Goal: Task Accomplishment & Management: Manage account settings

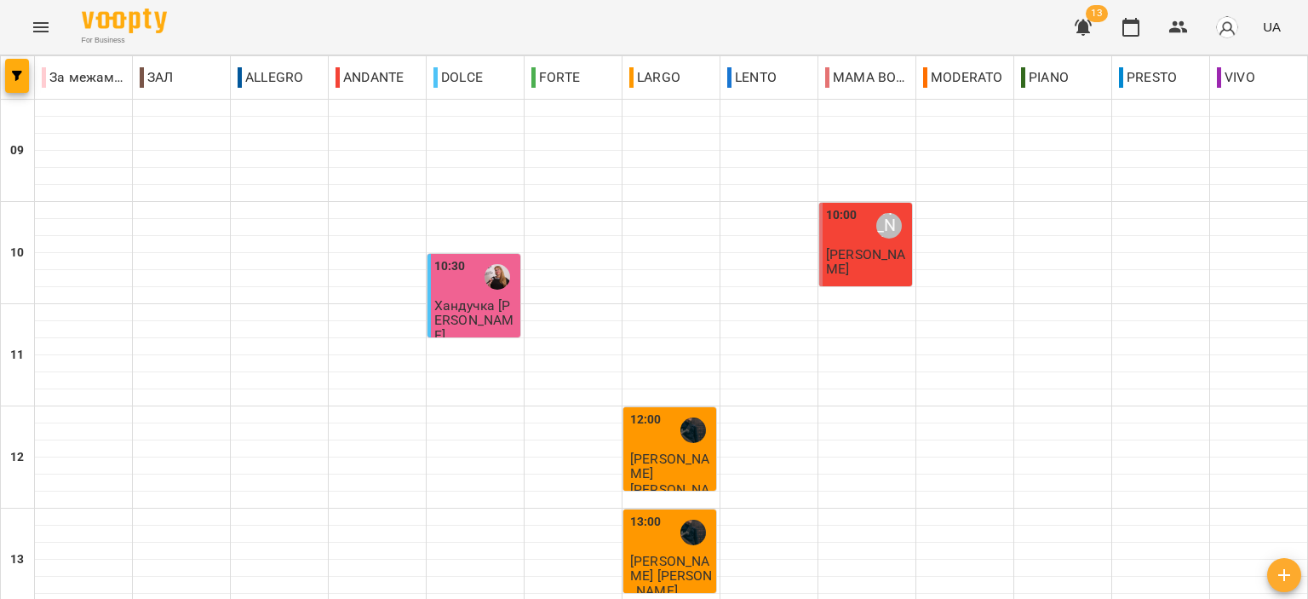
scroll to position [840, 0]
click at [484, 312] on p "Хандучка Юлія" at bounding box center [475, 320] width 83 height 44
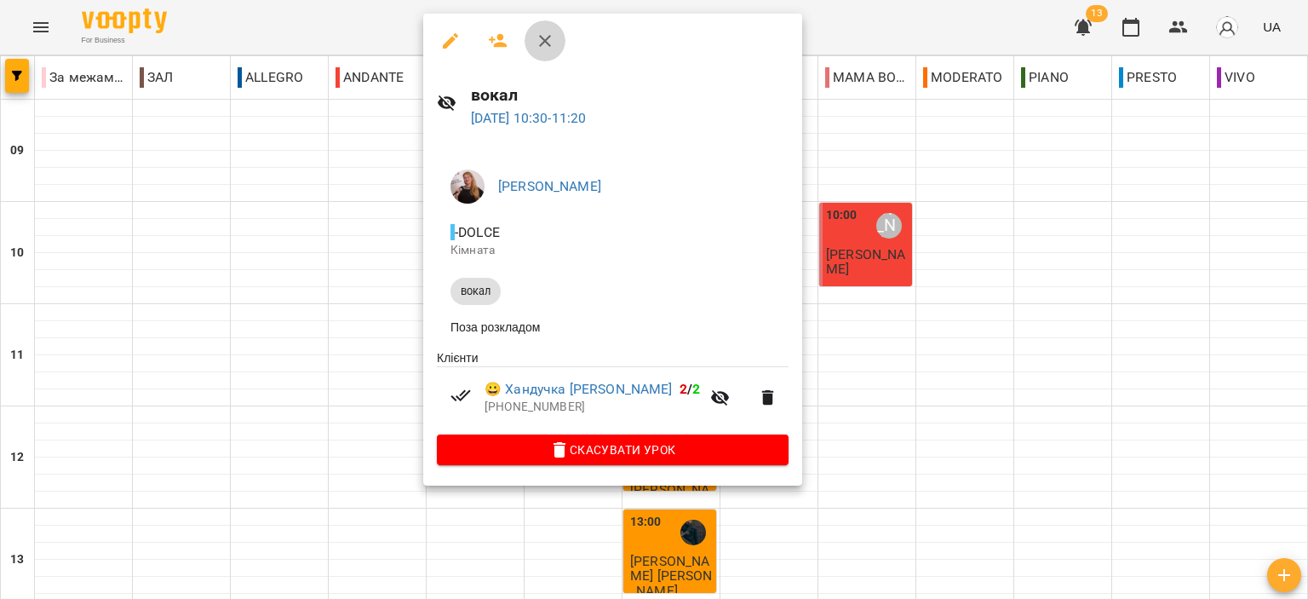
click at [559, 32] on button "button" at bounding box center [544, 40] width 41 height 41
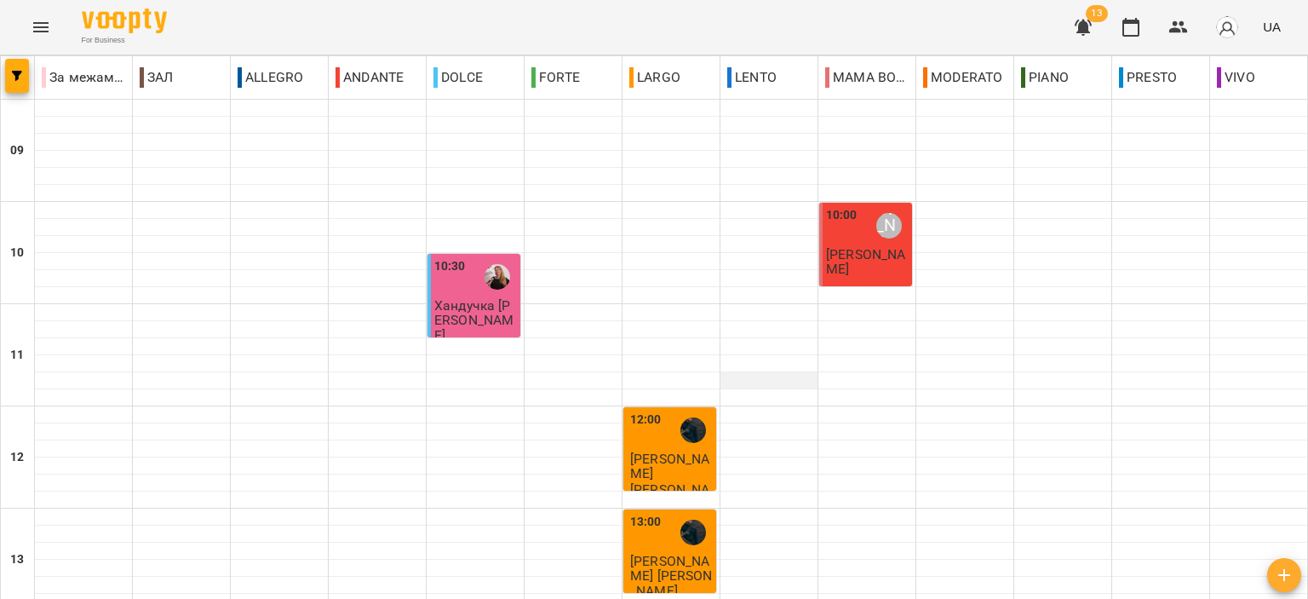
scroll to position [840, 0]
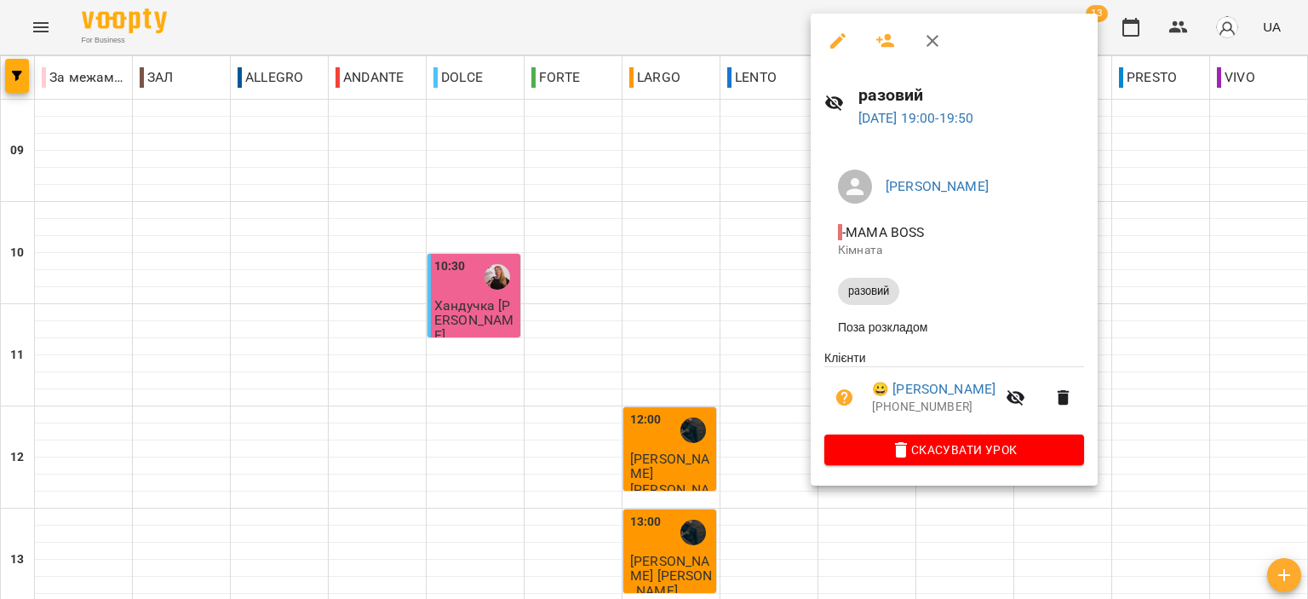
click at [926, 37] on icon "button" at bounding box center [932, 41] width 20 height 20
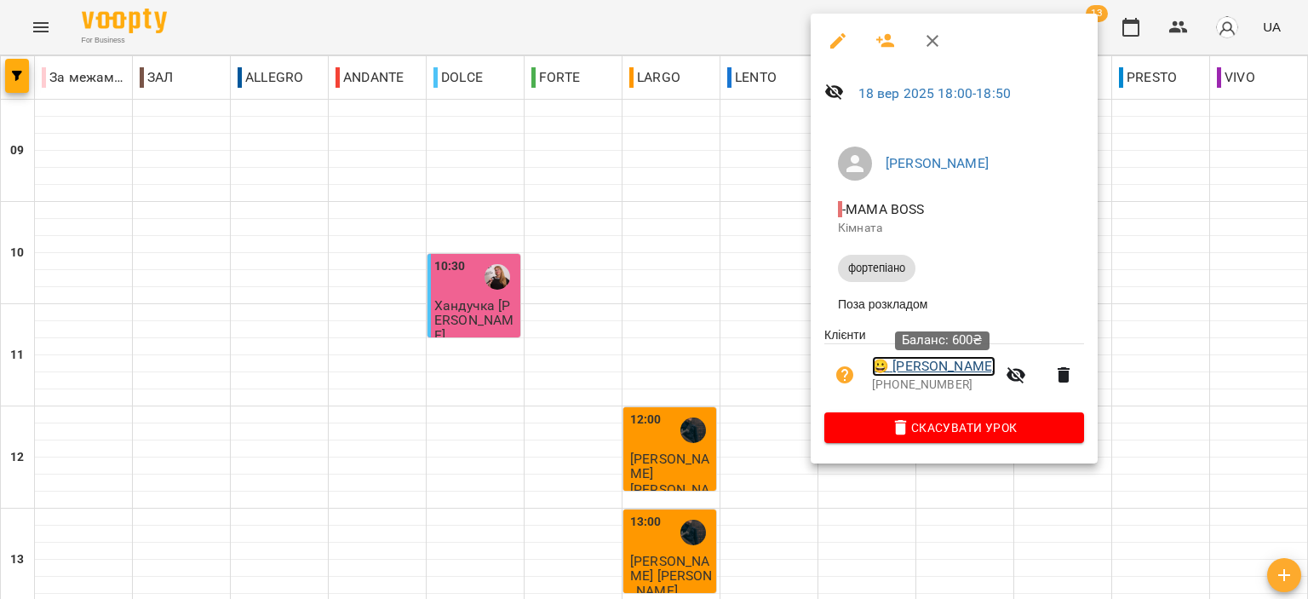
click at [950, 376] on link "😀 Якосенко Максим" at bounding box center [933, 366] width 123 height 20
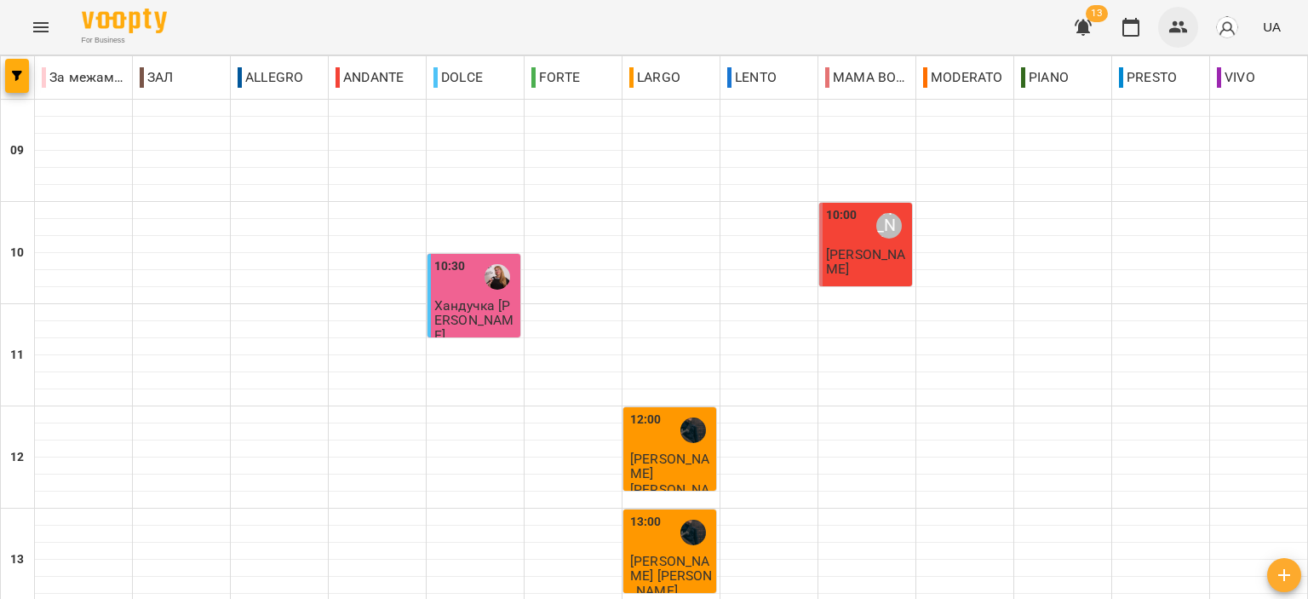
click at [1186, 31] on icon "button" at bounding box center [1178, 27] width 19 height 12
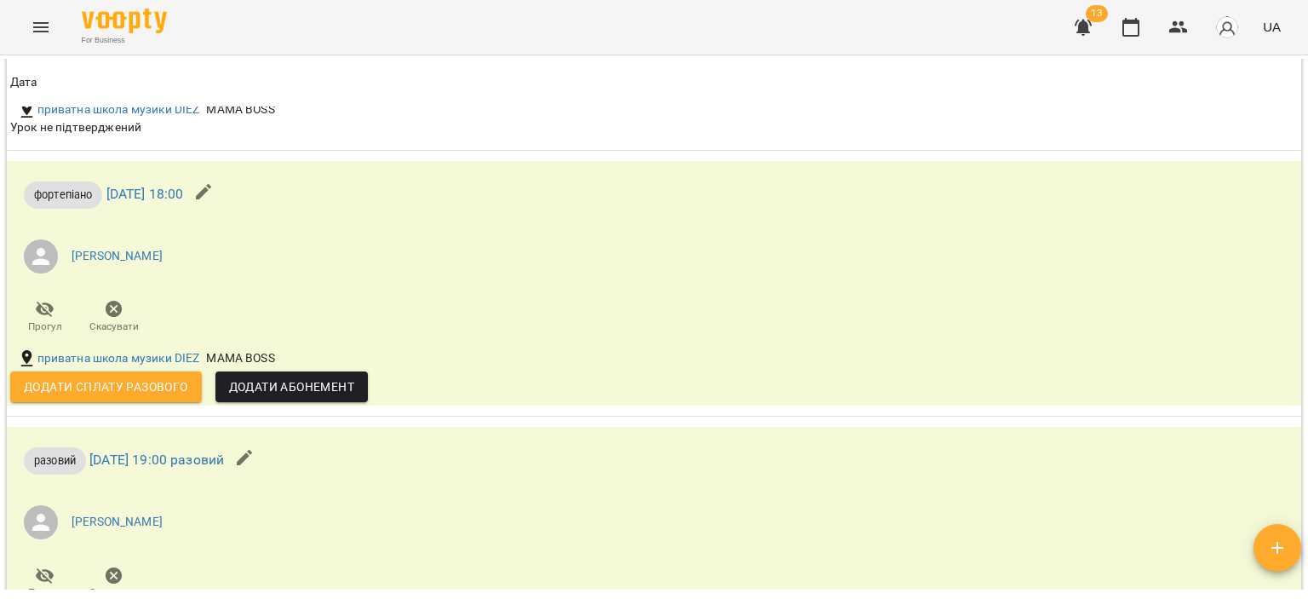
scroll to position [1362, 0]
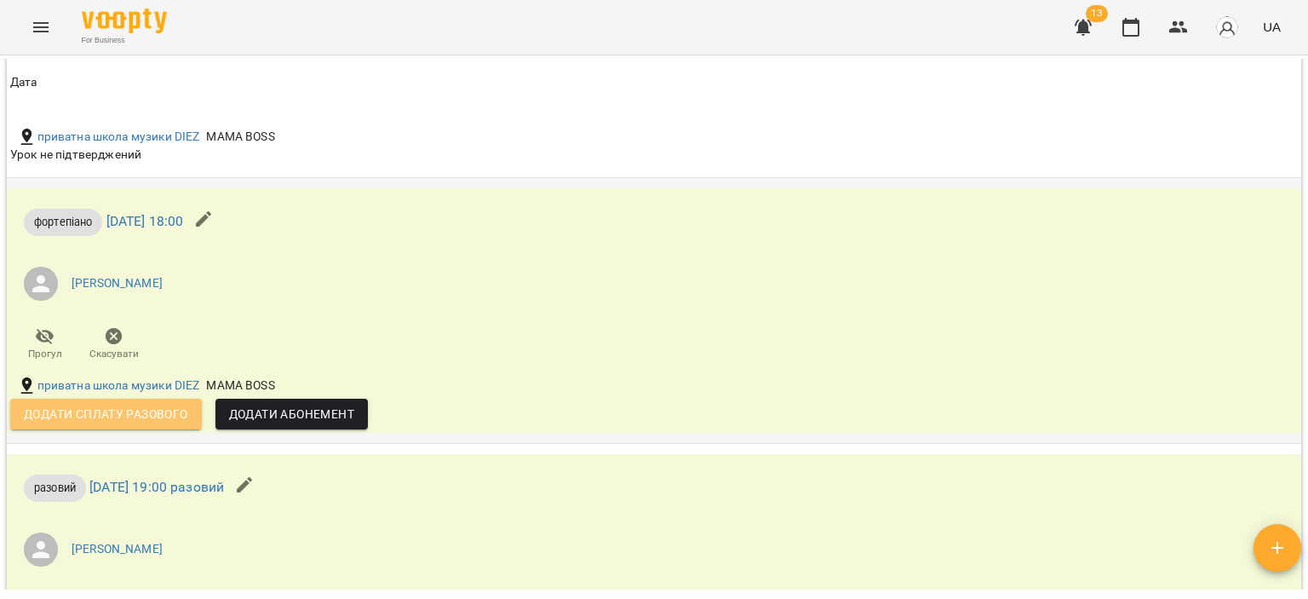
click at [125, 419] on span "Додати сплату разового" at bounding box center [106, 414] width 164 height 20
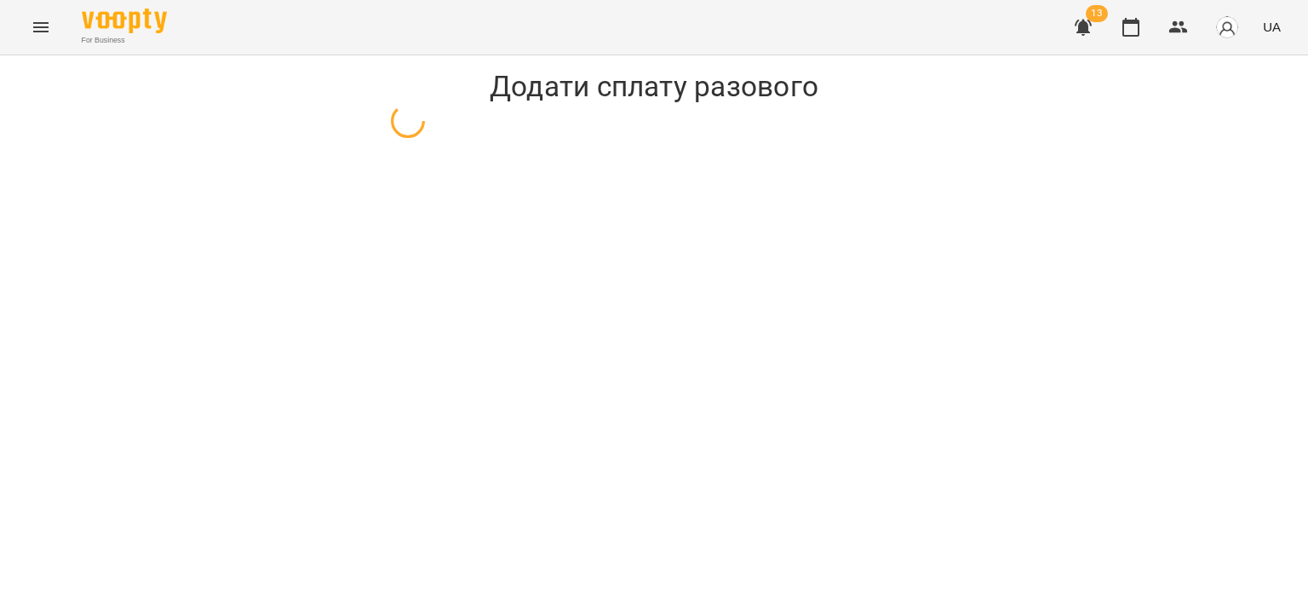
select select "**********"
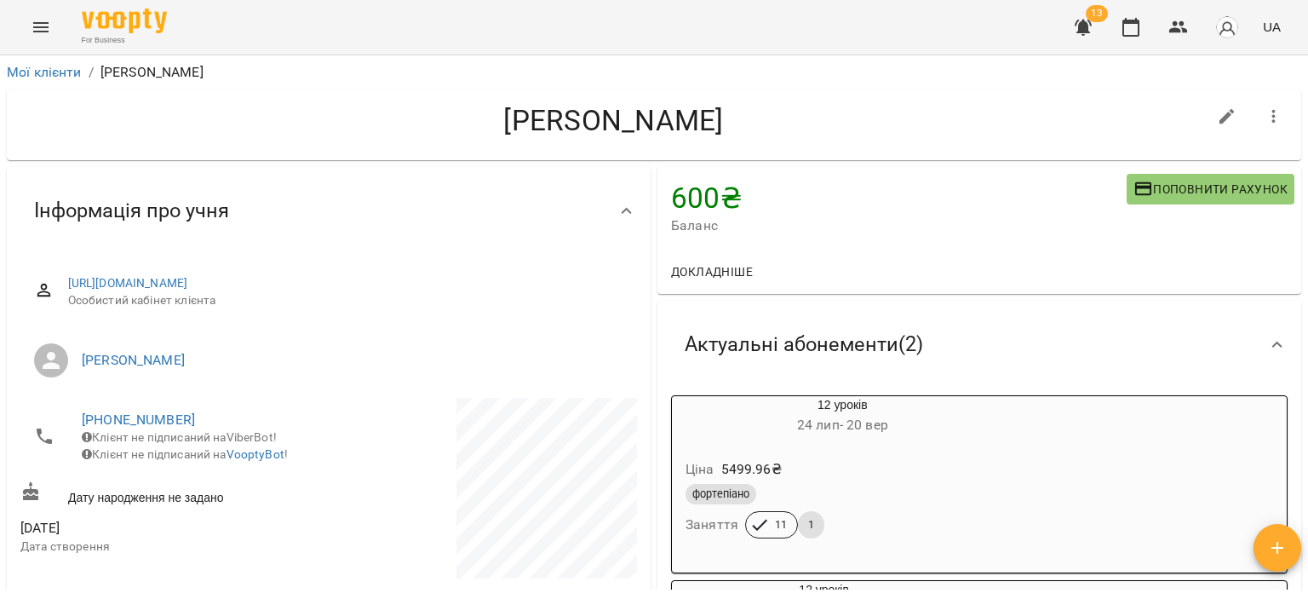
click at [912, 437] on h6 "24 лип - 20 вер" at bounding box center [842, 425] width 341 height 24
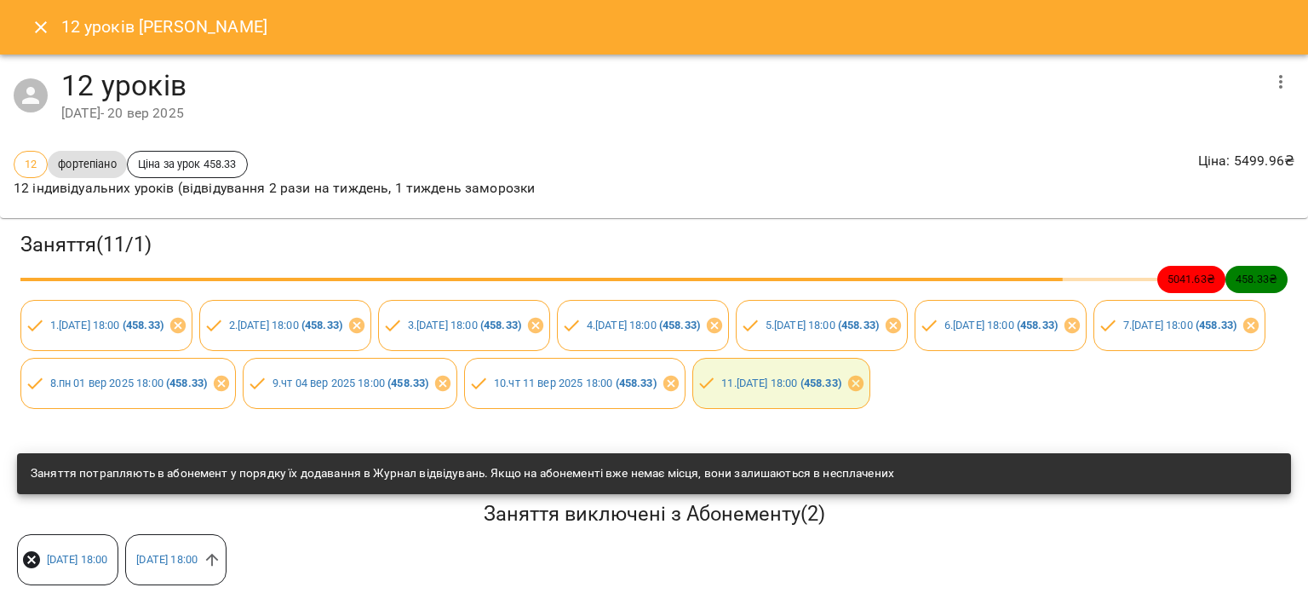
scroll to position [178, 0]
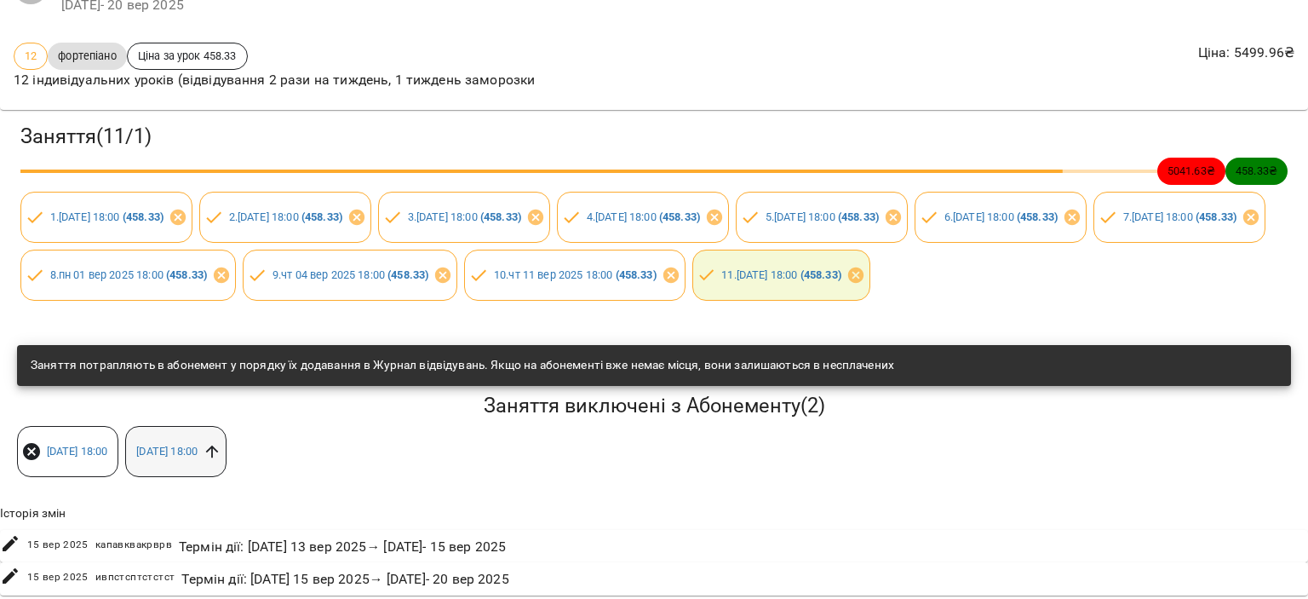
click at [221, 442] on icon at bounding box center [212, 451] width 19 height 19
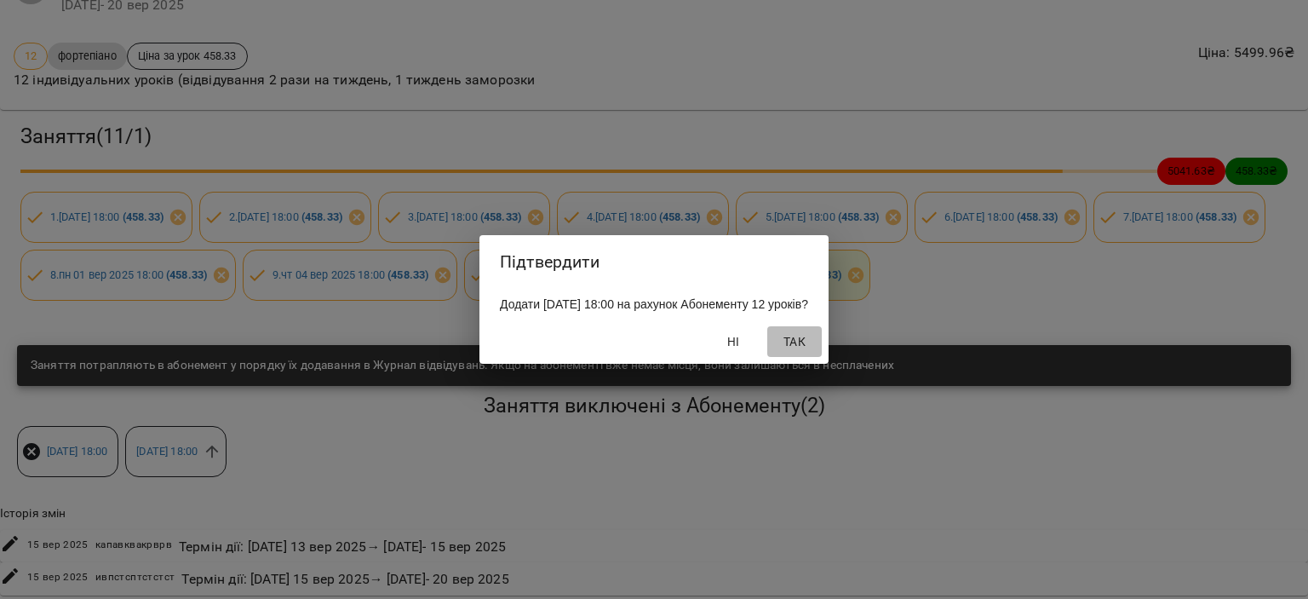
click at [815, 347] on span "Так" at bounding box center [794, 341] width 41 height 20
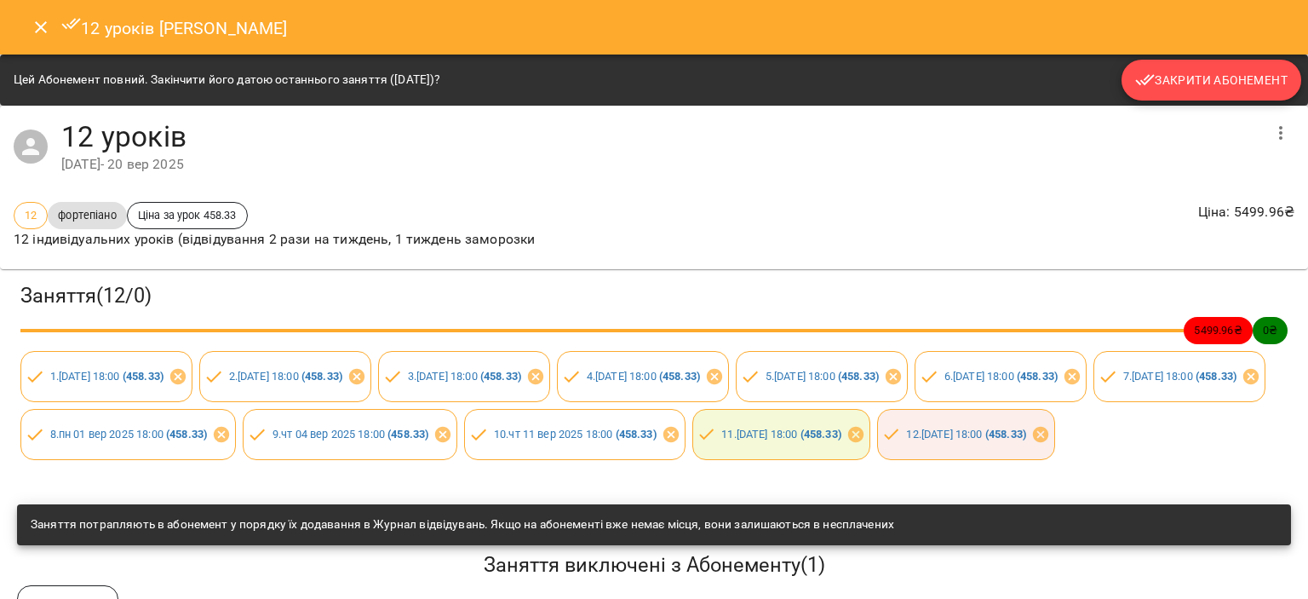
click at [1160, 84] on span "Закрити Абонемент" at bounding box center [1211, 80] width 152 height 20
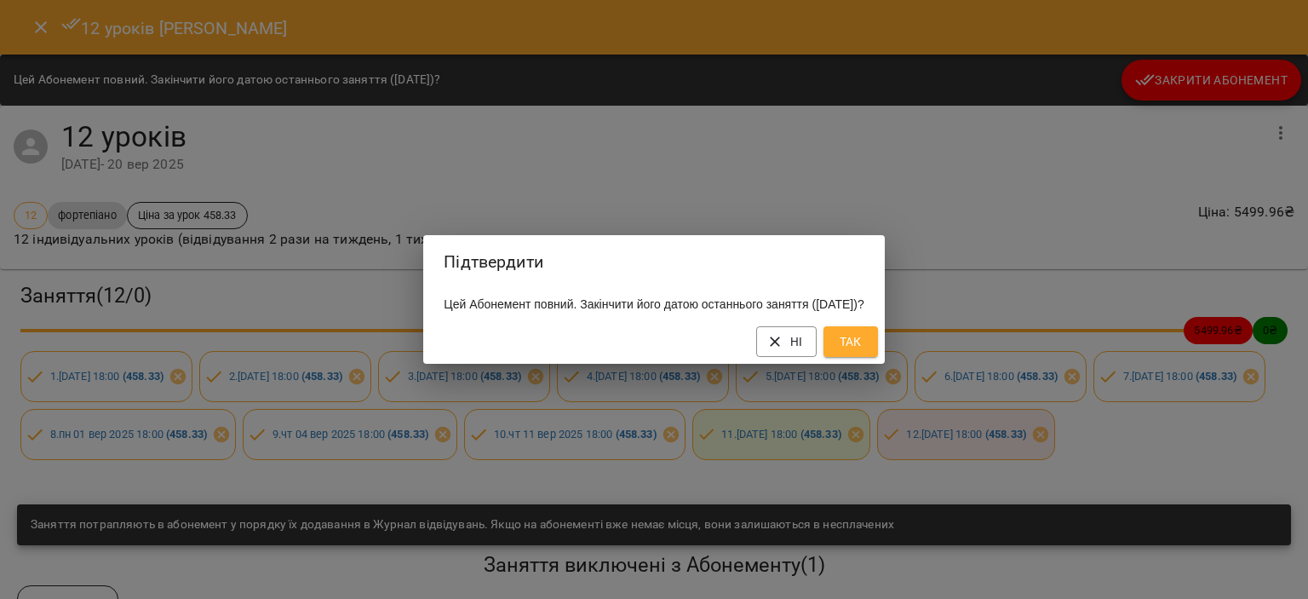
click at [864, 350] on span "Так" at bounding box center [850, 341] width 27 height 20
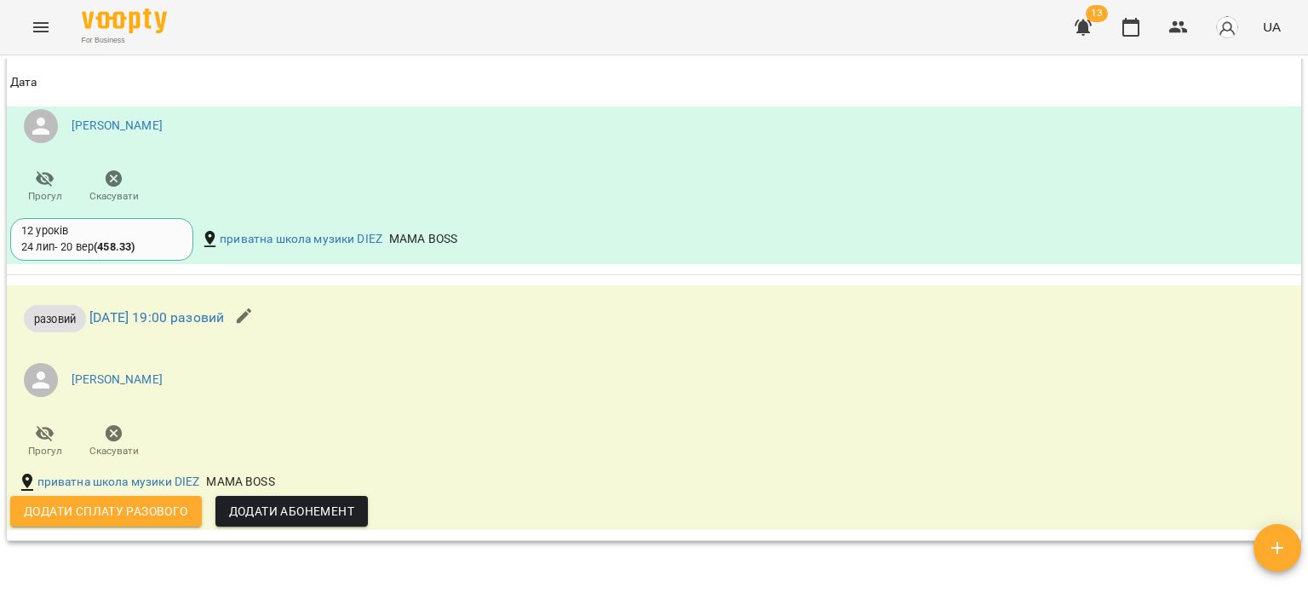
scroll to position [1533, 0]
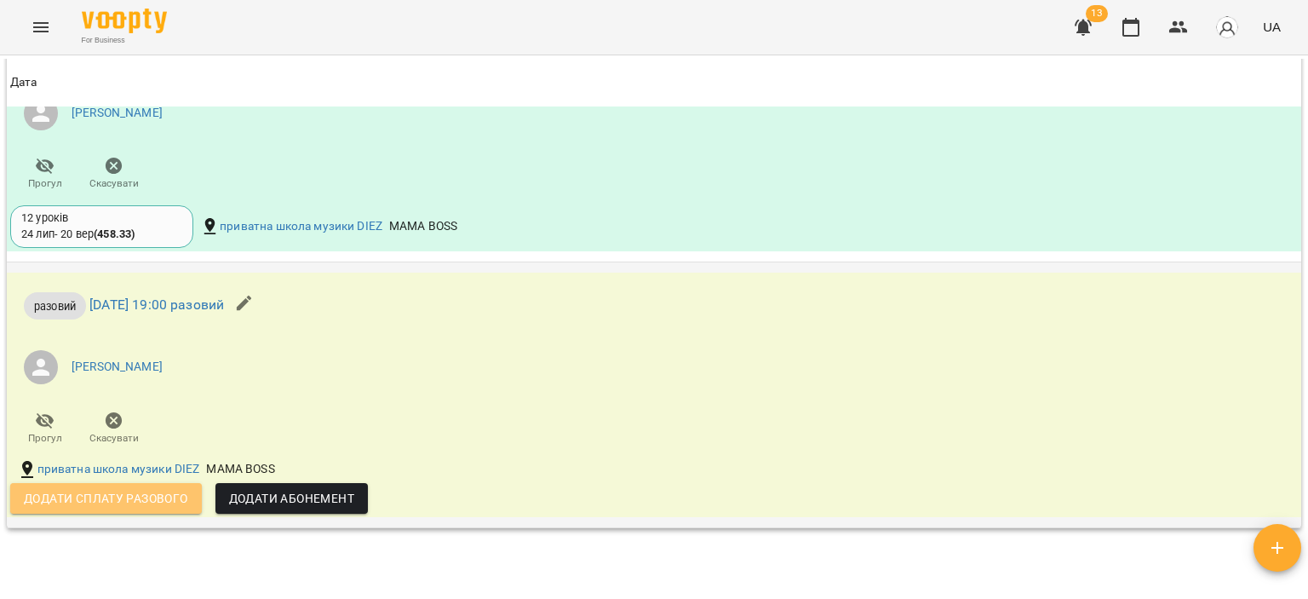
click at [93, 499] on span "Додати сплату разового" at bounding box center [106, 498] width 164 height 20
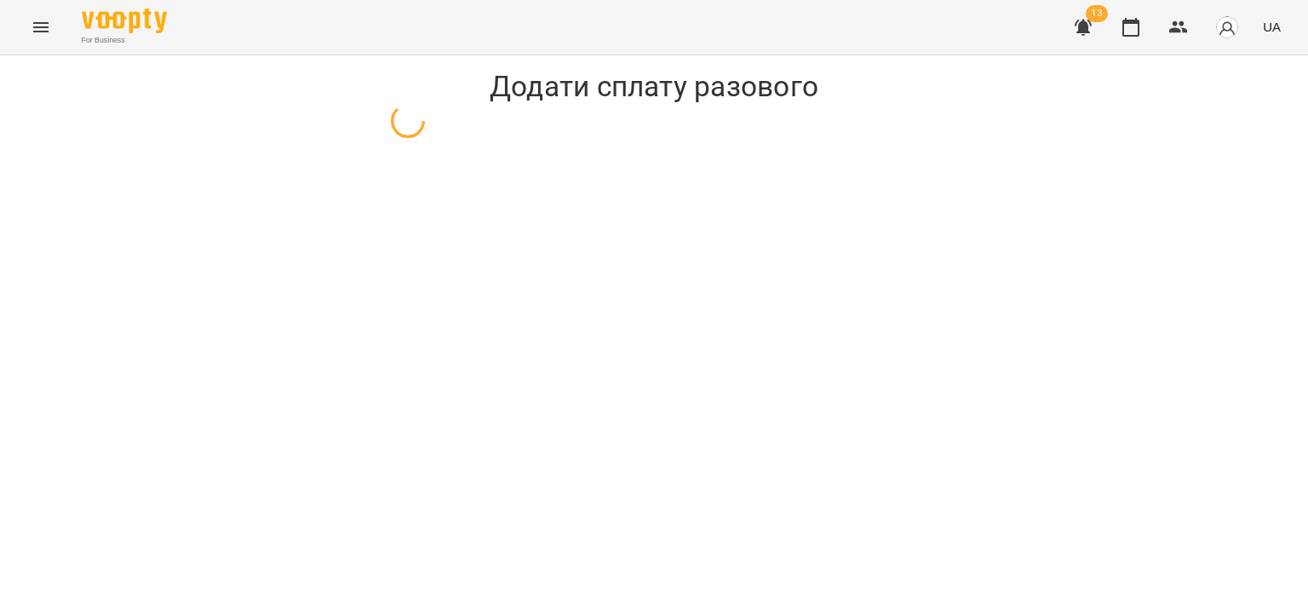
select select "*******"
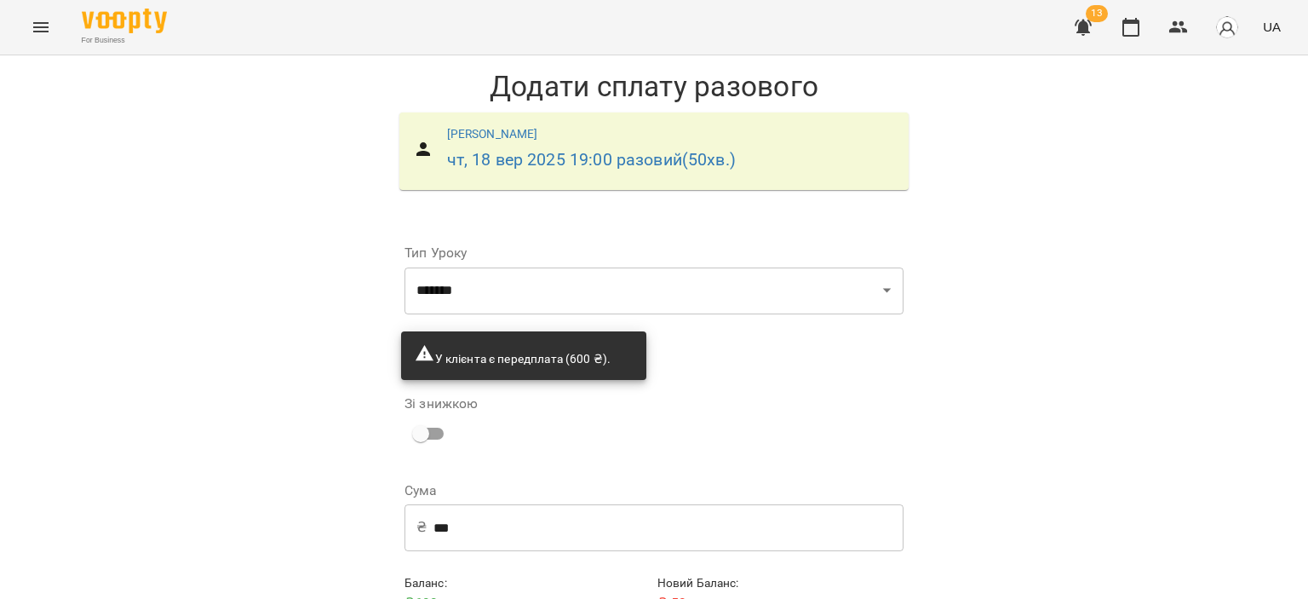
scroll to position [82, 0]
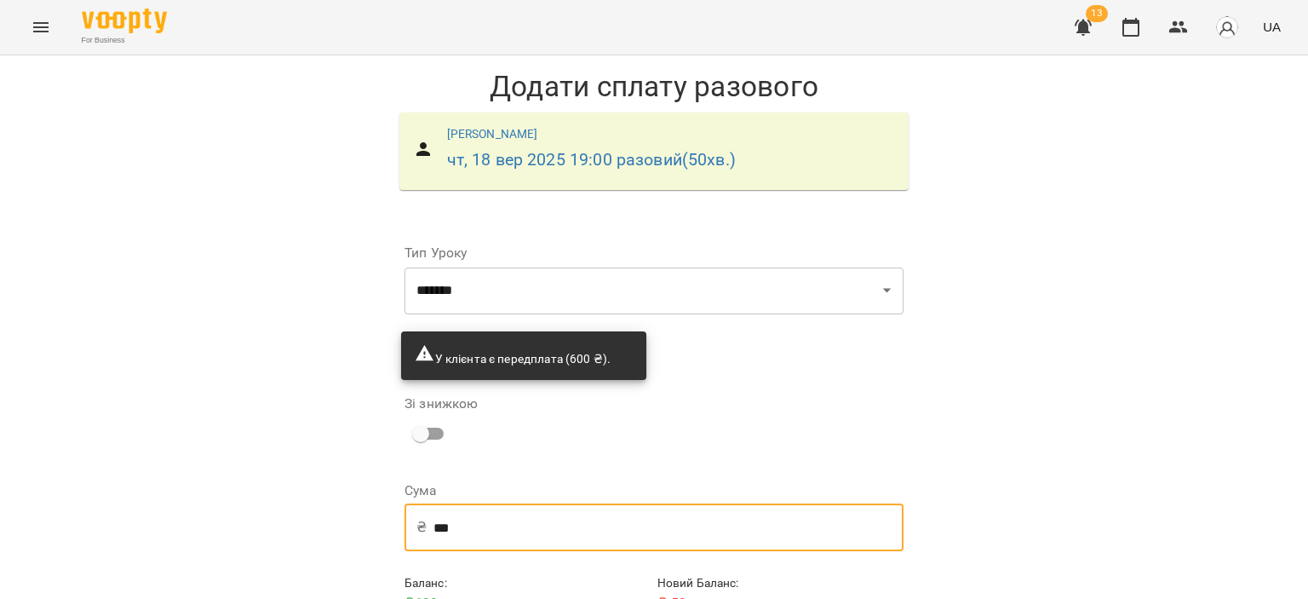
click at [478, 503] on input "***" at bounding box center [668, 527] width 470 height 48
type input "*"
type input "***"
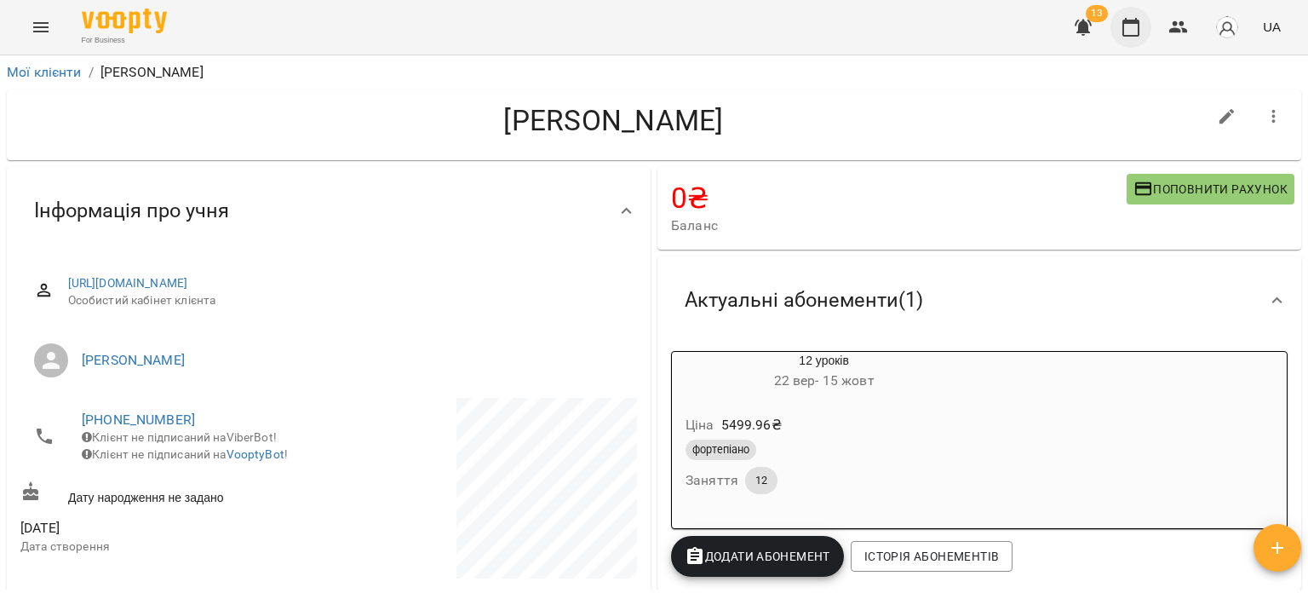
click at [1122, 23] on icon "button" at bounding box center [1130, 27] width 20 height 20
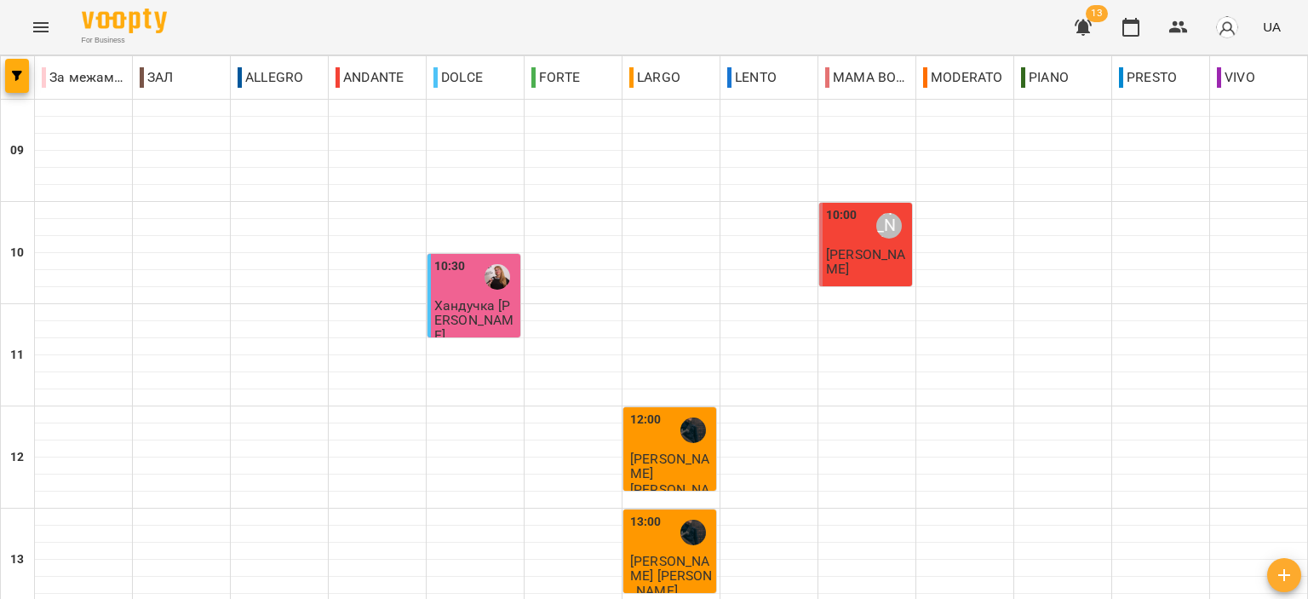
scroll to position [596, 0]
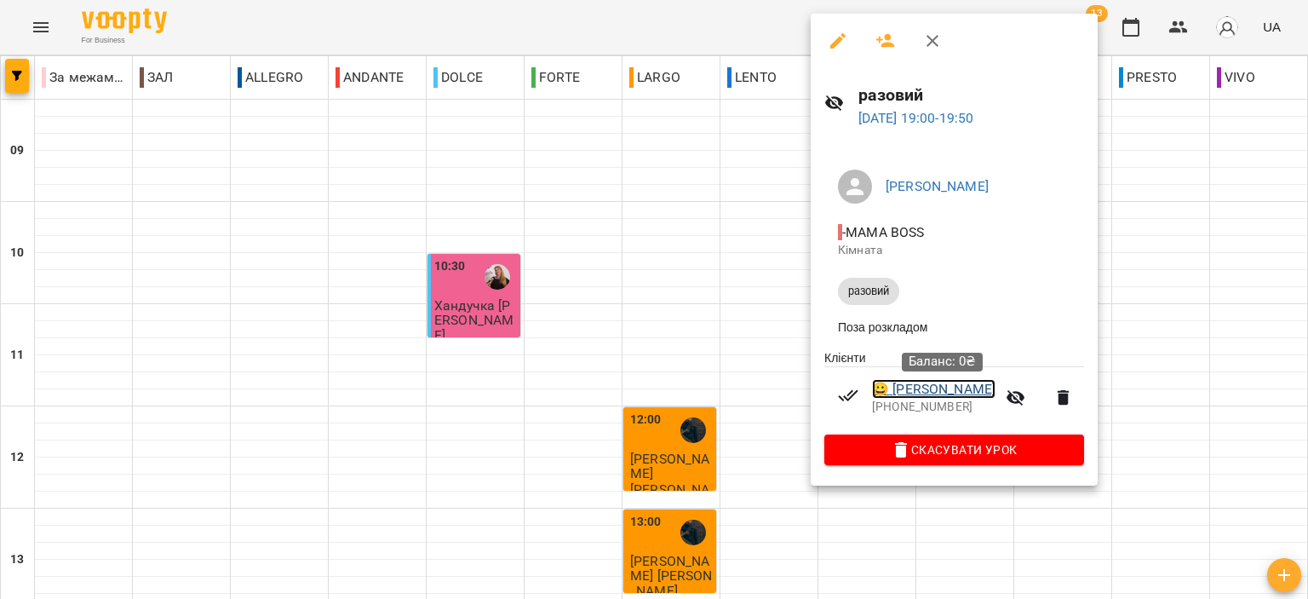
click at [918, 387] on link "😀 Якосенко Максим" at bounding box center [933, 389] width 123 height 20
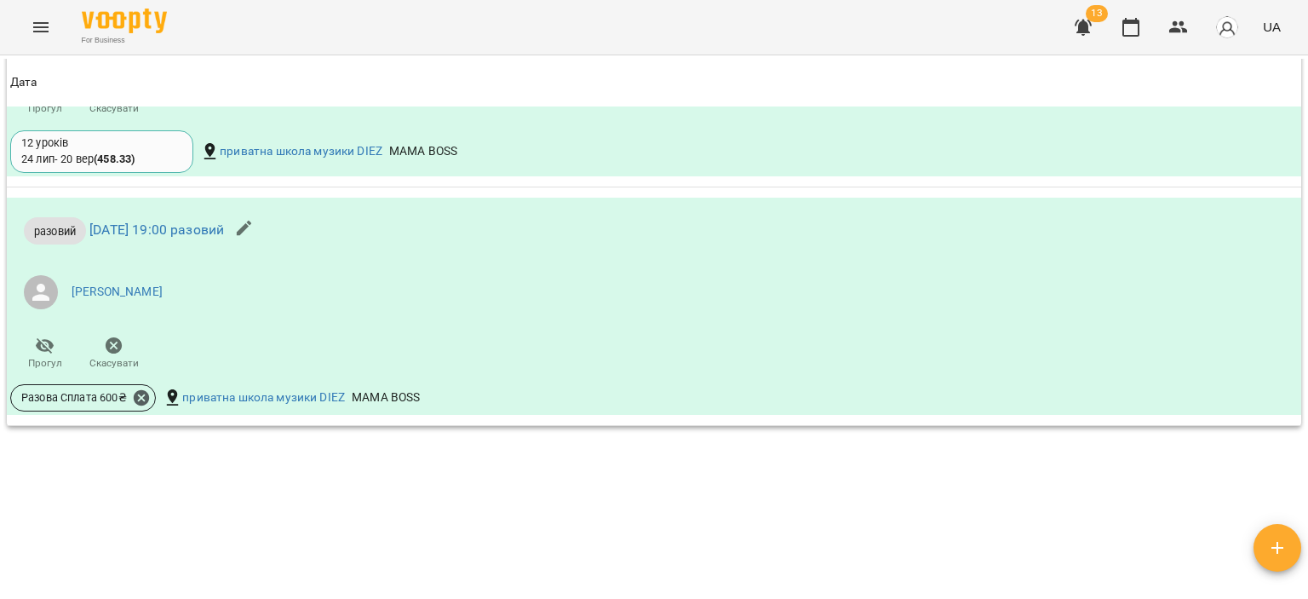
scroll to position [1618, 0]
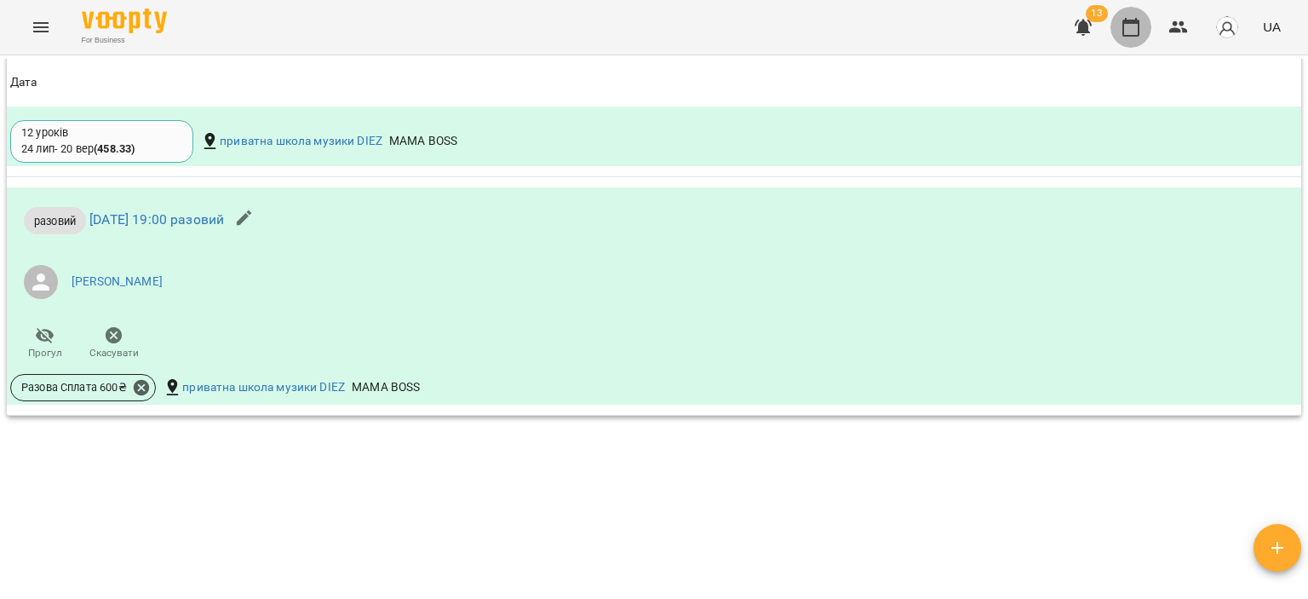
click at [1124, 44] on button "button" at bounding box center [1130, 27] width 41 height 41
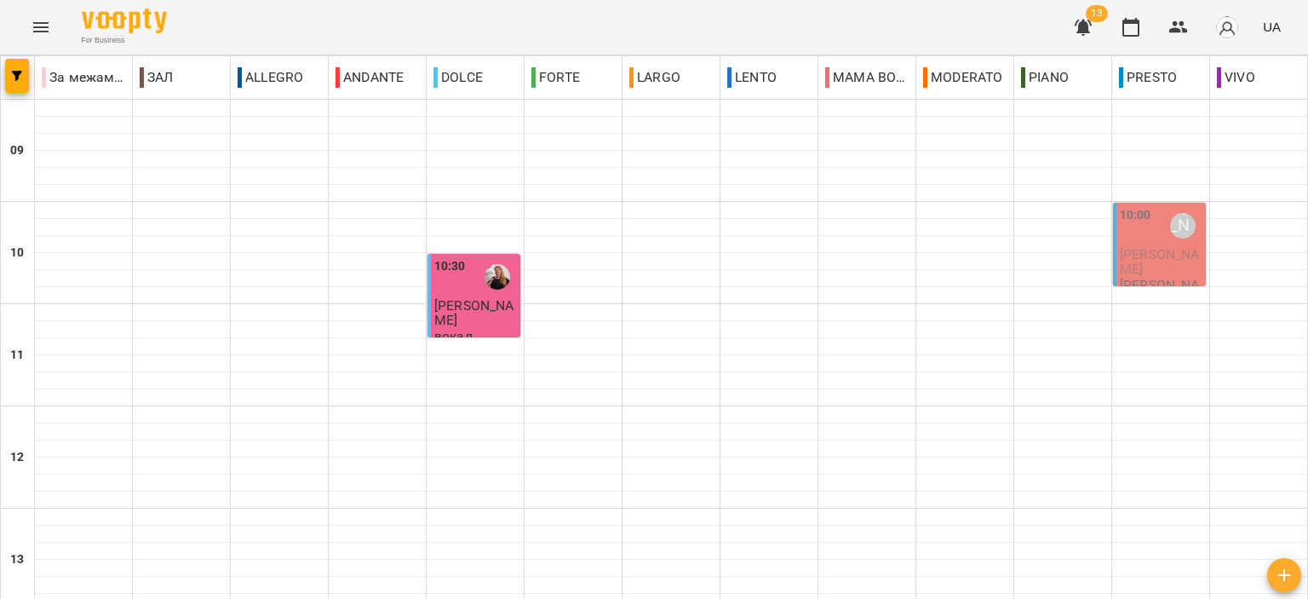
click at [1071, 37] on button "button" at bounding box center [1083, 27] width 41 height 41
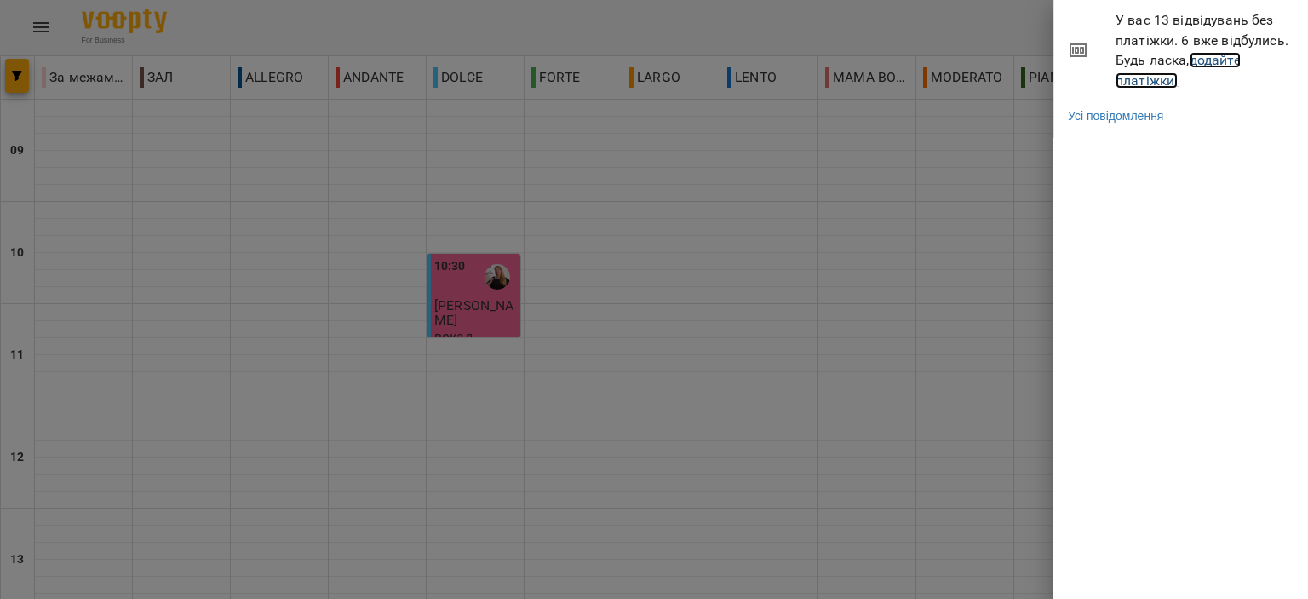
click at [1158, 80] on link "додайте платіжки!" at bounding box center [1177, 70] width 125 height 37
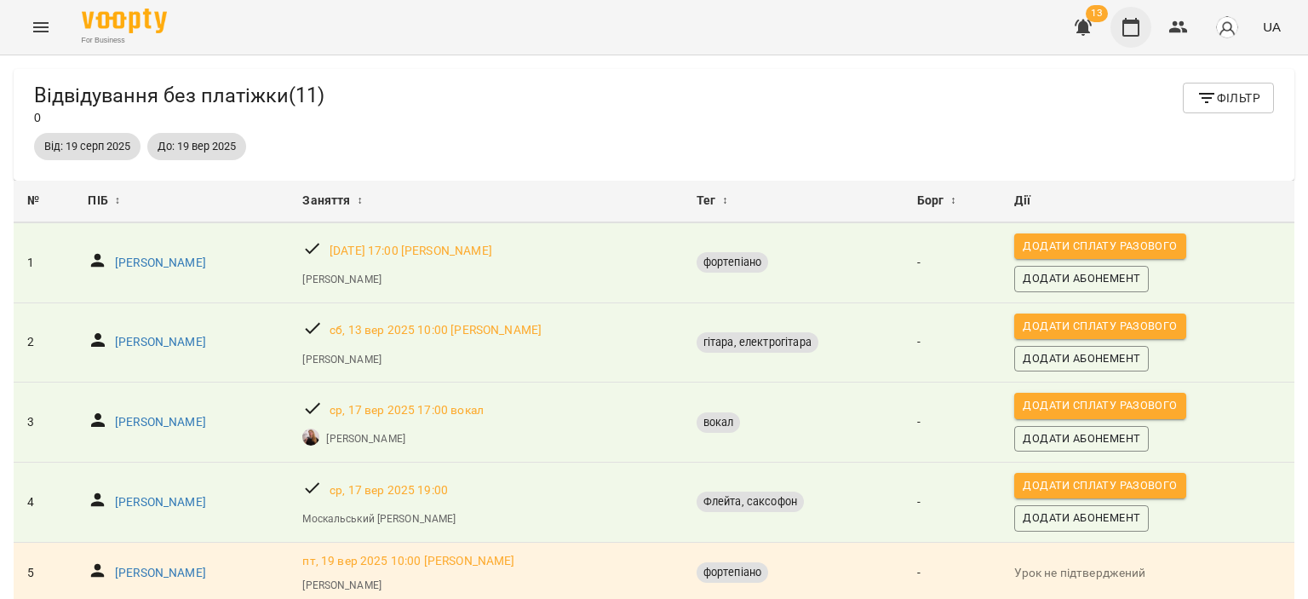
click at [1144, 26] on button "button" at bounding box center [1130, 27] width 41 height 41
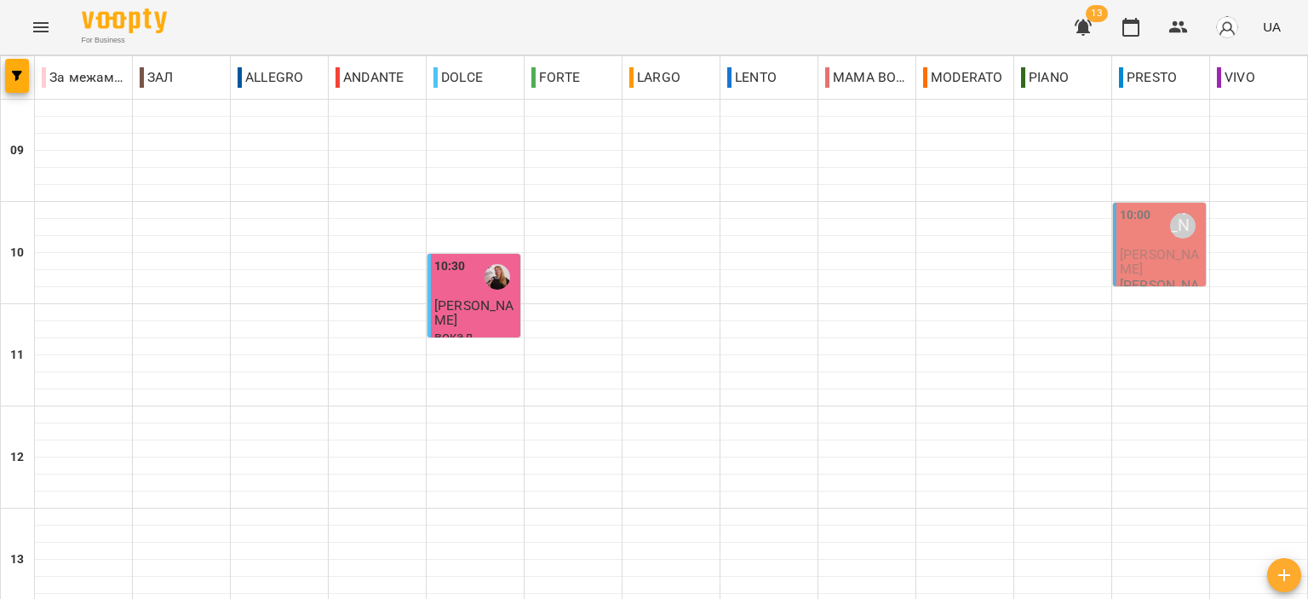
scroll to position [840, 0]
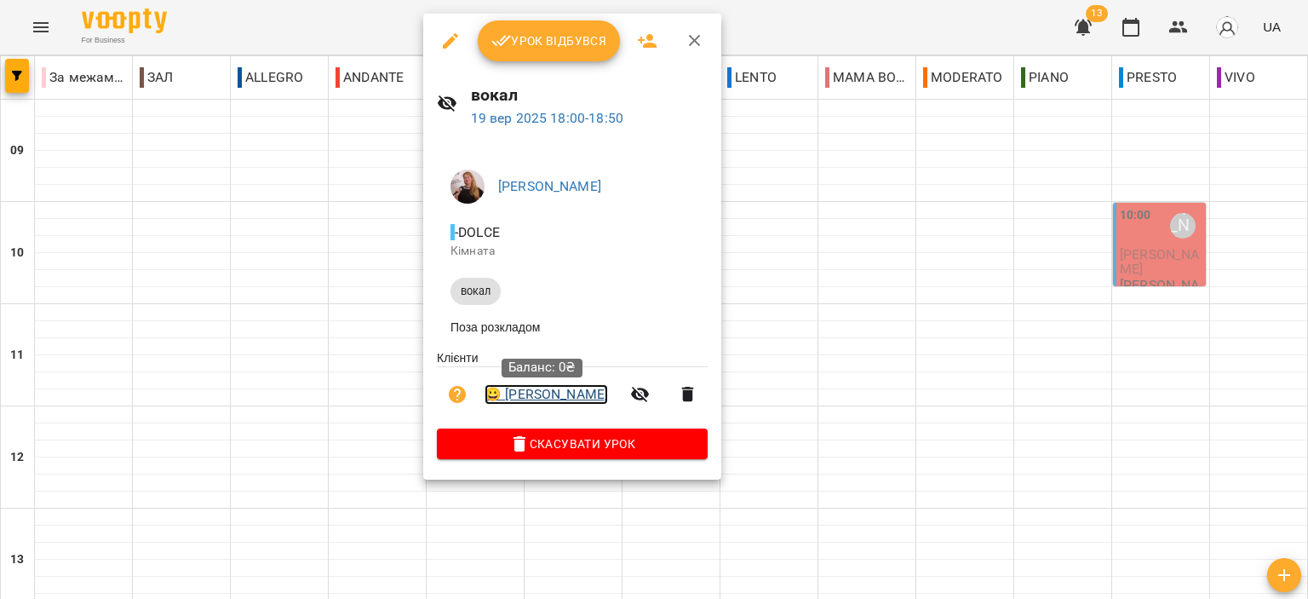
click at [561, 404] on link "😀 Картушов Лев" at bounding box center [545, 394] width 123 height 20
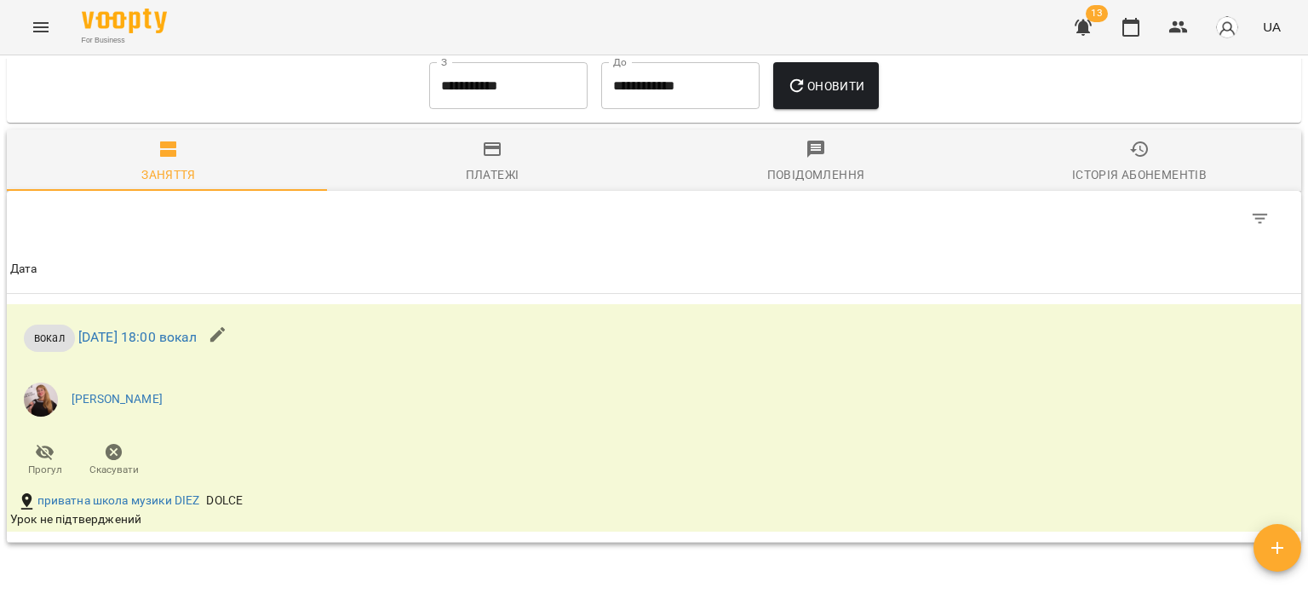
scroll to position [596, 0]
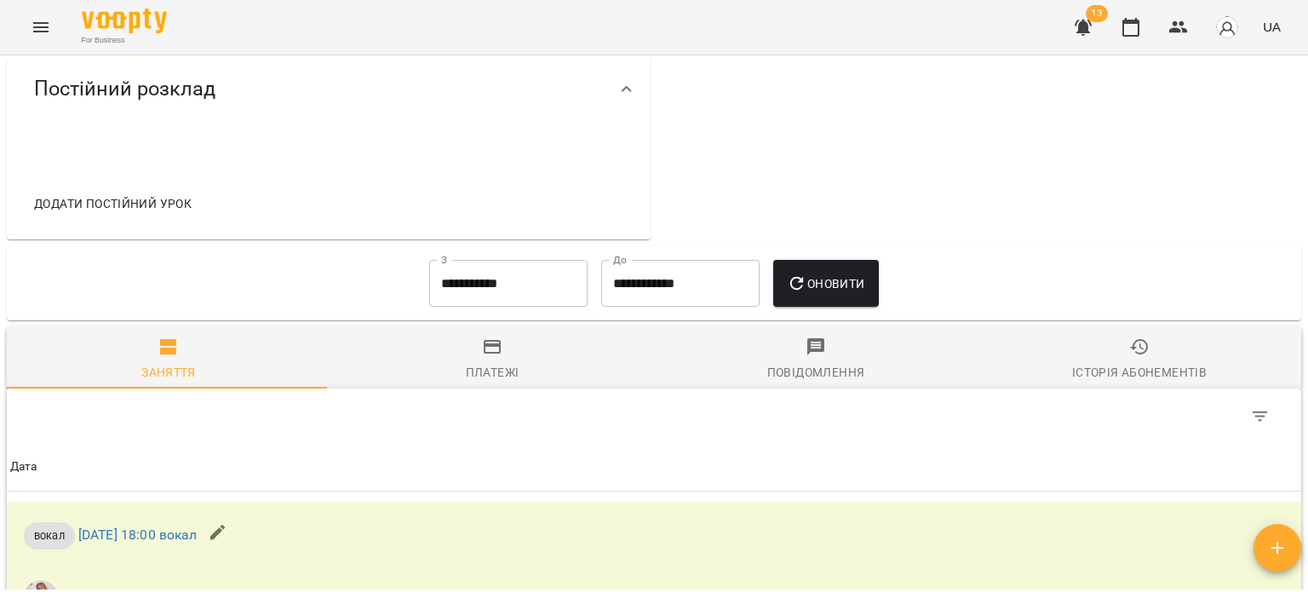
click at [535, 290] on input "**********" at bounding box center [508, 284] width 158 height 48
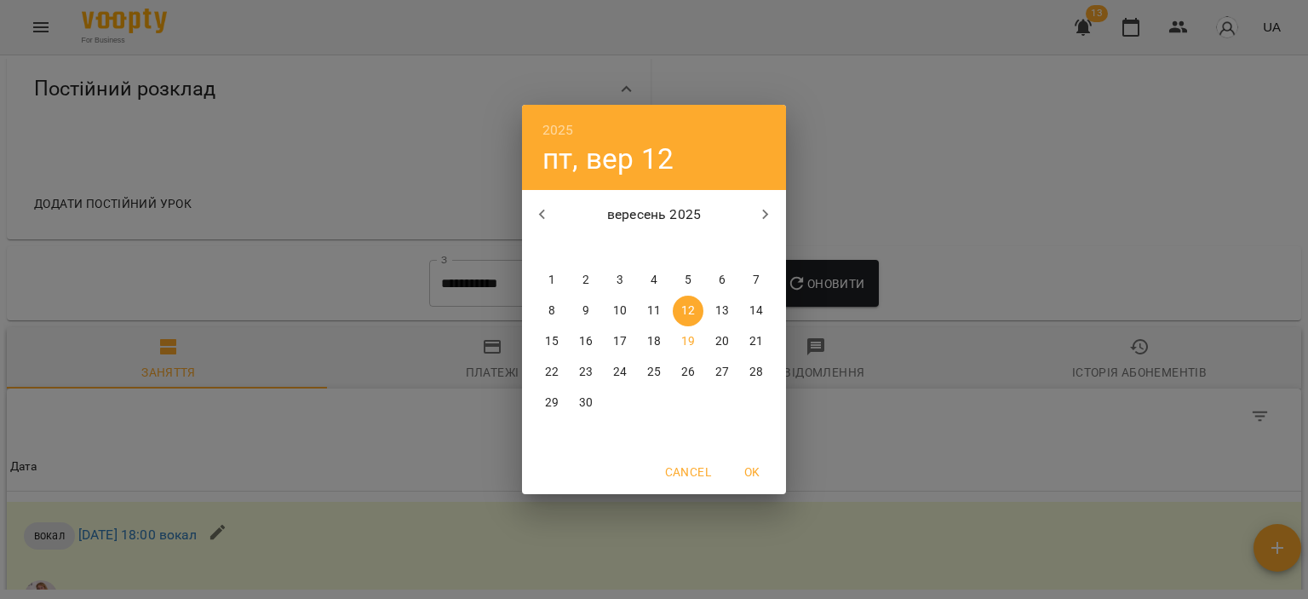
click at [551, 277] on p "1" at bounding box center [551, 280] width 7 height 17
type input "**********"
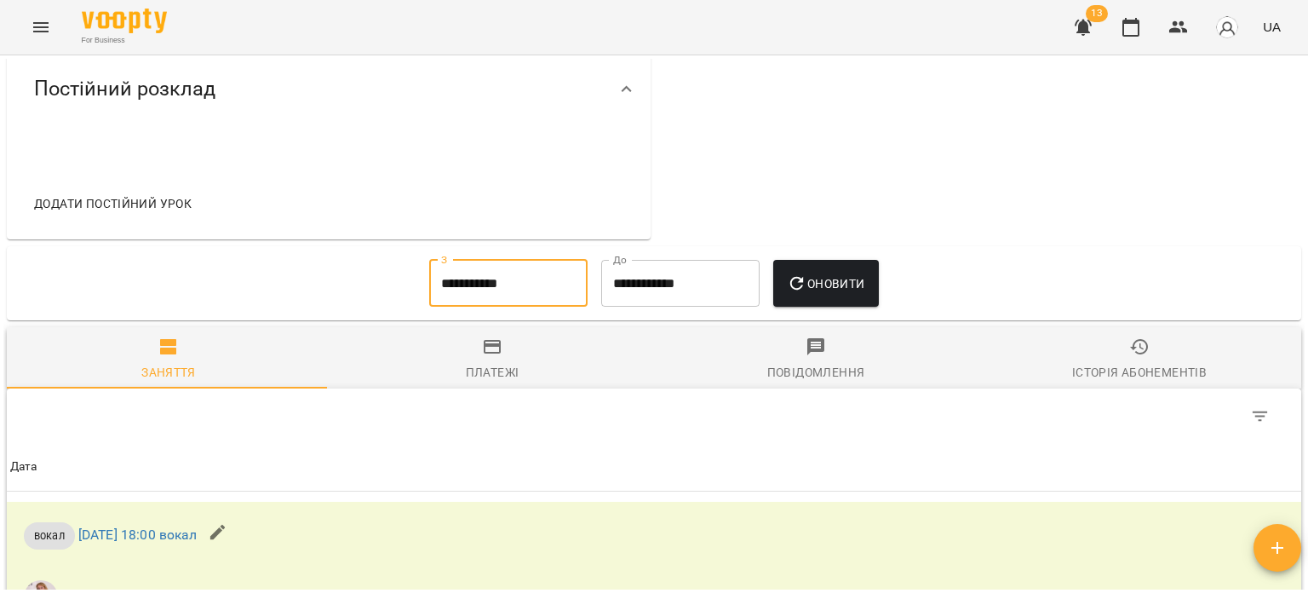
click at [805, 295] on button "Оновити" at bounding box center [825, 284] width 105 height 48
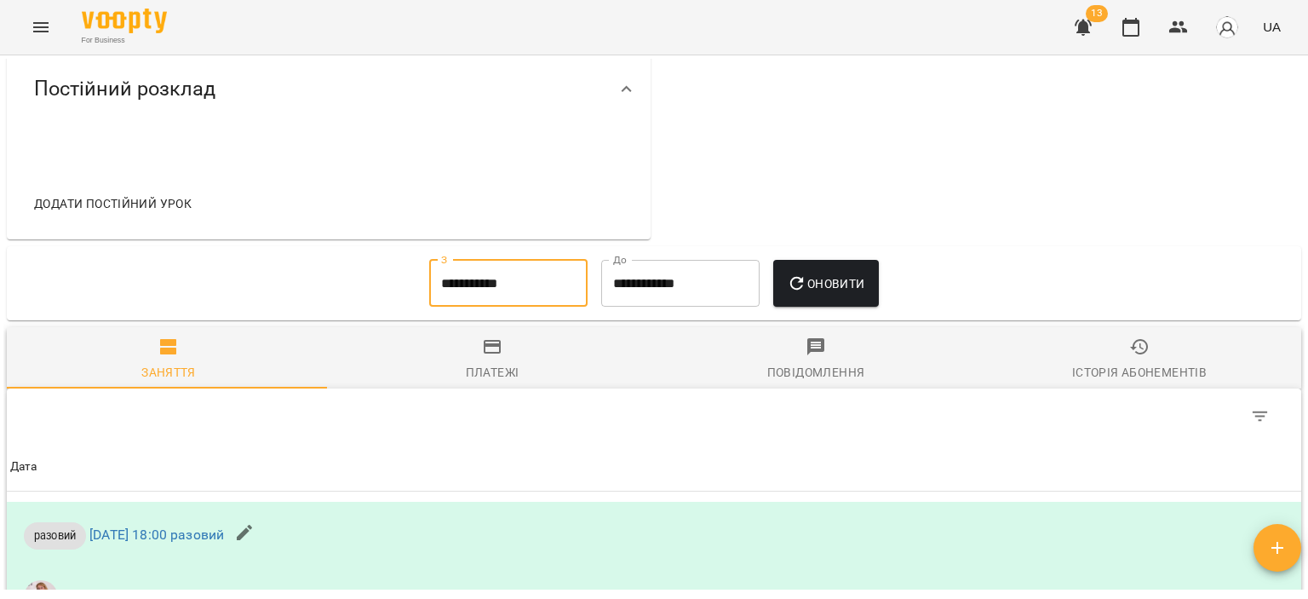
click at [522, 278] on input "**********" at bounding box center [508, 284] width 158 height 48
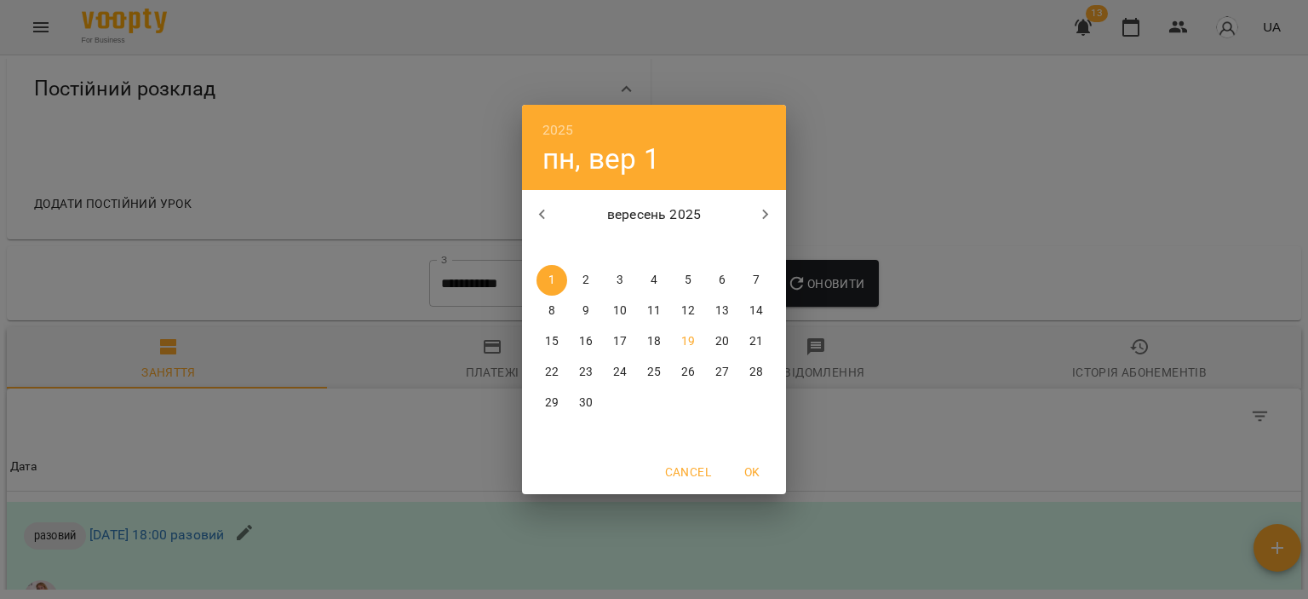
click at [891, 107] on div "2025 пн, вер 1 вересень 2025 пн вт ср чт пт сб нд 1 2 3 4 5 6 7 8 9 10 11 12 13…" at bounding box center [654, 299] width 1308 height 599
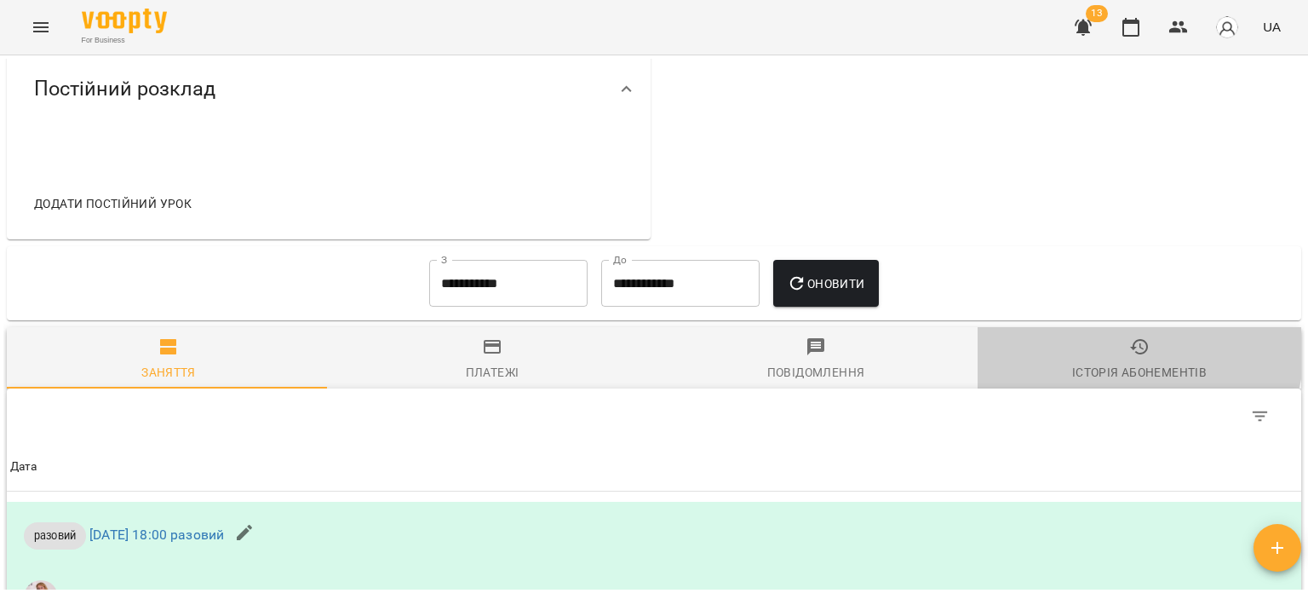
click at [1129, 349] on icon "button" at bounding box center [1139, 346] width 20 height 20
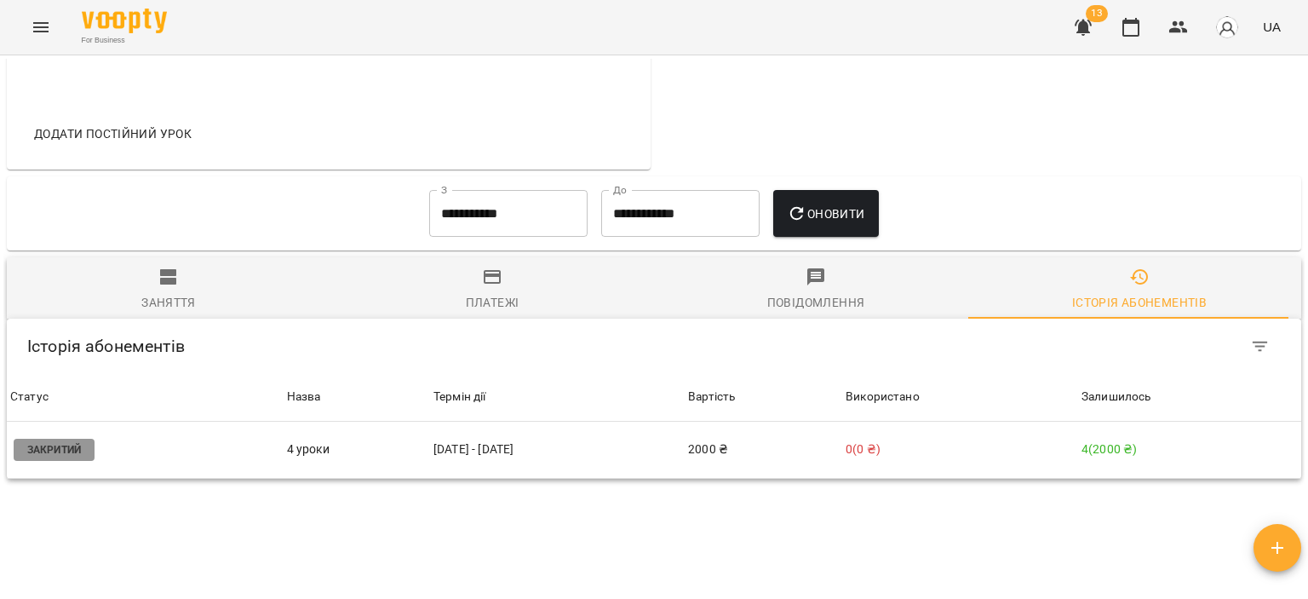
scroll to position [762, 0]
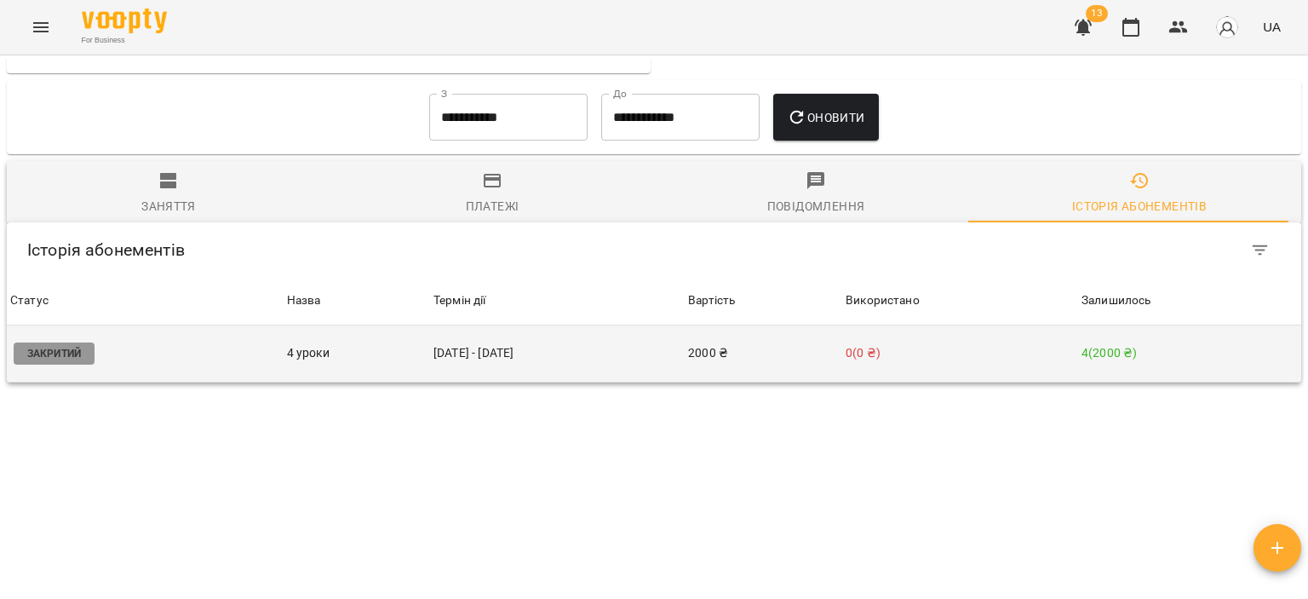
click at [1006, 360] on p "0 ( 0 ₴ )" at bounding box center [959, 353] width 229 height 18
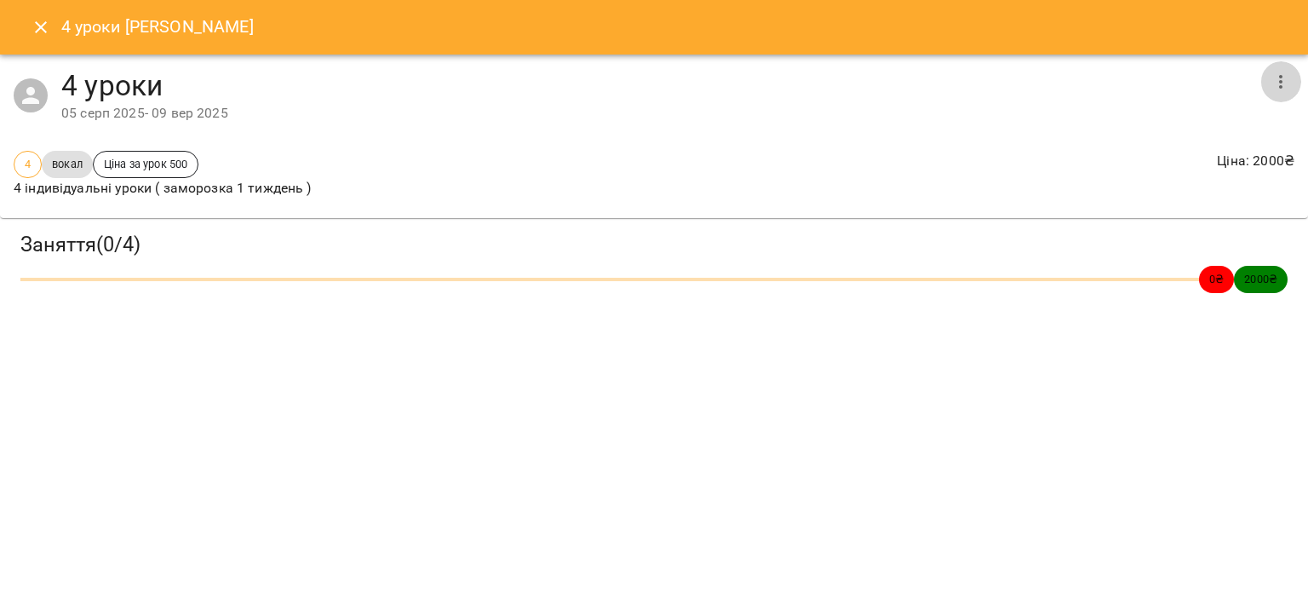
click at [1291, 75] on button "button" at bounding box center [1280, 81] width 41 height 41
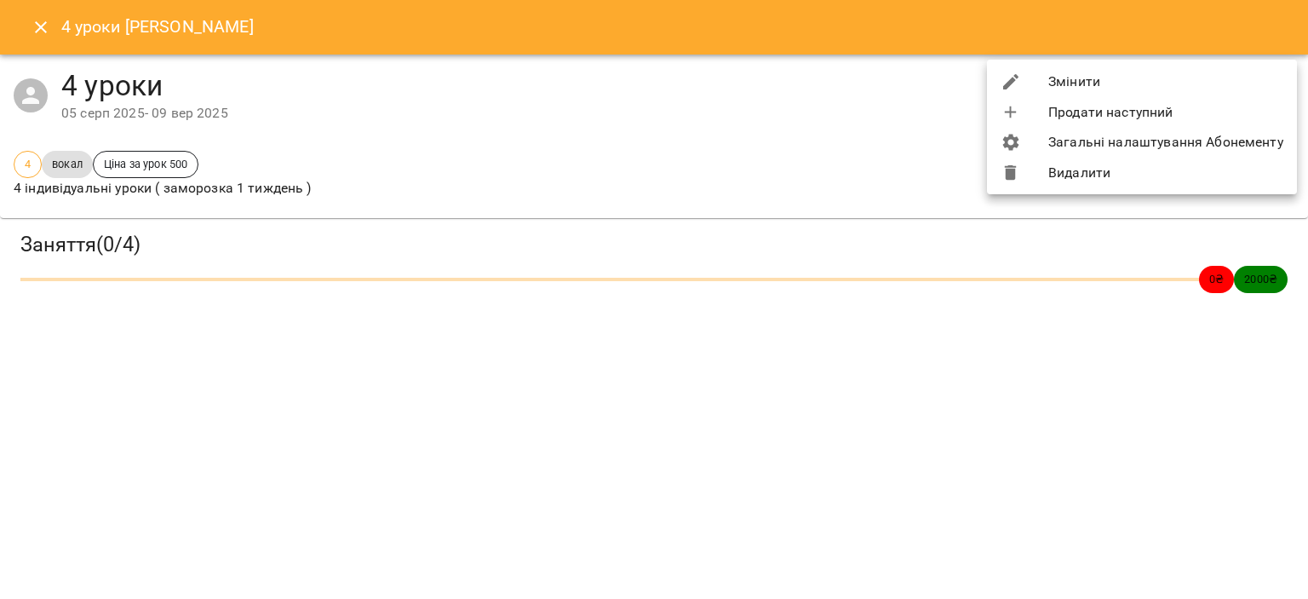
click at [1076, 89] on li "Змінити" at bounding box center [1142, 81] width 310 height 31
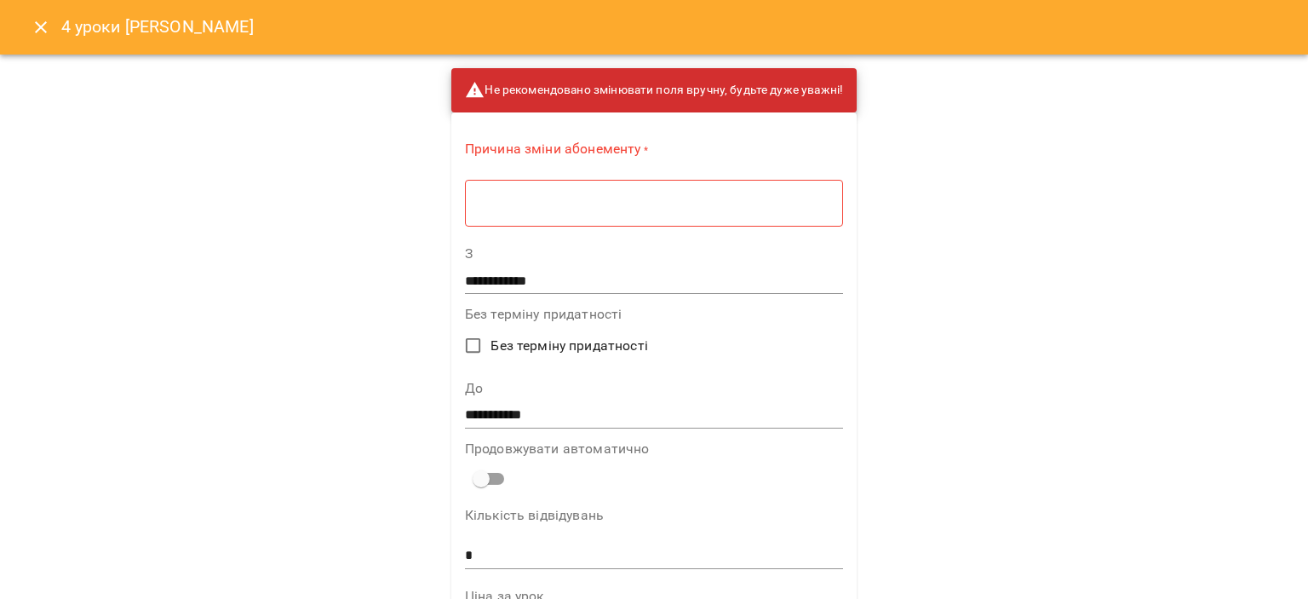
click at [700, 209] on textarea at bounding box center [654, 203] width 354 height 16
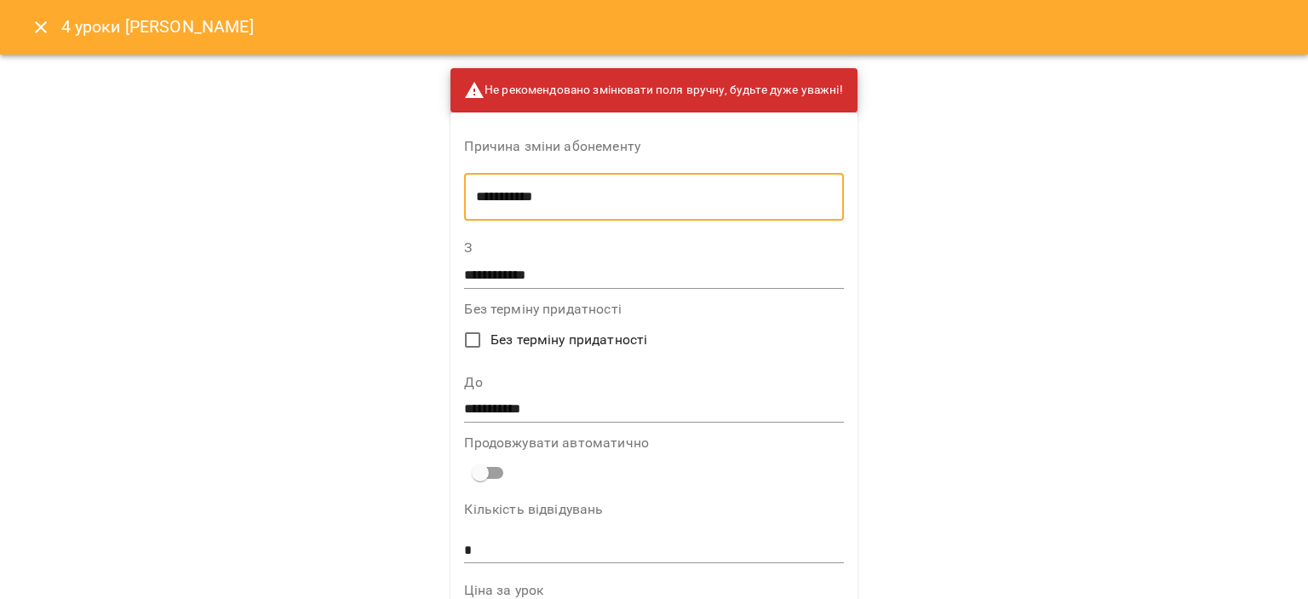
type textarea "**********"
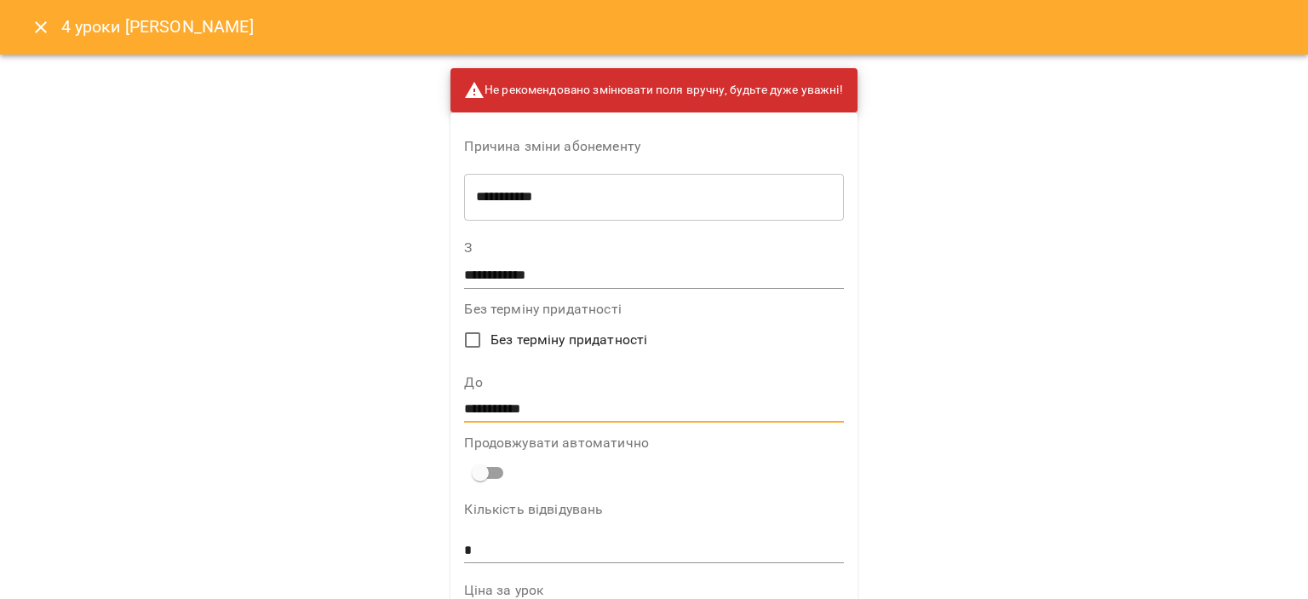
click at [524, 415] on input "**********" at bounding box center [653, 409] width 379 height 27
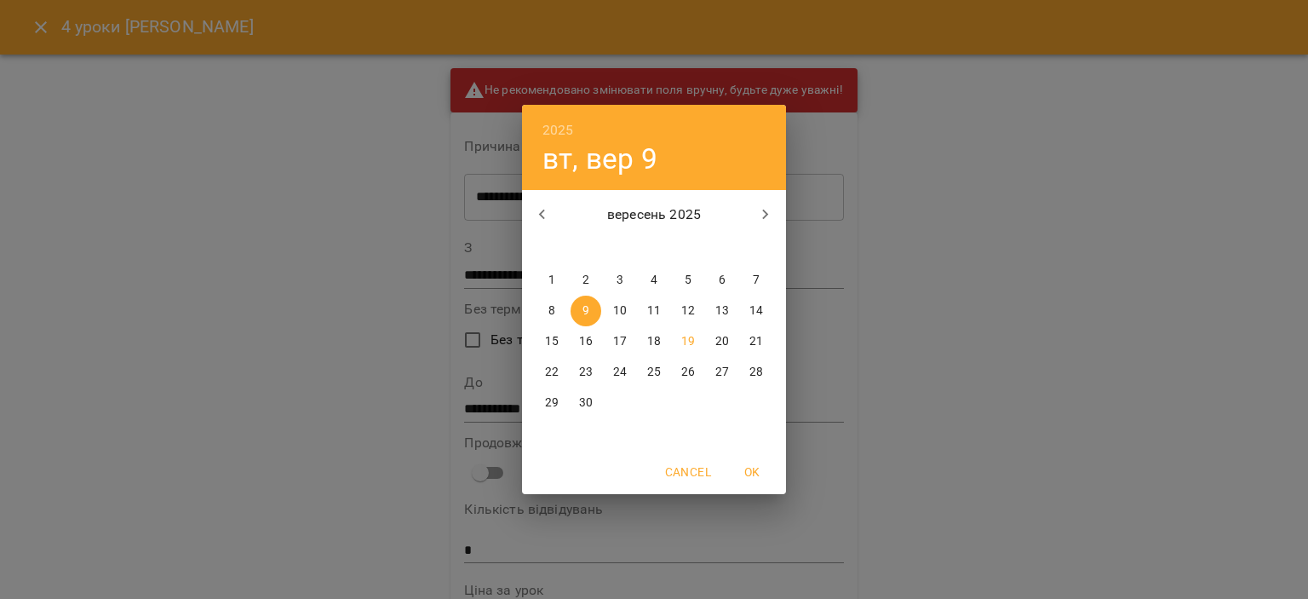
click at [767, 217] on icon "button" at bounding box center [765, 214] width 20 height 20
click at [622, 334] on p "15" at bounding box center [620, 341] width 14 height 17
type input "**********"
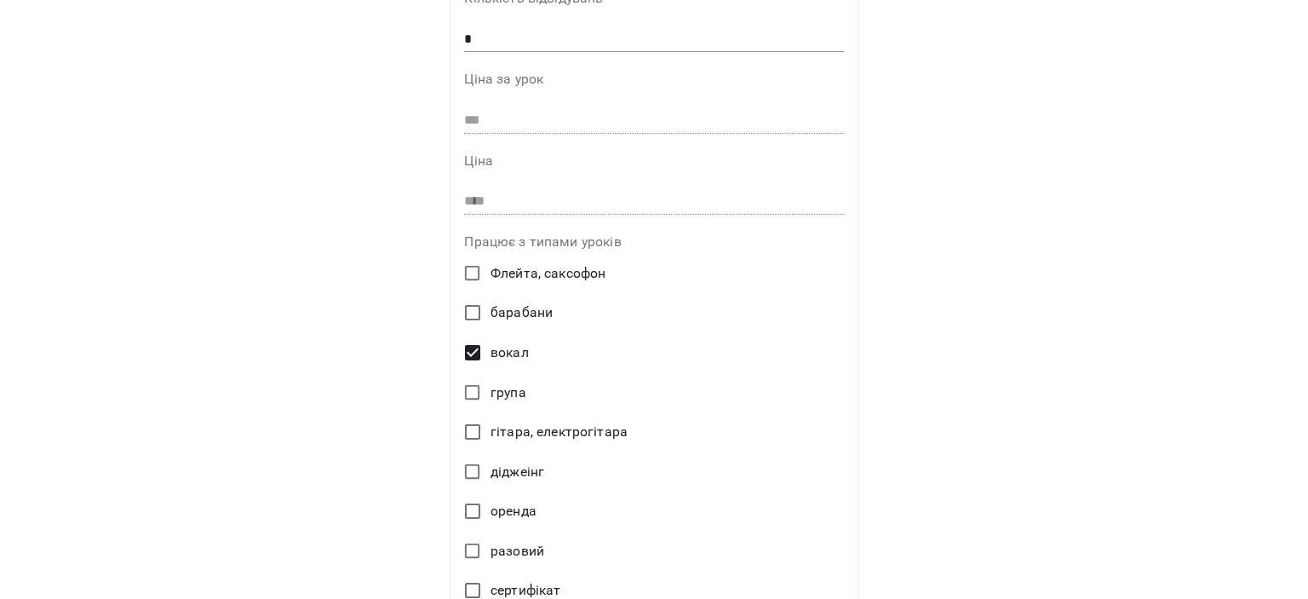
scroll to position [800, 0]
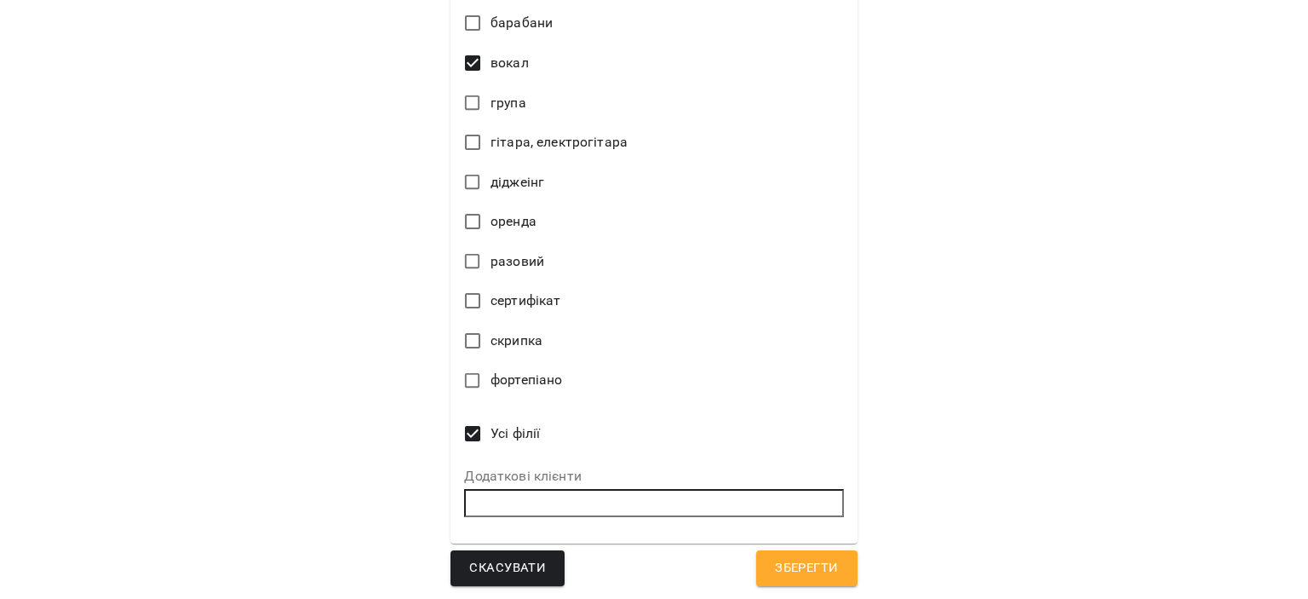
click at [795, 577] on span "Зберегти" at bounding box center [806, 568] width 63 height 22
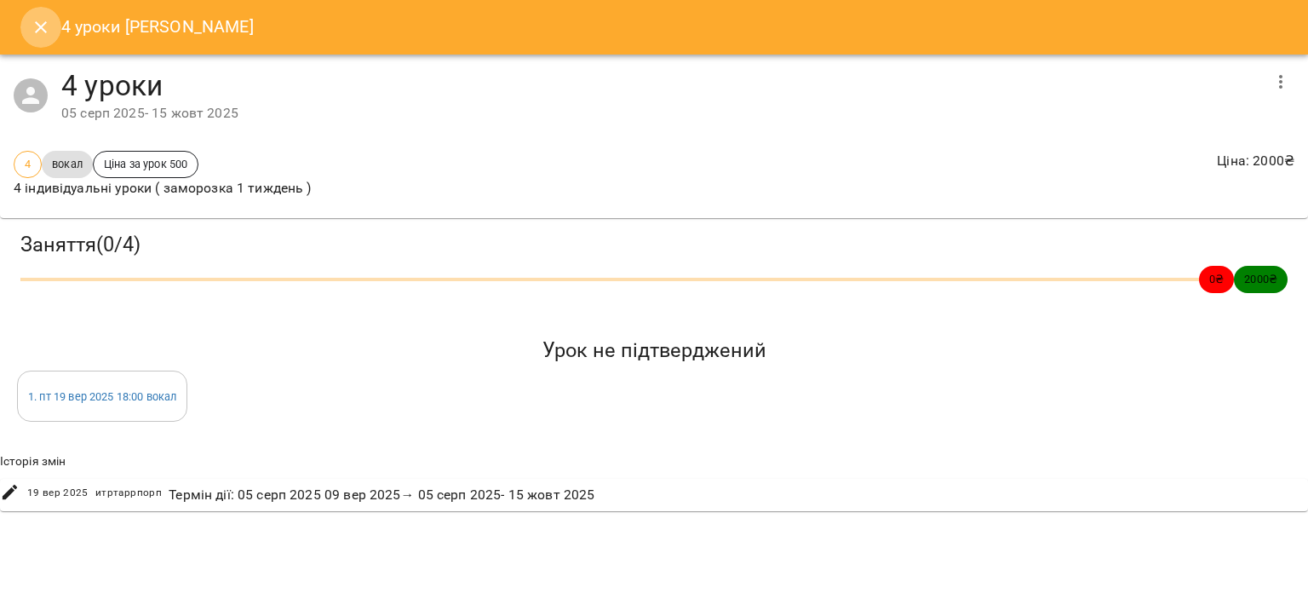
click at [41, 30] on icon "Close" at bounding box center [41, 27] width 20 height 20
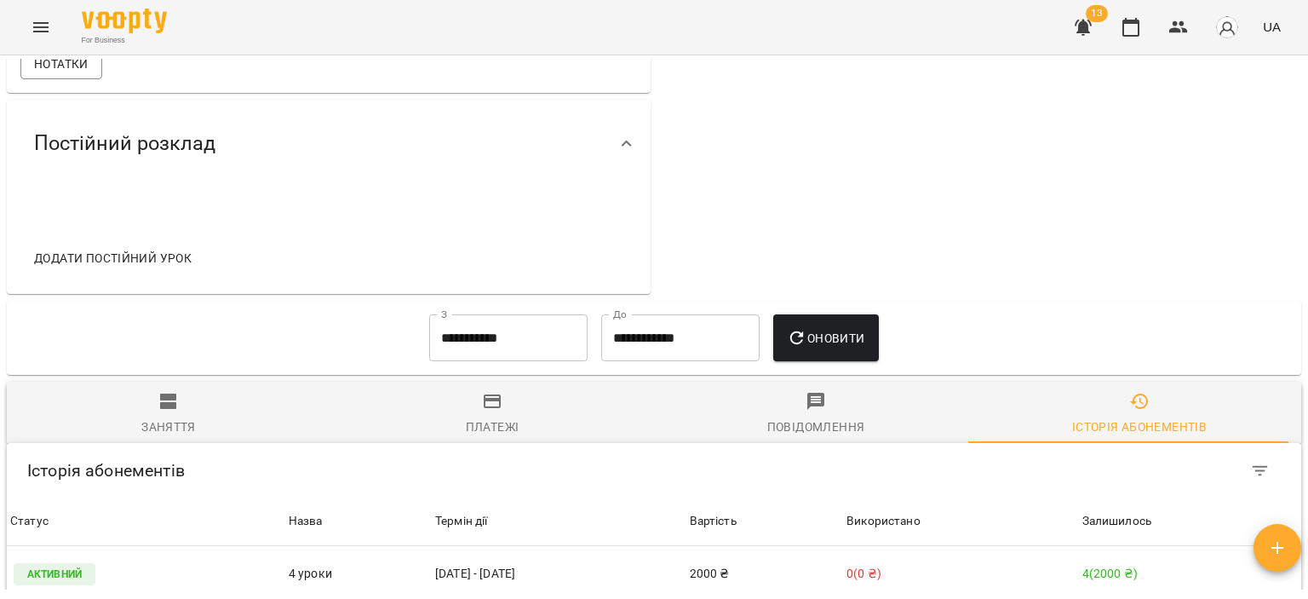
scroll to position [681, 0]
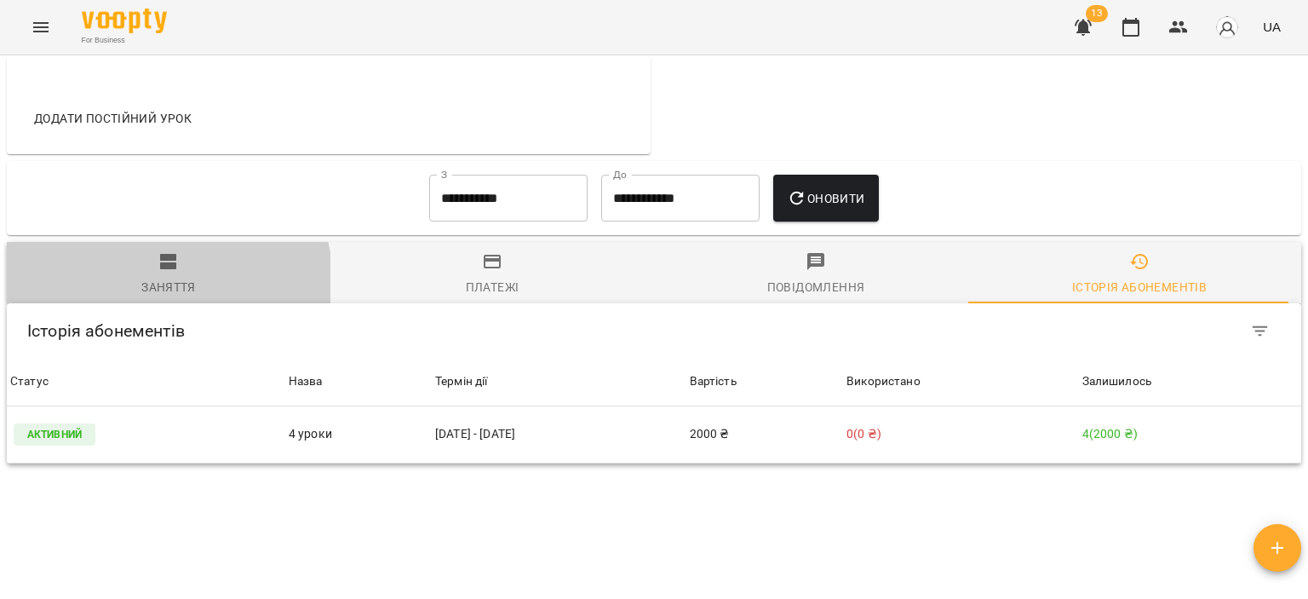
click at [165, 282] on div "Заняття" at bounding box center [168, 287] width 54 height 20
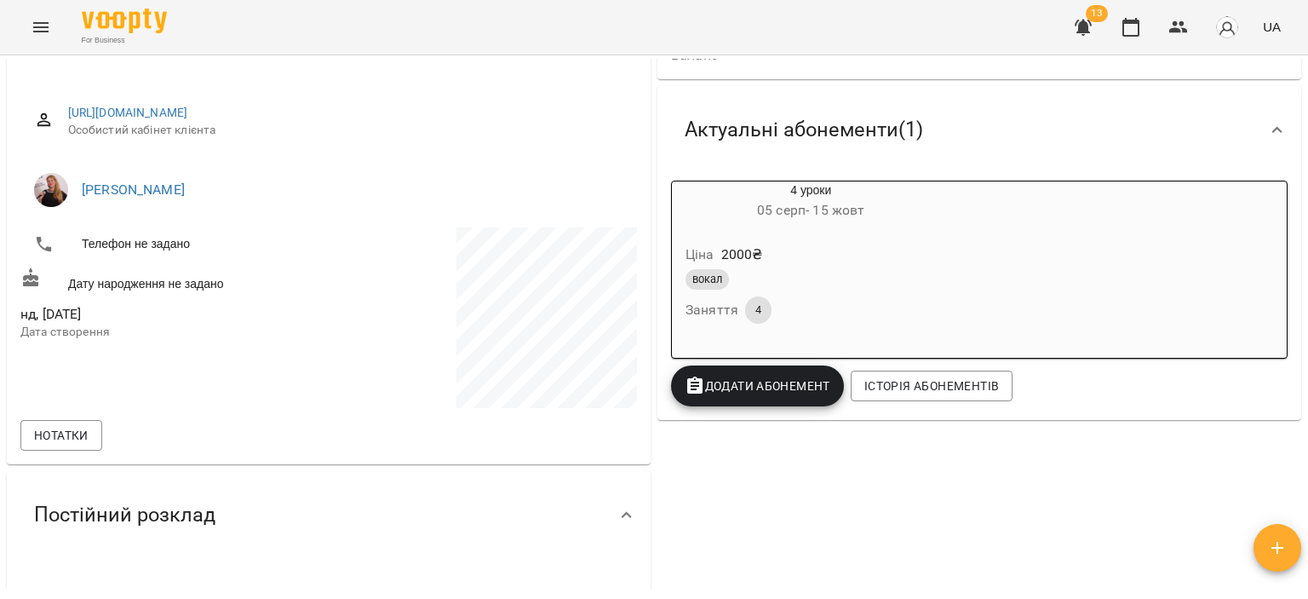
scroll to position [0, 0]
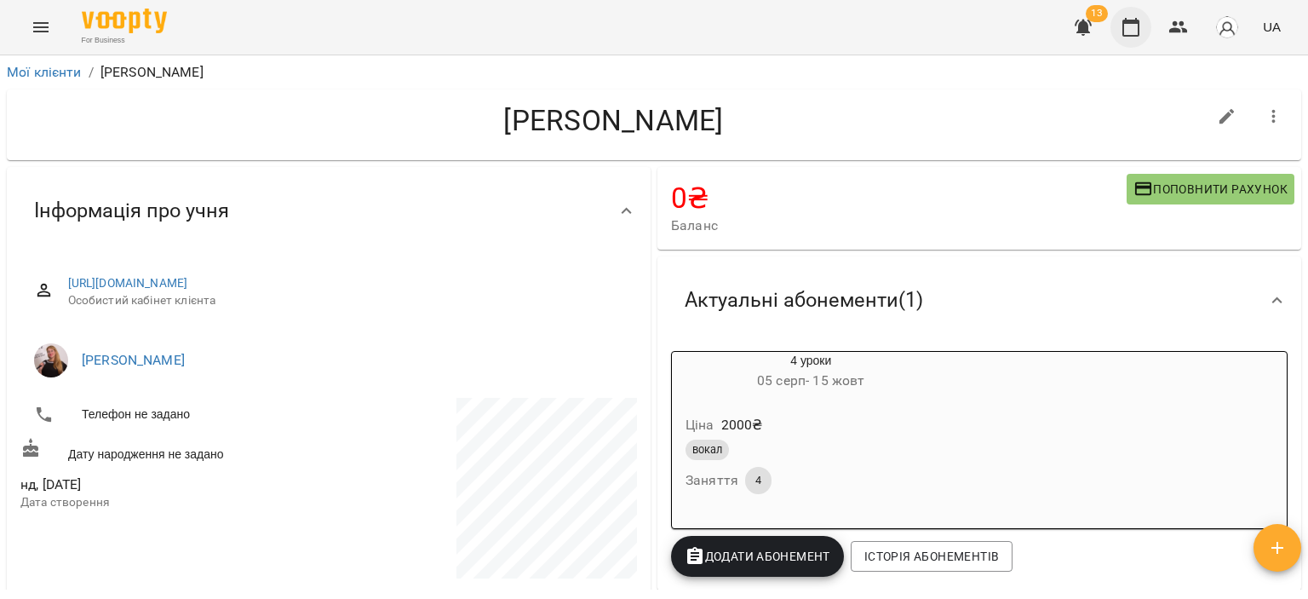
click at [1148, 20] on button "button" at bounding box center [1130, 27] width 41 height 41
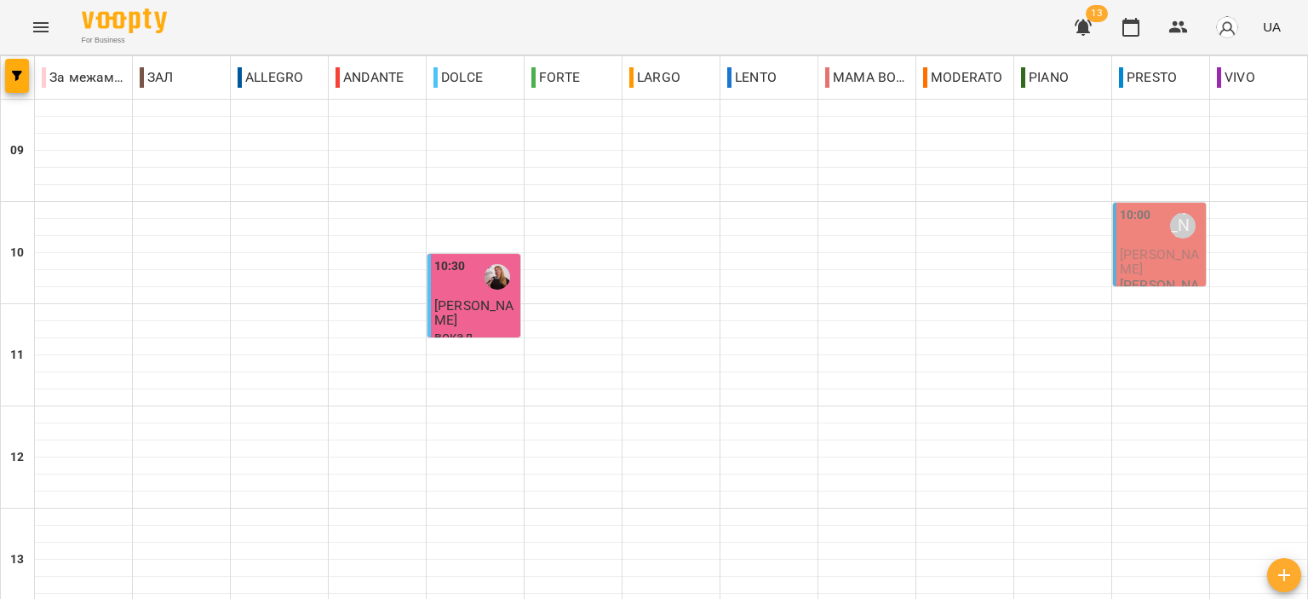
click at [462, 316] on p "[PERSON_NAME]" at bounding box center [475, 313] width 83 height 30
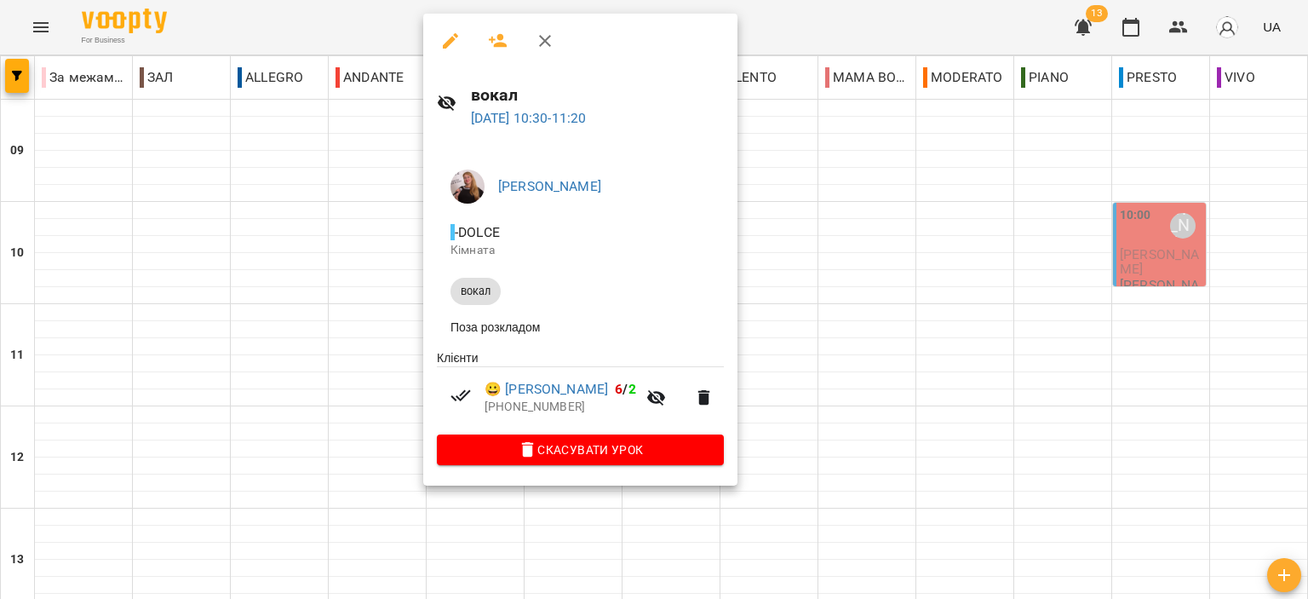
drag, startPoint x: 555, startPoint y: 37, endPoint x: 676, endPoint y: 205, distance: 206.8
click at [555, 37] on button "button" at bounding box center [544, 40] width 41 height 41
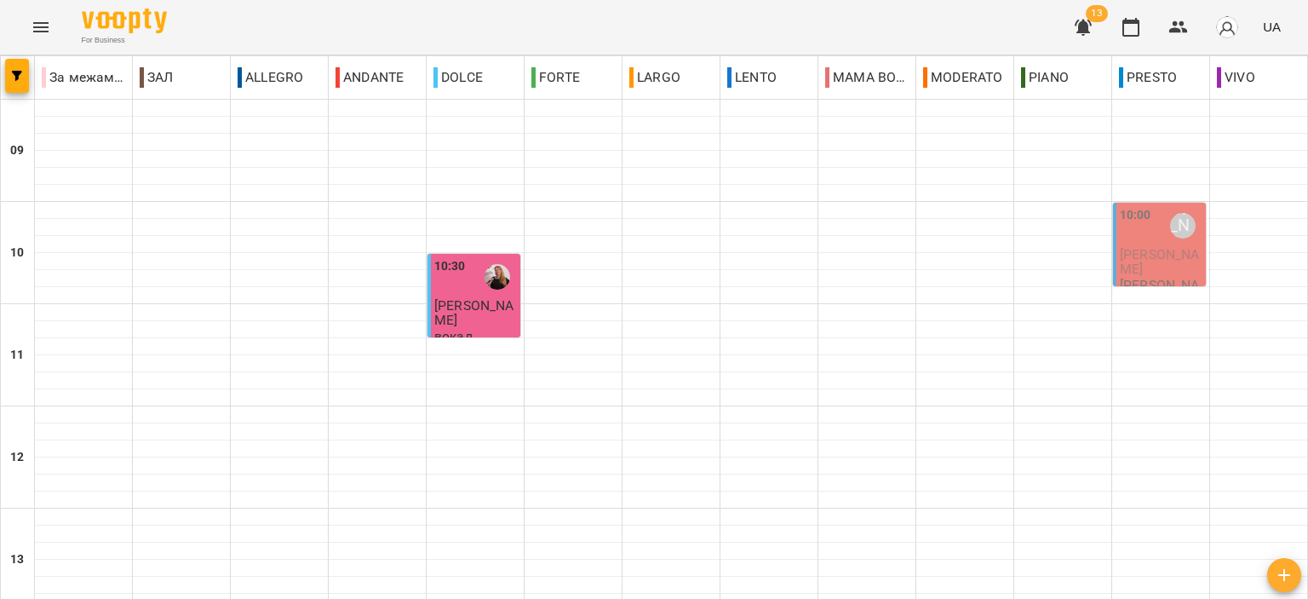
scroll to position [840, 0]
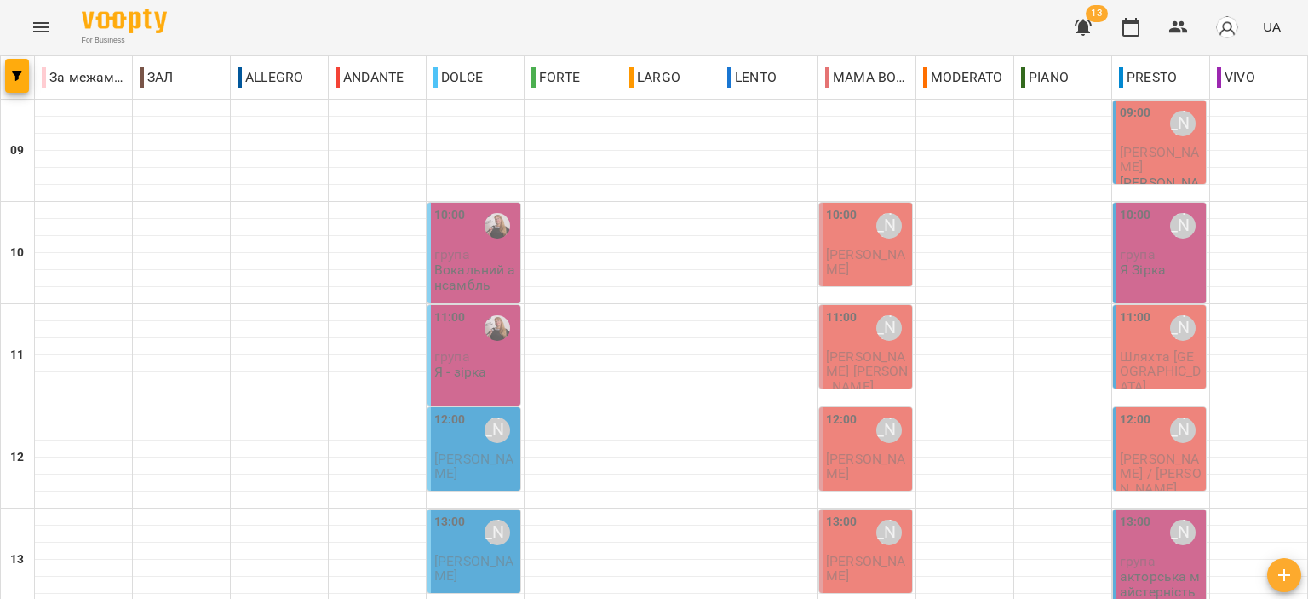
scroll to position [584, 0]
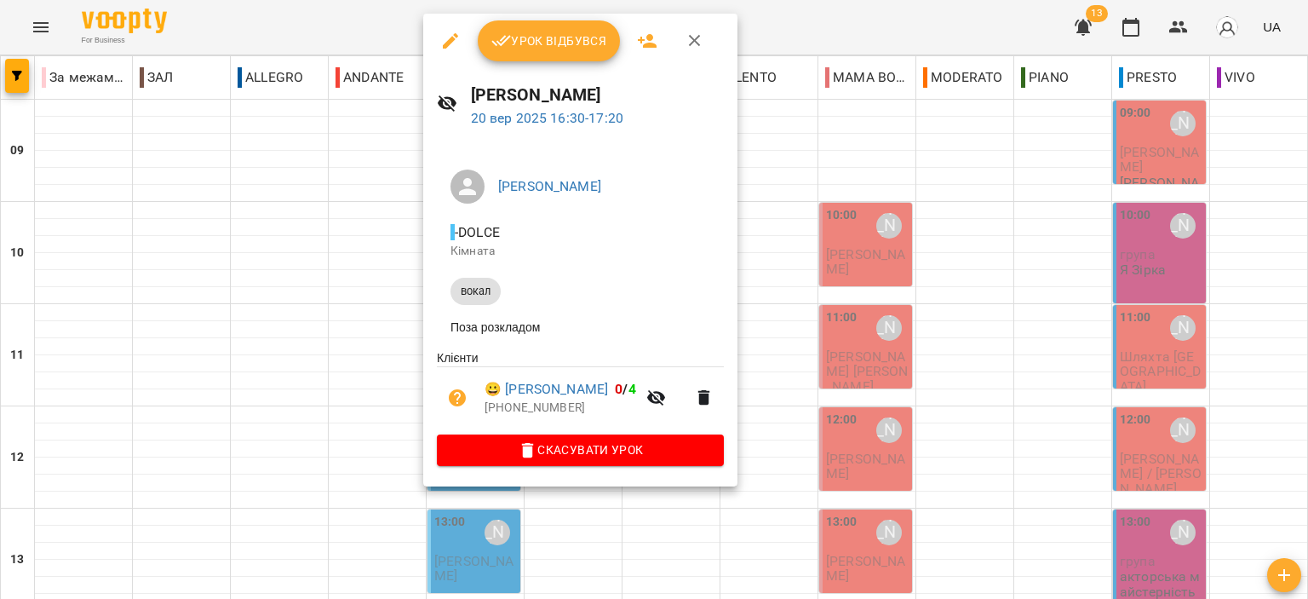
click at [702, 47] on button "button" at bounding box center [694, 40] width 41 height 41
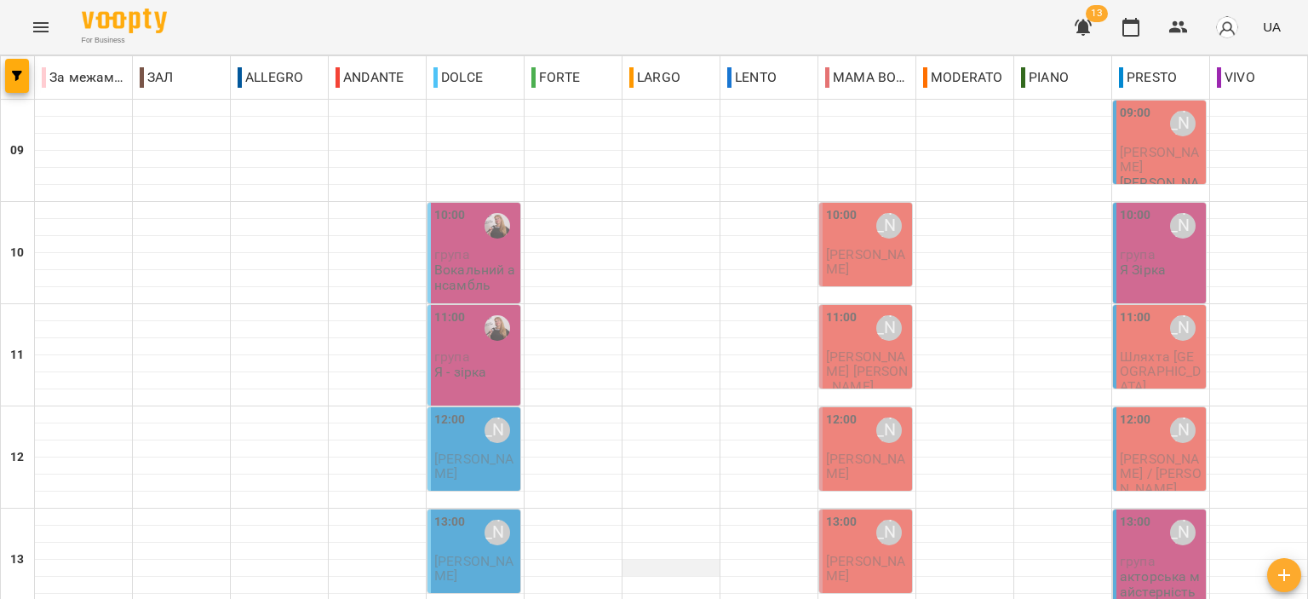
scroll to position [0, 0]
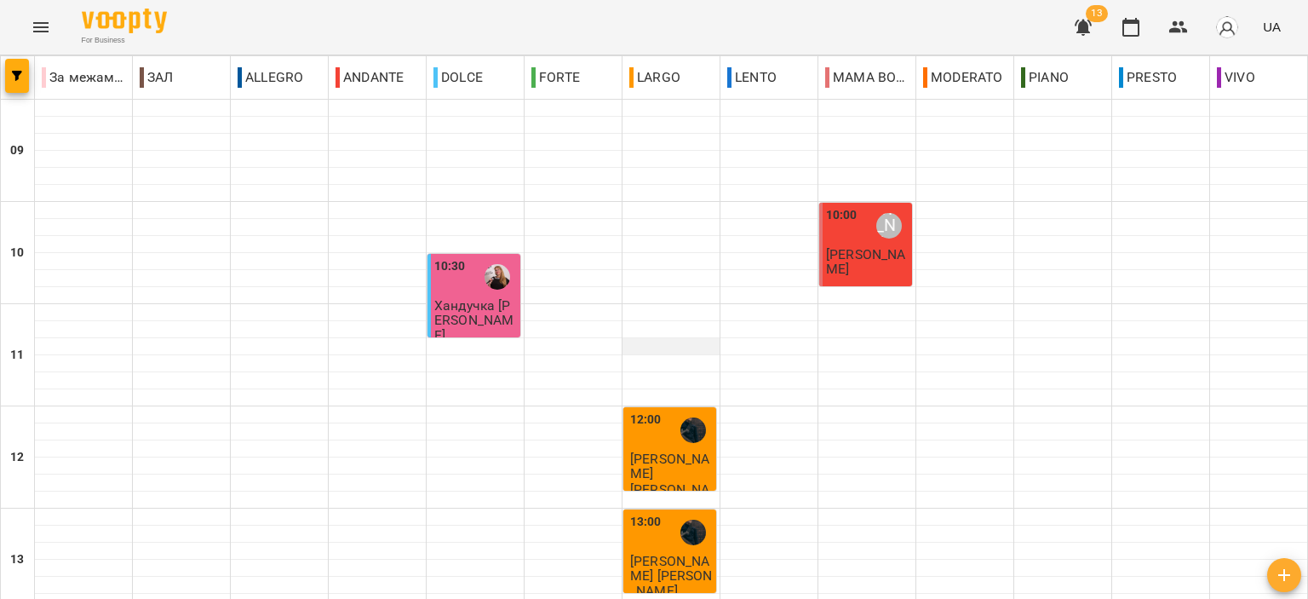
scroll to position [840, 0]
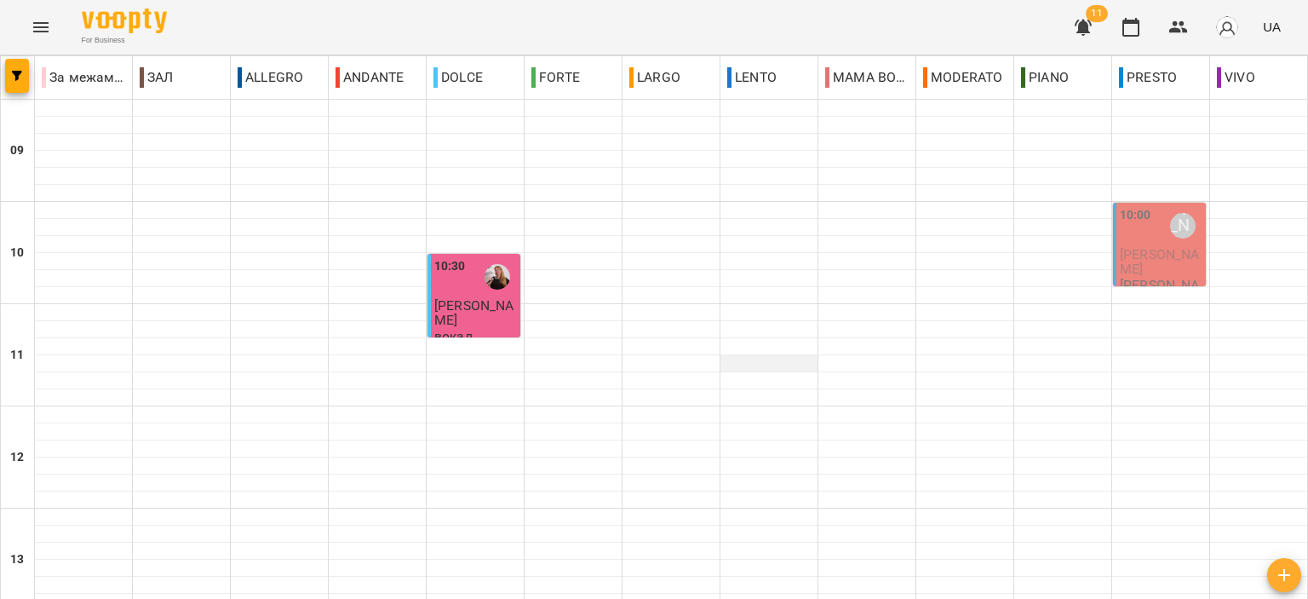
scroll to position [0, 0]
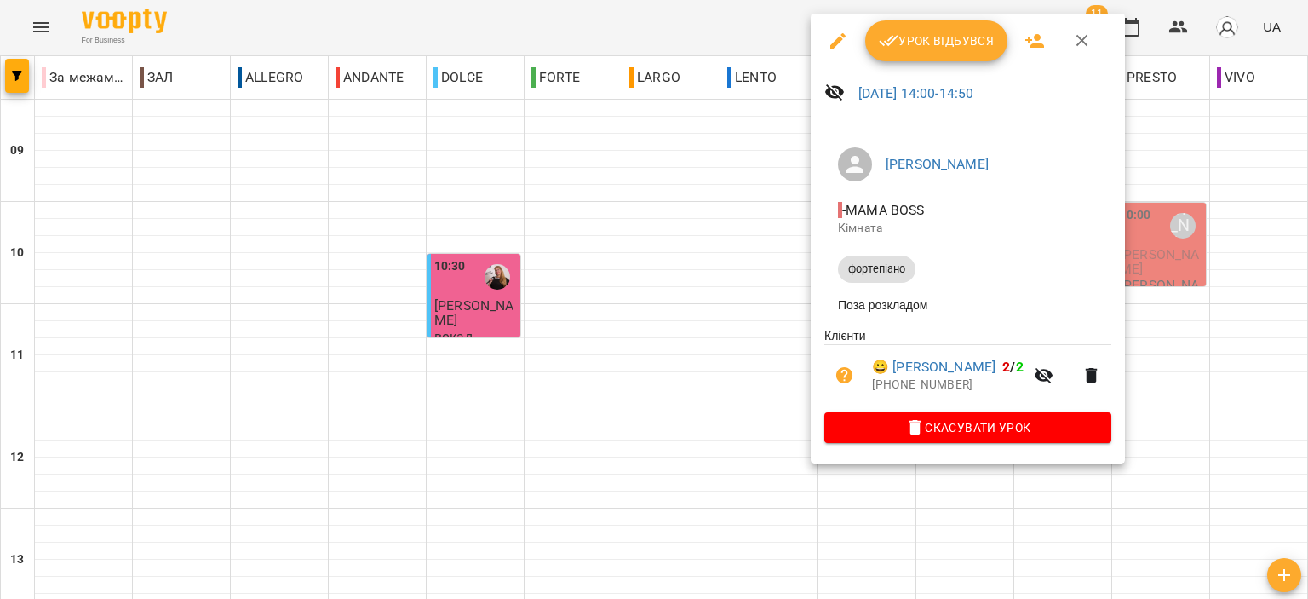
click at [899, 49] on span "Урок відбувся" at bounding box center [937, 41] width 116 height 20
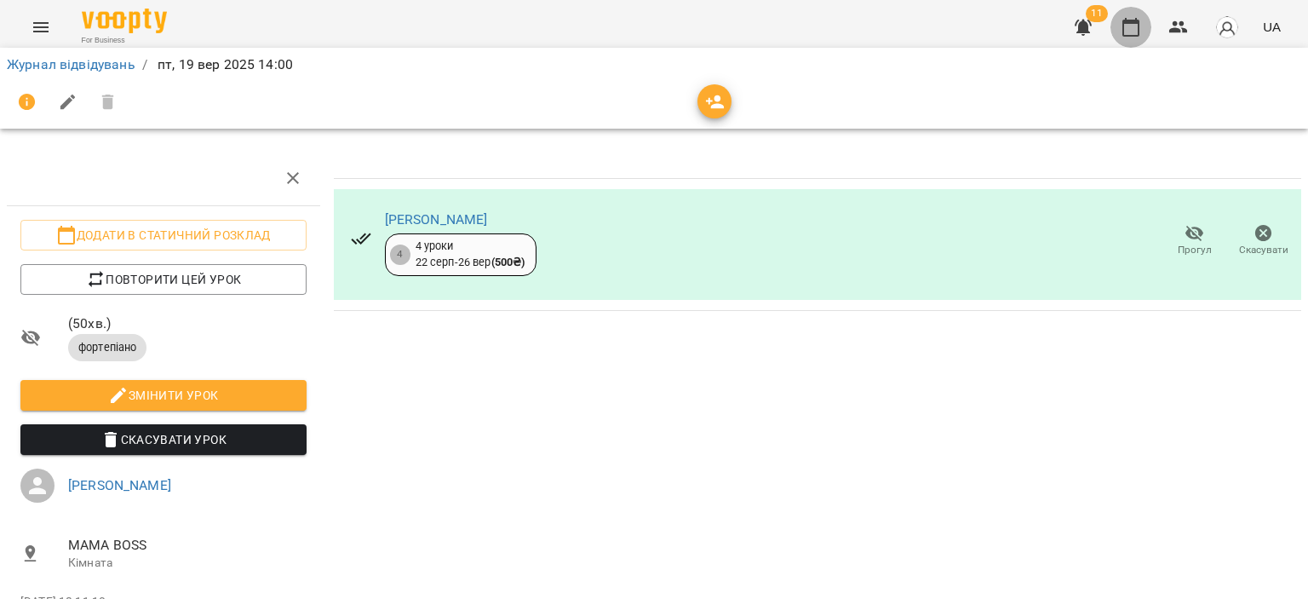
click at [1129, 28] on icon "button" at bounding box center [1130, 27] width 20 height 20
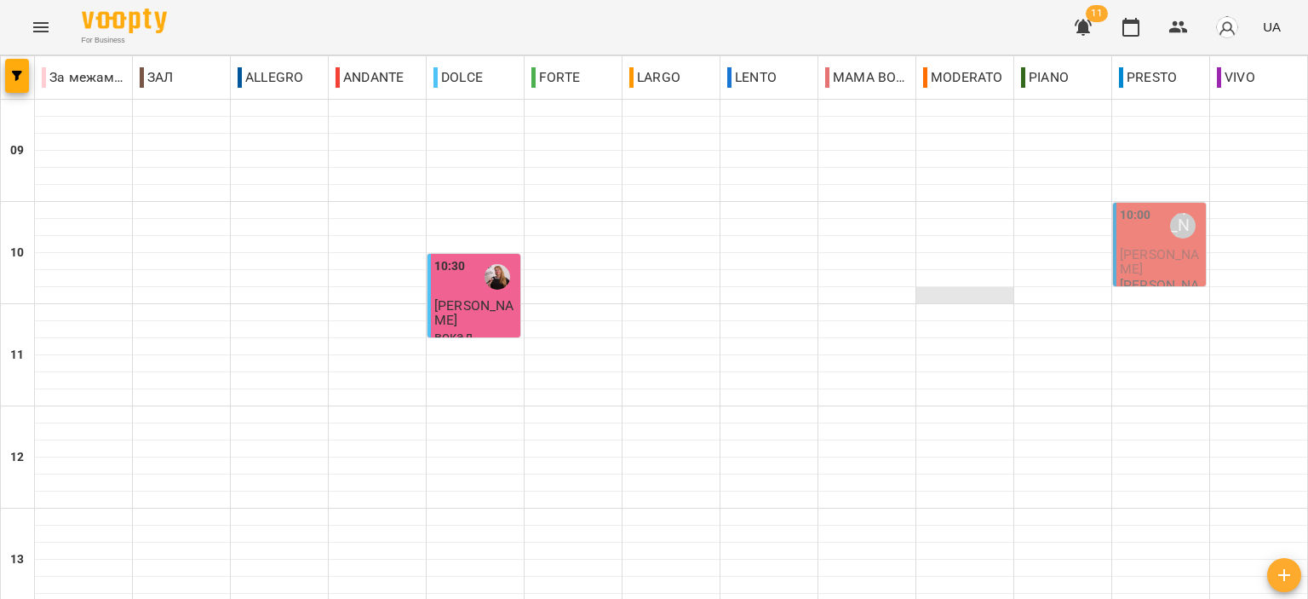
scroll to position [341, 0]
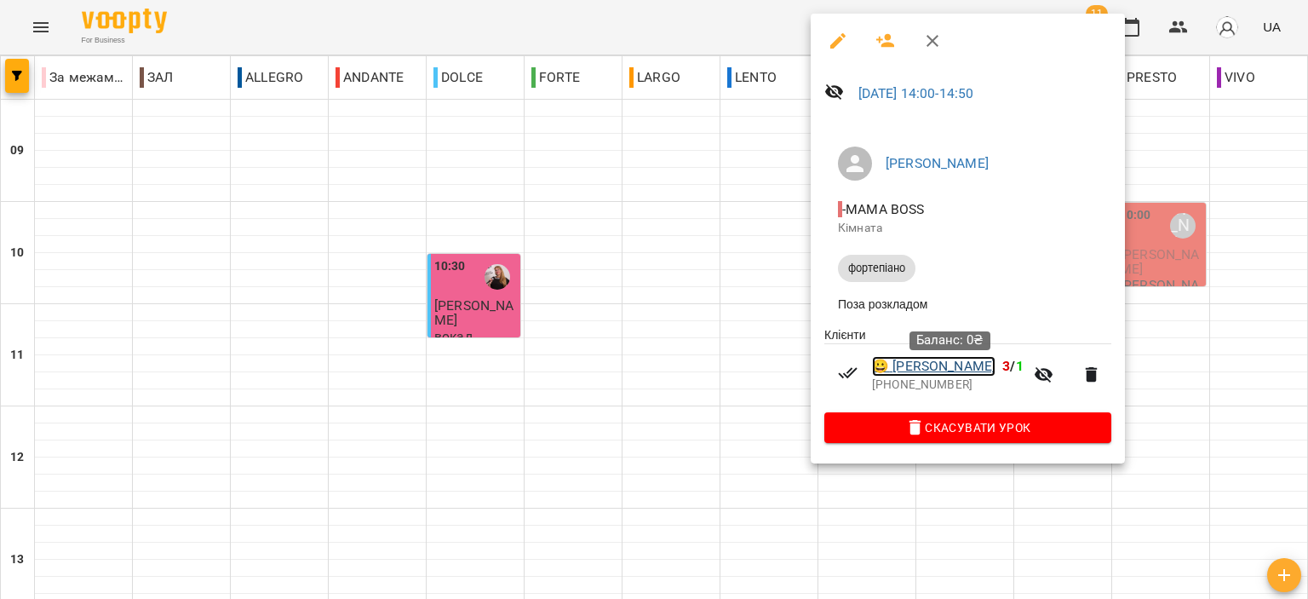
click at [954, 370] on link "😀 Мартиненко Арсеній" at bounding box center [933, 366] width 123 height 20
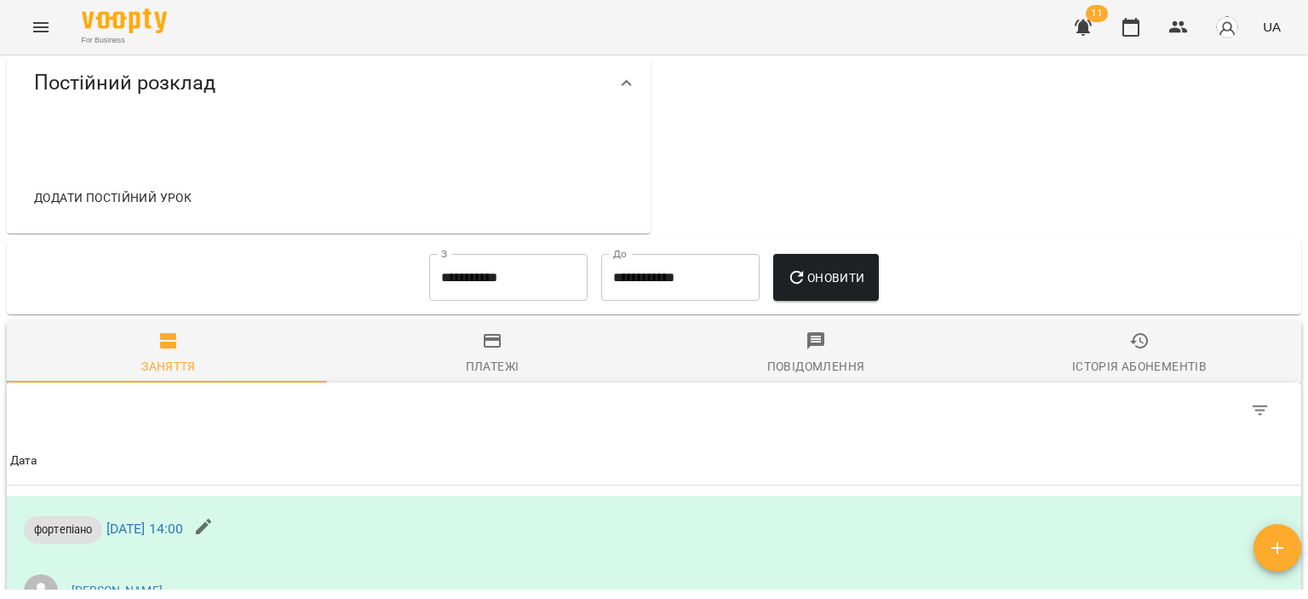
scroll to position [596, 0]
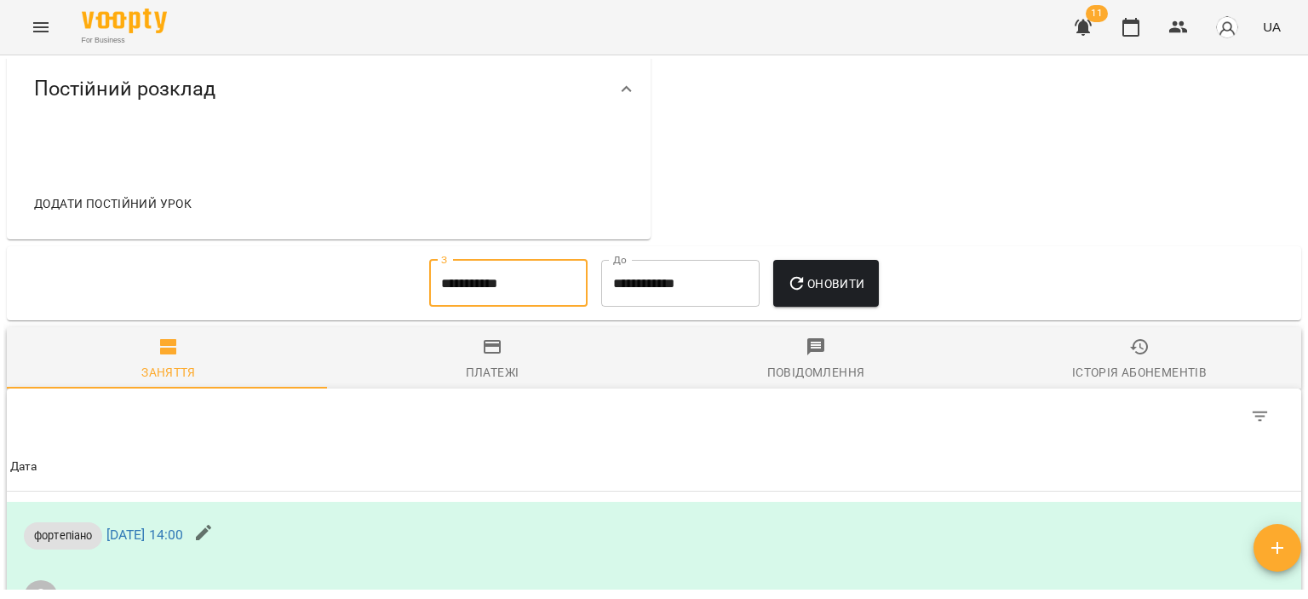
click at [429, 290] on input "**********" at bounding box center [508, 284] width 158 height 48
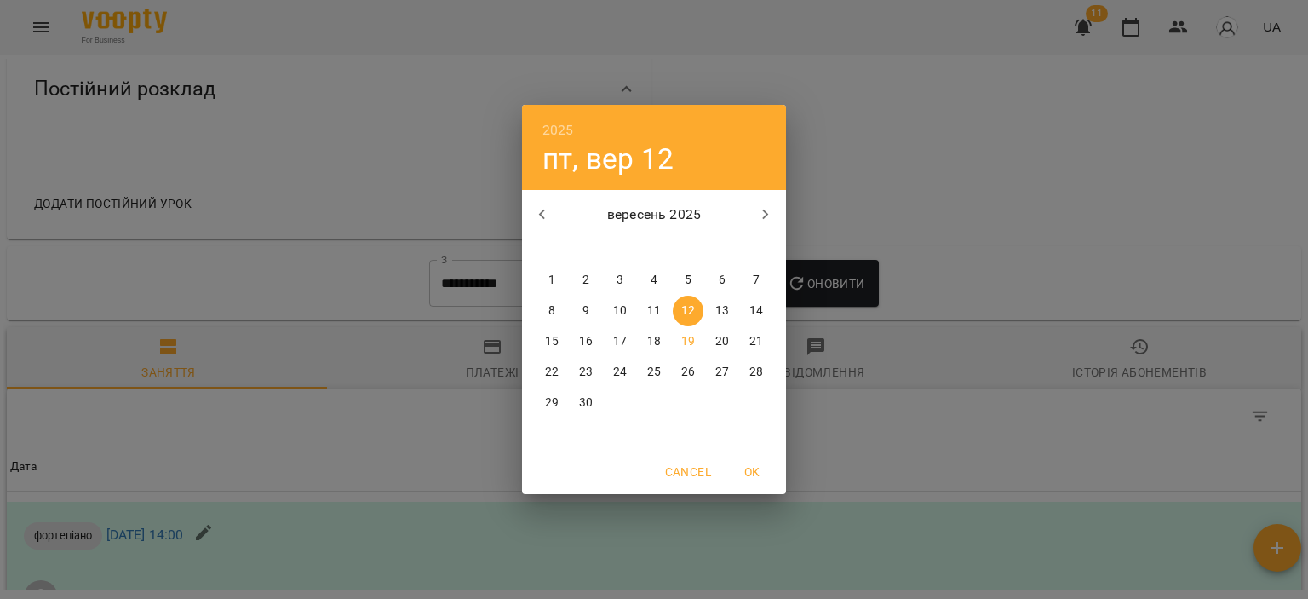
click at [518, 217] on div "2025 пт, вер 12 вересень 2025 пн вт ср чт пт сб нд 1 2 3 4 5 6 7 8 9 10 11 12 1…" at bounding box center [654, 299] width 1308 height 599
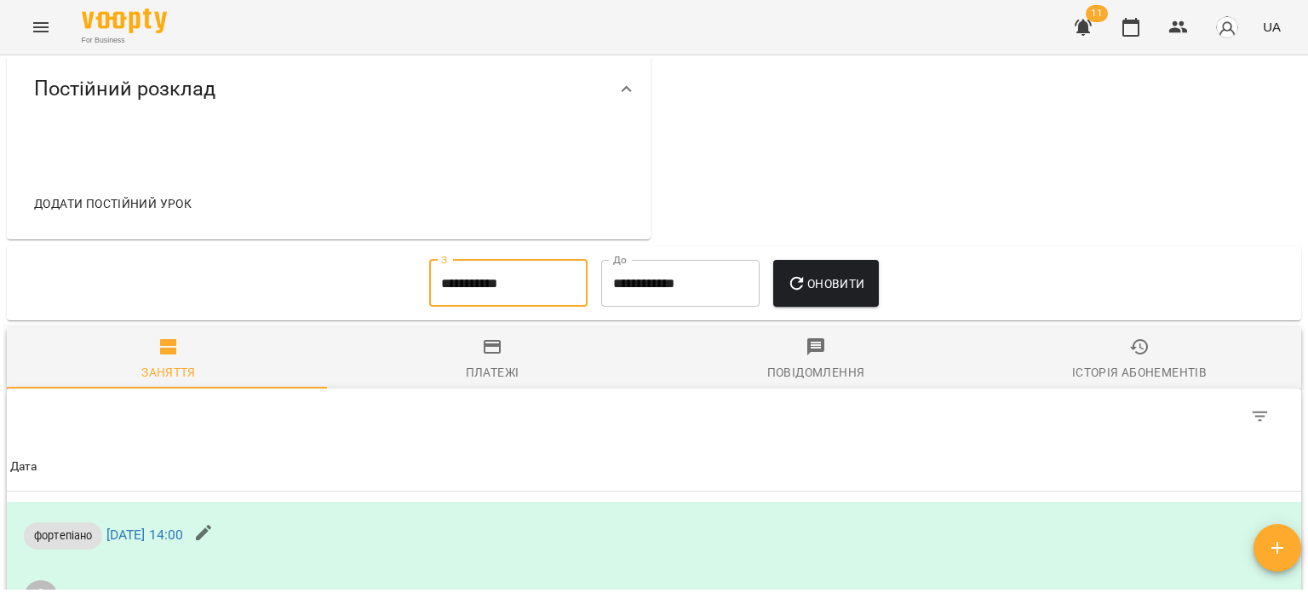
click at [429, 288] on input "**********" at bounding box center [508, 284] width 158 height 48
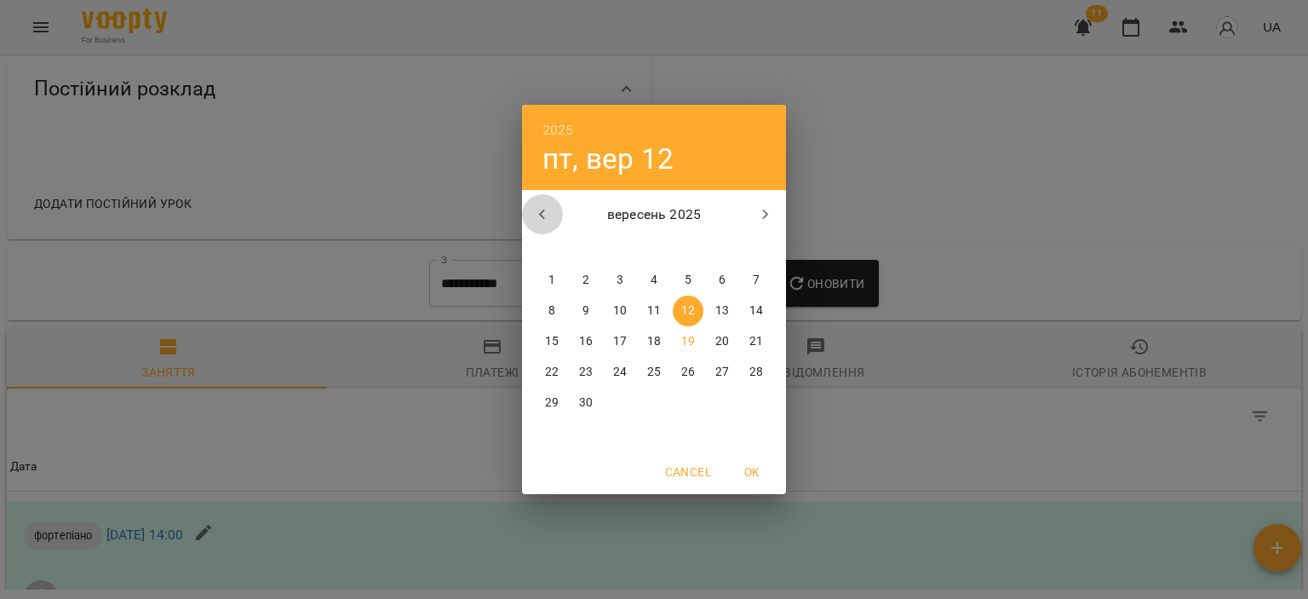
click at [547, 209] on icon "button" at bounding box center [542, 214] width 20 height 20
click at [688, 277] on p "1" at bounding box center [688, 280] width 7 height 17
type input "**********"
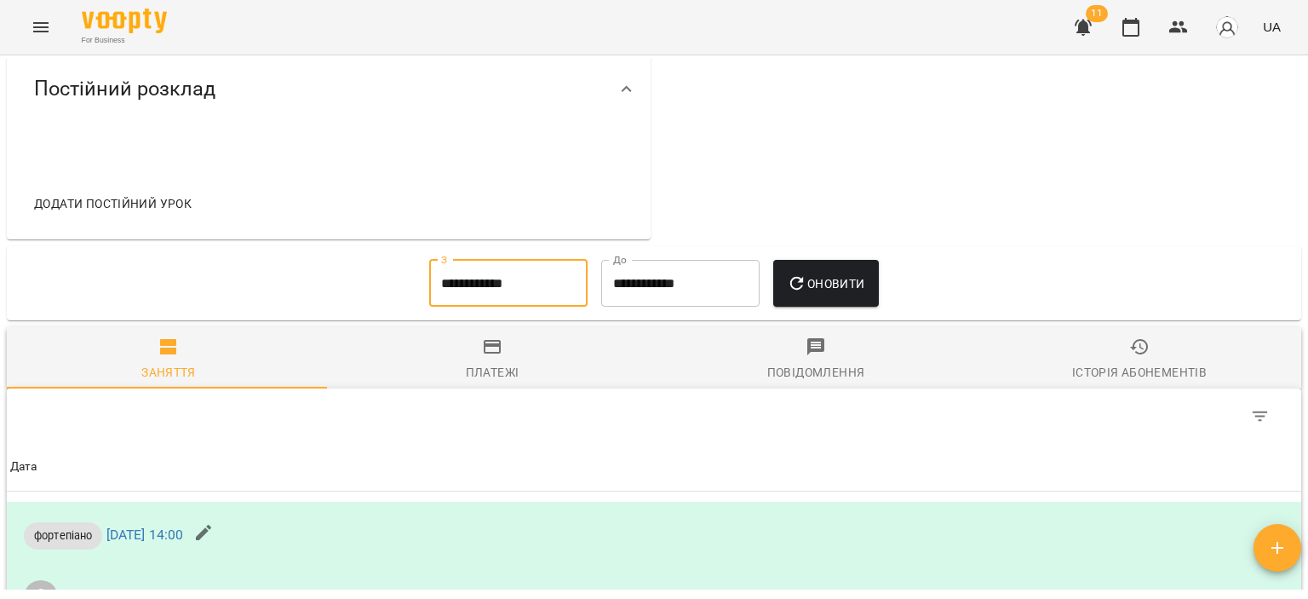
click at [875, 280] on button "Оновити" at bounding box center [825, 284] width 105 height 48
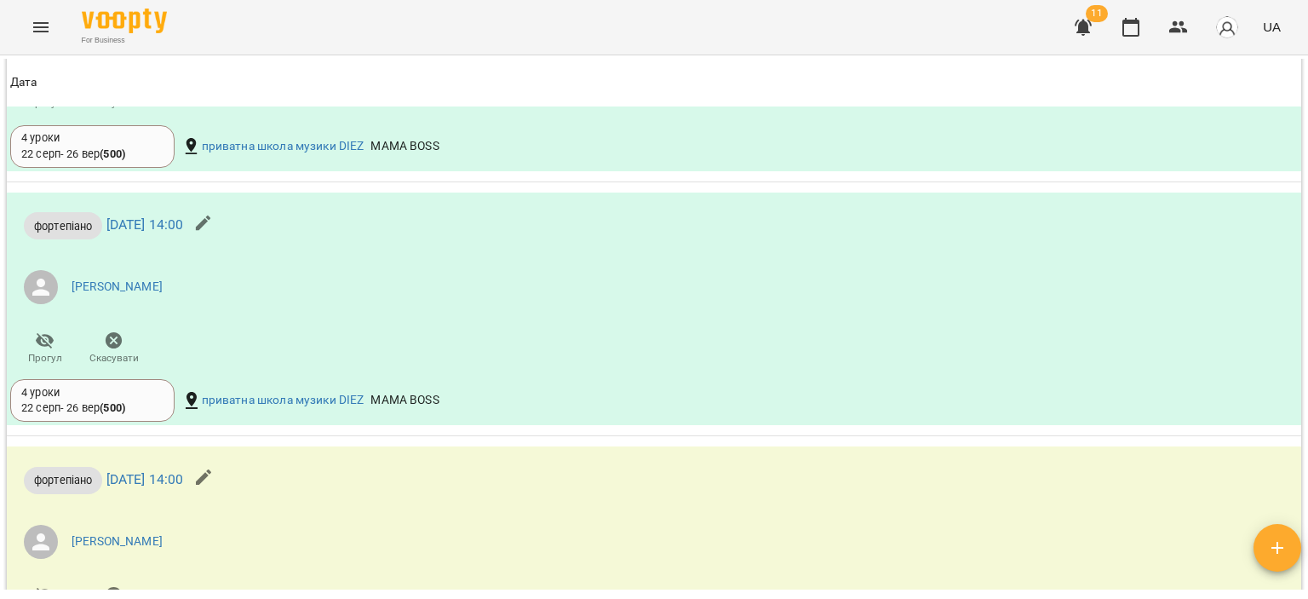
scroll to position [2384, 0]
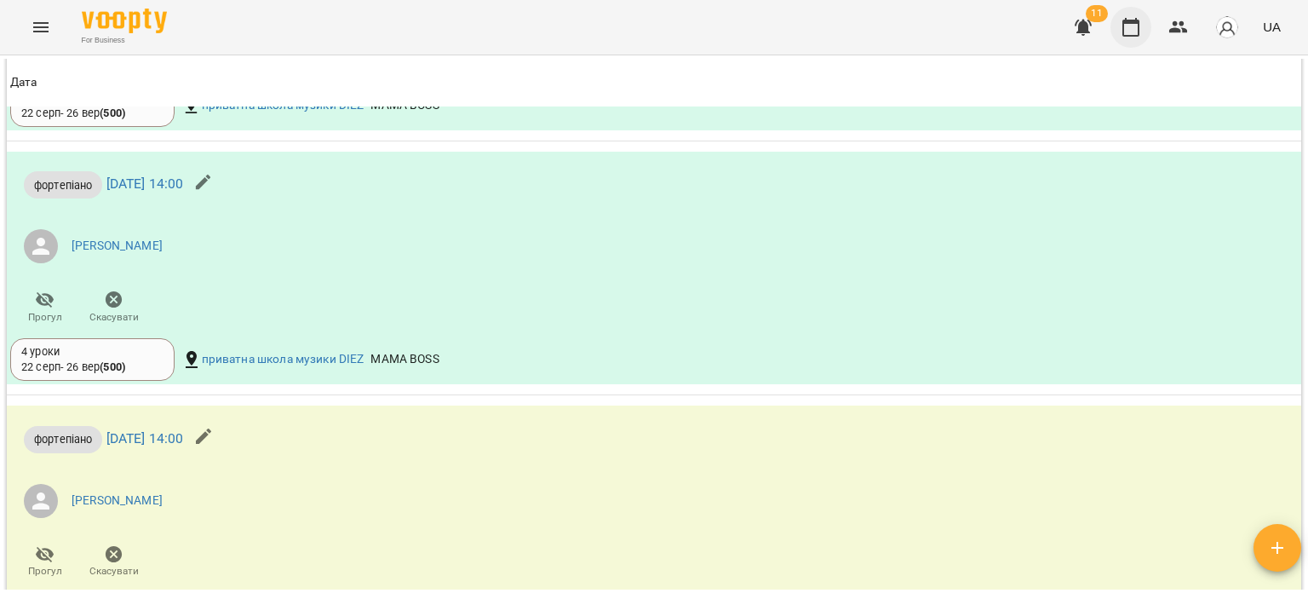
click at [1132, 22] on icon "button" at bounding box center [1130, 27] width 17 height 19
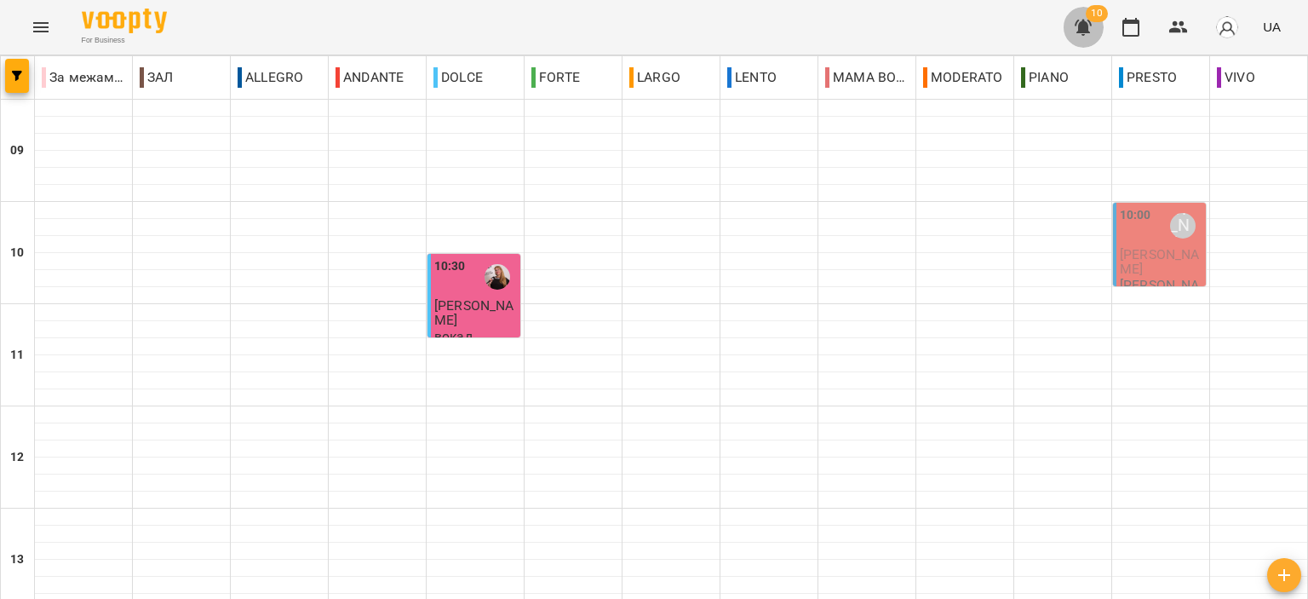
click at [1083, 26] on icon "button" at bounding box center [1082, 28] width 17 height 16
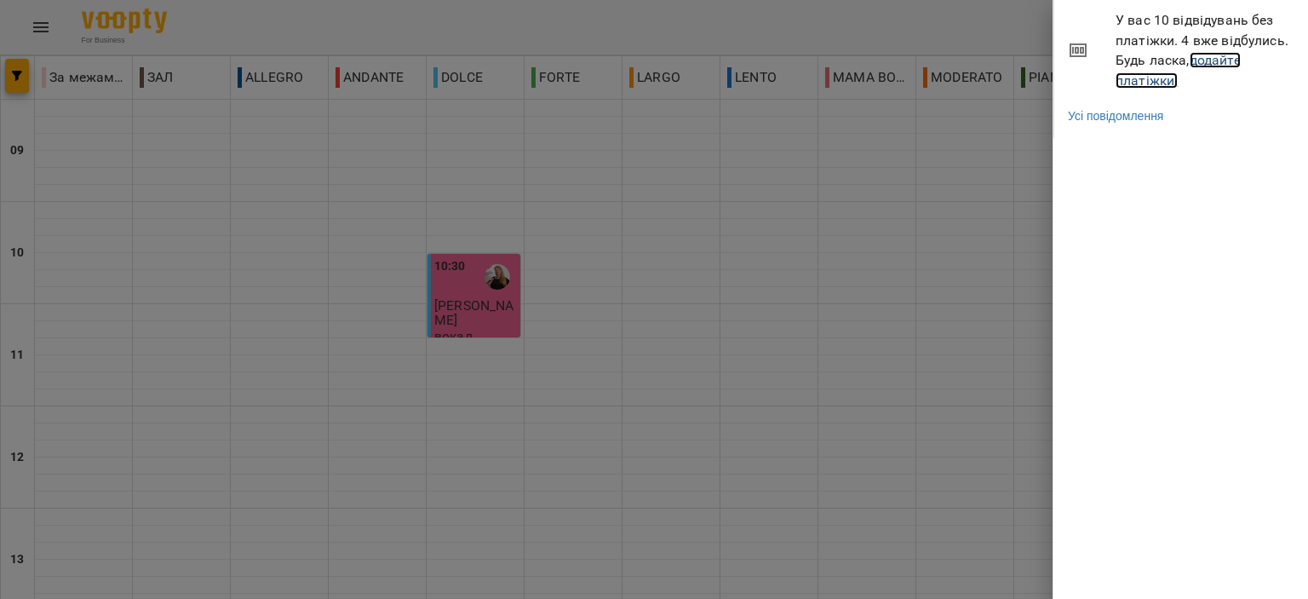
click at [1162, 73] on link "додайте платіжки!" at bounding box center [1177, 70] width 125 height 37
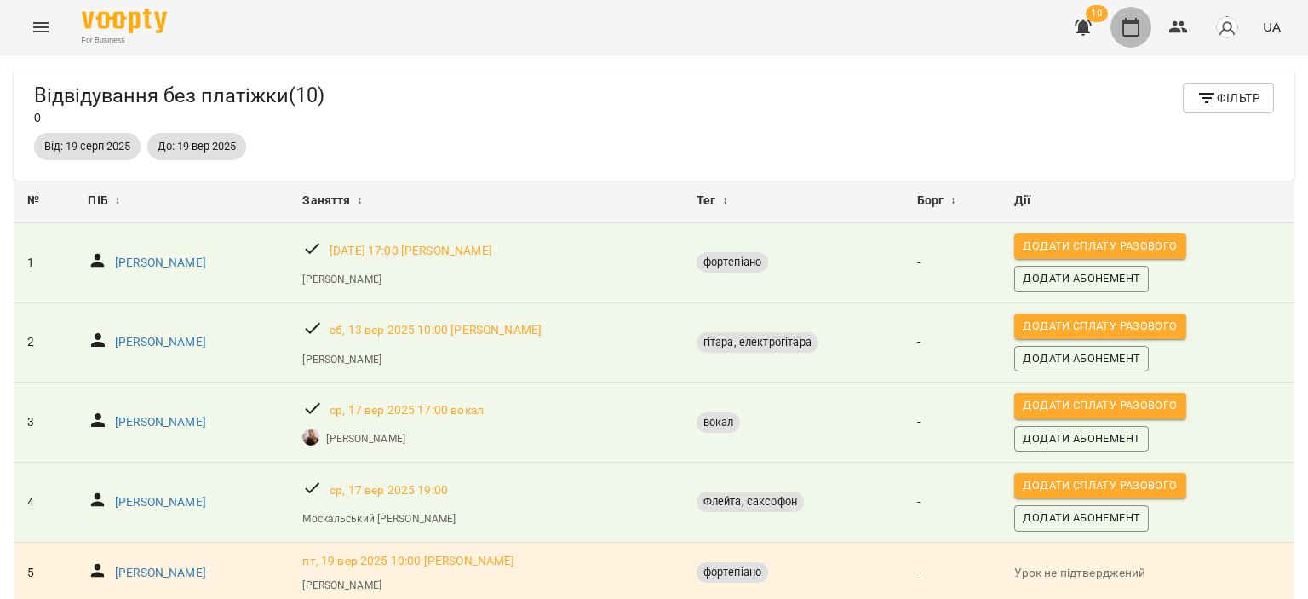
click at [1145, 26] on button "button" at bounding box center [1130, 27] width 41 height 41
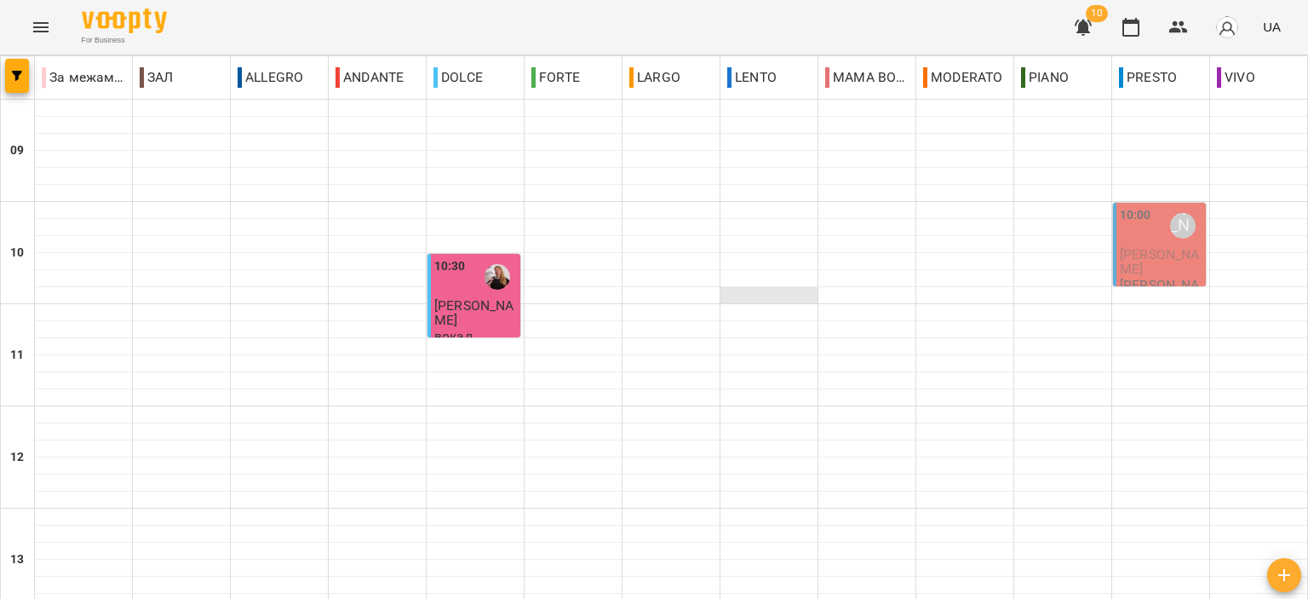
scroll to position [341, 0]
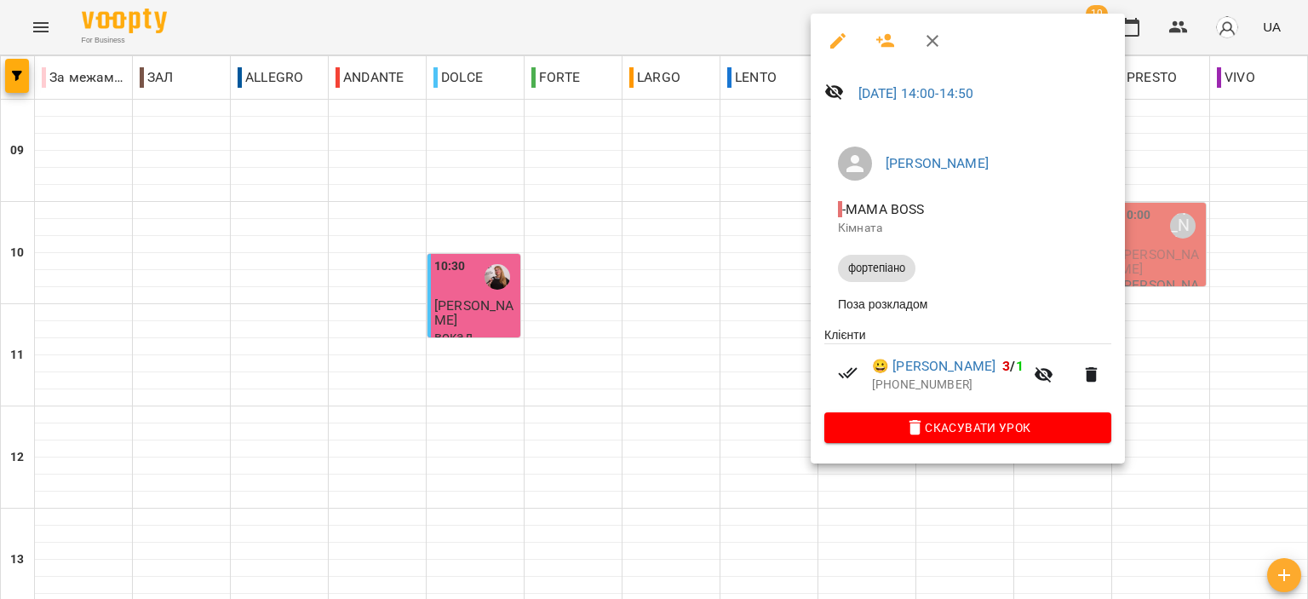
click at [922, 36] on icon "button" at bounding box center [932, 41] width 20 height 20
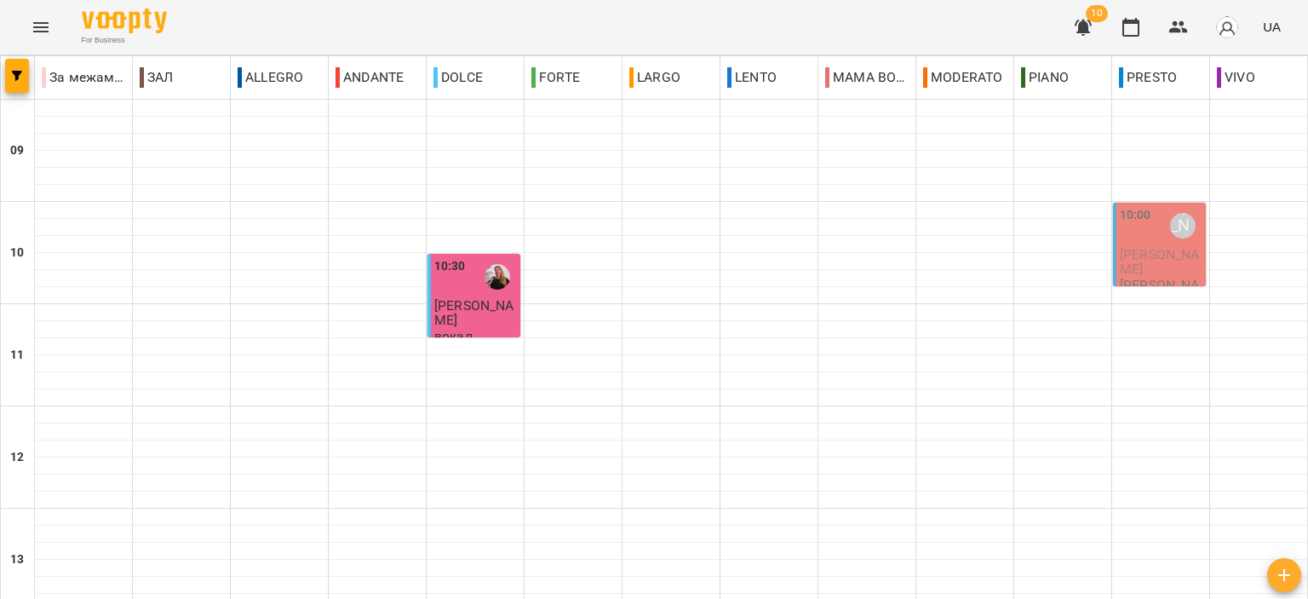
click at [1078, 26] on icon "button" at bounding box center [1083, 27] width 20 height 20
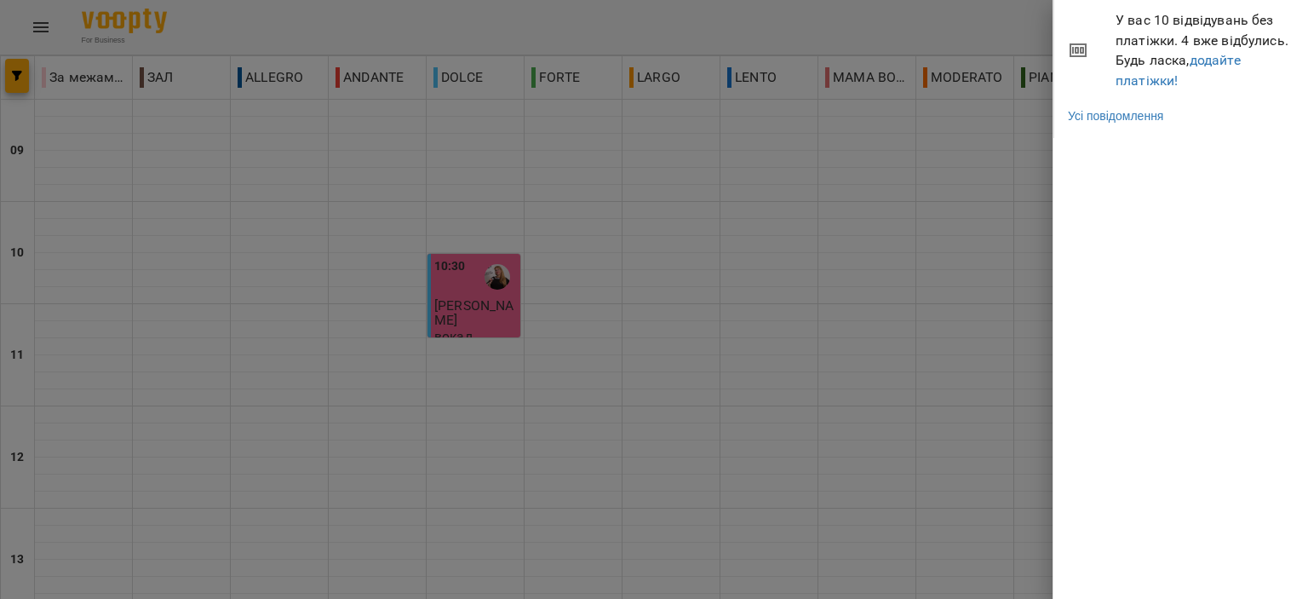
click at [1133, 88] on span "У вас 10 відвідувань без платіжки. 4 вже відбулись. Будь ласка, додайте платіжк…" at bounding box center [1205, 50] width 180 height 80
click at [1128, 81] on link "додайте платіжки!" at bounding box center [1177, 70] width 125 height 37
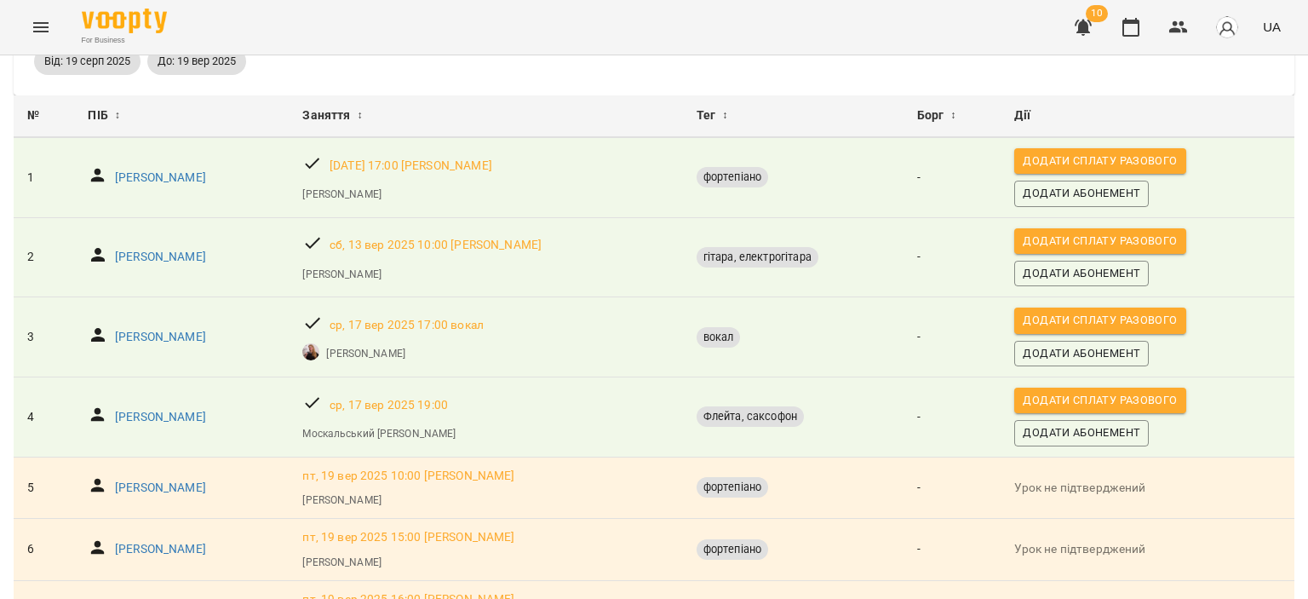
scroll to position [255, 0]
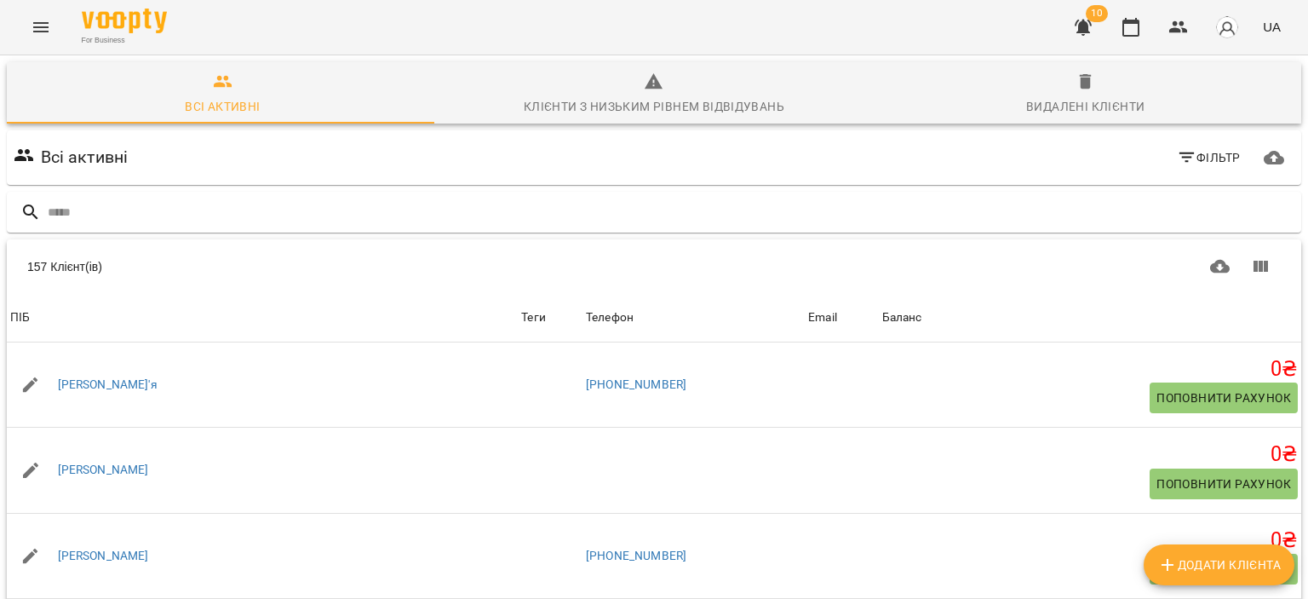
click at [569, 180] on div "Всі активні Фільтр" at bounding box center [653, 158] width 1287 height 48
click at [548, 190] on div at bounding box center [653, 212] width 1301 height 49
click at [545, 214] on input "text" at bounding box center [671, 212] width 1246 height 28
type input "*"
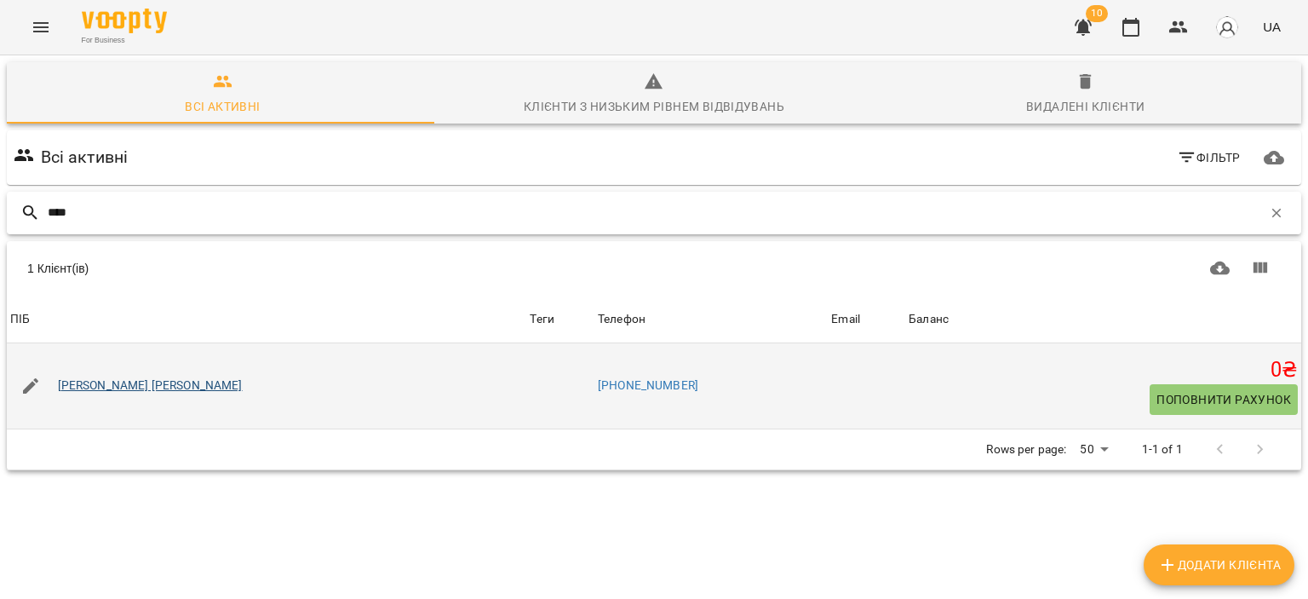
type input "****"
click at [116, 390] on link "Сіушкін Владислав" at bounding box center [150, 385] width 185 height 17
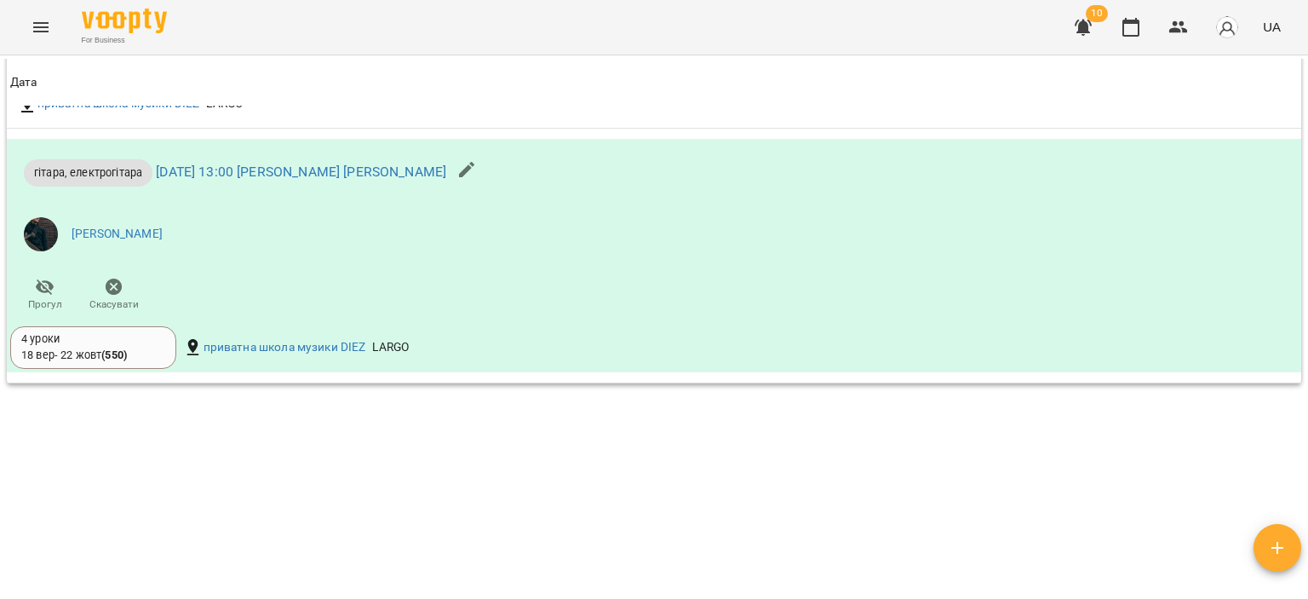
scroll to position [1011, 0]
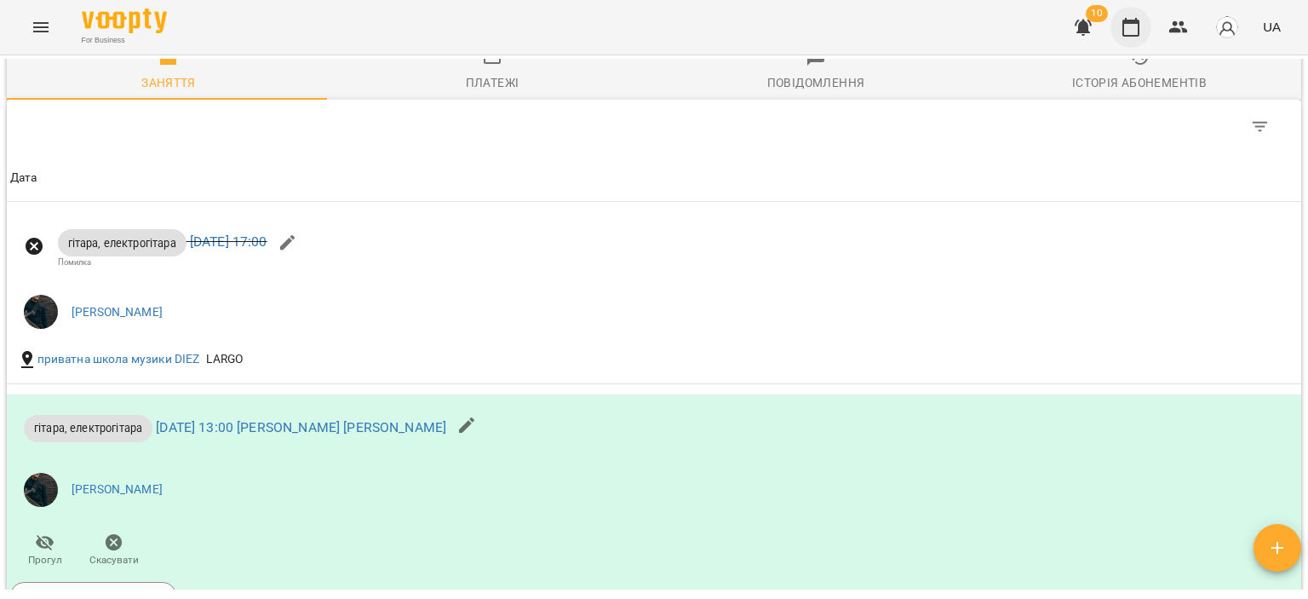
click at [1132, 30] on icon "button" at bounding box center [1130, 27] width 20 height 20
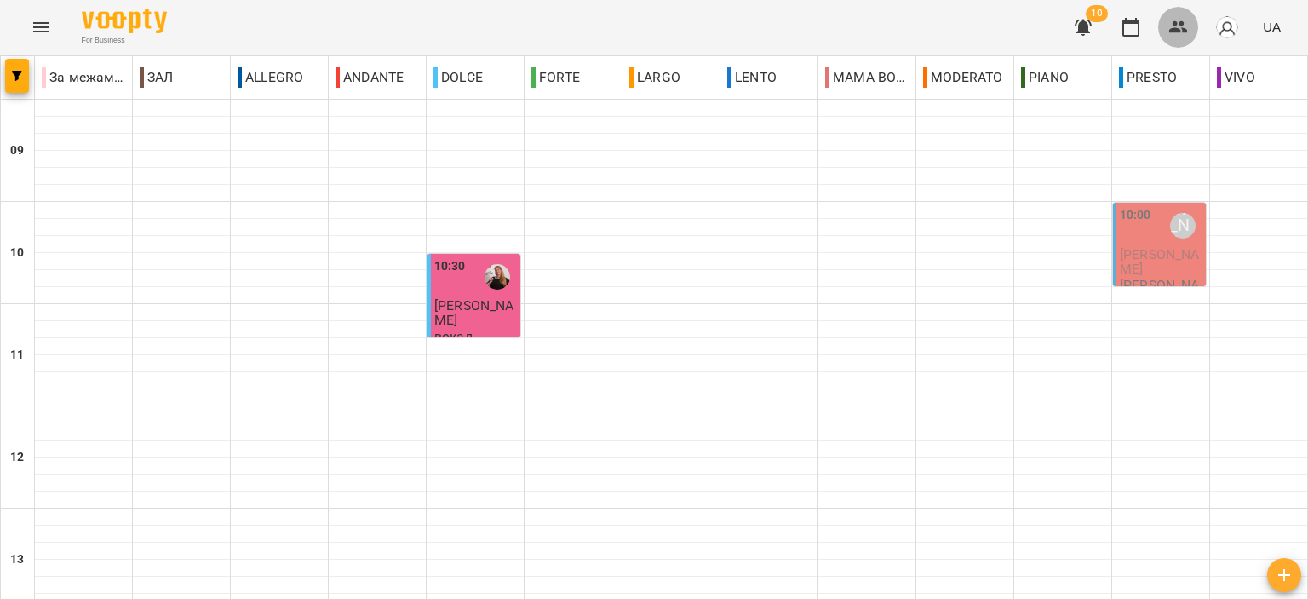
click at [1178, 14] on button "button" at bounding box center [1178, 27] width 41 height 41
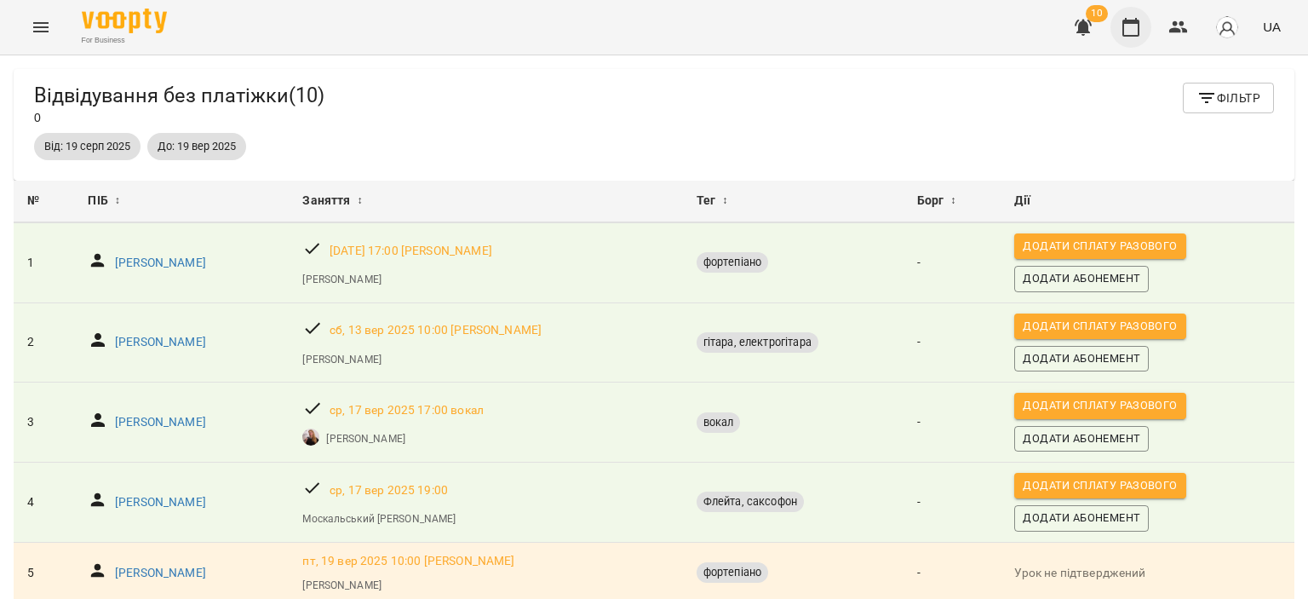
click at [1130, 34] on icon "button" at bounding box center [1130, 27] width 20 height 20
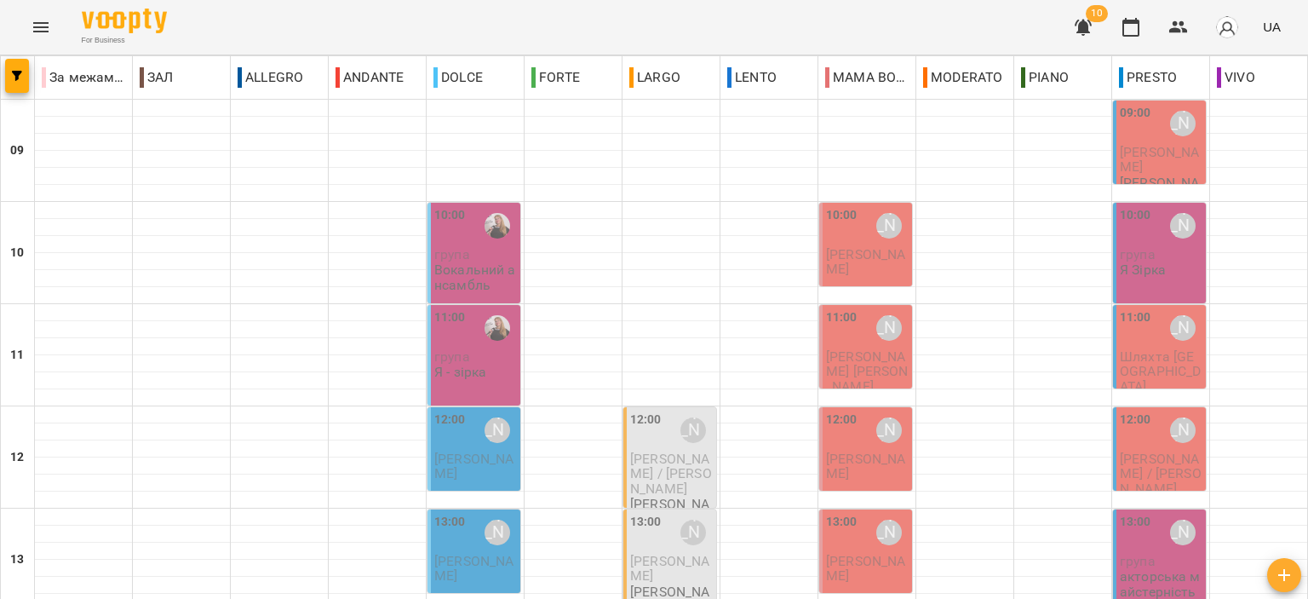
click at [460, 234] on div "10:00" at bounding box center [450, 225] width 32 height 39
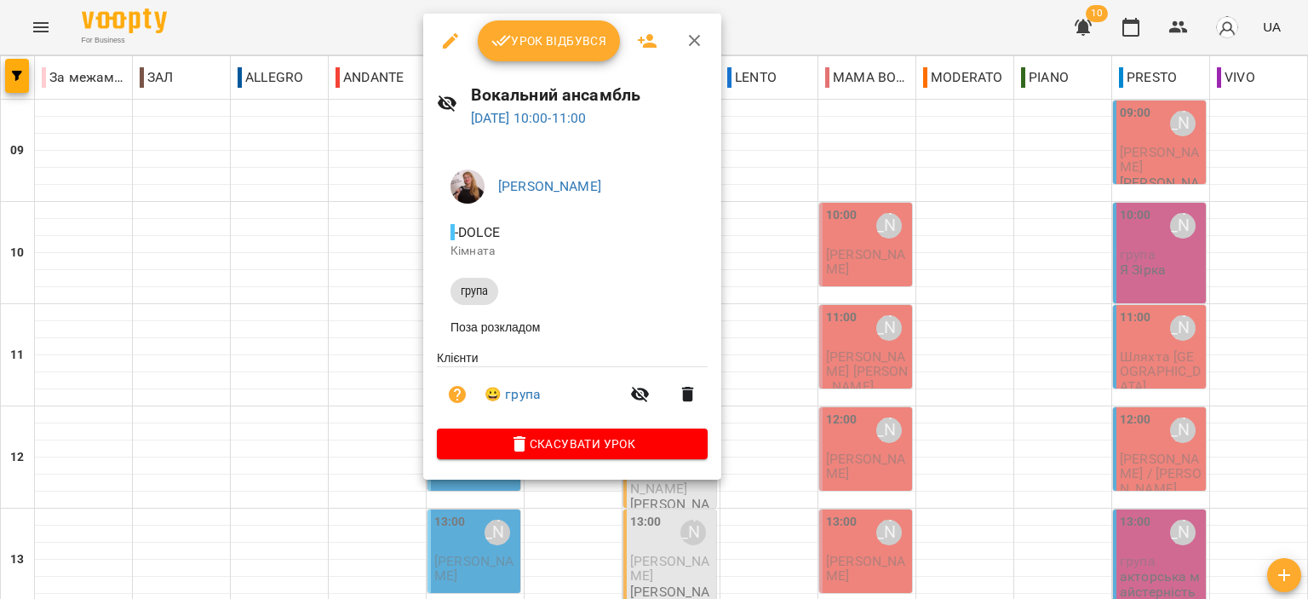
click at [679, 43] on button "button" at bounding box center [694, 40] width 41 height 41
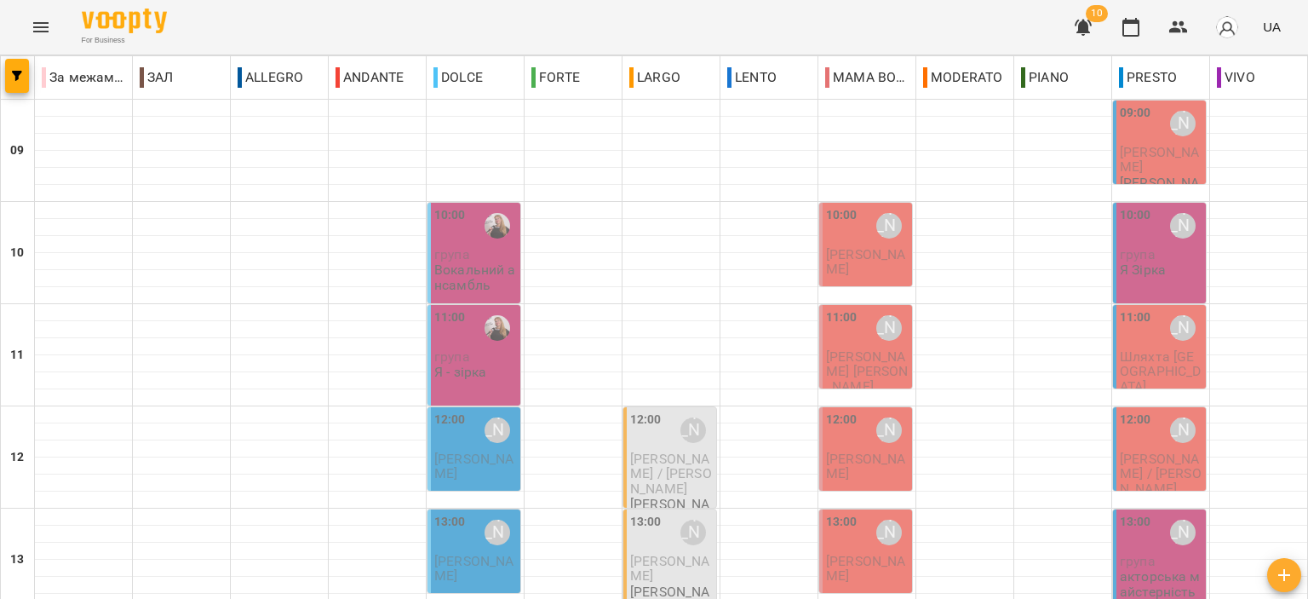
click at [37, 16] on button "Menu" at bounding box center [40, 27] width 41 height 41
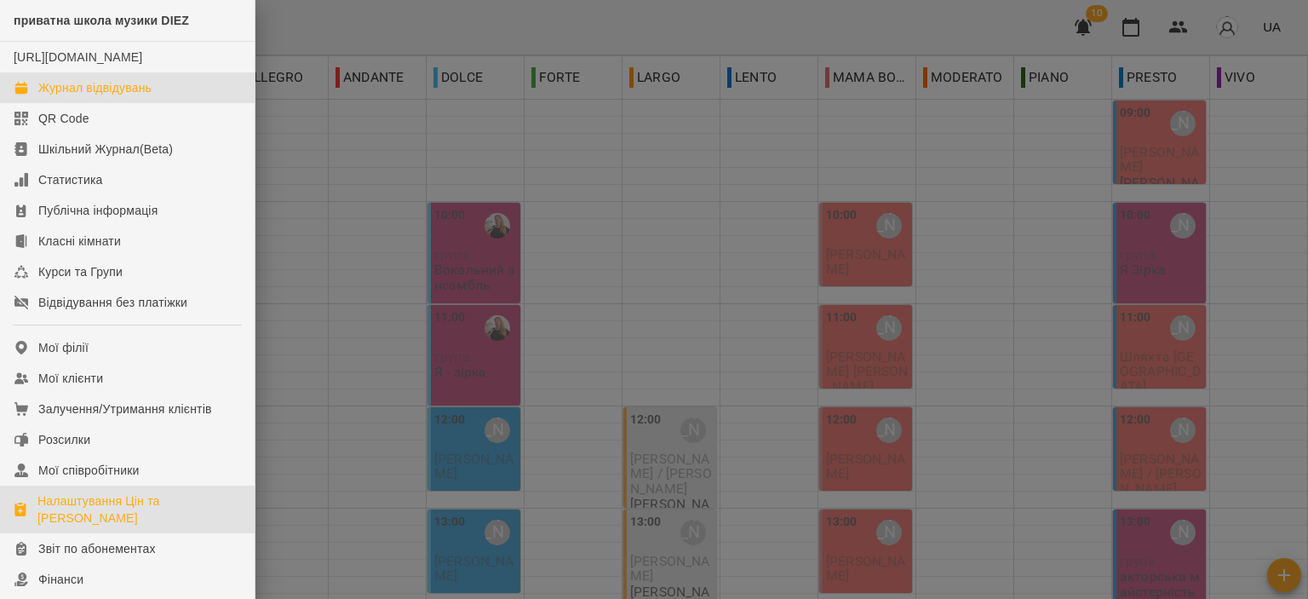
click at [82, 526] on div "Налаштування Цін та [PERSON_NAME]" at bounding box center [138, 509] width 203 height 34
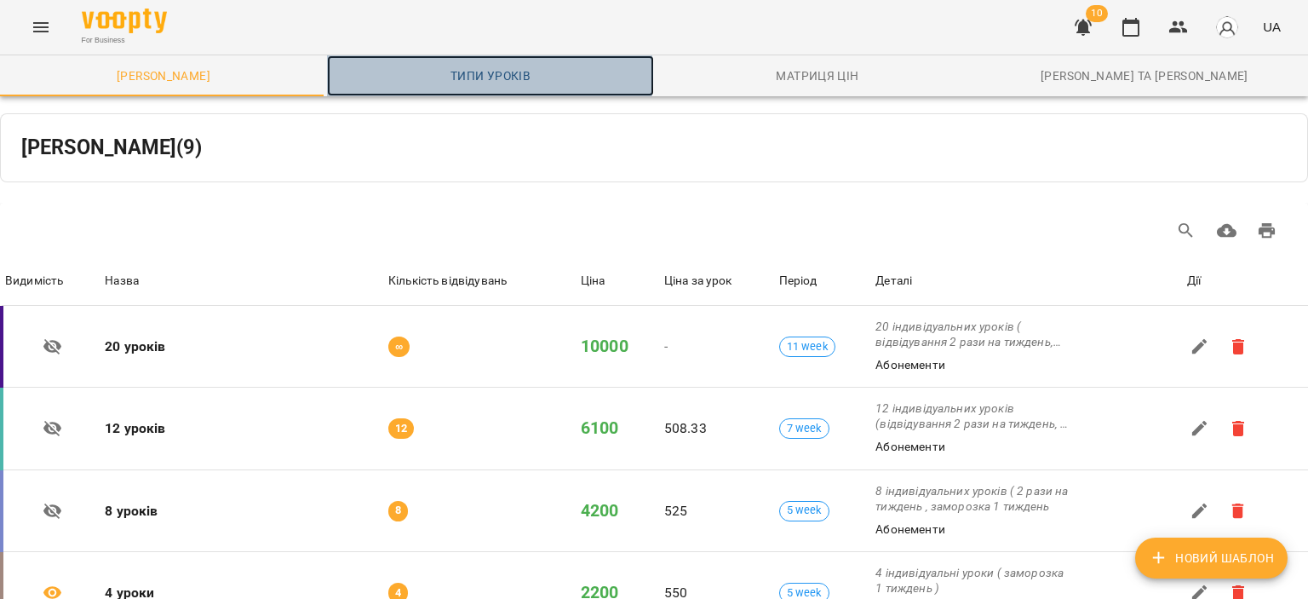
click at [455, 74] on span "Типи уроків" at bounding box center [490, 76] width 307 height 20
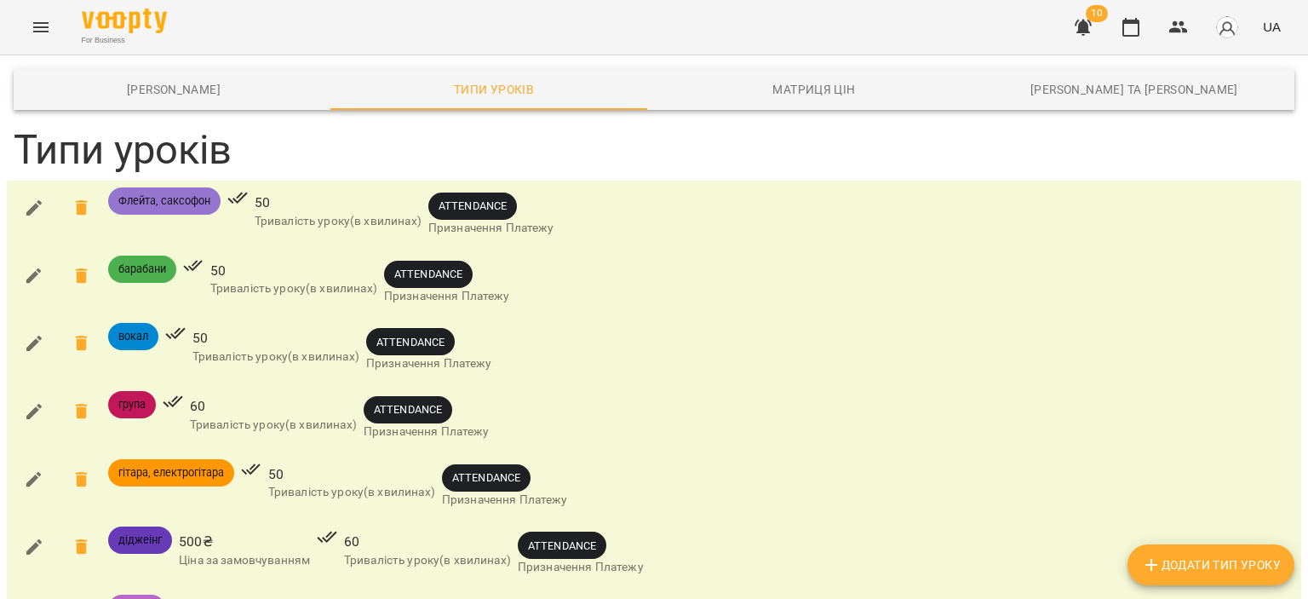
scroll to position [170, 0]
click at [1143, 26] on button "button" at bounding box center [1130, 27] width 41 height 41
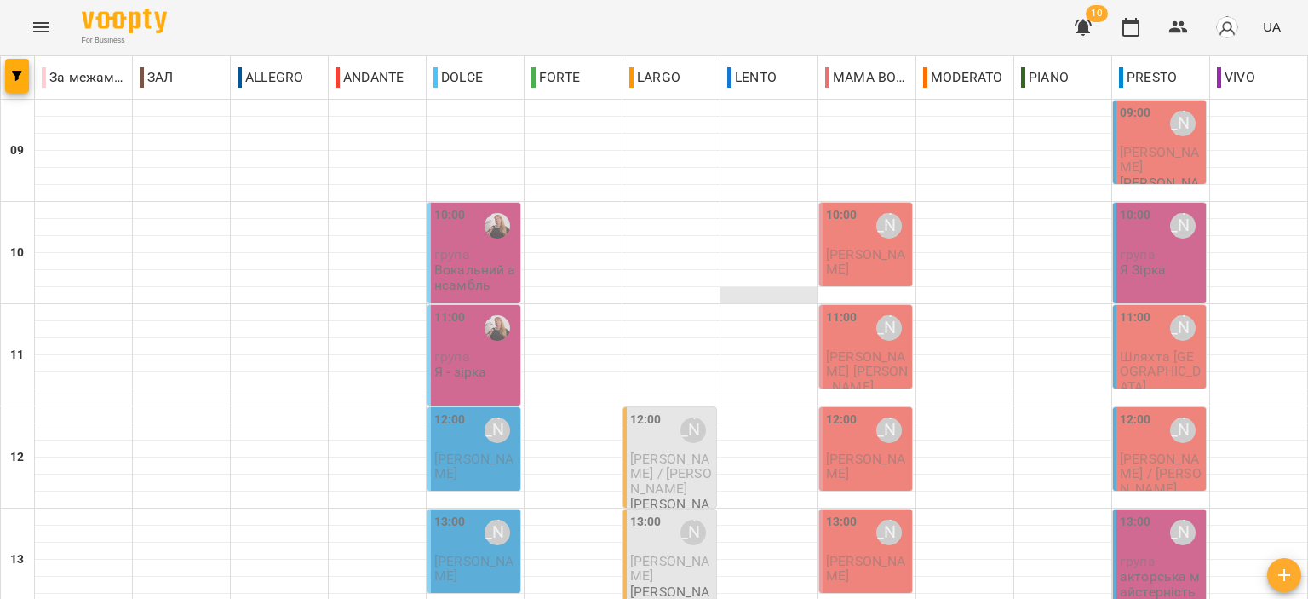
scroll to position [255, 0]
click at [650, 553] on span "[PERSON_NAME]" at bounding box center [669, 568] width 79 height 31
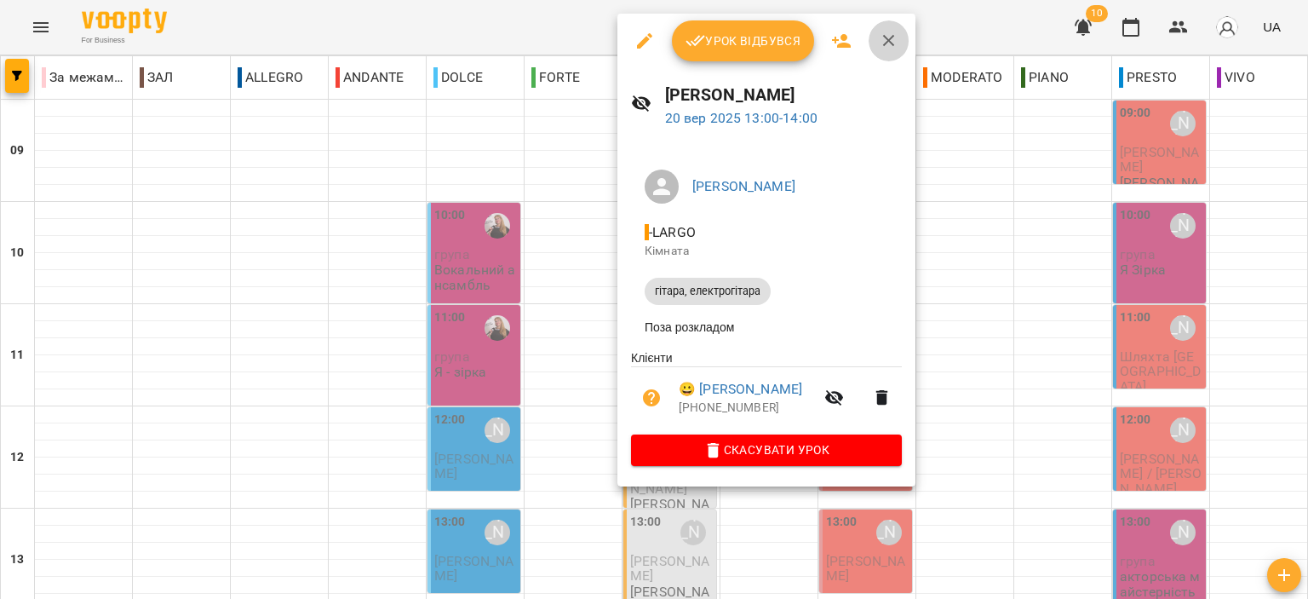
click at [879, 33] on icon "button" at bounding box center [889, 41] width 20 height 20
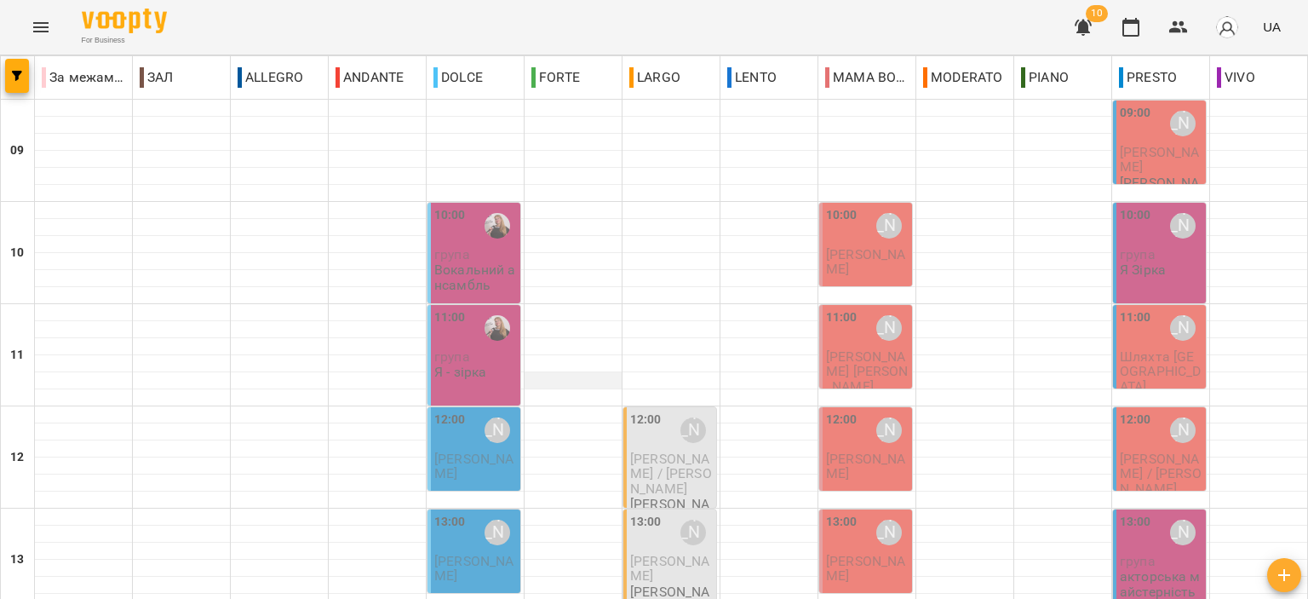
scroll to position [255, 0]
click at [460, 410] on div "12:00" at bounding box center [450, 429] width 32 height 39
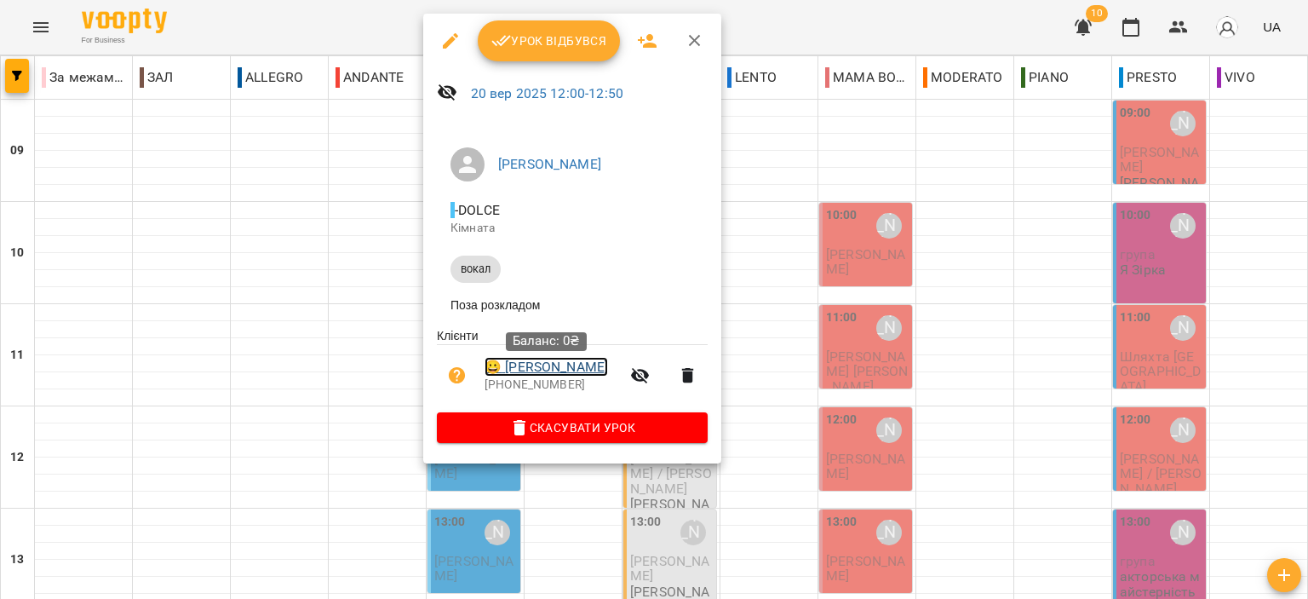
click at [567, 370] on link "😀 [PERSON_NAME]" at bounding box center [545, 367] width 123 height 20
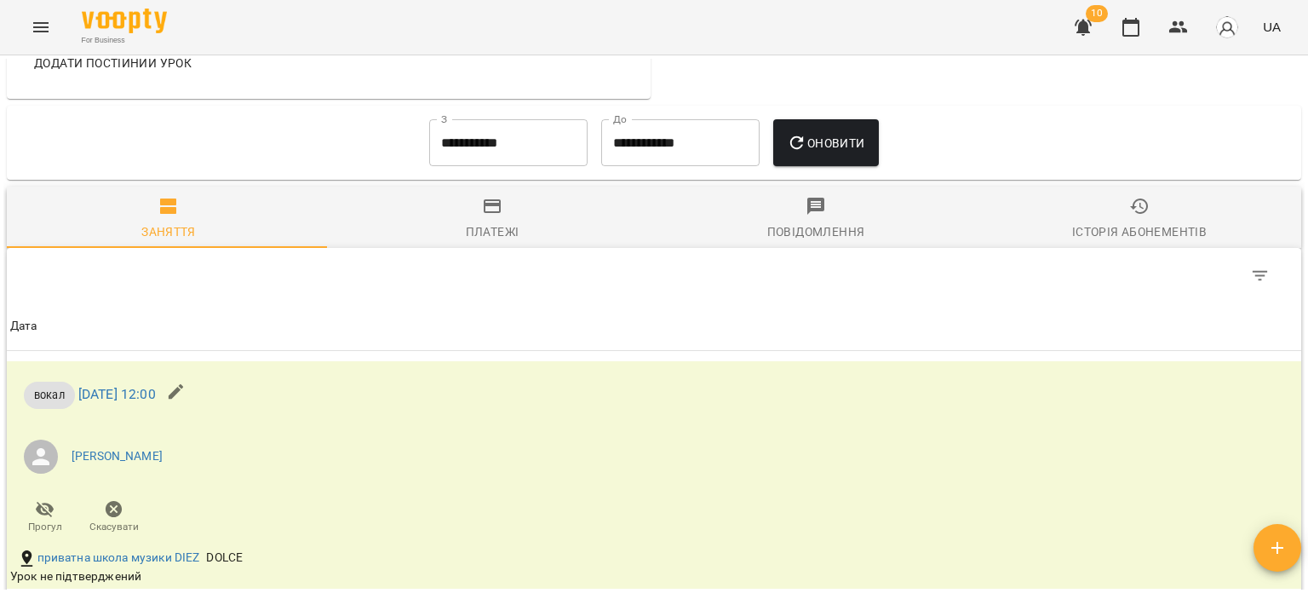
scroll to position [596, 0]
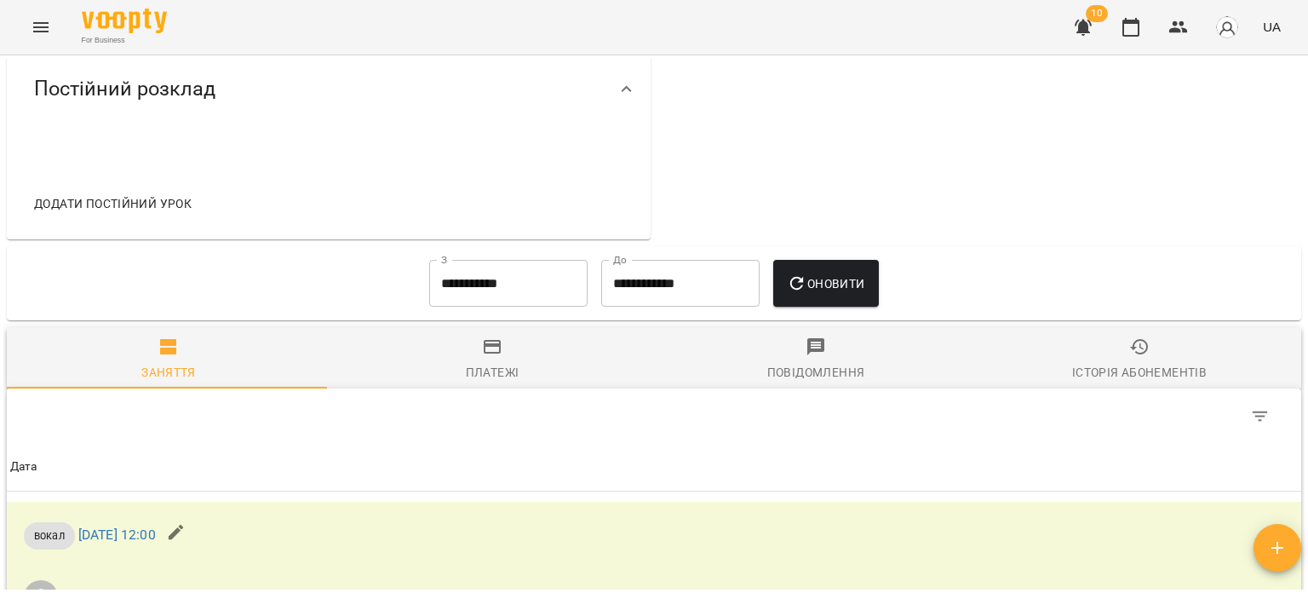
click at [1107, 368] on div "Історія абонементів" at bounding box center [1139, 372] width 135 height 20
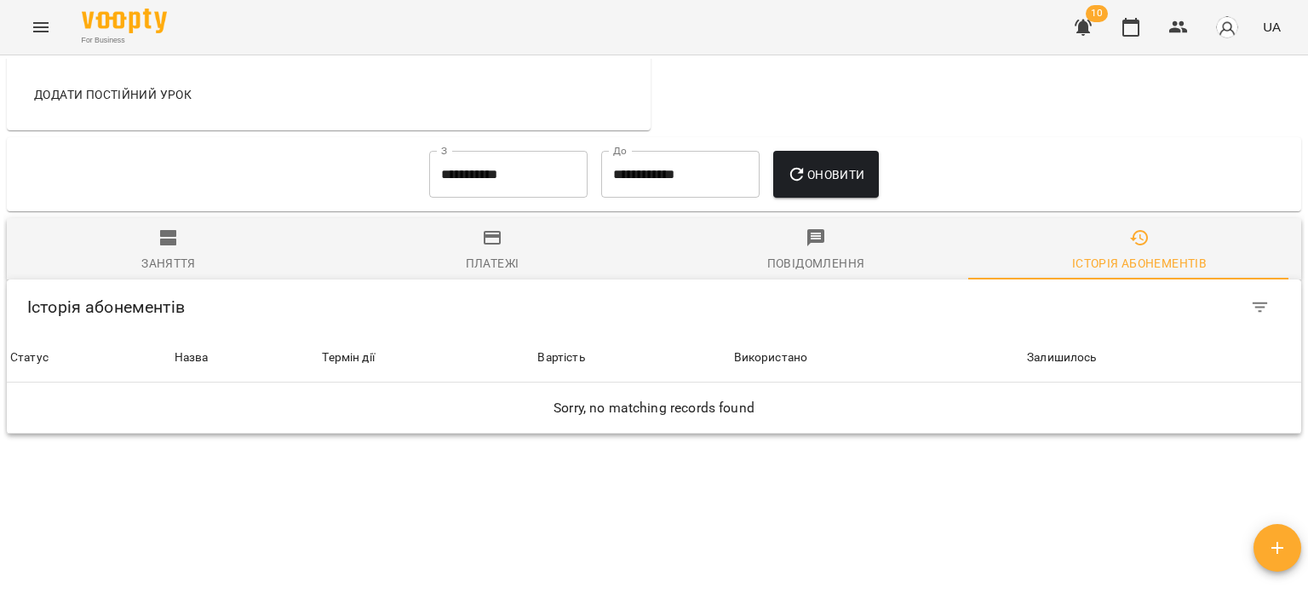
scroll to position [756, 0]
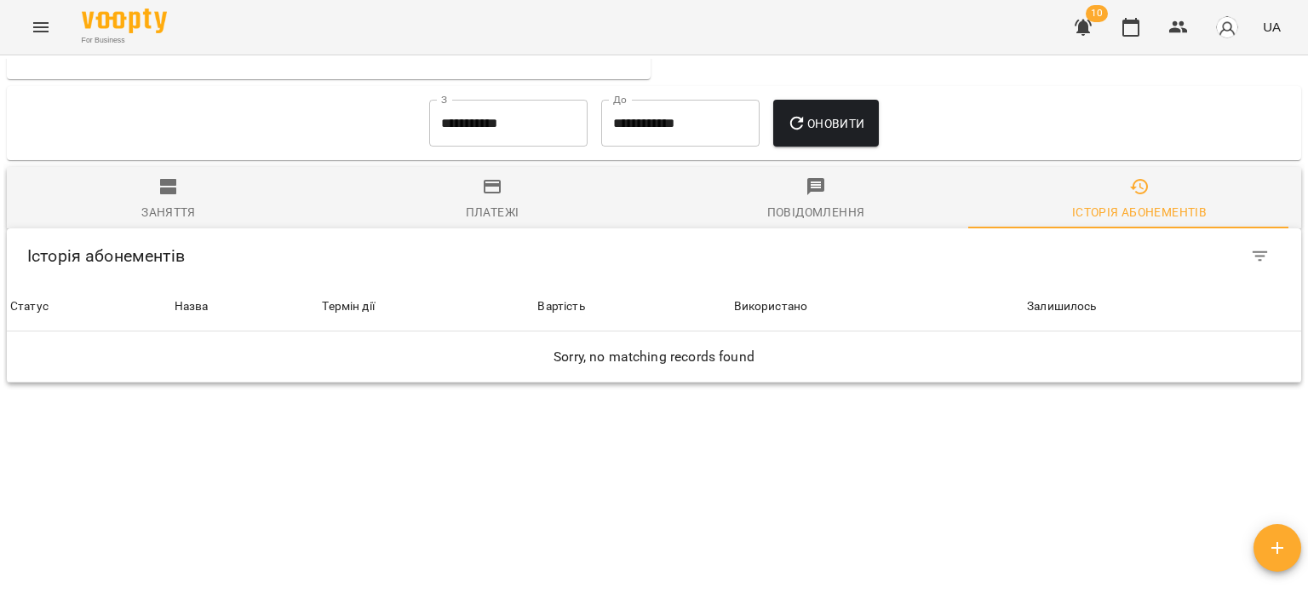
click at [518, 106] on input "**********" at bounding box center [508, 124] width 158 height 48
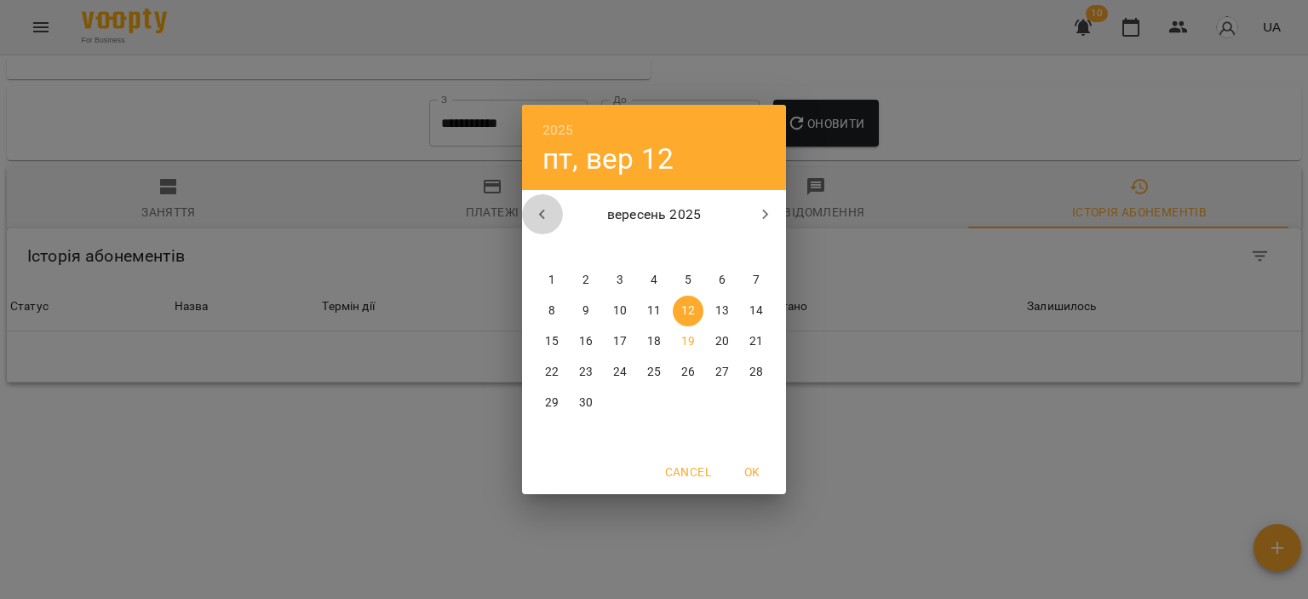
click at [540, 217] on icon "button" at bounding box center [542, 214] width 20 height 20
click at [679, 282] on span "1" at bounding box center [688, 280] width 31 height 17
type input "**********"
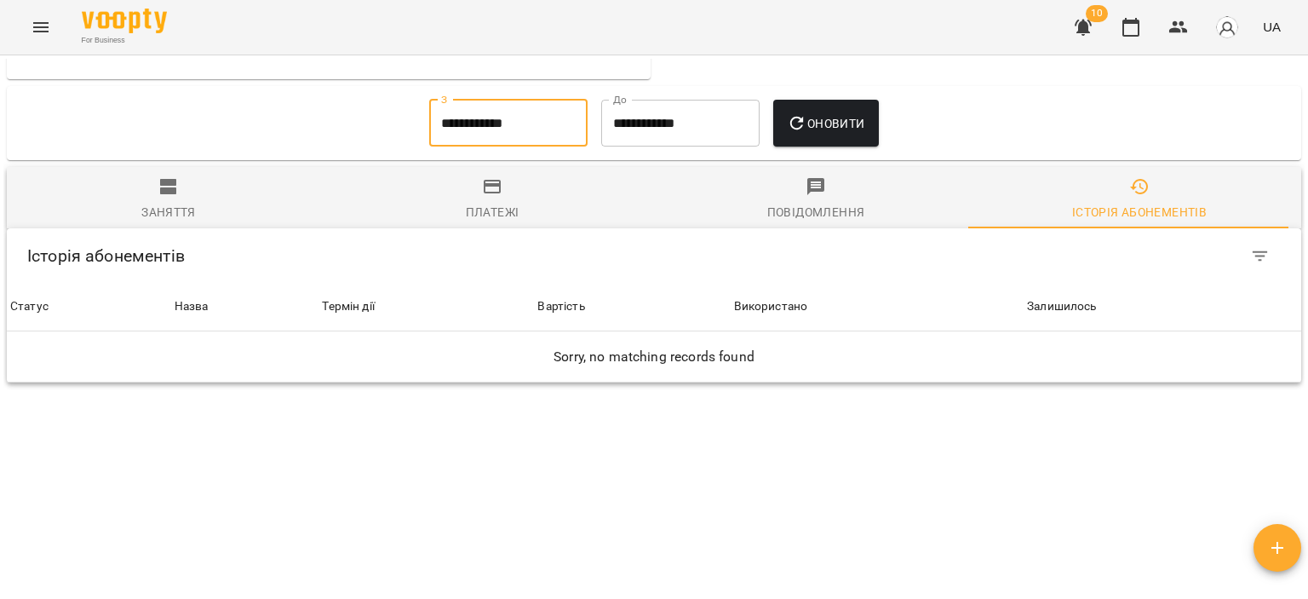
click at [858, 113] on span "Оновити" at bounding box center [825, 123] width 77 height 20
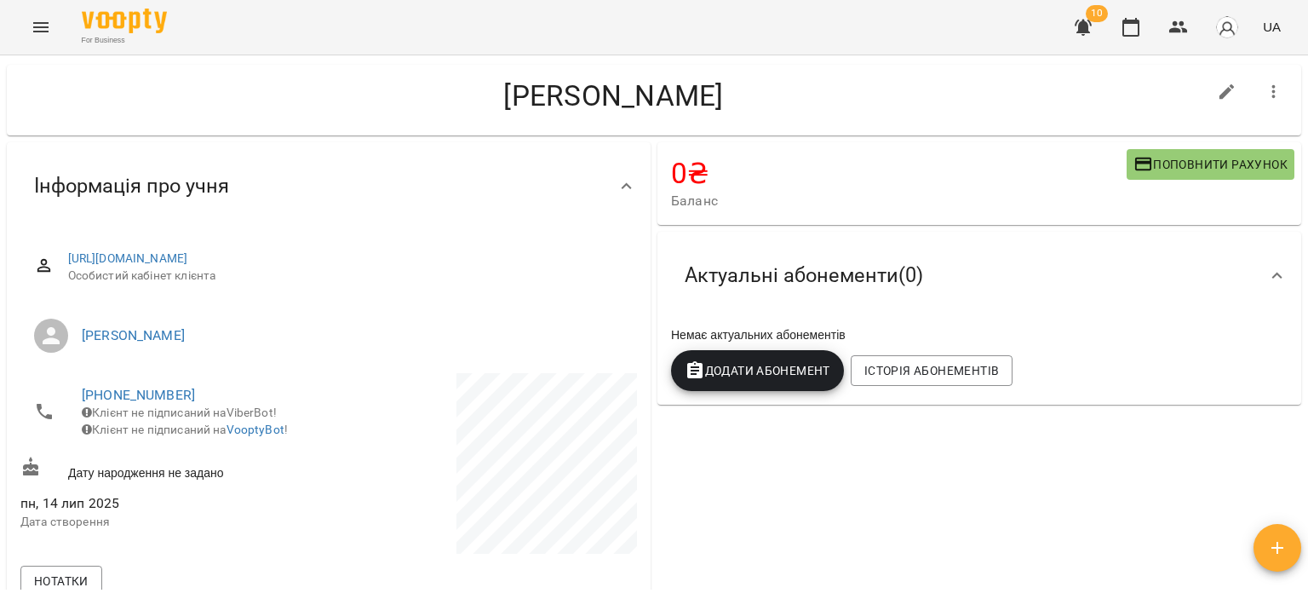
scroll to position [0, 0]
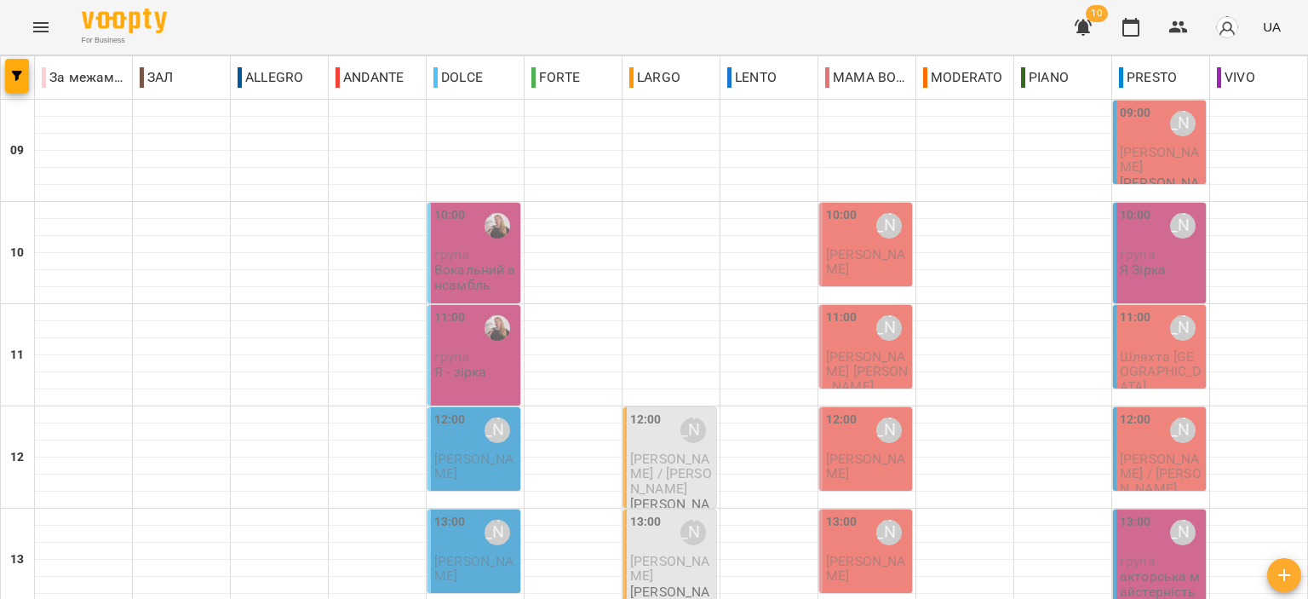
click at [1136, 145] on span "[PERSON_NAME]" at bounding box center [1159, 159] width 79 height 31
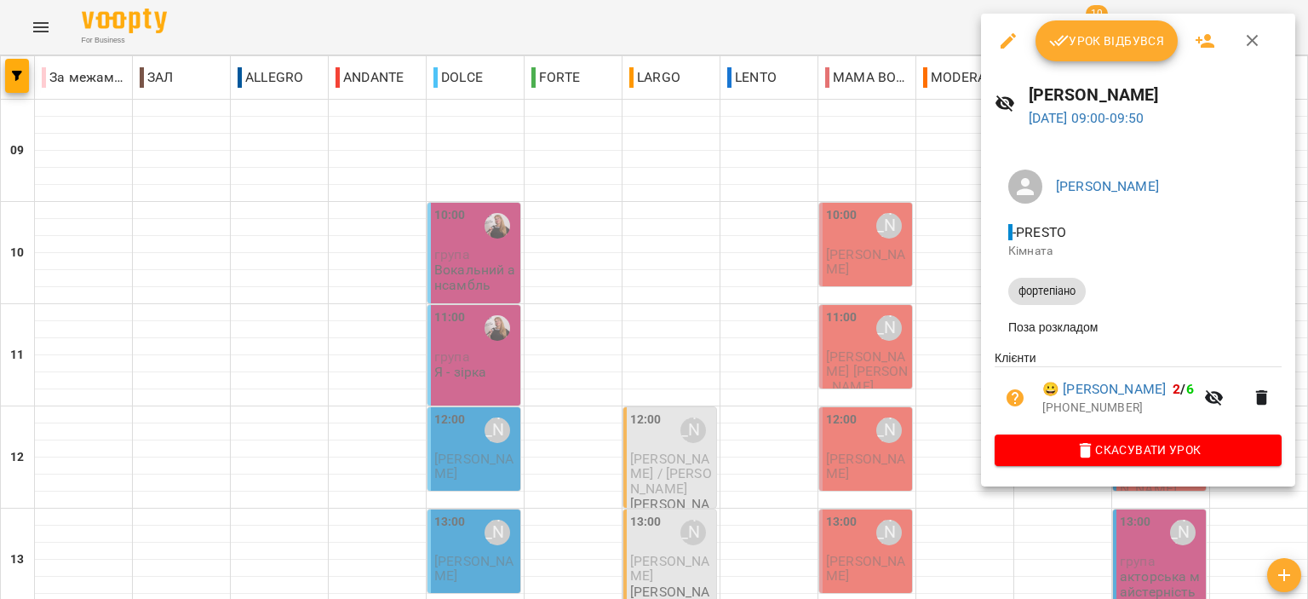
click at [1251, 47] on icon "button" at bounding box center [1252, 41] width 20 height 20
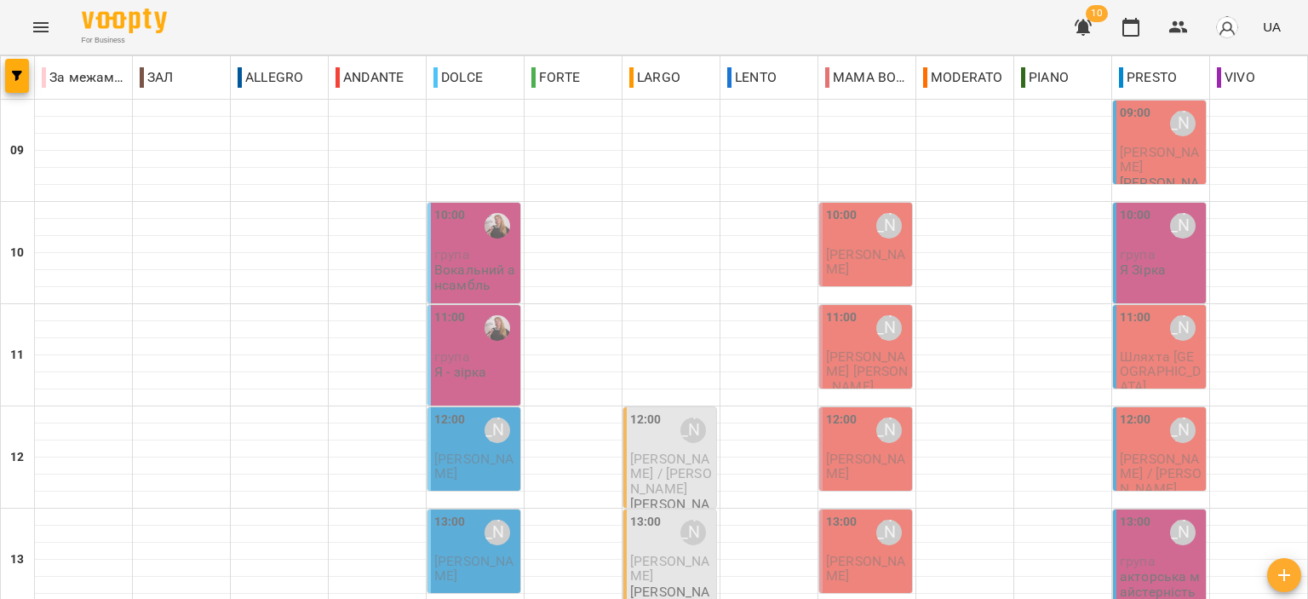
click at [1138, 257] on span "група" at bounding box center [1138, 254] width 36 height 16
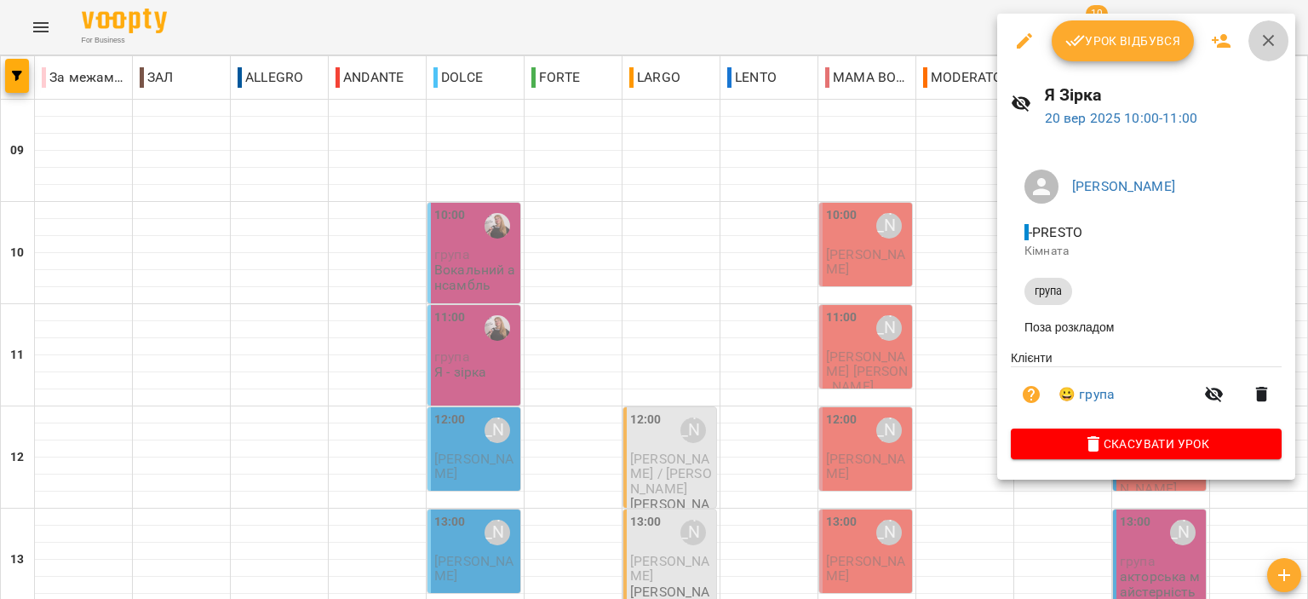
click at [1267, 45] on icon "button" at bounding box center [1268, 41] width 20 height 20
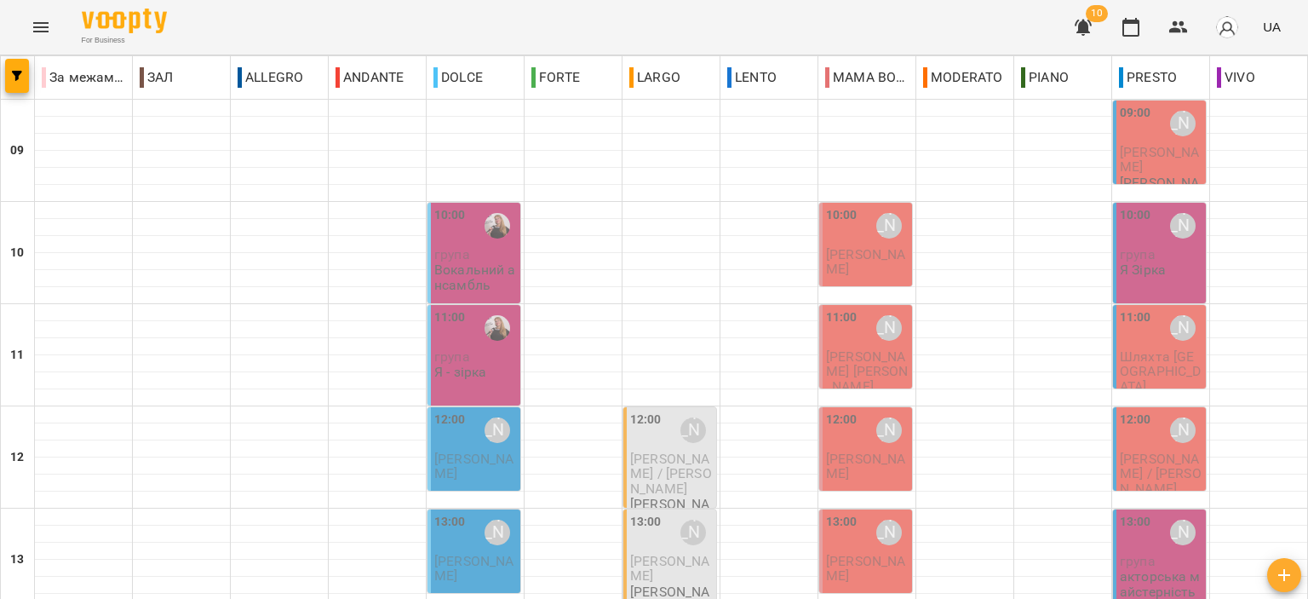
click at [853, 241] on div "10:00 Казак Тетяна" at bounding box center [867, 225] width 83 height 39
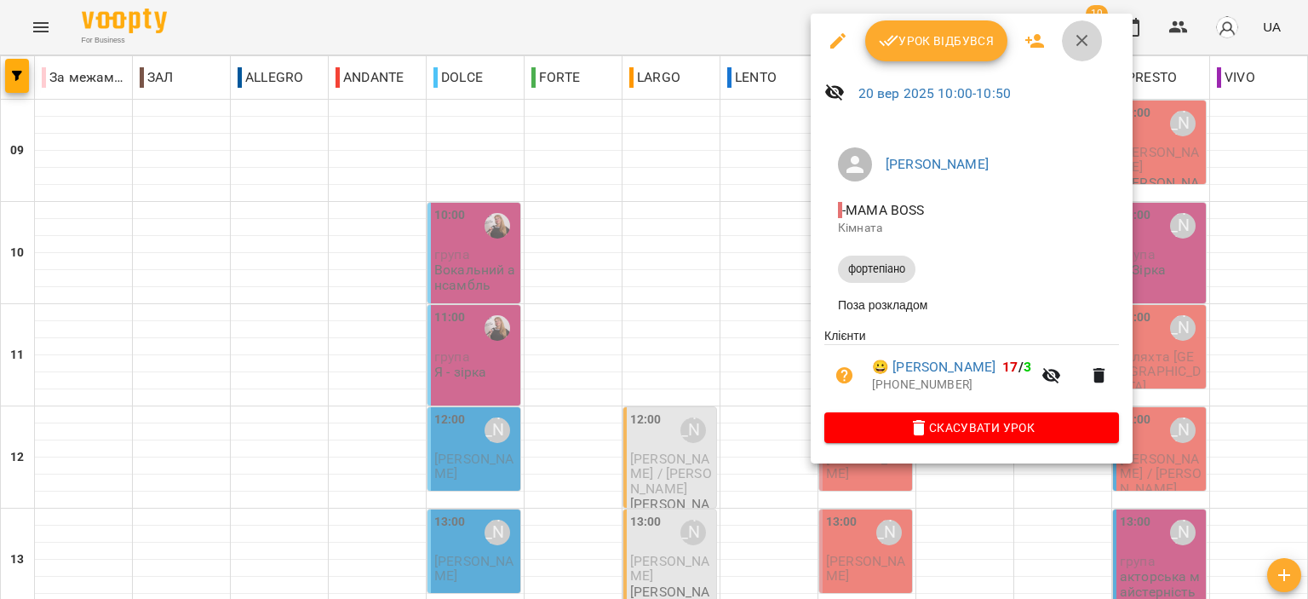
click at [1076, 40] on icon "button" at bounding box center [1082, 41] width 20 height 20
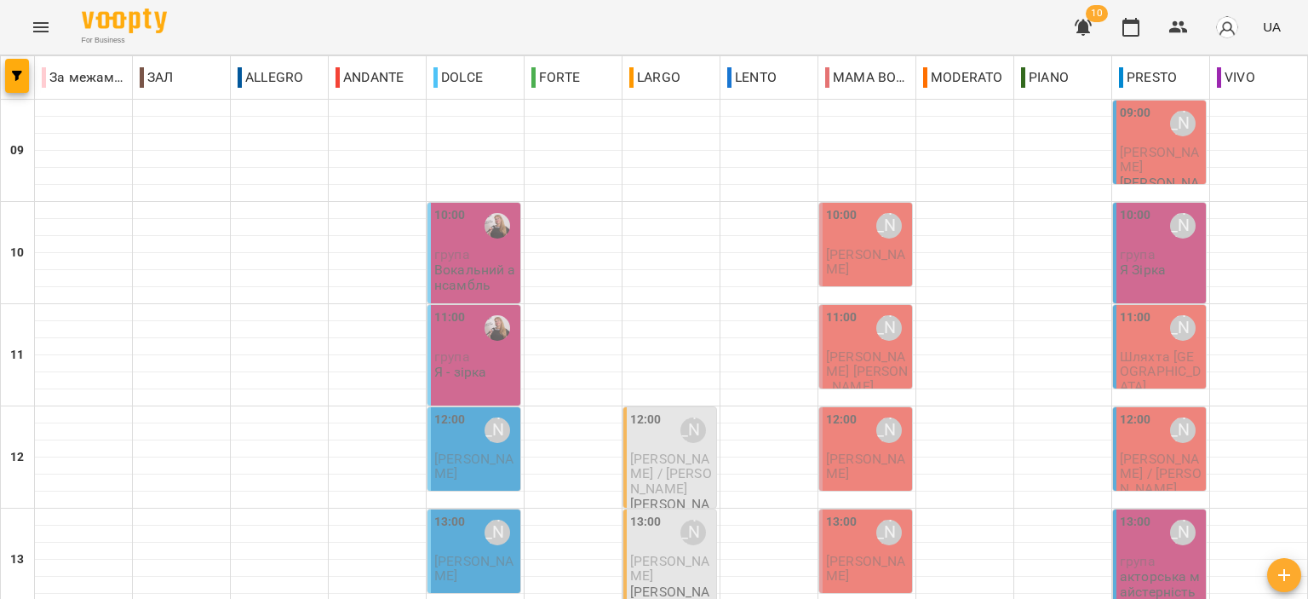
click at [446, 256] on span "група" at bounding box center [452, 254] width 36 height 16
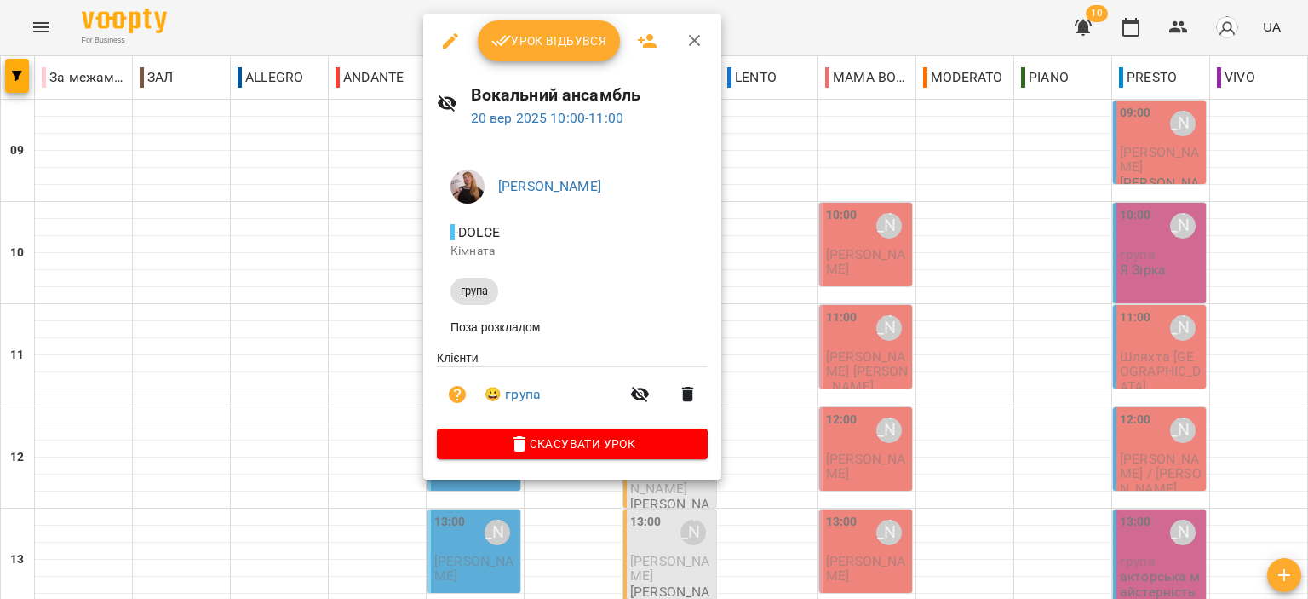
click at [696, 34] on icon "button" at bounding box center [695, 41] width 20 height 20
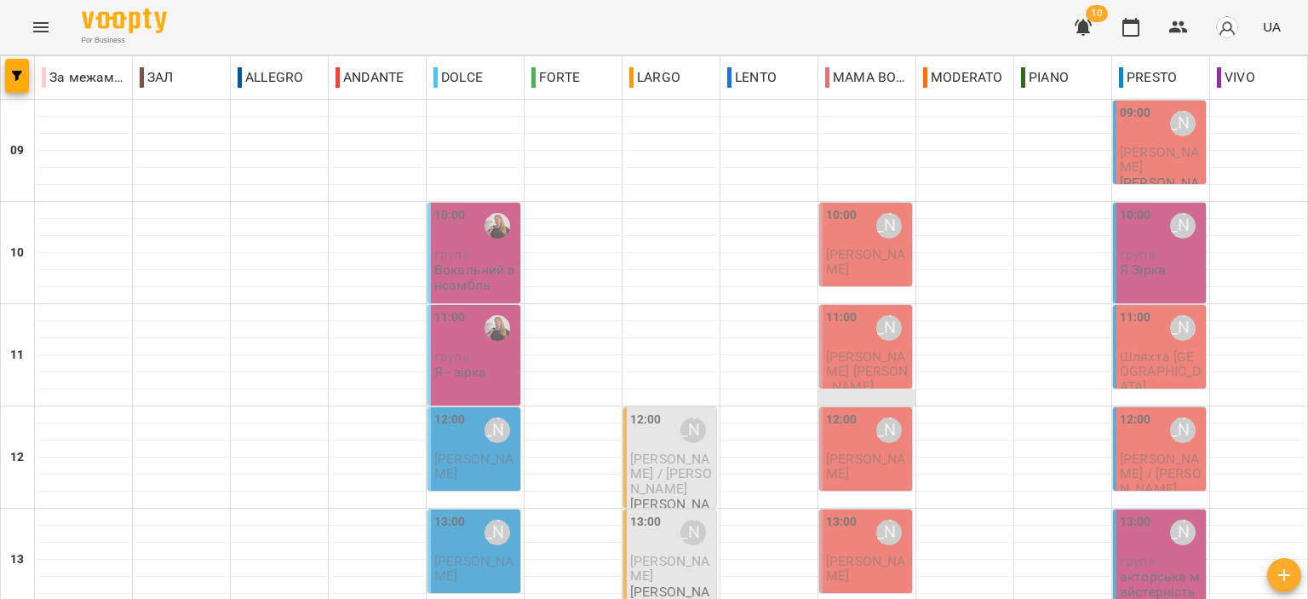
scroll to position [85, 0]
click at [1144, 308] on div "11:00 Юдіна Альона" at bounding box center [1161, 327] width 83 height 39
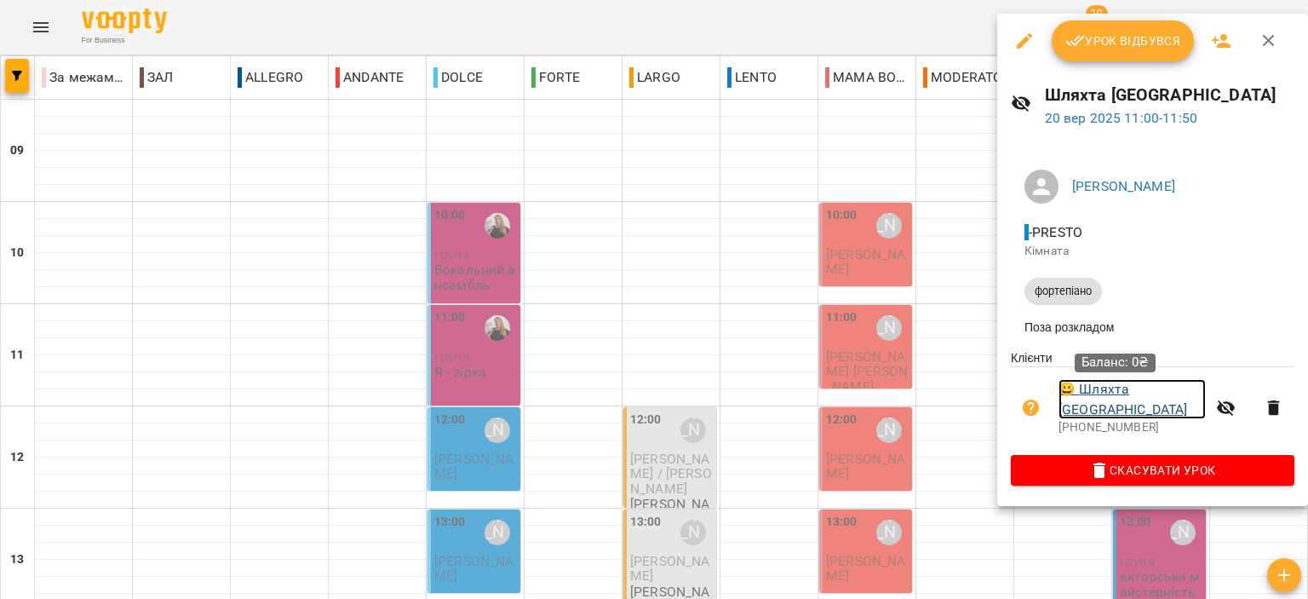
click at [1125, 394] on link "😀 Шляхта Софія" at bounding box center [1131, 399] width 147 height 40
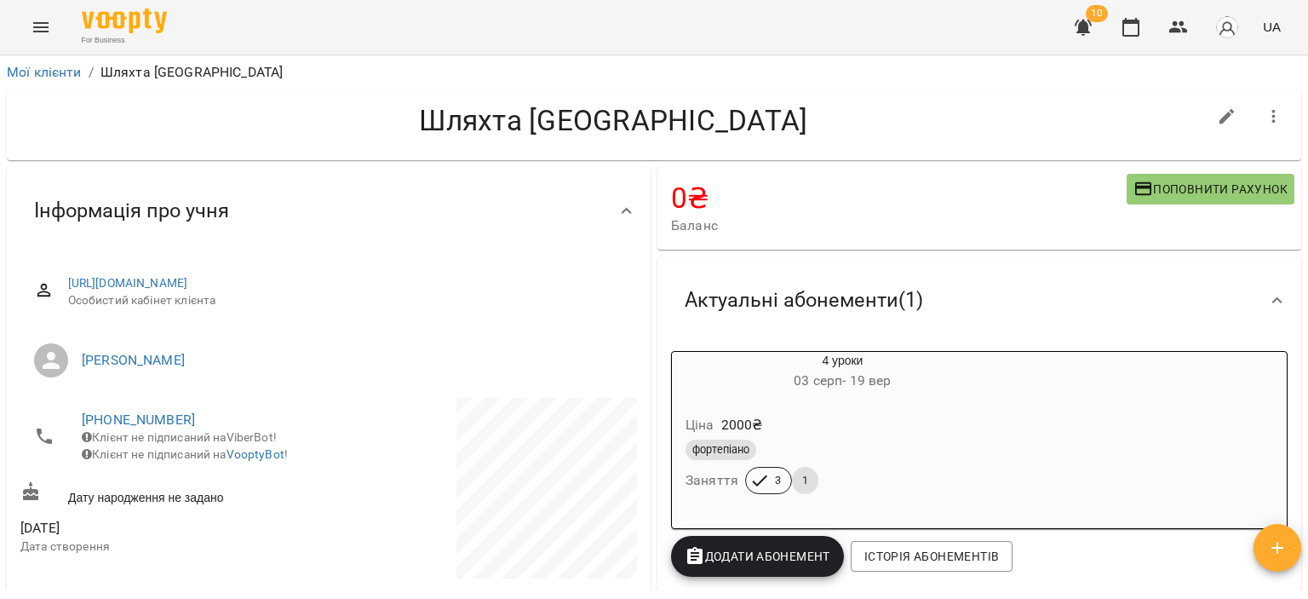
click at [933, 450] on div "фортепіано" at bounding box center [842, 449] width 314 height 20
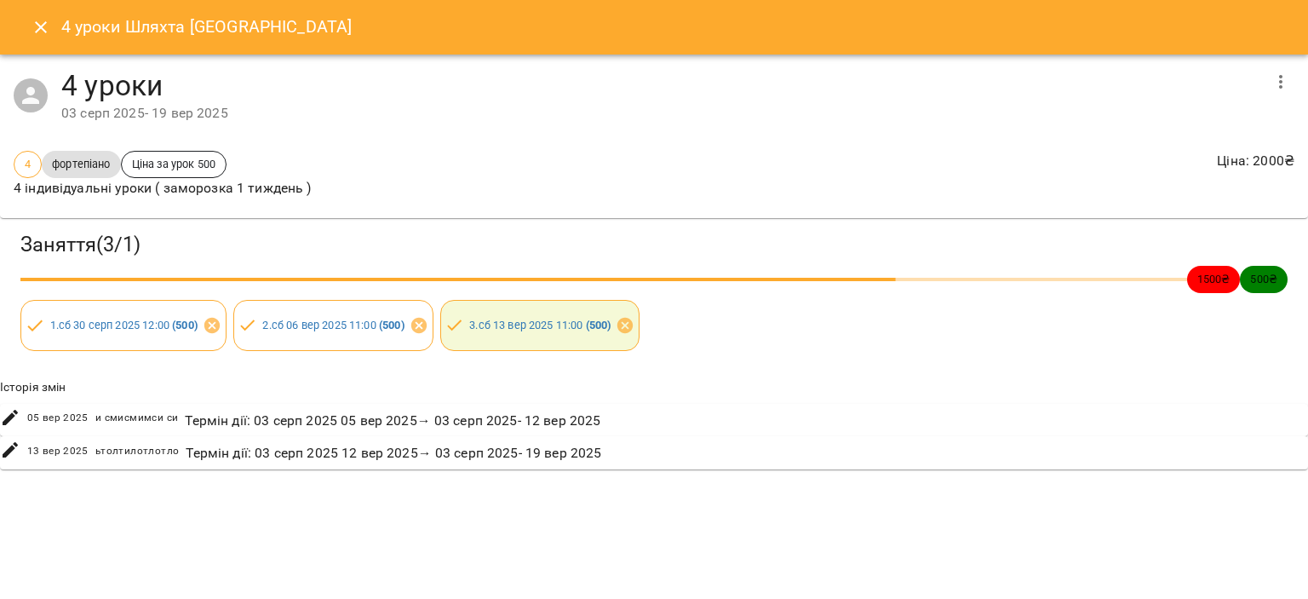
click at [1281, 77] on icon "button" at bounding box center [1280, 82] width 20 height 20
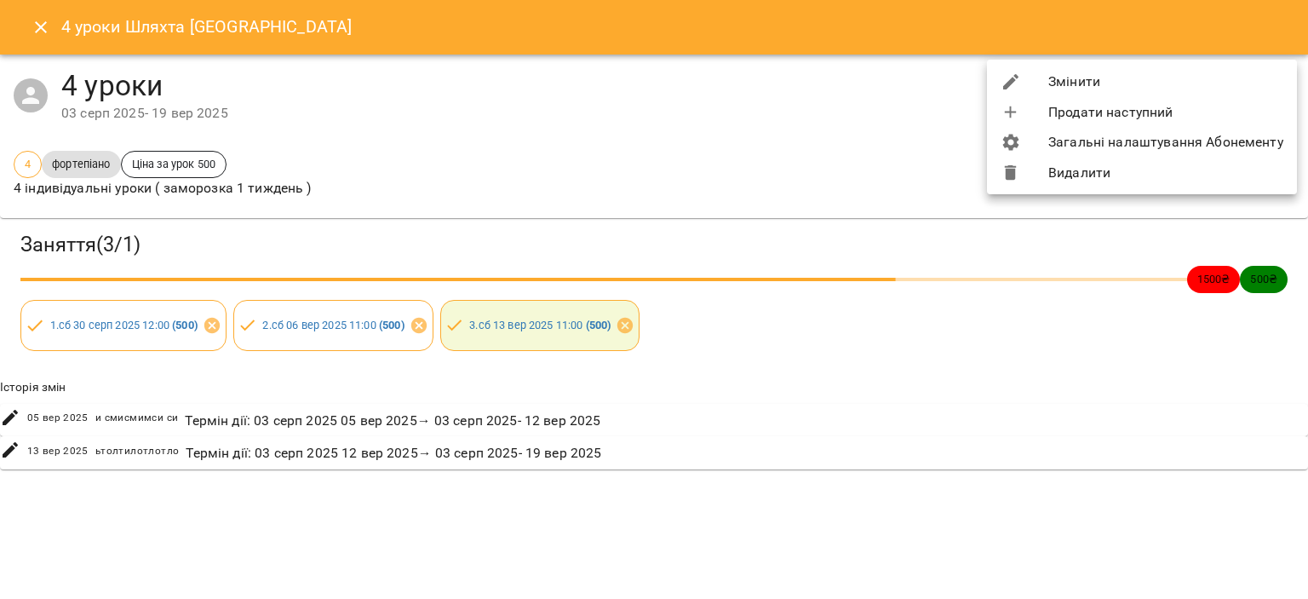
click at [1088, 73] on li "Змінити" at bounding box center [1142, 81] width 310 height 31
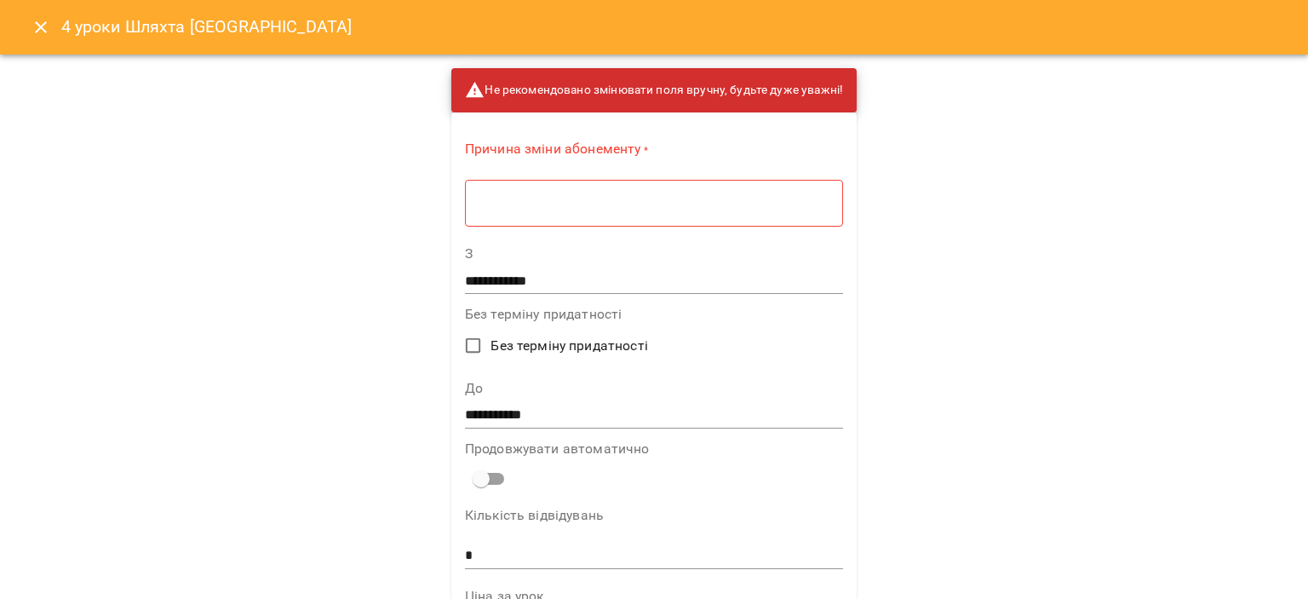
click at [737, 201] on textarea at bounding box center [654, 203] width 354 height 16
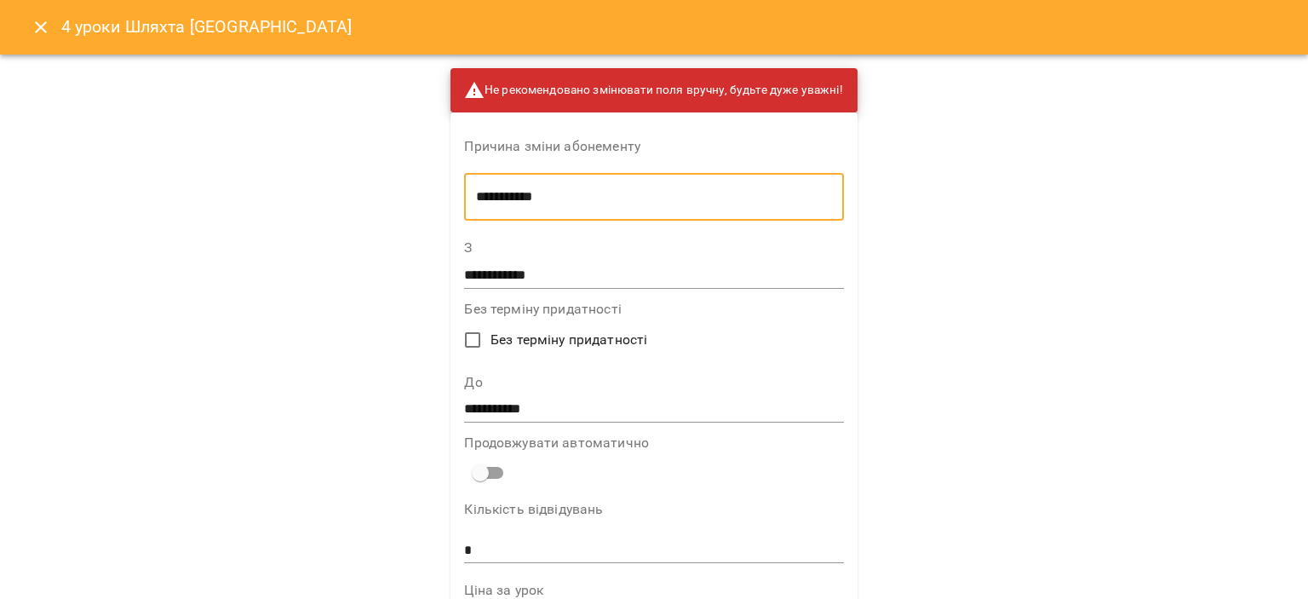
type textarea "**********"
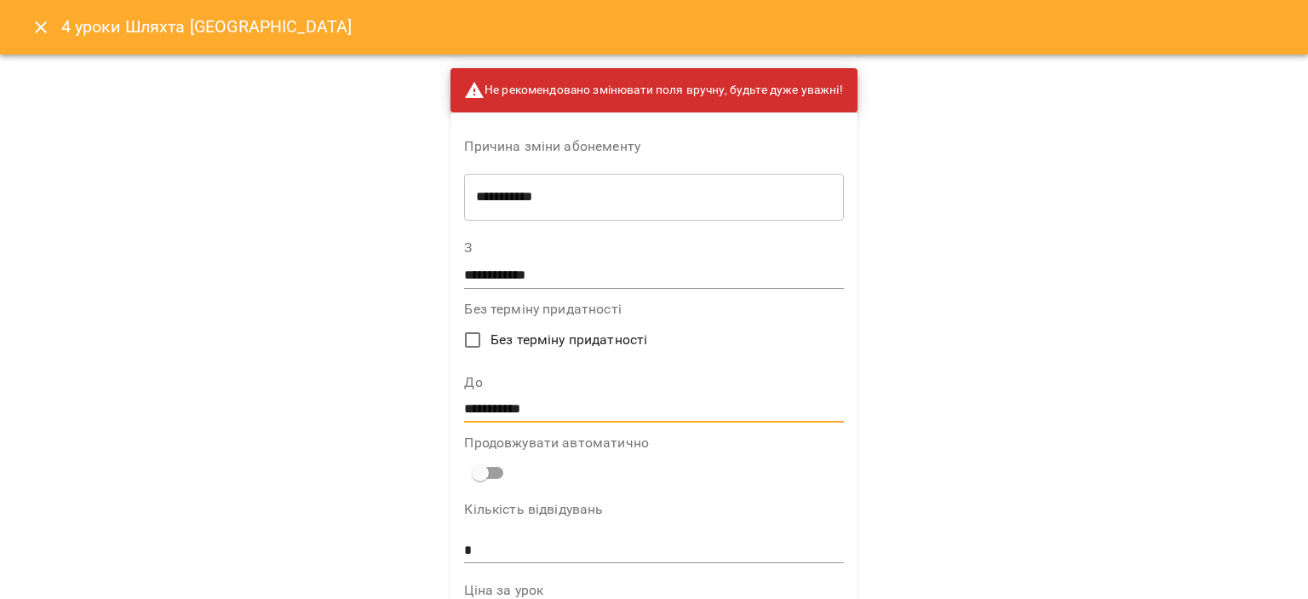
click at [530, 417] on input "**********" at bounding box center [653, 409] width 379 height 27
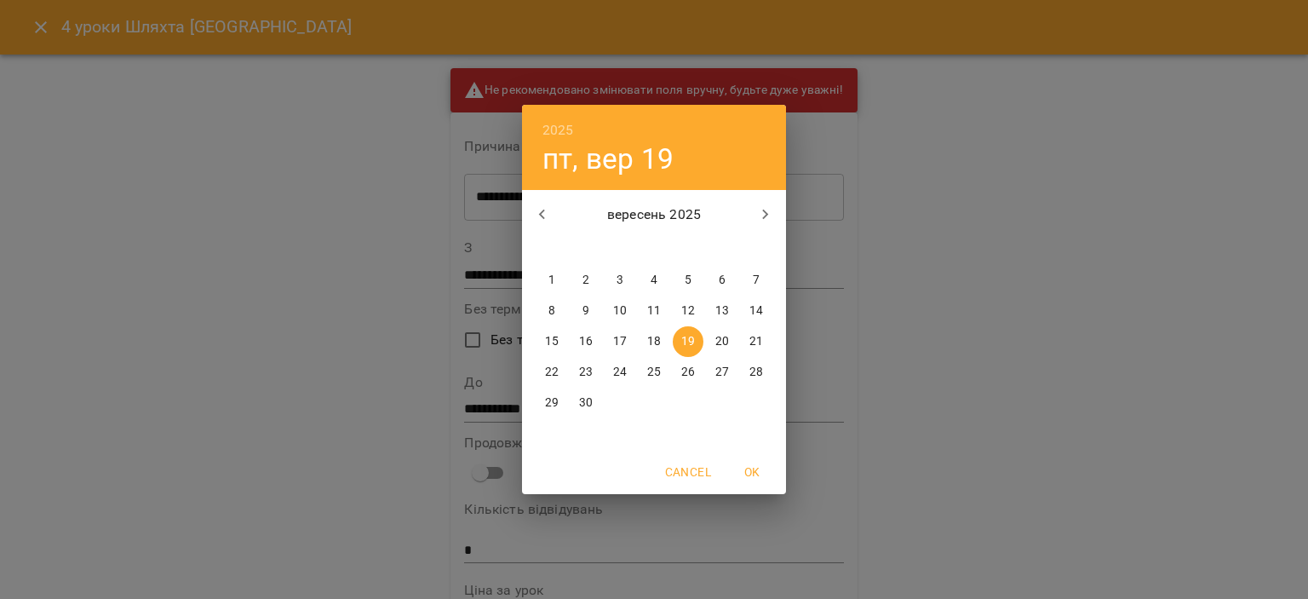
click at [715, 338] on p "20" at bounding box center [722, 341] width 14 height 17
type input "**********"
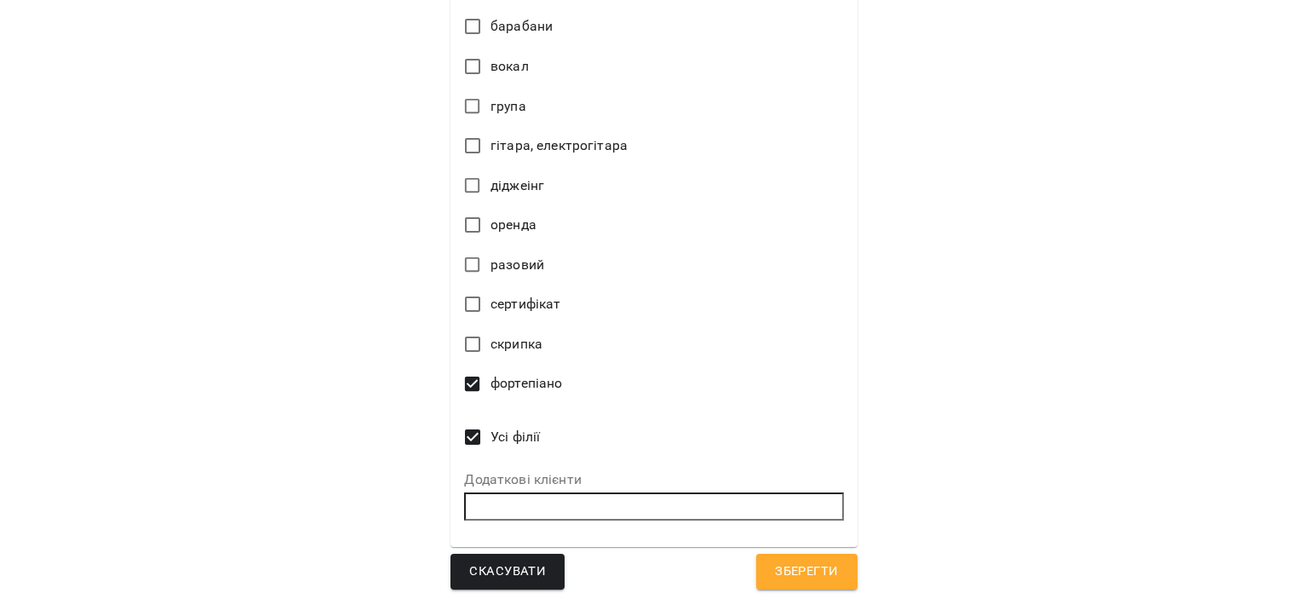
scroll to position [800, 0]
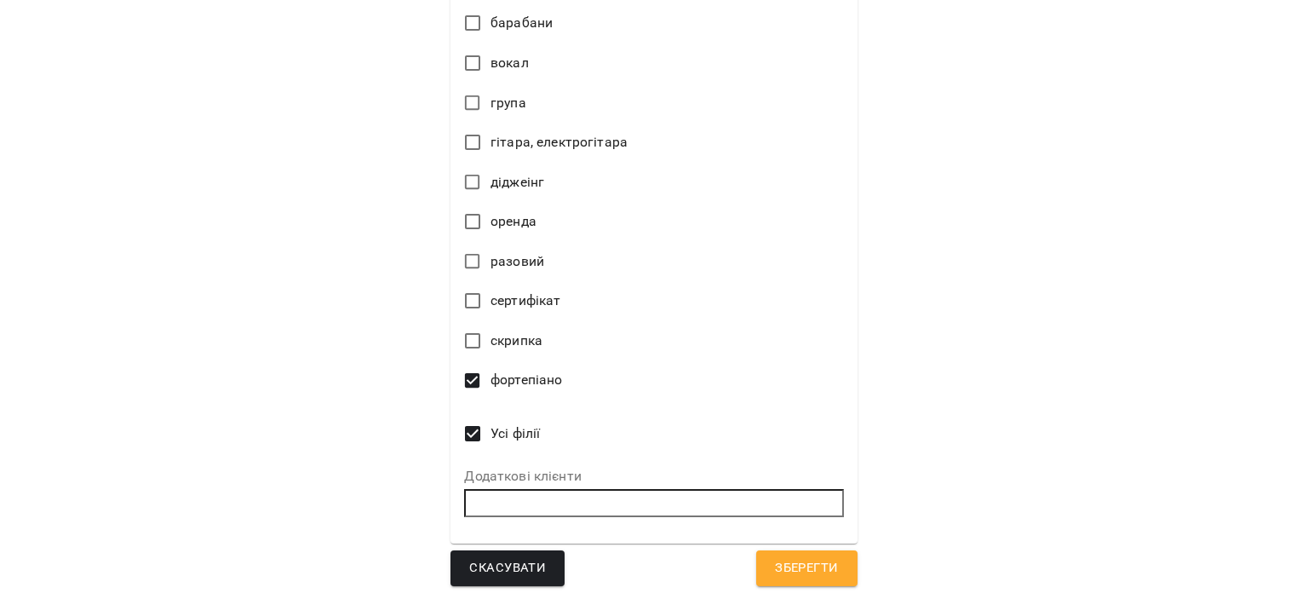
click at [797, 568] on span "Зберегти" at bounding box center [806, 568] width 63 height 22
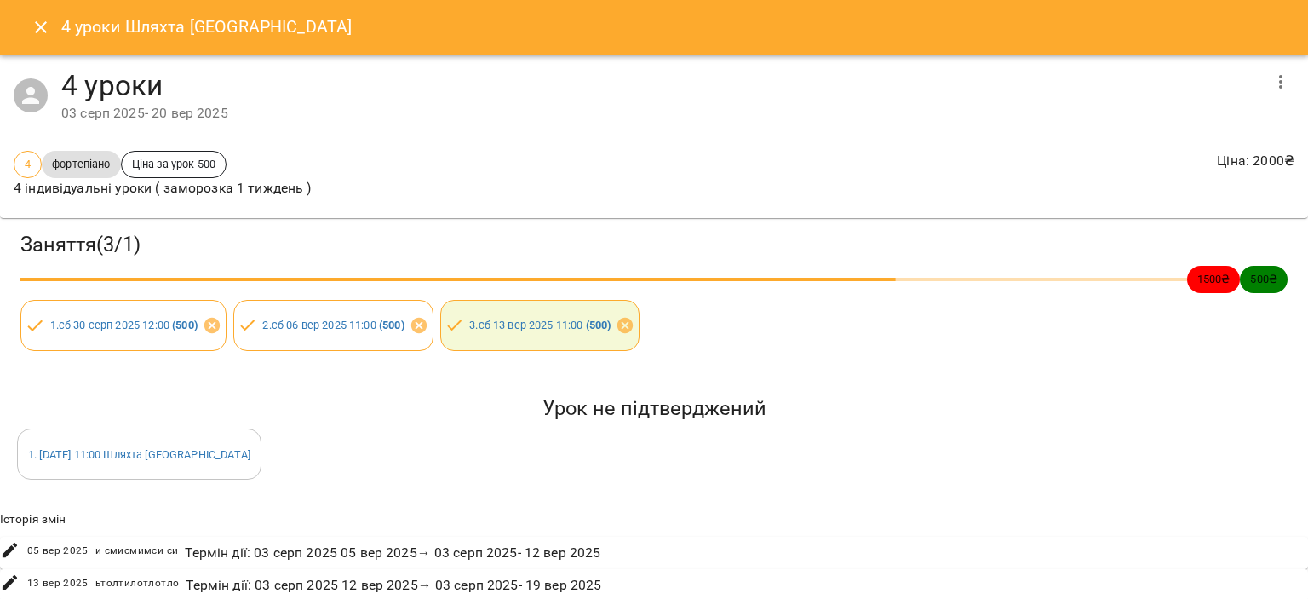
click at [37, 34] on icon "Close" at bounding box center [41, 27] width 20 height 20
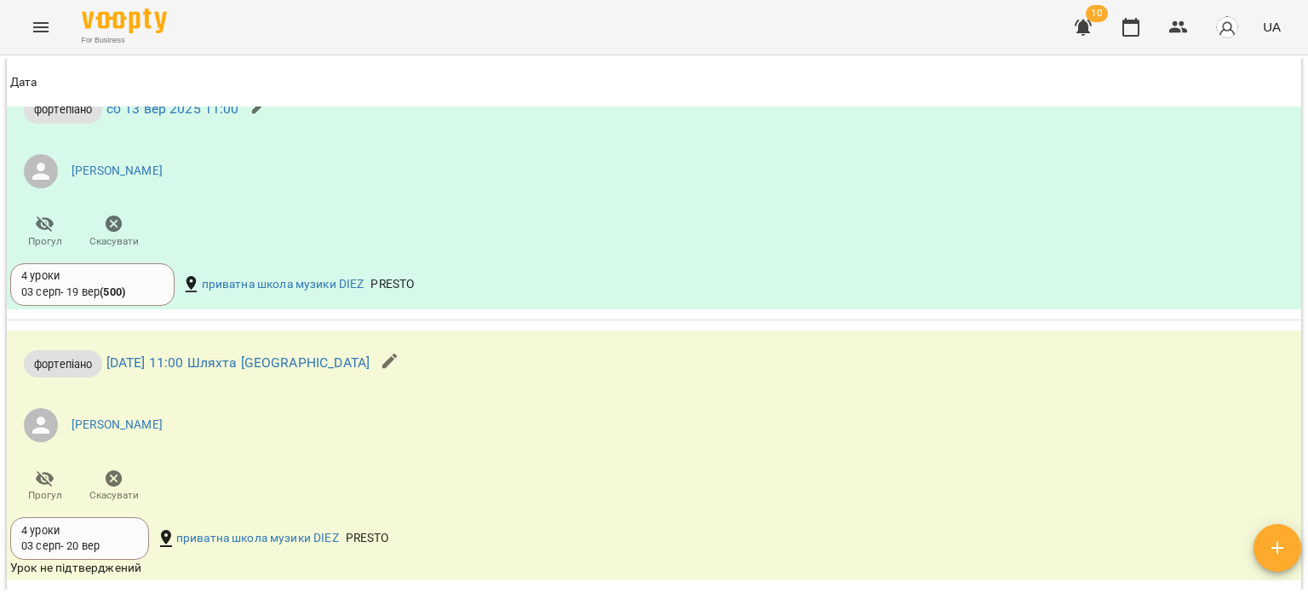
scroll to position [1192, 0]
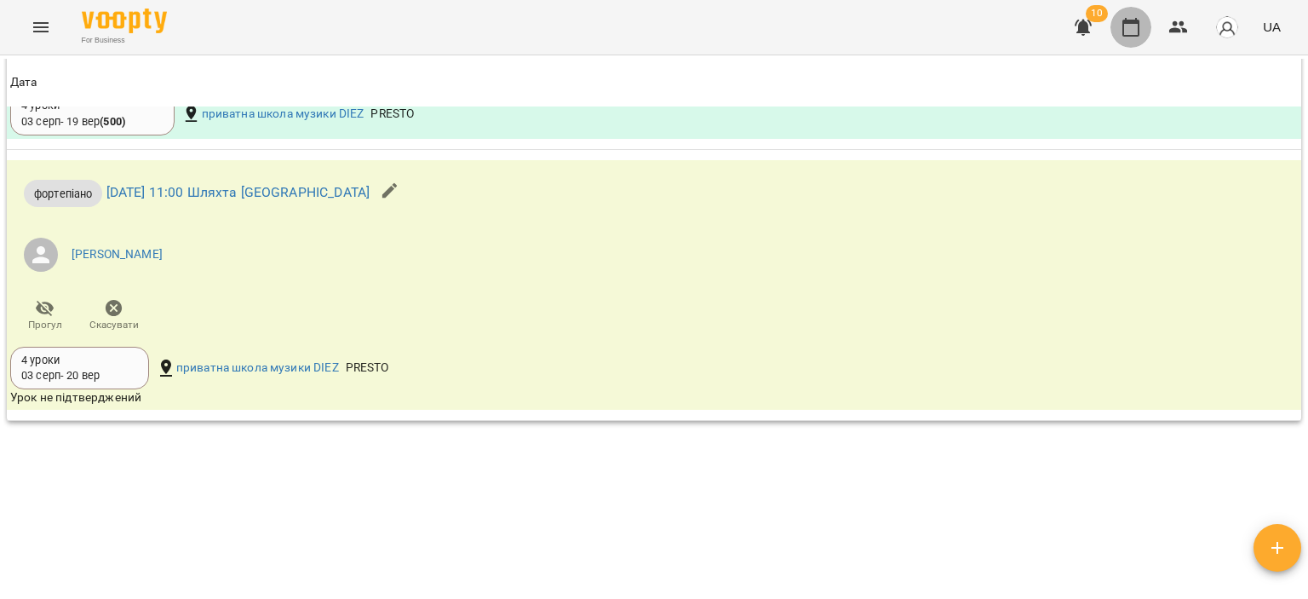
click at [1132, 30] on icon "button" at bounding box center [1130, 27] width 20 height 20
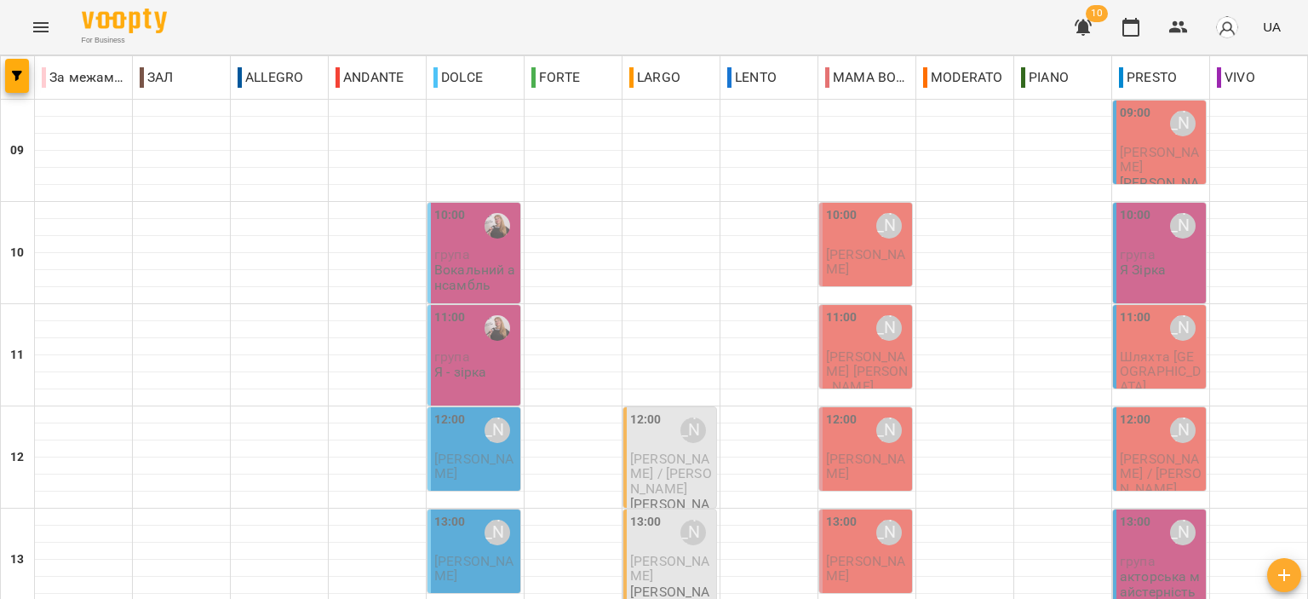
click at [1144, 361] on span "Шляхта Софія" at bounding box center [1160, 371] width 81 height 46
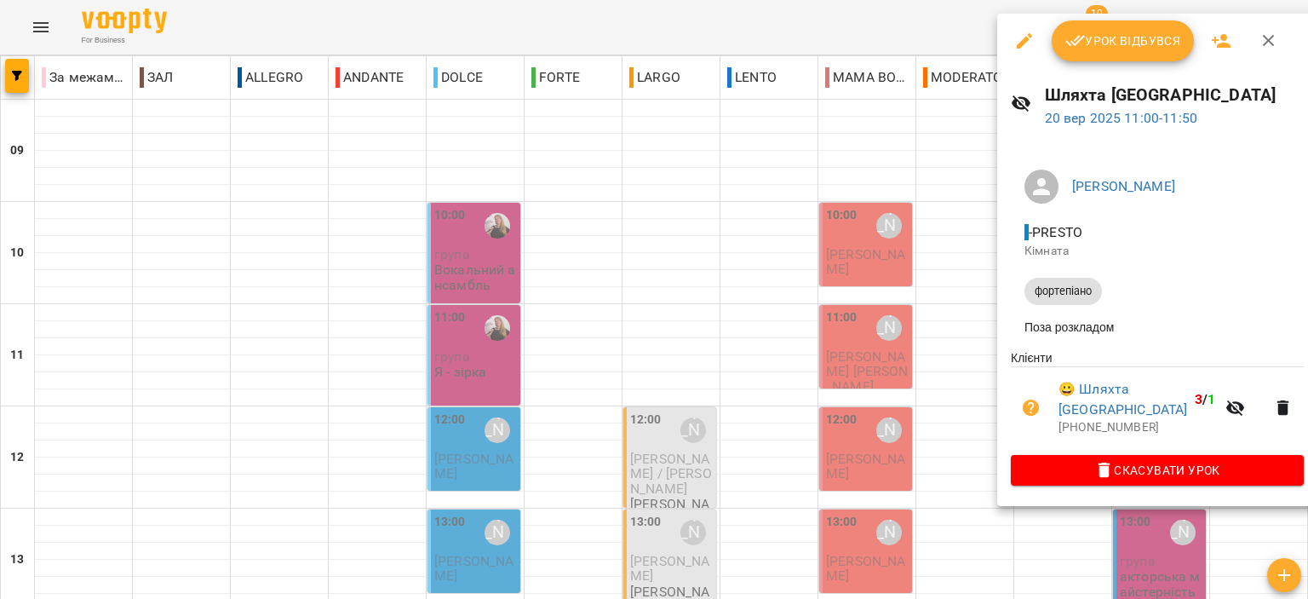
click at [1267, 38] on icon "button" at bounding box center [1268, 41] width 20 height 20
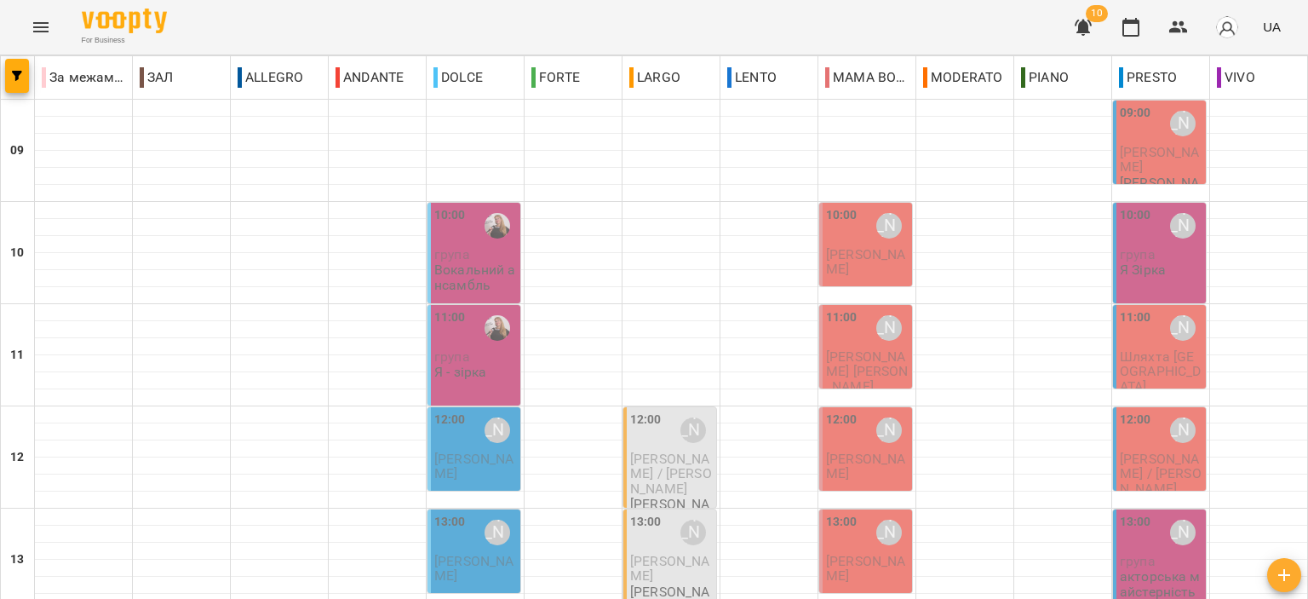
click at [829, 348] on span "Шкафенко Олександр" at bounding box center [867, 371] width 83 height 46
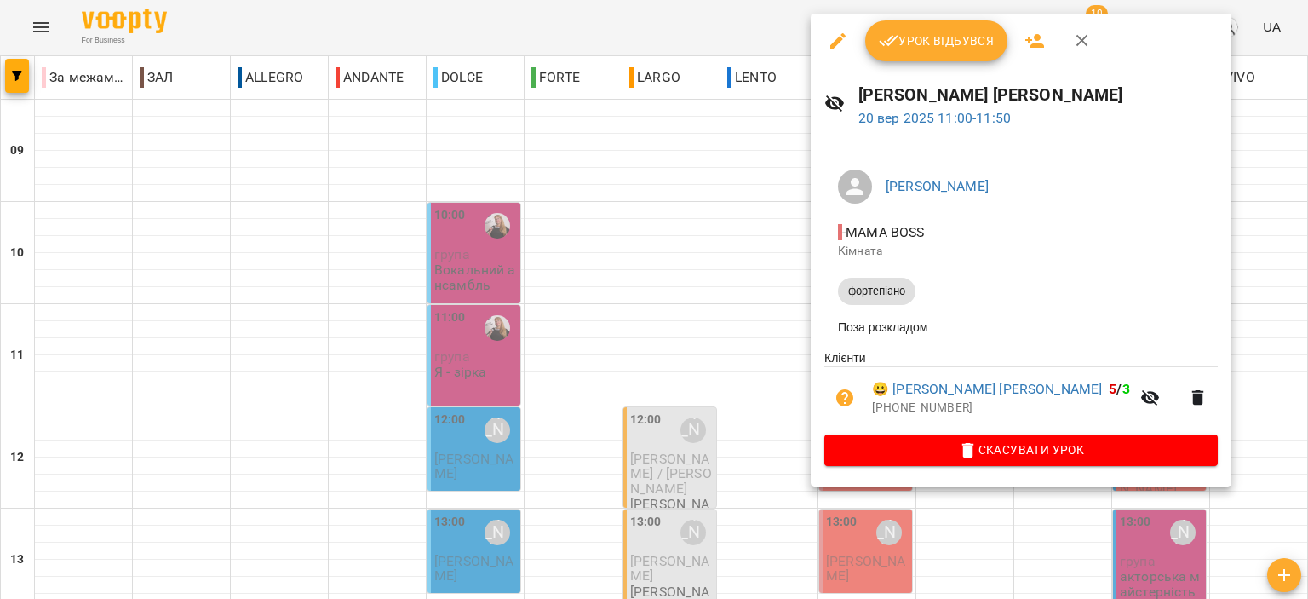
click at [1082, 37] on icon "button" at bounding box center [1082, 41] width 12 height 12
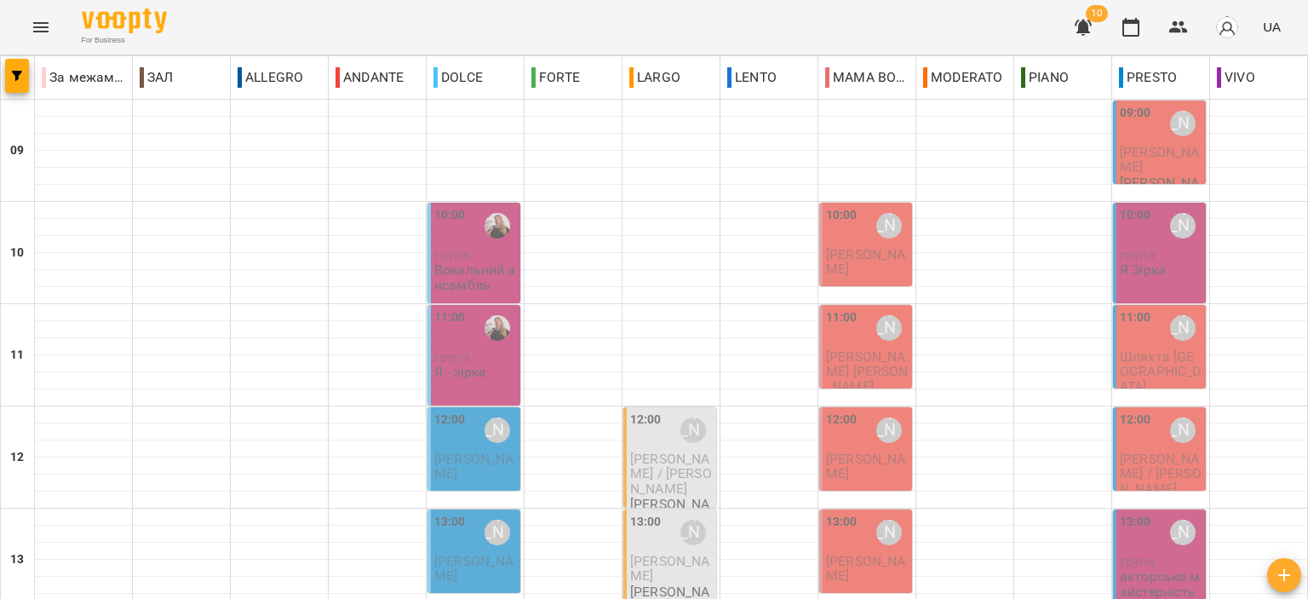
click at [471, 356] on p "група" at bounding box center [475, 356] width 83 height 14
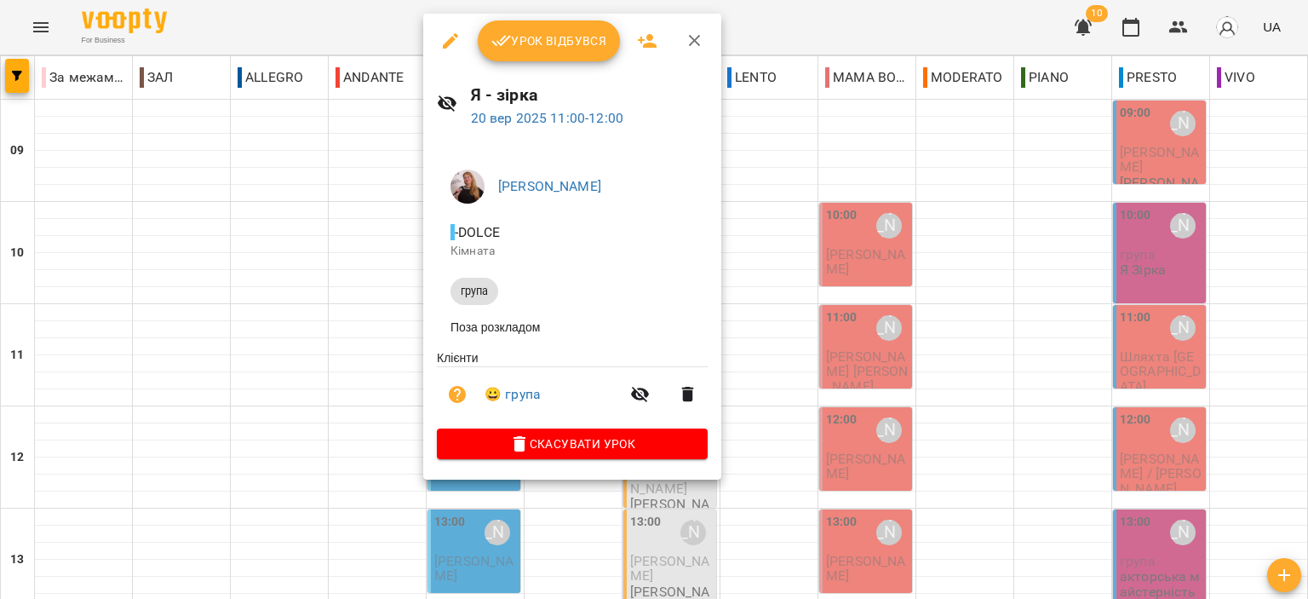
click at [680, 40] on button "button" at bounding box center [694, 40] width 41 height 41
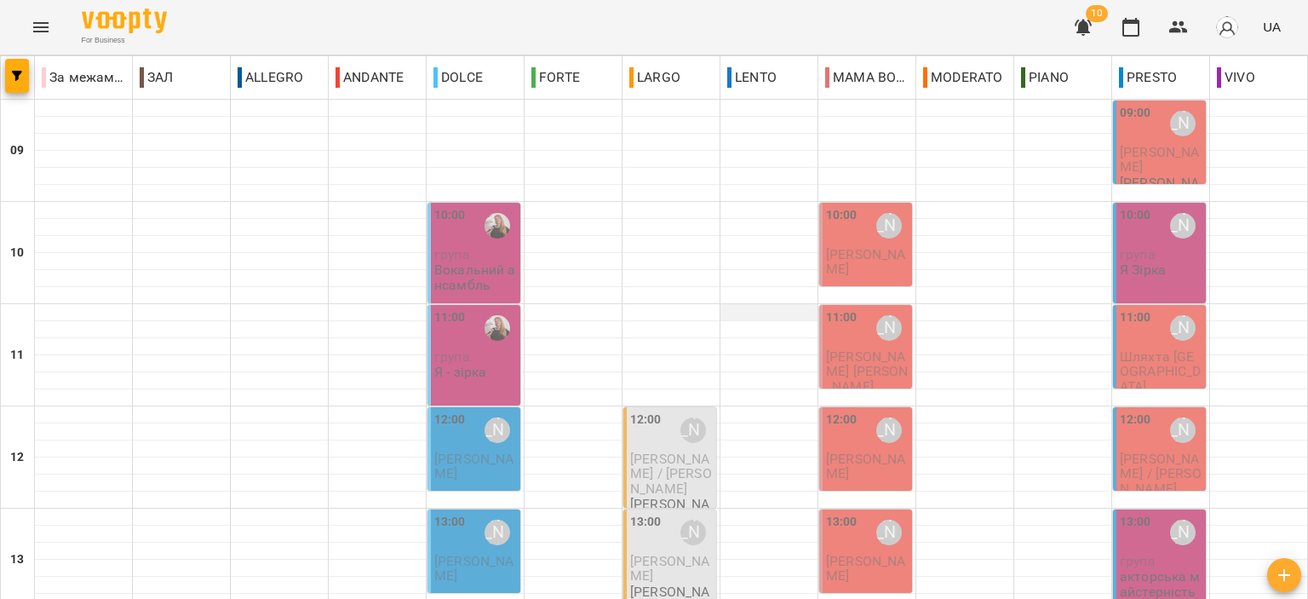
scroll to position [255, 0]
click at [1143, 451] on p "Зуб Тихон / Інна" at bounding box center [1161, 473] width 83 height 44
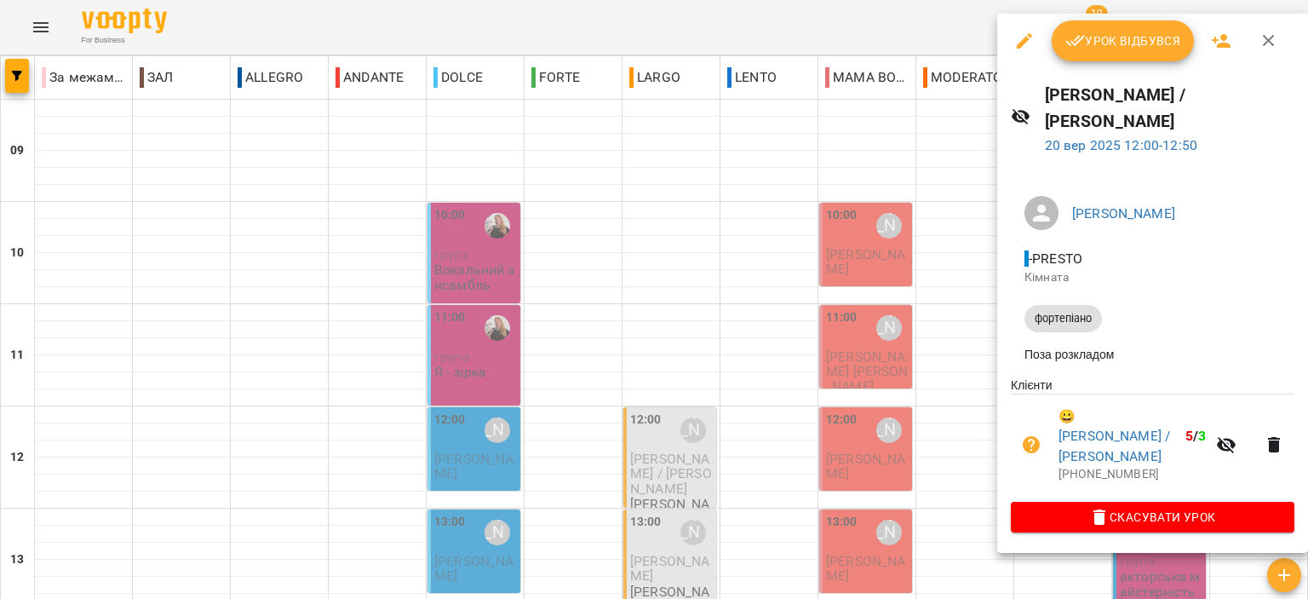
click at [1281, 30] on button "button" at bounding box center [1268, 40] width 41 height 41
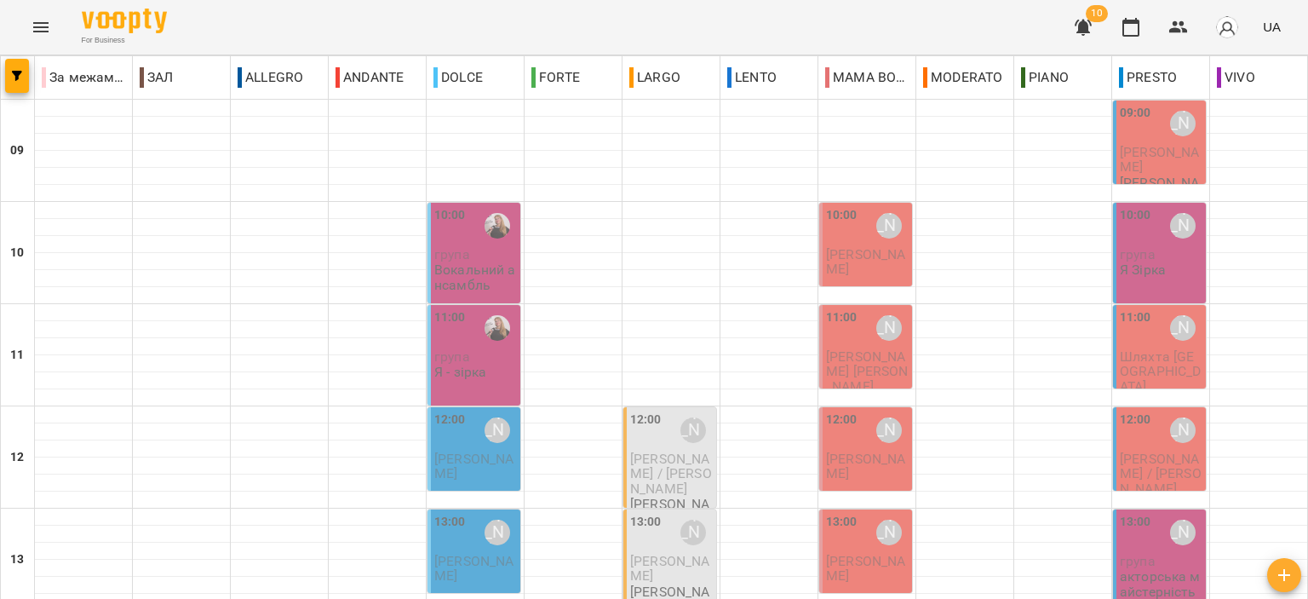
click at [830, 450] on span "Соловей Олег" at bounding box center [865, 465] width 79 height 31
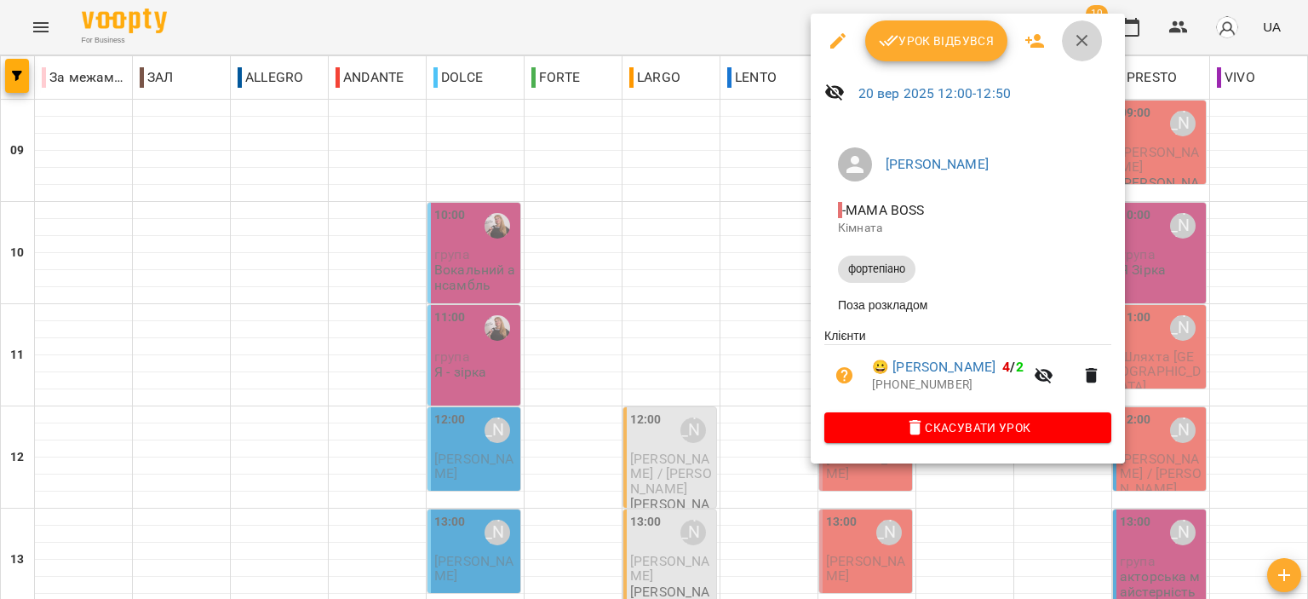
click at [1078, 51] on button "button" at bounding box center [1082, 40] width 41 height 41
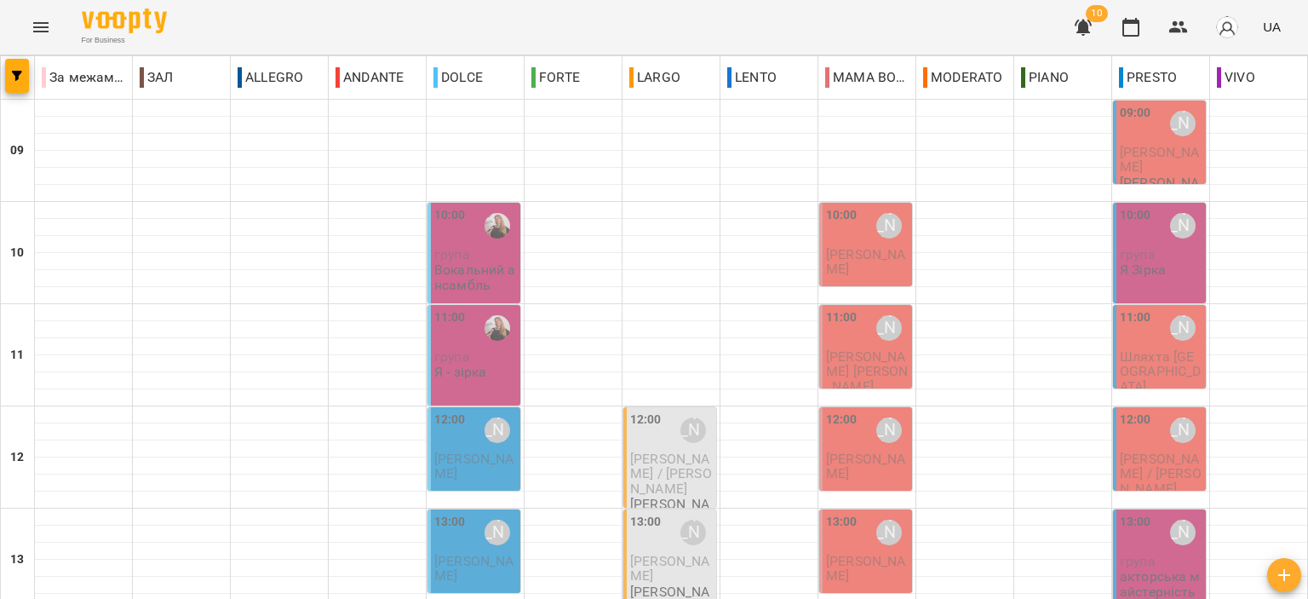
click at [674, 451] on p "Зуб Тихон / Інна" at bounding box center [671, 473] width 83 height 44
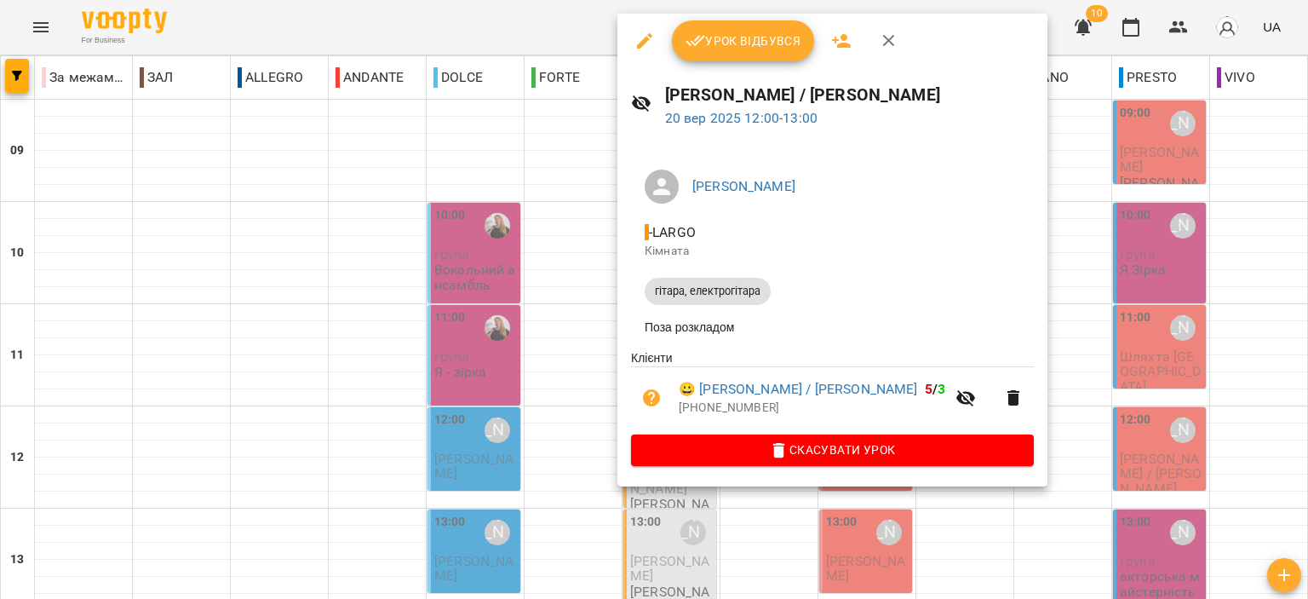
click at [891, 40] on icon "button" at bounding box center [889, 41] width 20 height 20
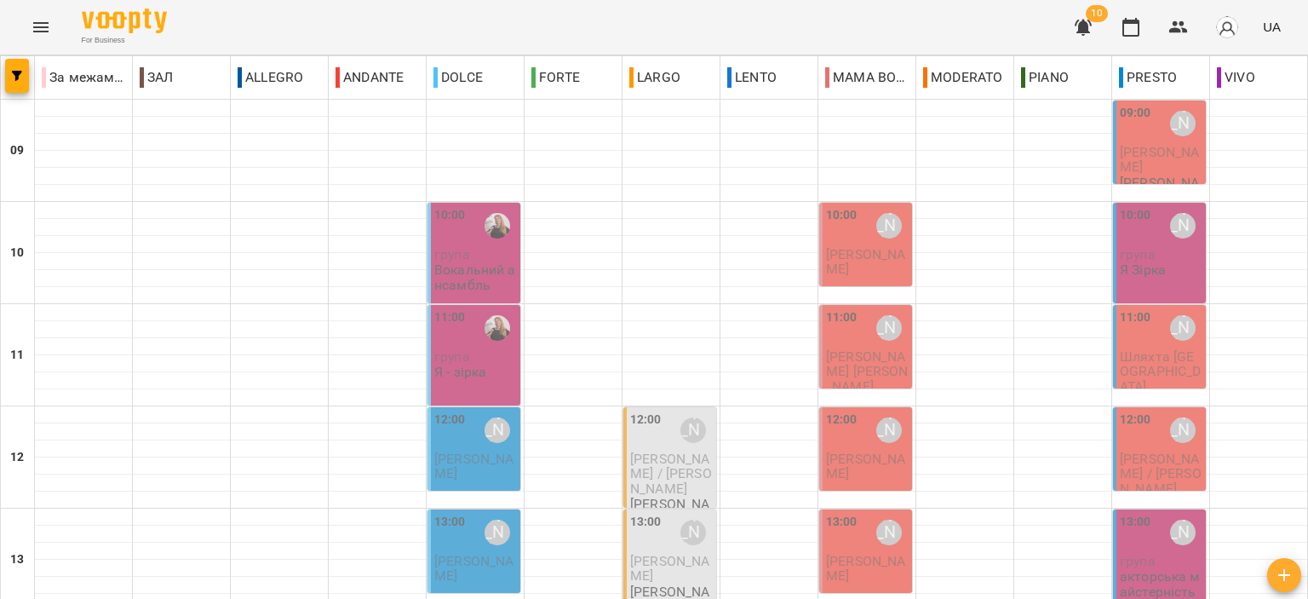
click at [474, 450] on span "Чепурна Ксенія" at bounding box center [473, 465] width 79 height 31
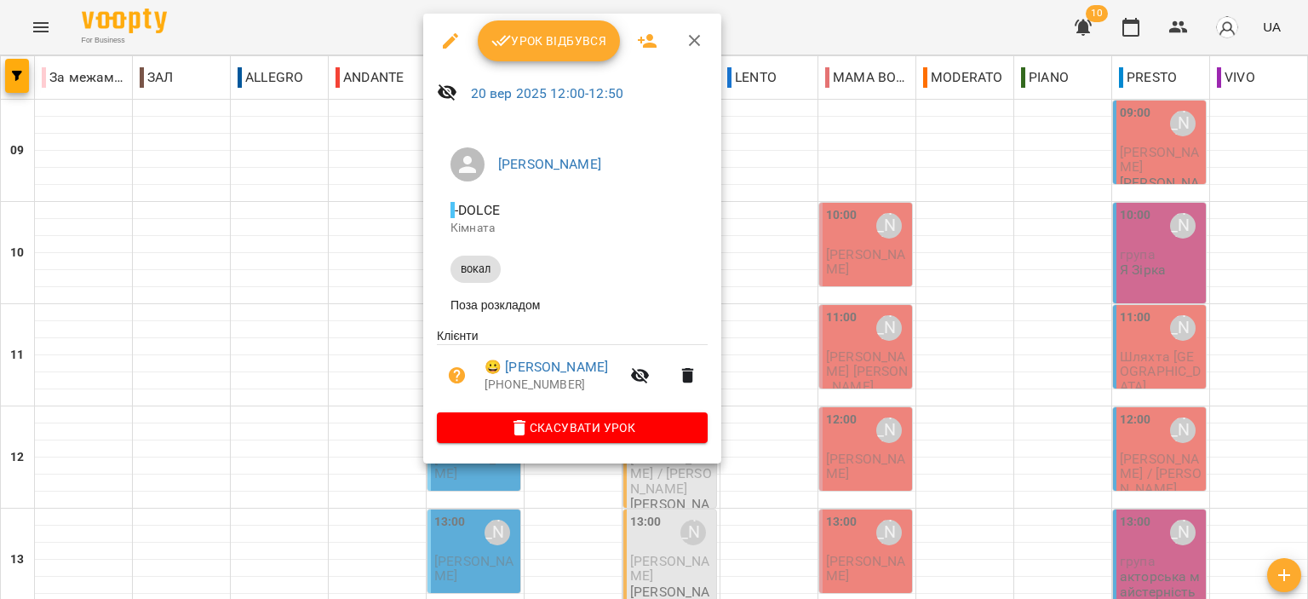
click at [685, 47] on icon "button" at bounding box center [695, 41] width 20 height 20
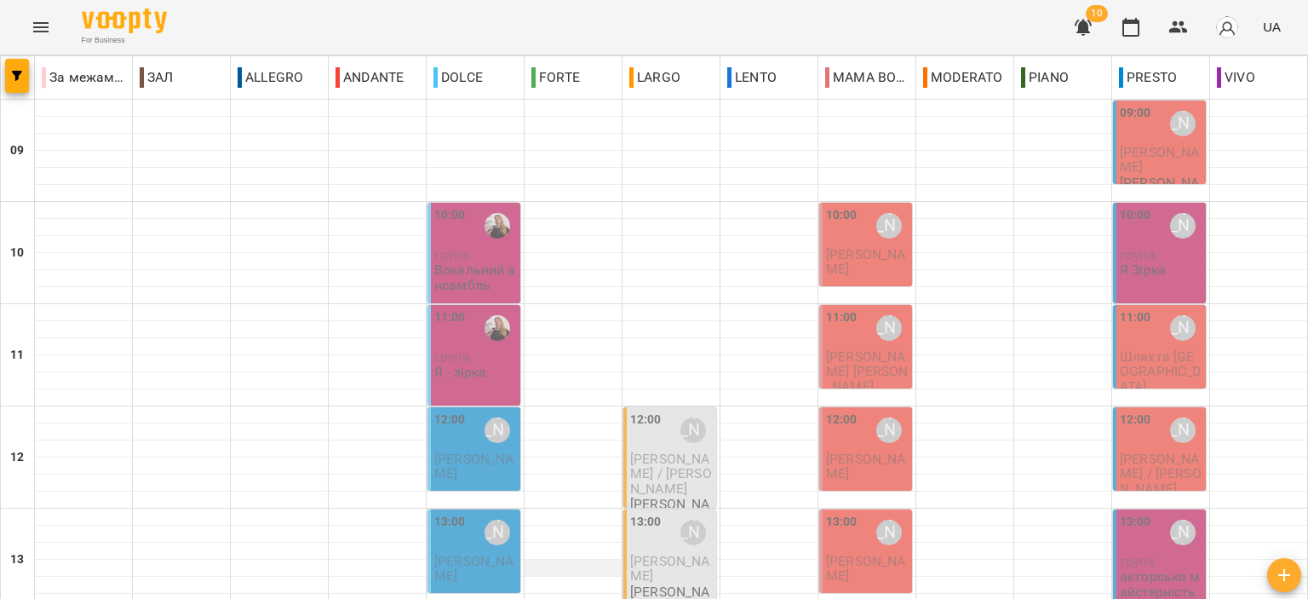
scroll to position [170, 0]
click at [458, 451] on p "Чепурна Ксенія" at bounding box center [475, 466] width 83 height 30
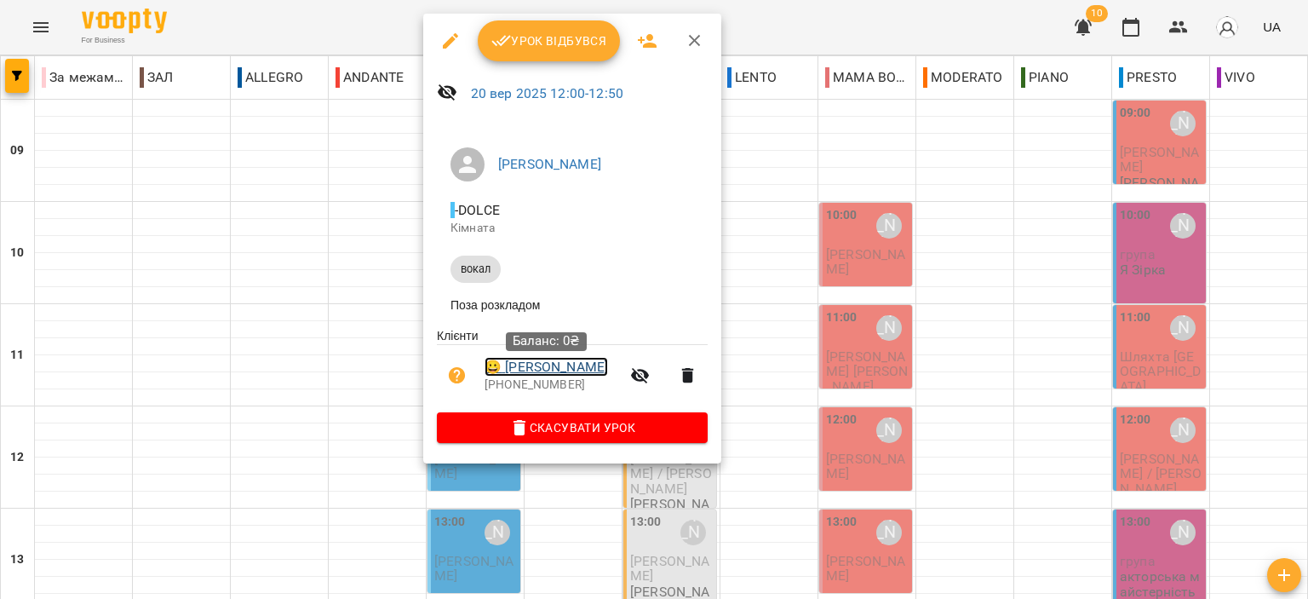
click at [580, 368] on link "😀 Чепурна Ксенія" at bounding box center [545, 367] width 123 height 20
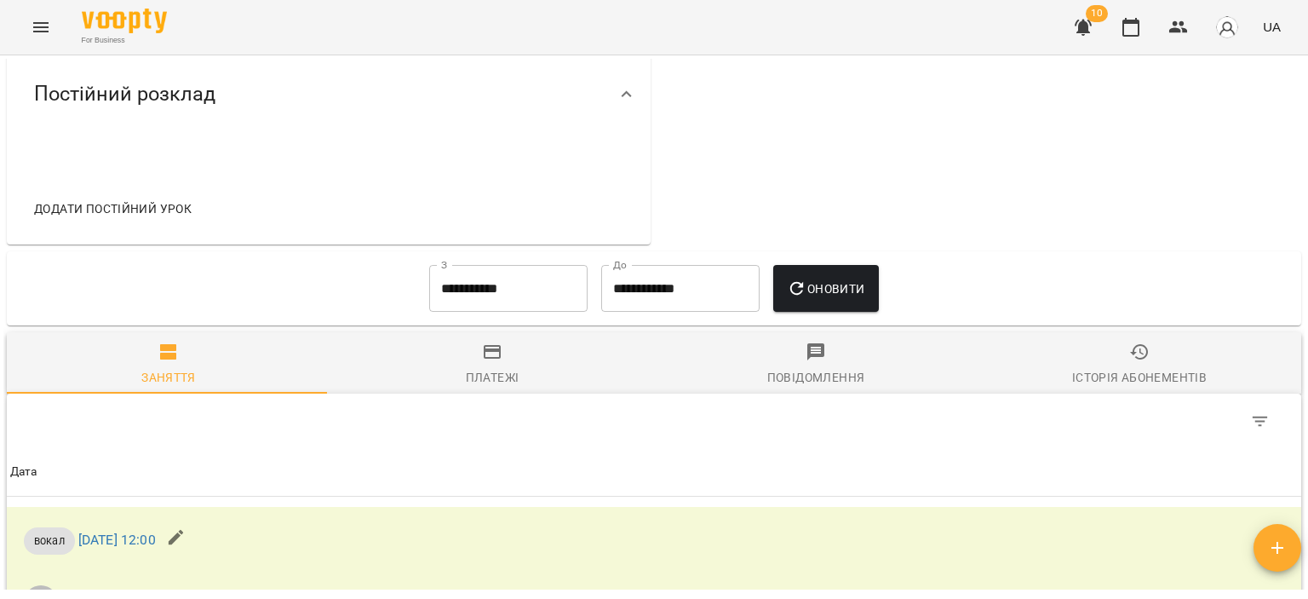
scroll to position [681, 0]
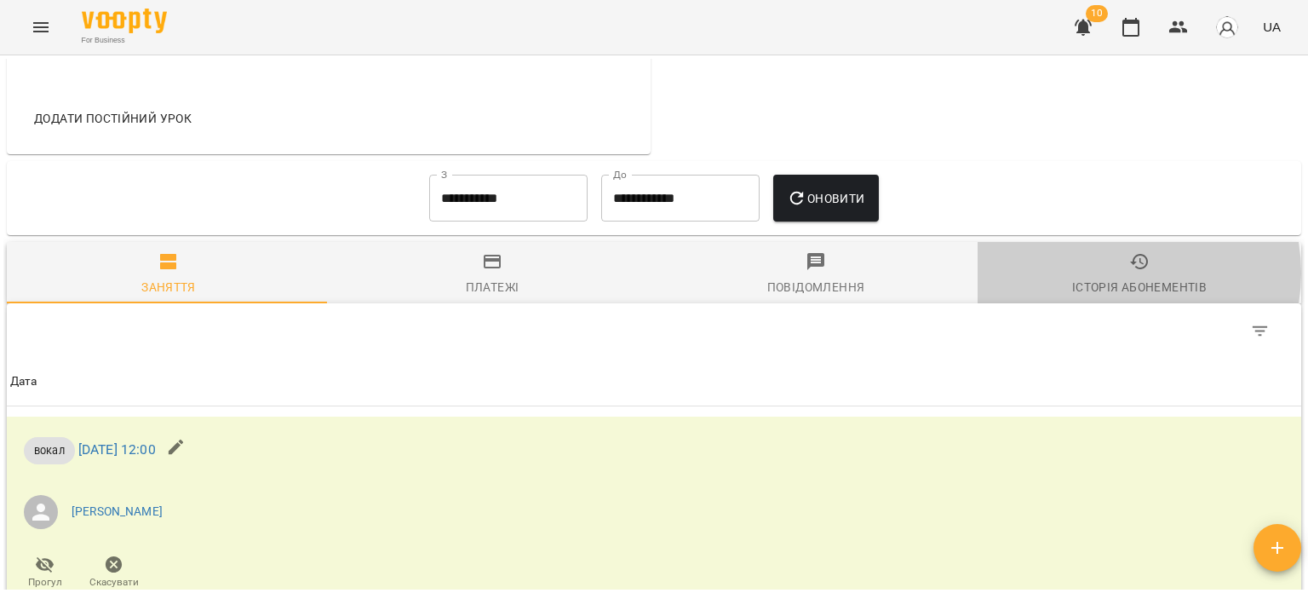
click at [1107, 272] on span "Історія абонементів" at bounding box center [1139, 274] width 303 height 46
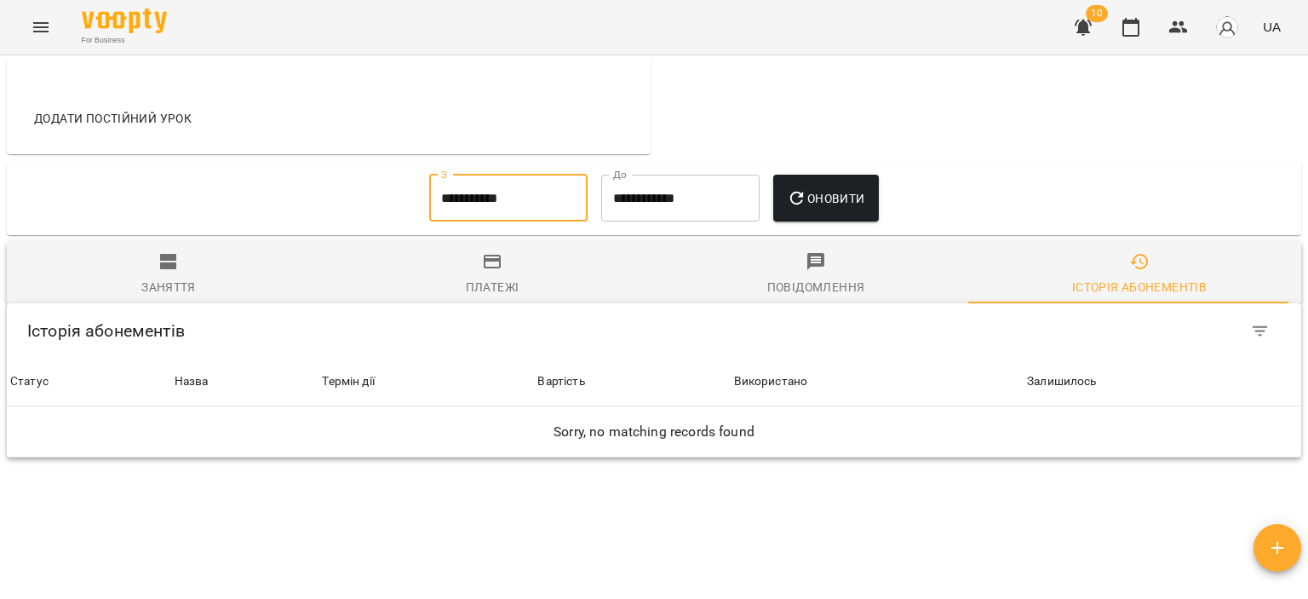
click at [499, 190] on input "**********" at bounding box center [508, 199] width 158 height 48
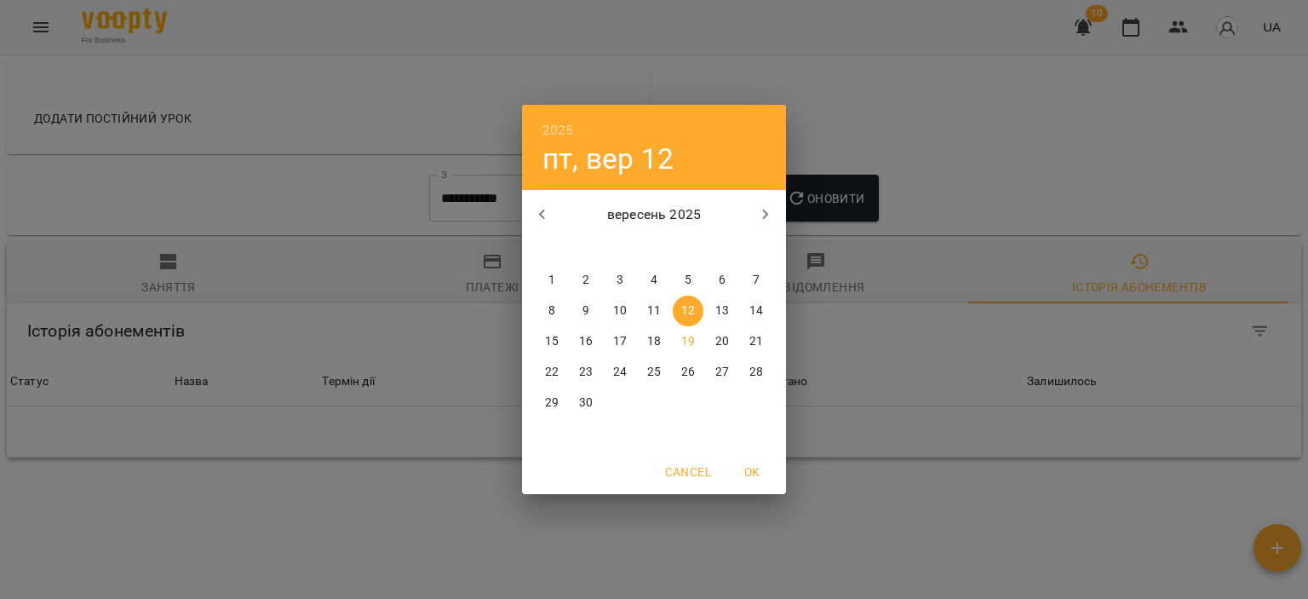
click at [539, 213] on icon "button" at bounding box center [542, 214] width 20 height 20
click at [676, 283] on span "1" at bounding box center [688, 280] width 31 height 17
type input "**********"
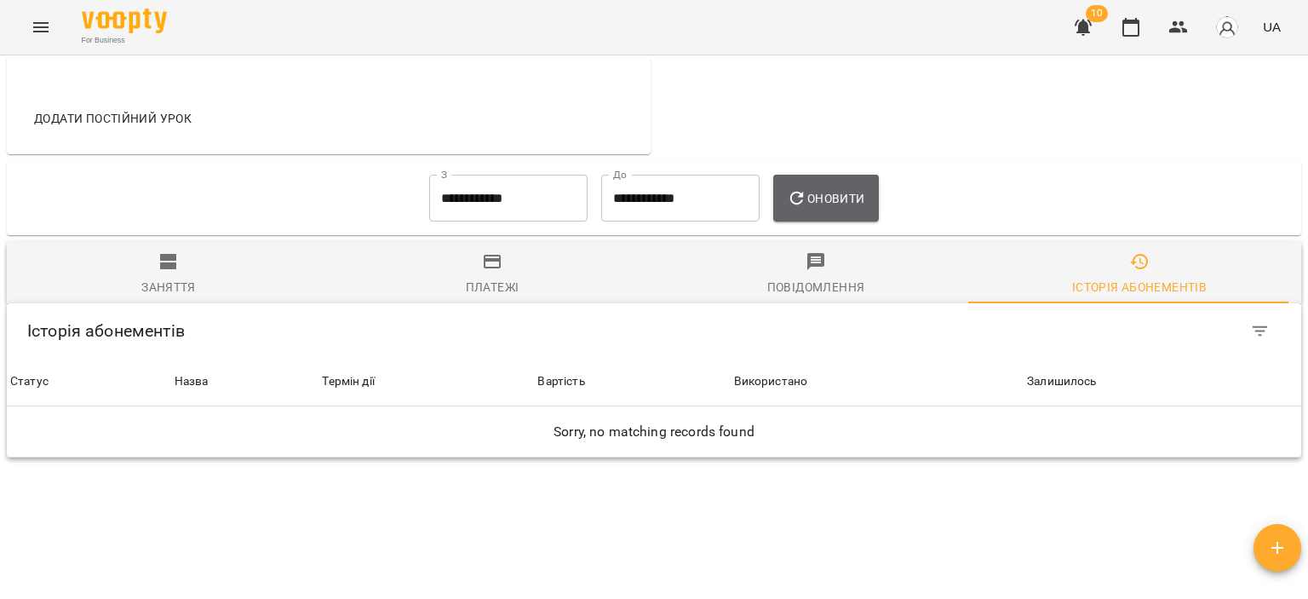
click at [851, 192] on span "Оновити" at bounding box center [825, 198] width 77 height 20
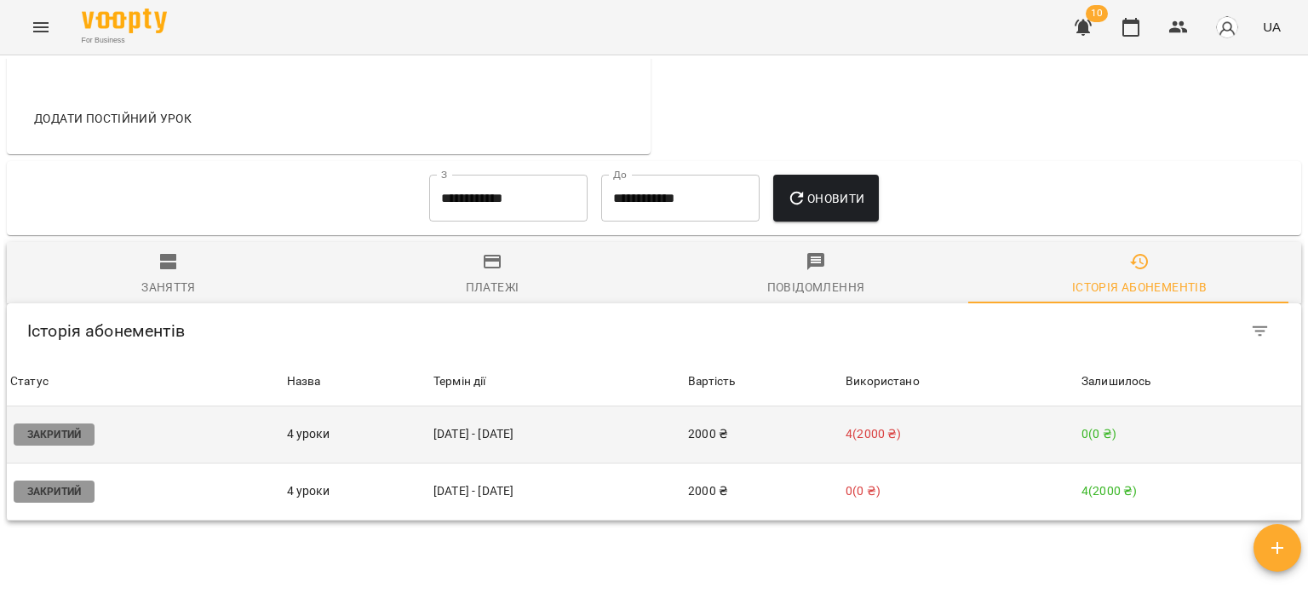
scroll to position [818, 0]
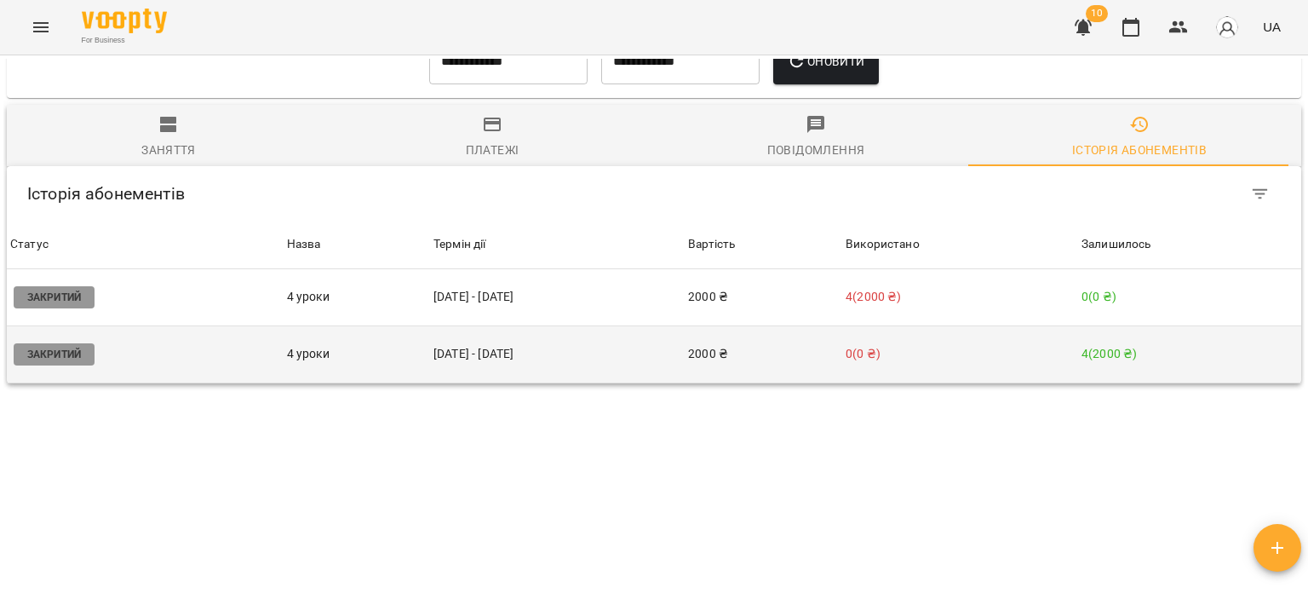
click at [1054, 353] on p "0 ( 0 ₴ )" at bounding box center [959, 354] width 229 height 18
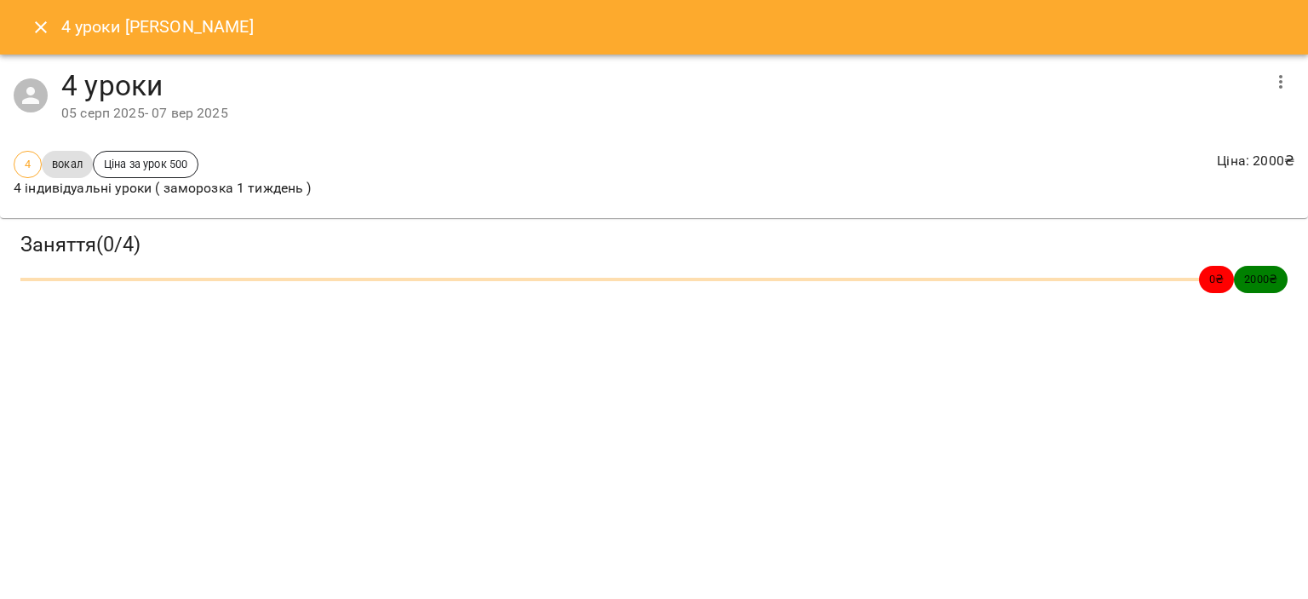
click at [1262, 83] on button "button" at bounding box center [1280, 81] width 41 height 41
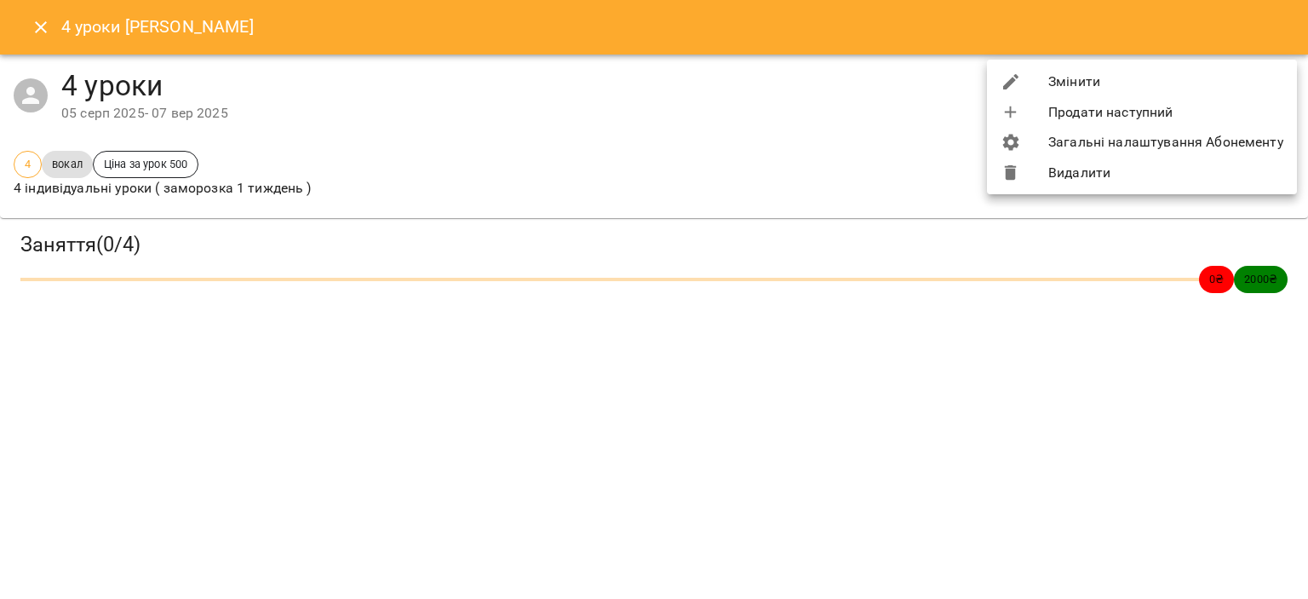
click at [1183, 87] on li "Змінити" at bounding box center [1142, 81] width 310 height 31
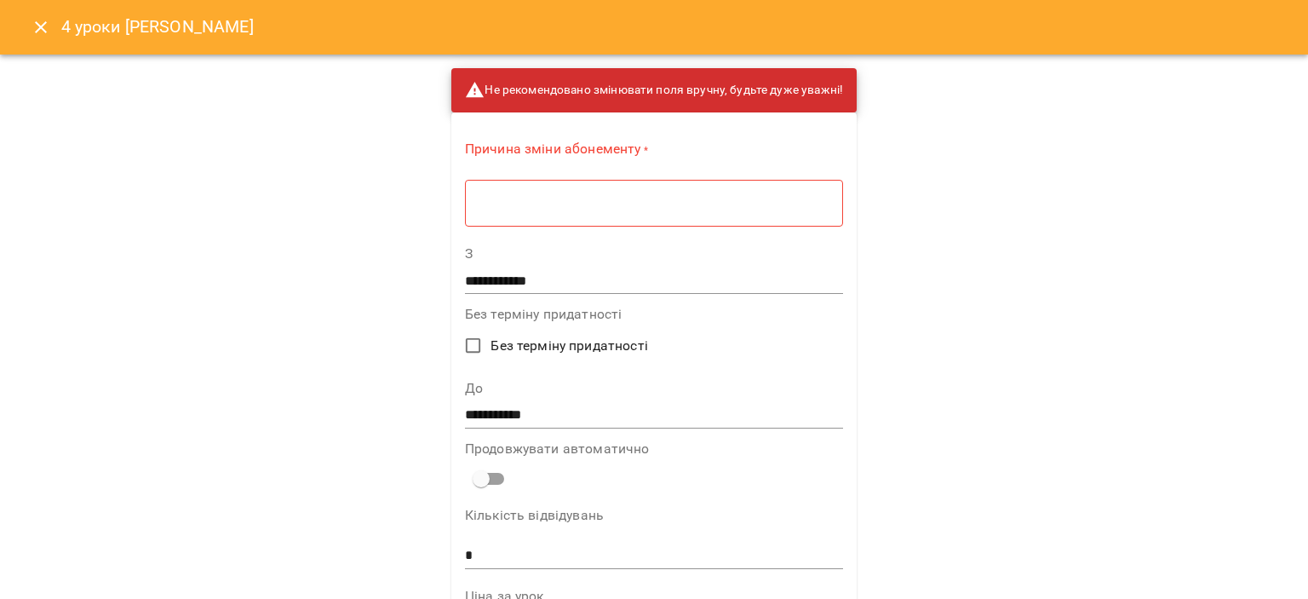
click at [695, 214] on div "* ​" at bounding box center [654, 203] width 378 height 48
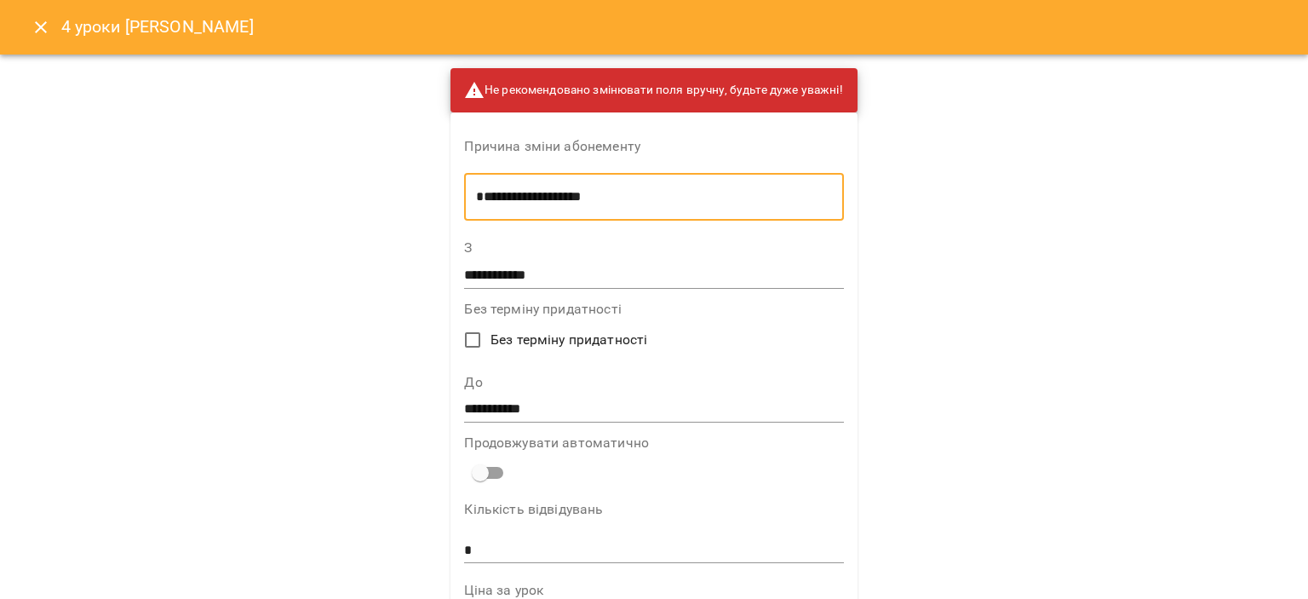
type textarea "**********"
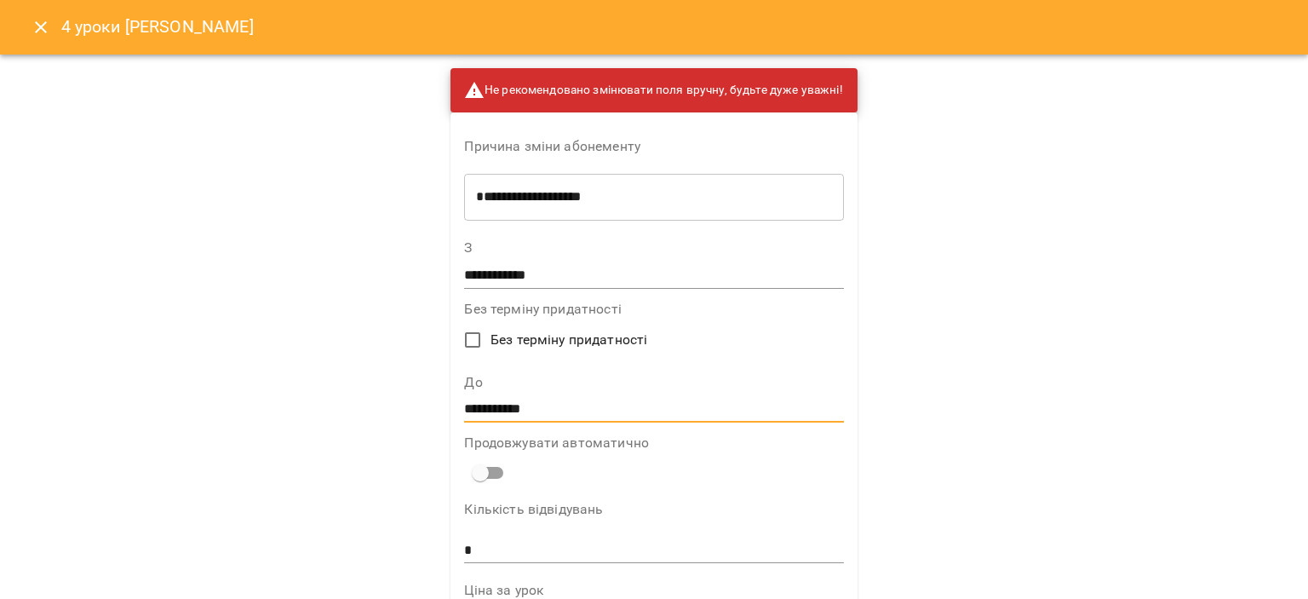
click at [495, 398] on input "**********" at bounding box center [653, 409] width 379 height 27
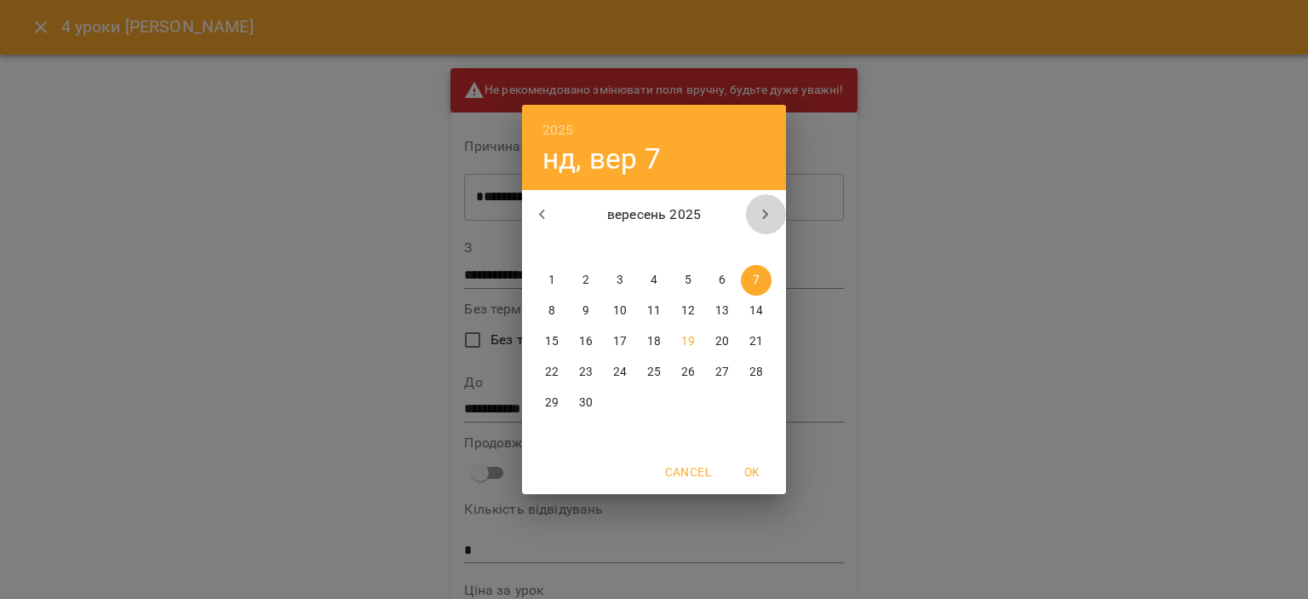
click at [765, 221] on icon "button" at bounding box center [765, 214] width 20 height 20
click at [616, 333] on p "15" at bounding box center [620, 341] width 14 height 17
type input "**********"
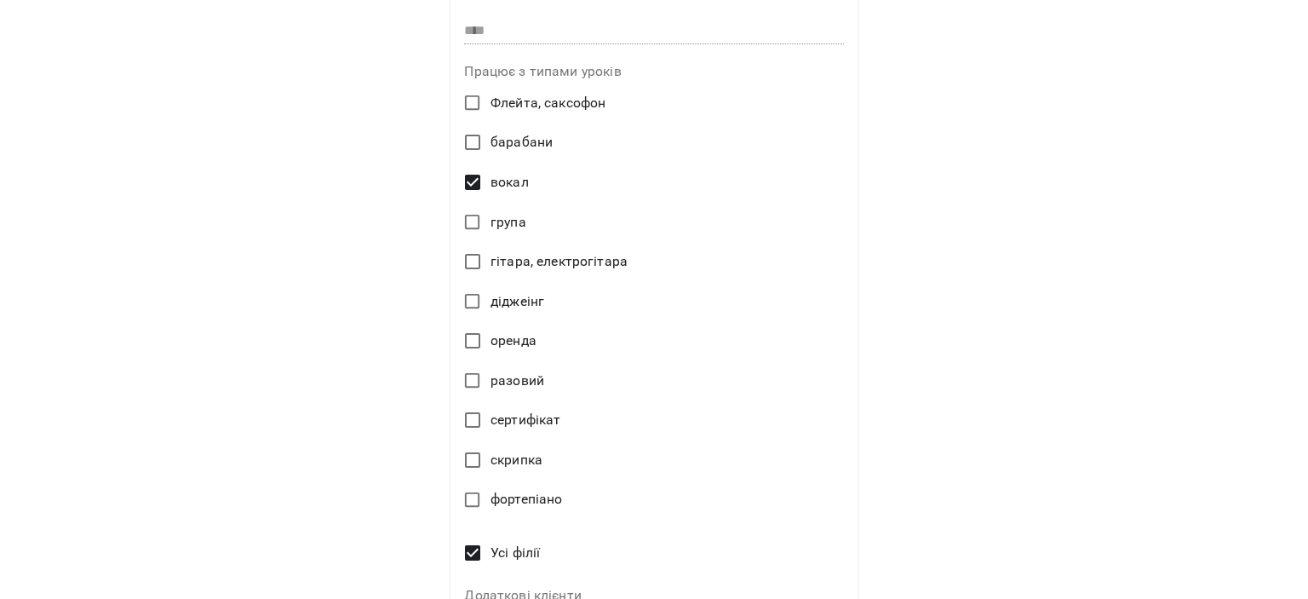
scroll to position [800, 0]
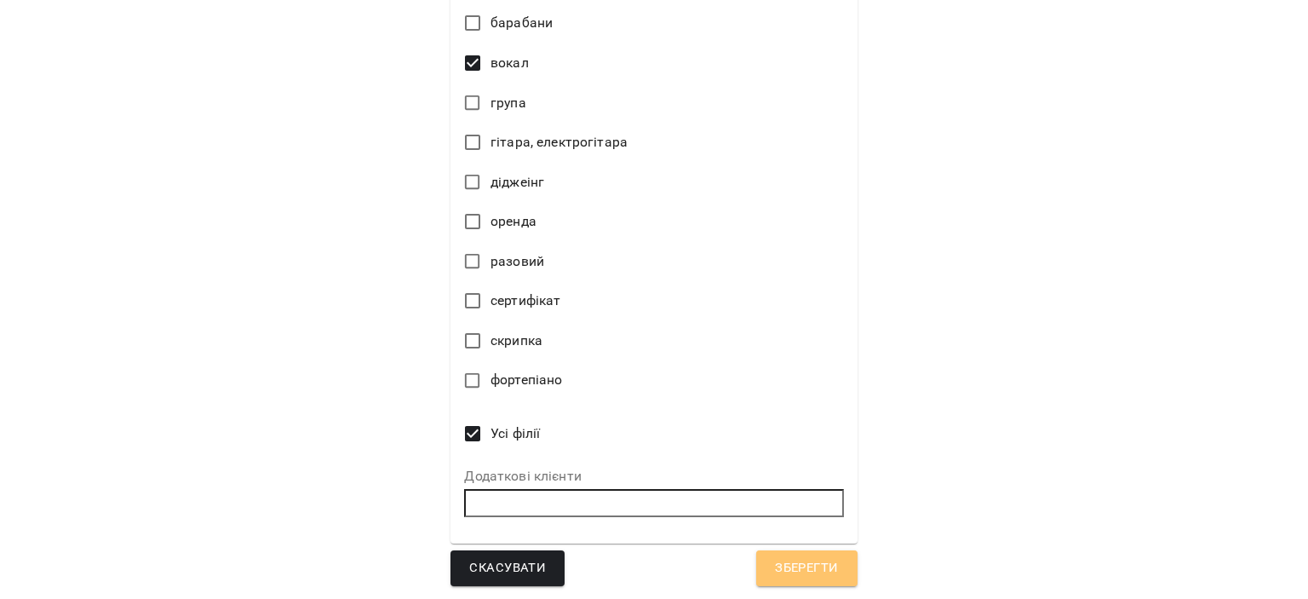
click at [816, 566] on span "Зберегти" at bounding box center [806, 568] width 63 height 22
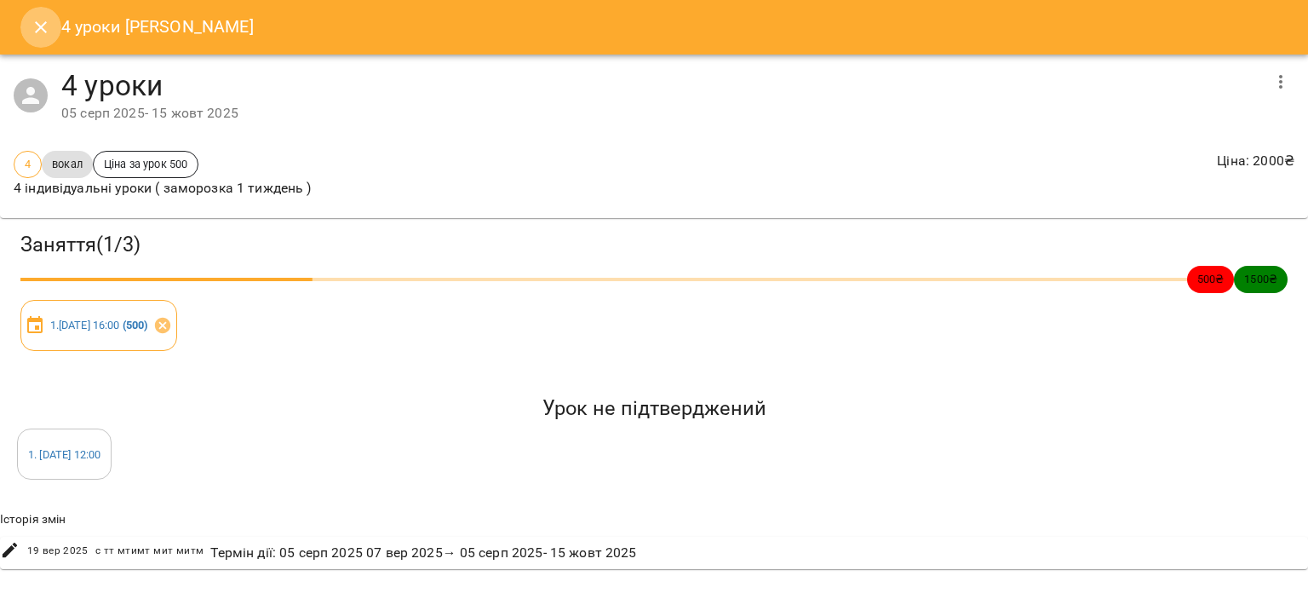
click at [26, 30] on button "Close" at bounding box center [40, 27] width 41 height 41
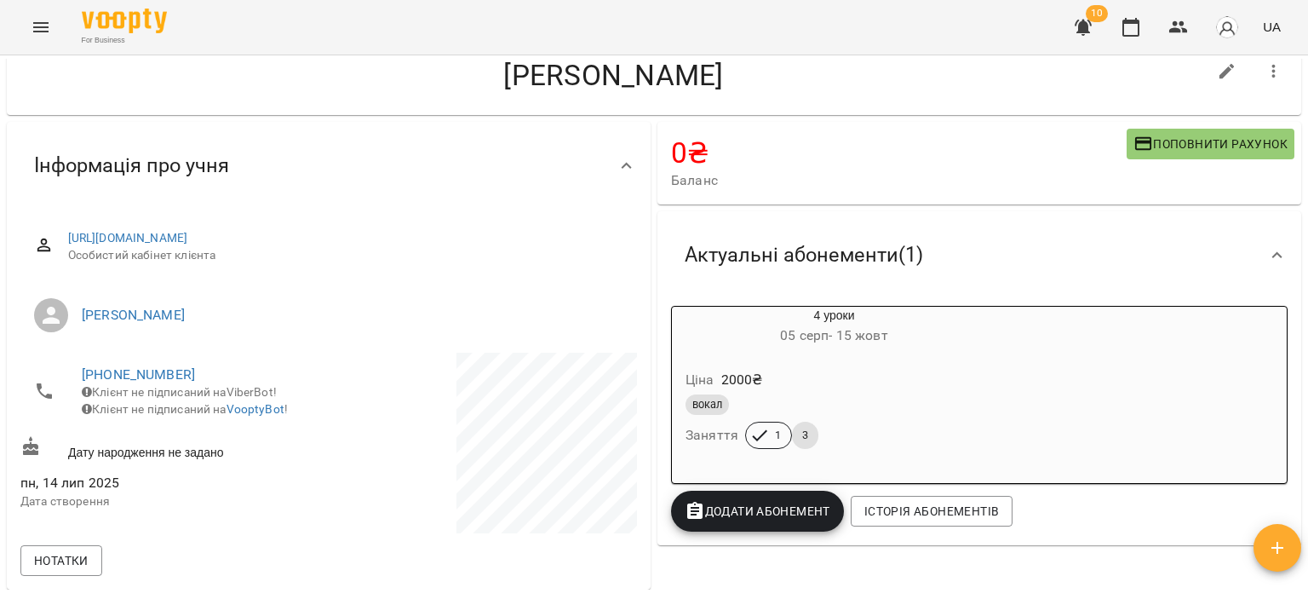
scroll to position [0, 0]
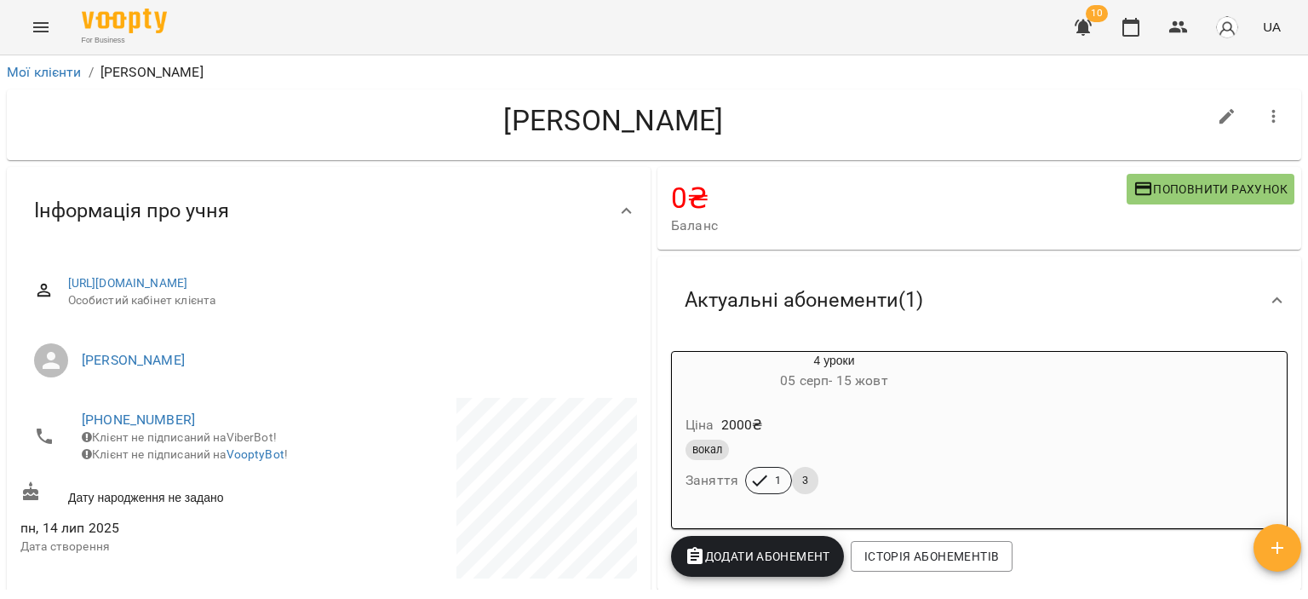
click at [1144, 43] on div "10 UA" at bounding box center [1175, 27] width 225 height 44
click at [1131, 20] on icon "button" at bounding box center [1130, 27] width 17 height 19
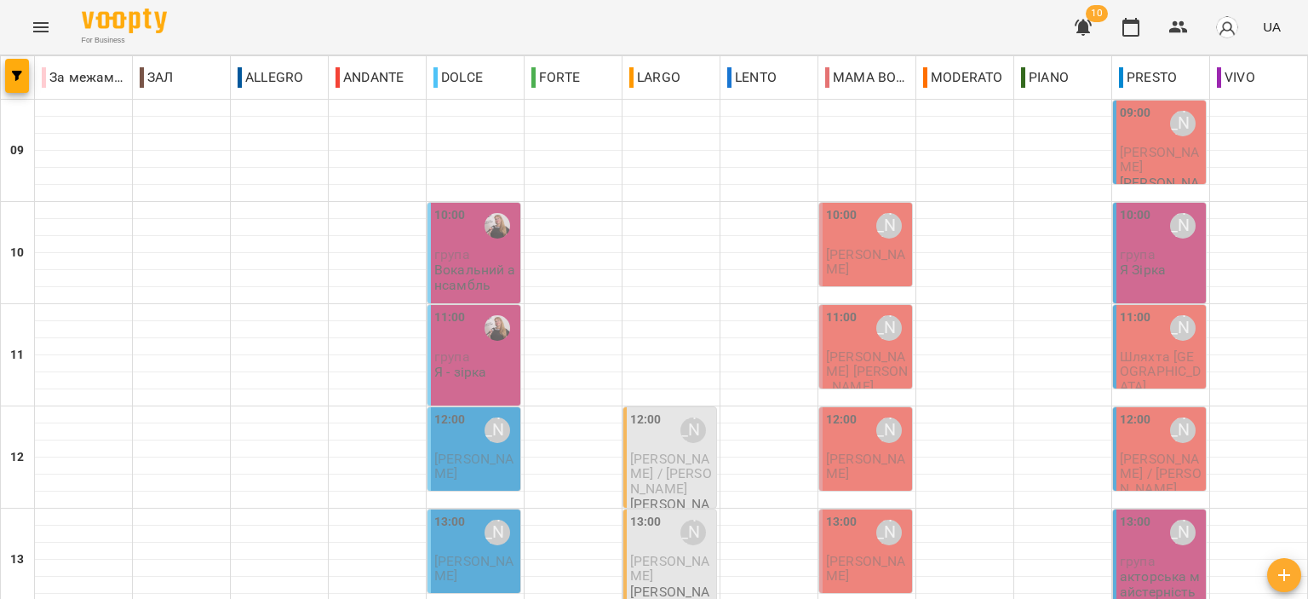
scroll to position [255, 0]
click at [481, 451] on p "Чепурна Ксенія" at bounding box center [475, 466] width 83 height 30
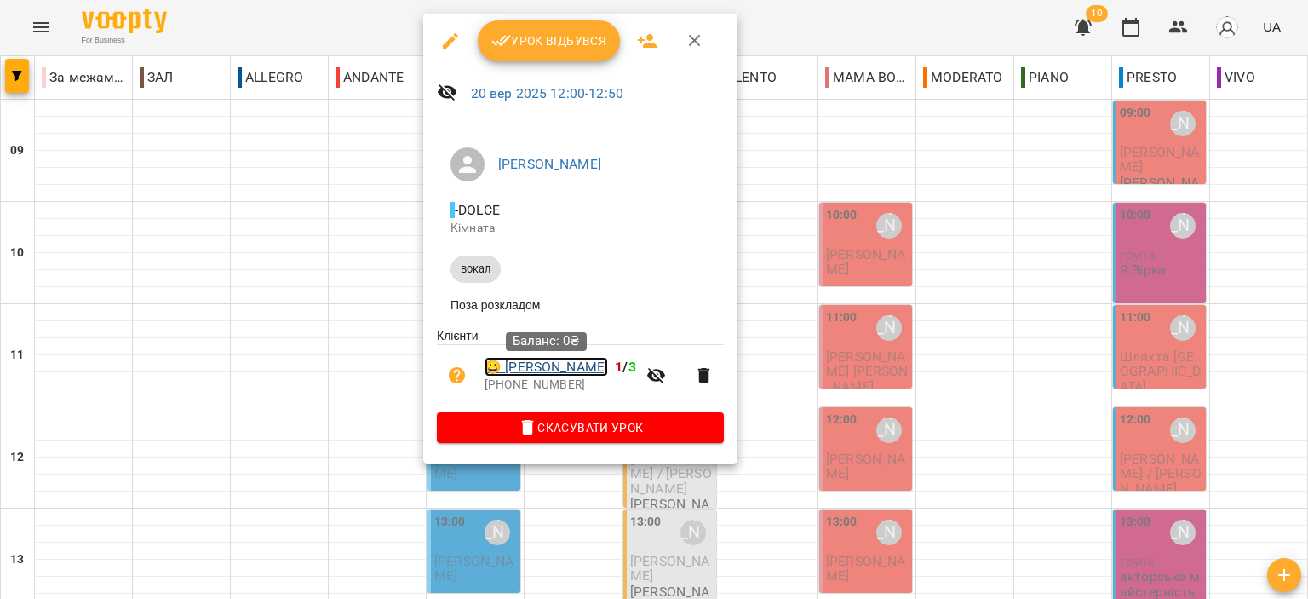
click at [586, 373] on link "😀 Чепурна Ксенія" at bounding box center [545, 367] width 123 height 20
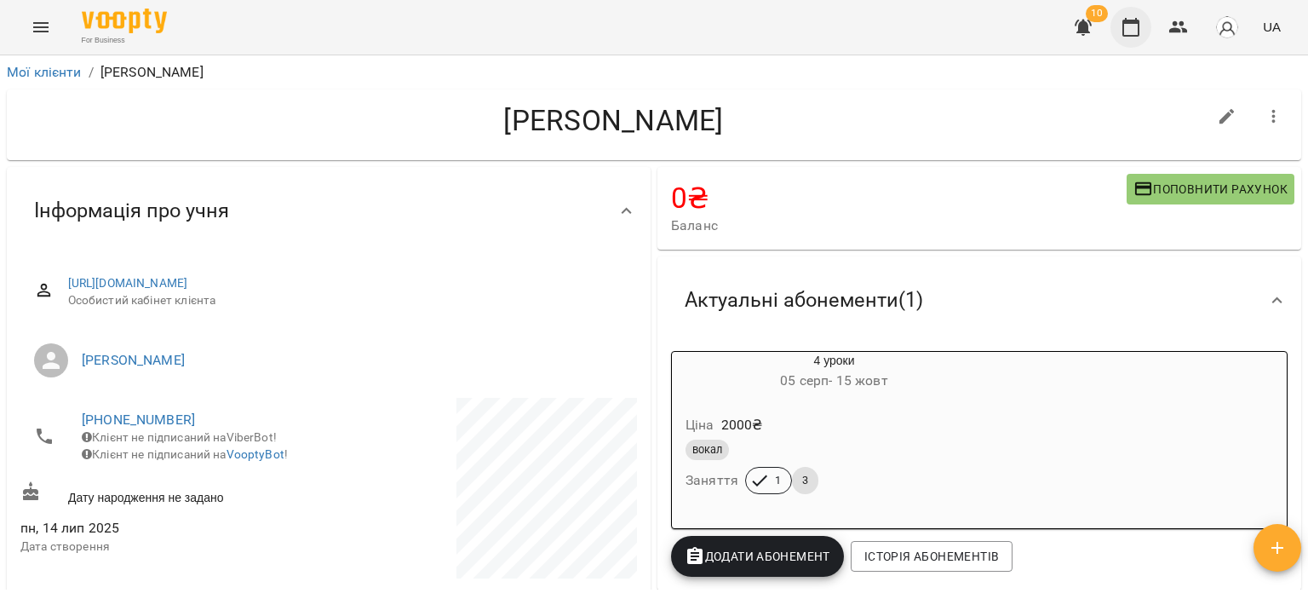
click at [1139, 29] on icon "button" at bounding box center [1130, 27] width 17 height 19
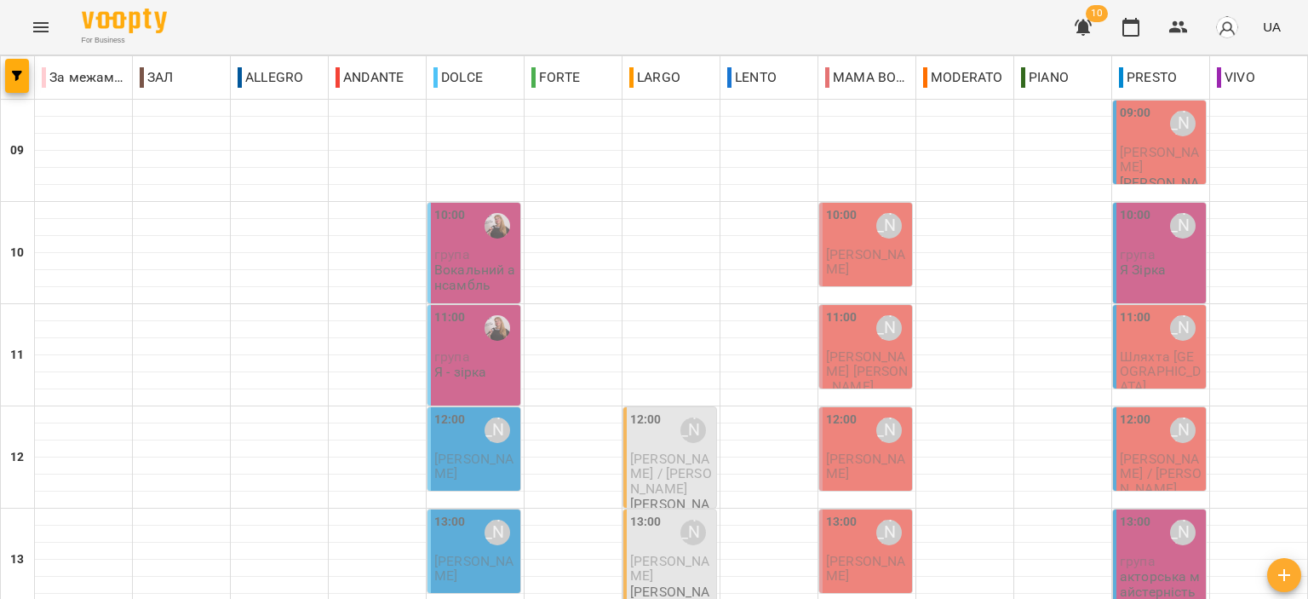
scroll to position [170, 0]
click at [475, 553] on span "Любенко Марія" at bounding box center [473, 568] width 79 height 31
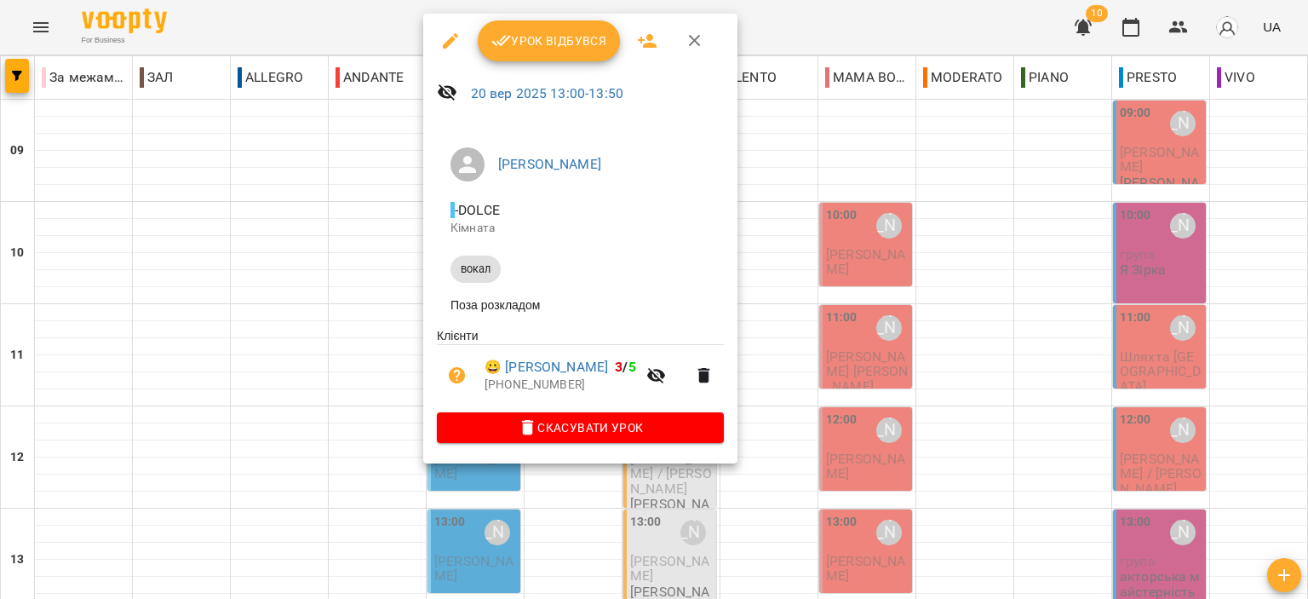
click at [690, 39] on icon "button" at bounding box center [695, 41] width 20 height 20
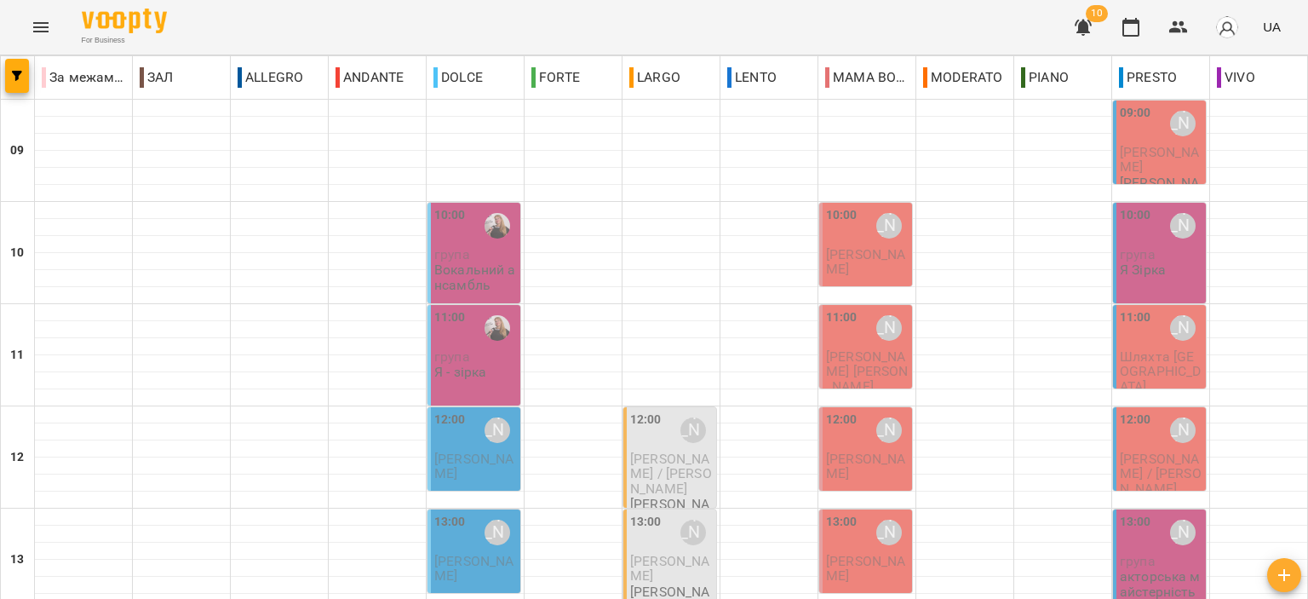
click at [650, 553] on span "Засенко Микола" at bounding box center [669, 568] width 79 height 31
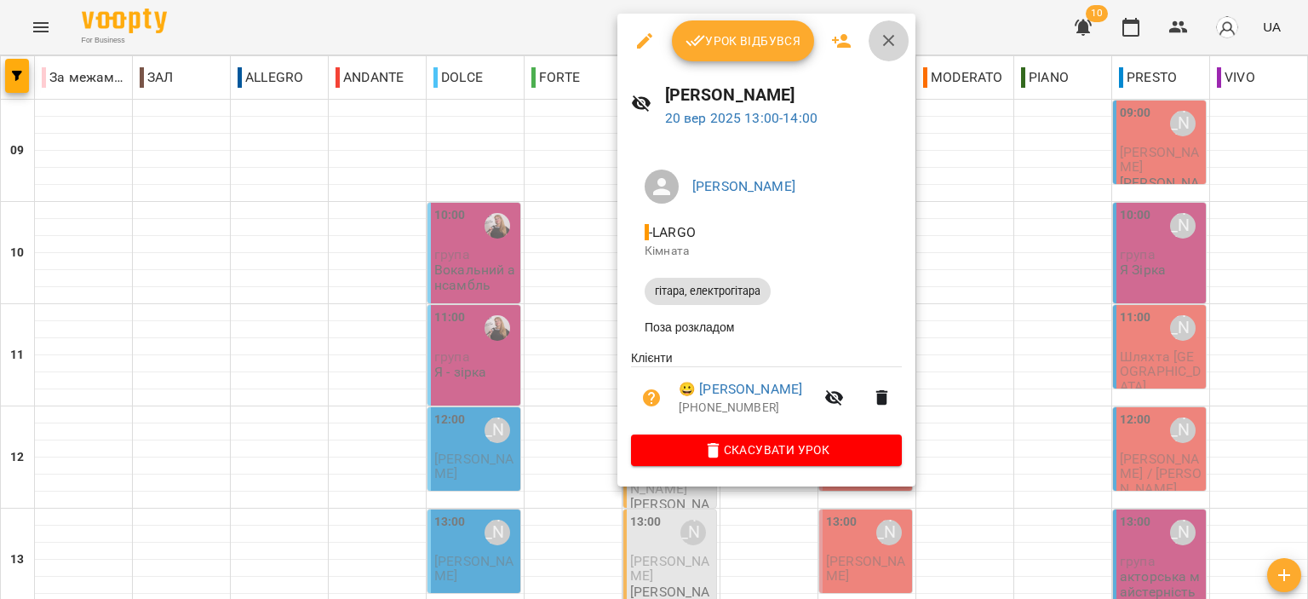
click at [890, 43] on icon "button" at bounding box center [889, 41] width 20 height 20
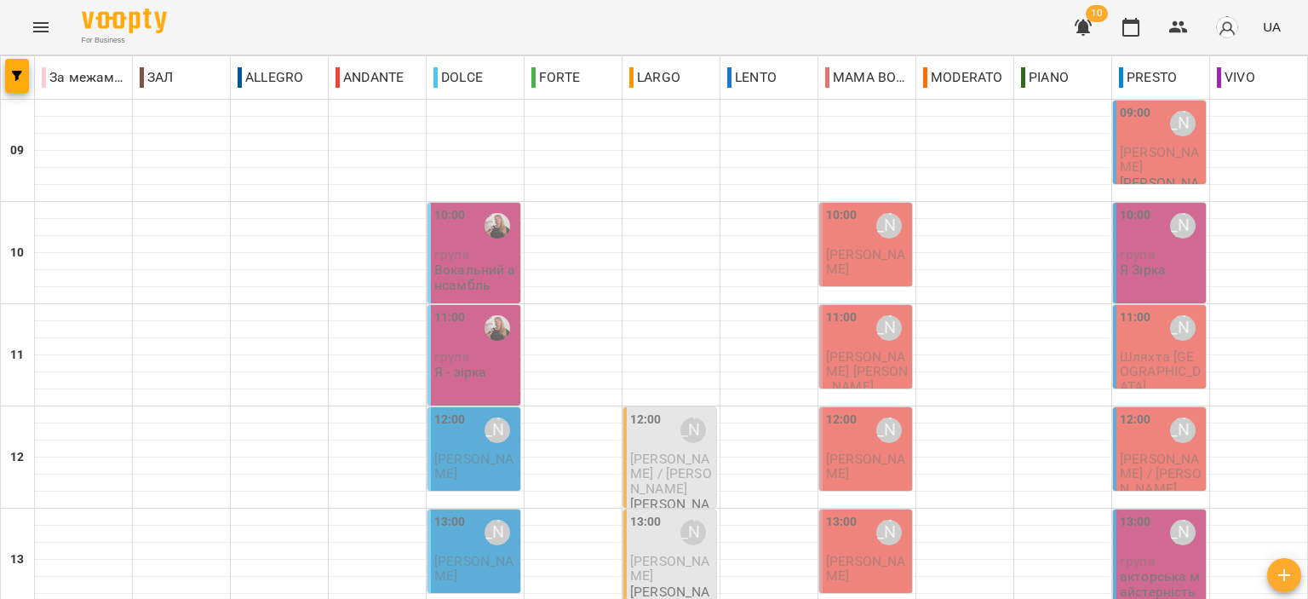
scroll to position [255, 0]
click at [869, 513] on div "[PERSON_NAME]" at bounding box center [888, 532] width 39 height 39
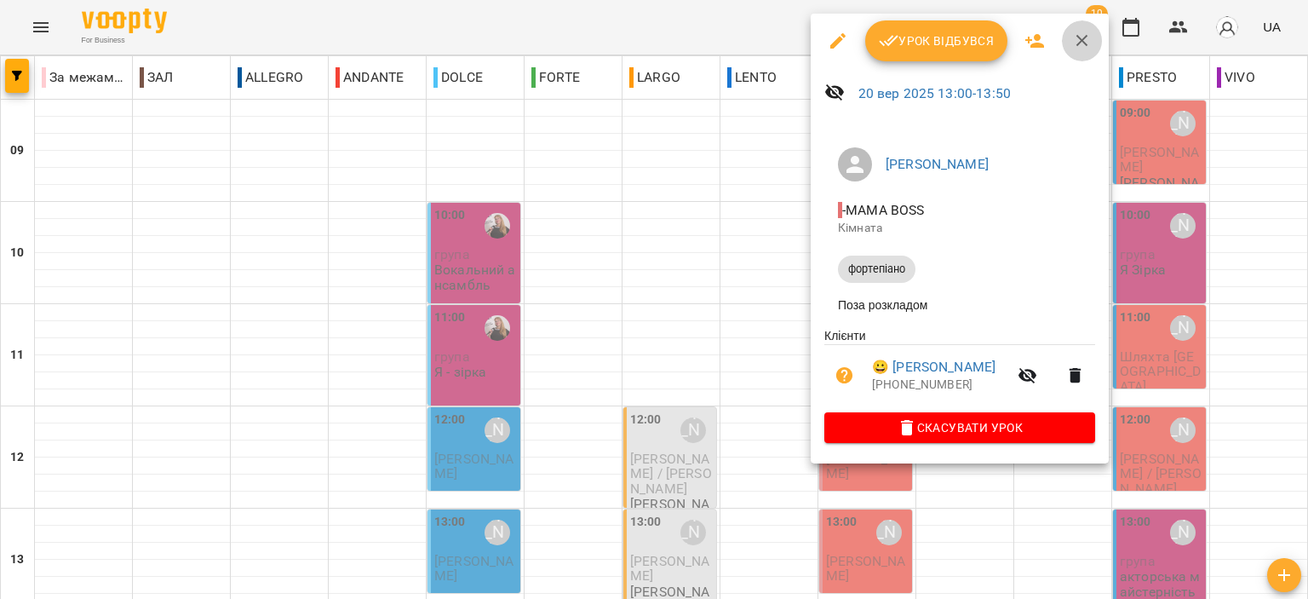
click at [1085, 43] on icon "button" at bounding box center [1082, 41] width 20 height 20
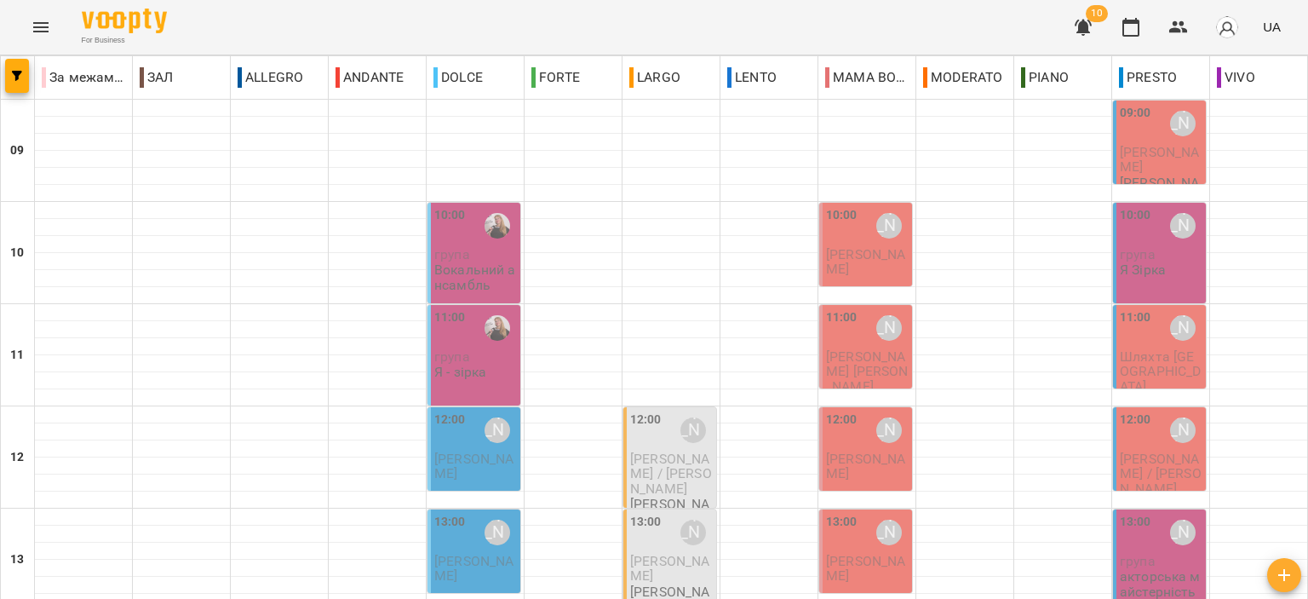
click at [854, 450] on span "Соловей Олег" at bounding box center [865, 465] width 79 height 31
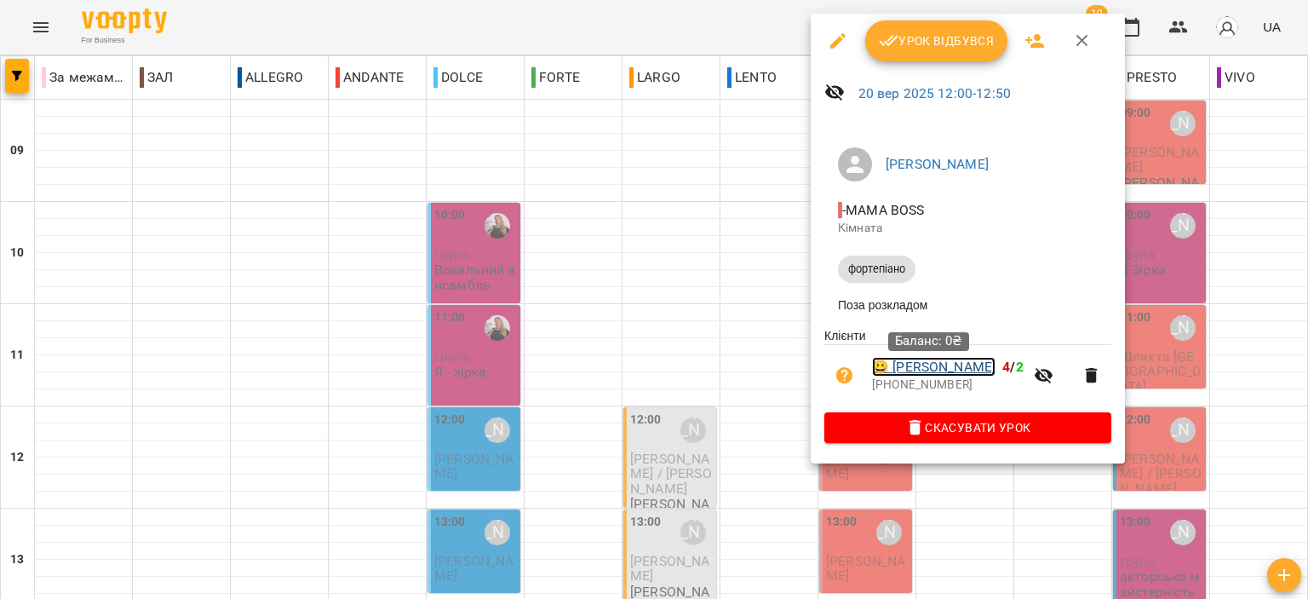
click at [936, 364] on link "😀 Соловей Олег" at bounding box center [933, 367] width 123 height 20
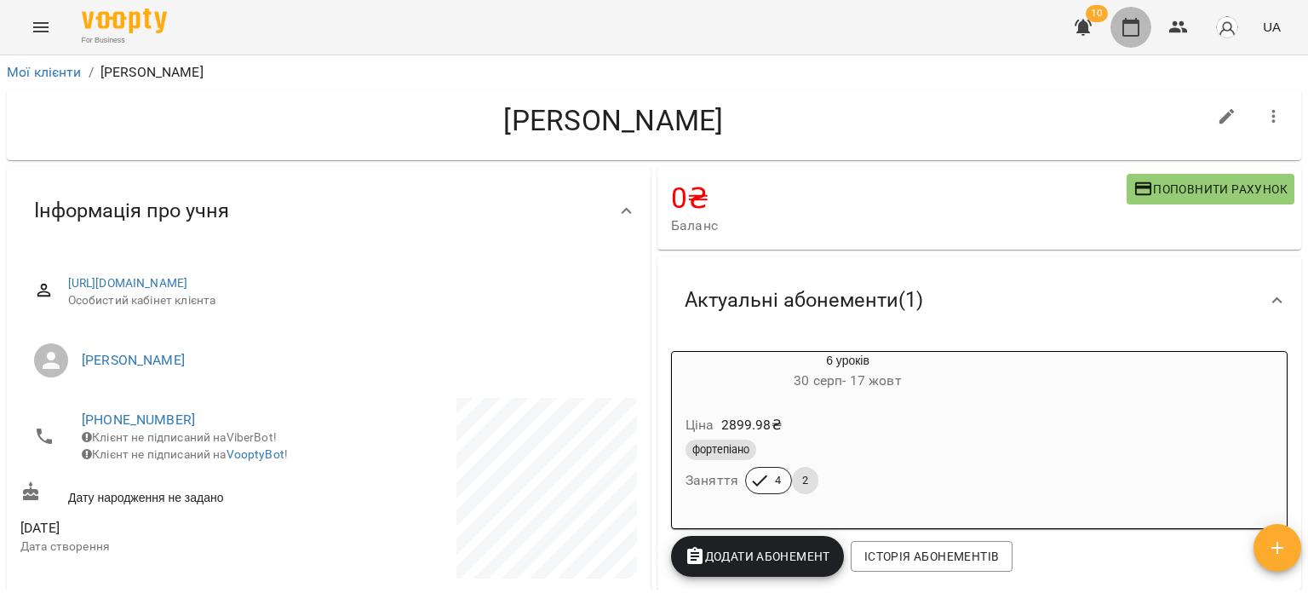
click at [1120, 35] on icon "button" at bounding box center [1130, 27] width 20 height 20
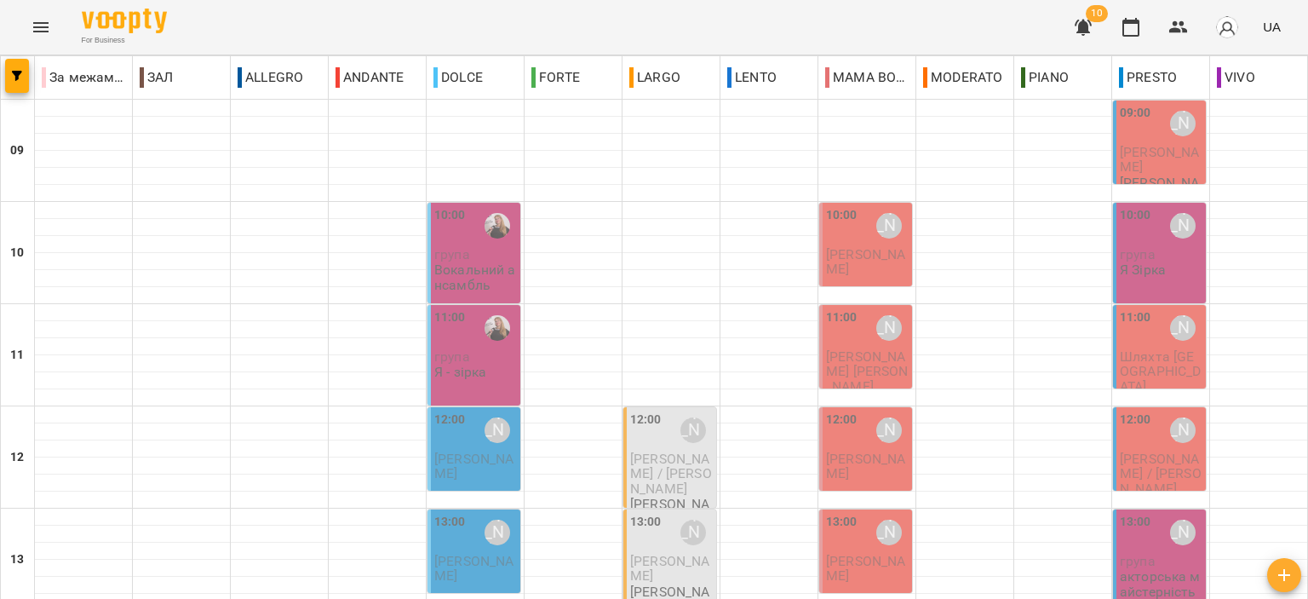
scroll to position [170, 0]
click at [1154, 569] on p "акторська майстерність" at bounding box center [1161, 584] width 83 height 30
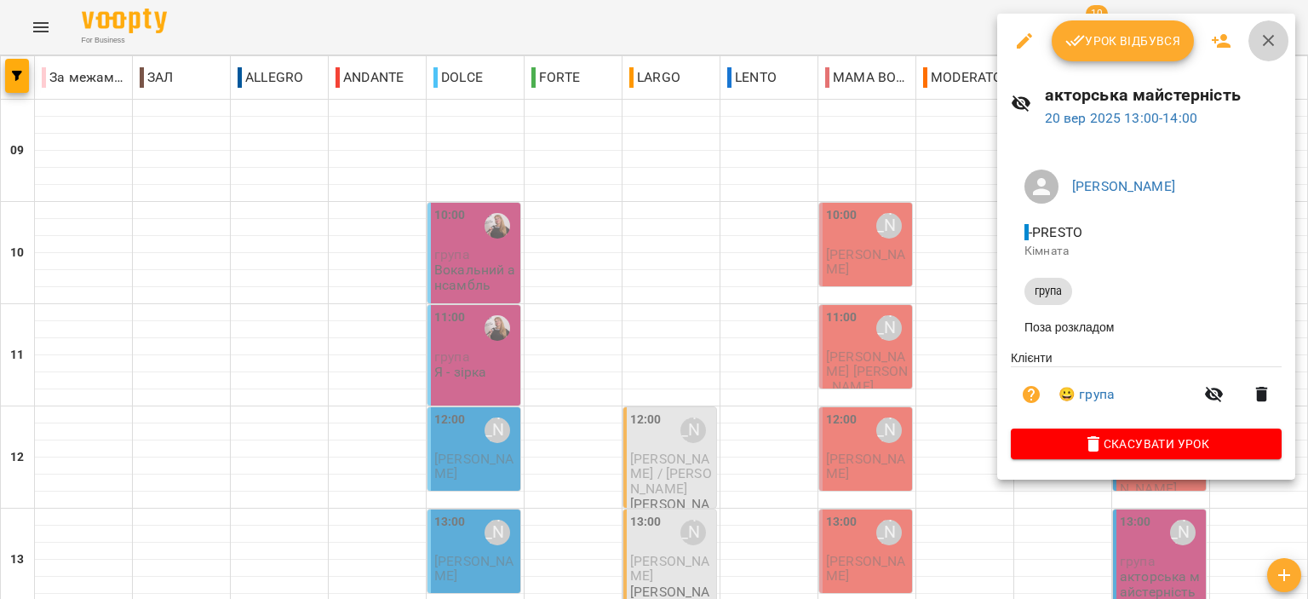
click at [1267, 38] on icon "button" at bounding box center [1268, 41] width 20 height 20
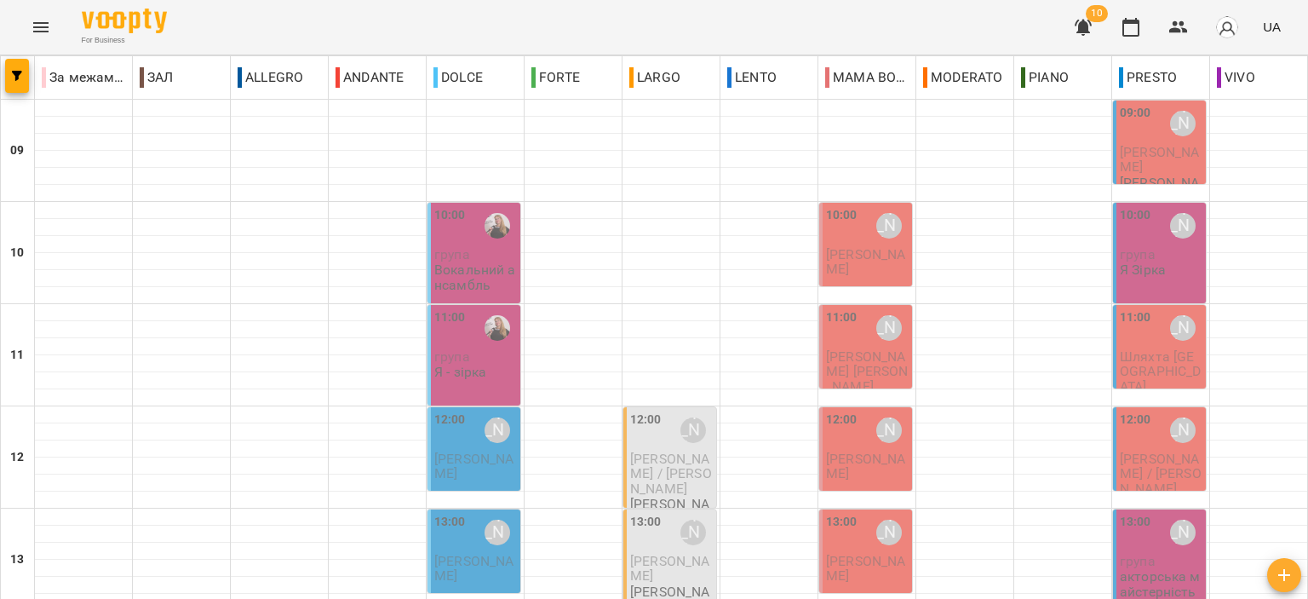
scroll to position [426, 0]
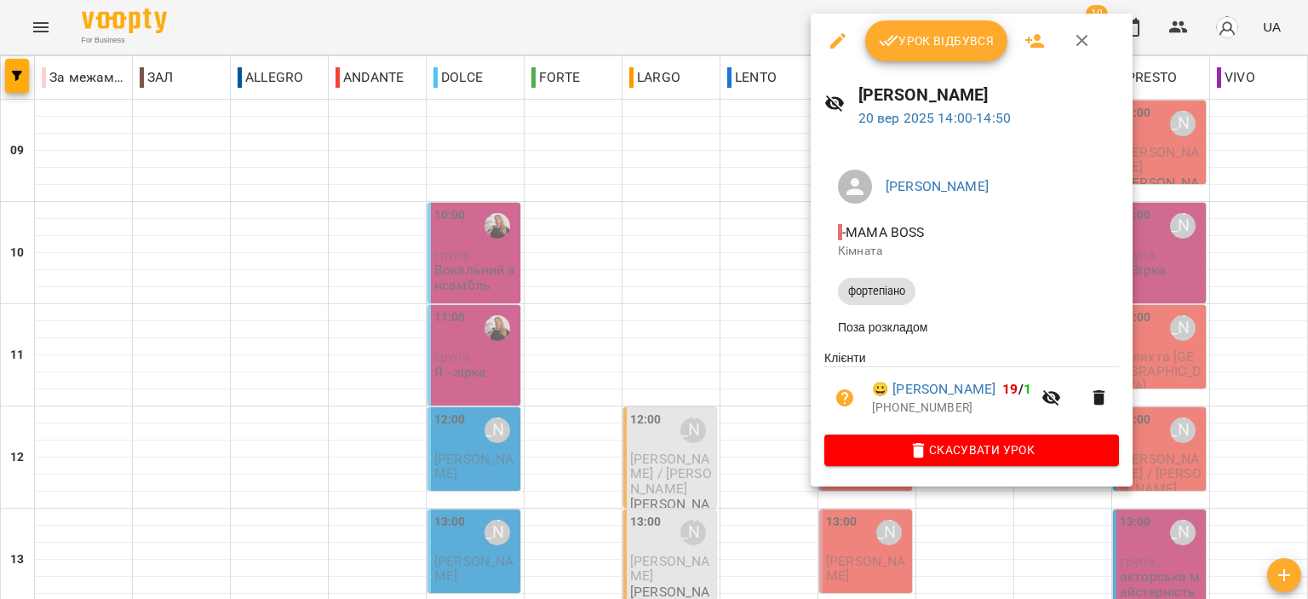
click at [1079, 35] on icon "button" at bounding box center [1082, 41] width 20 height 20
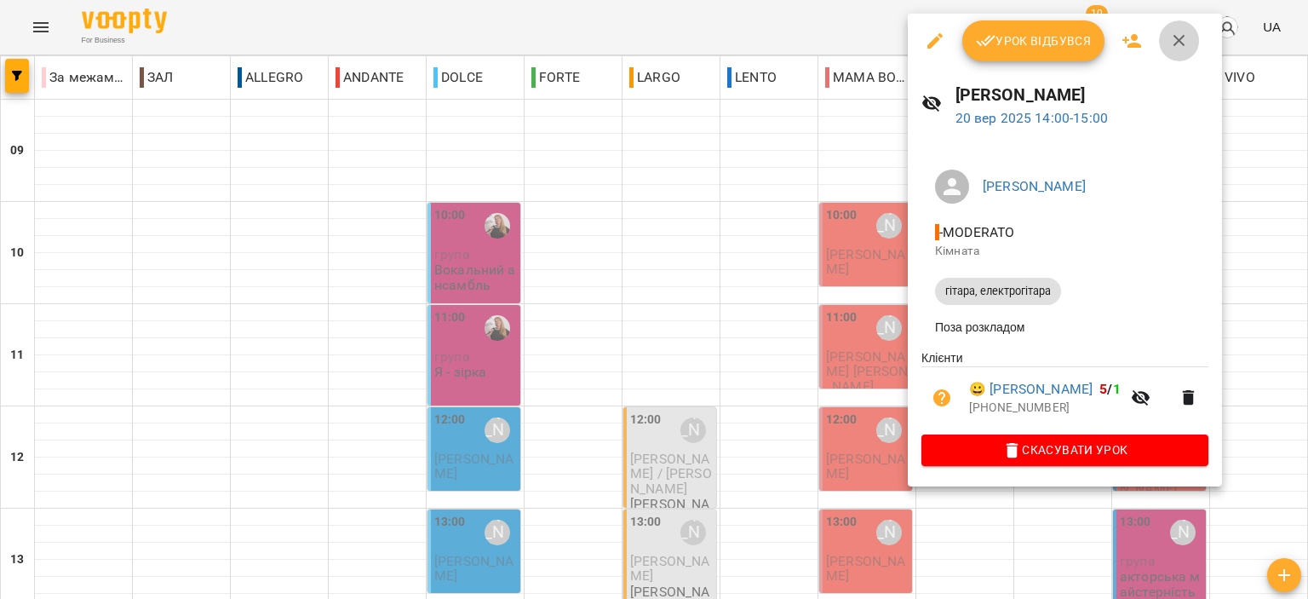
click at [1178, 43] on icon "button" at bounding box center [1179, 41] width 20 height 20
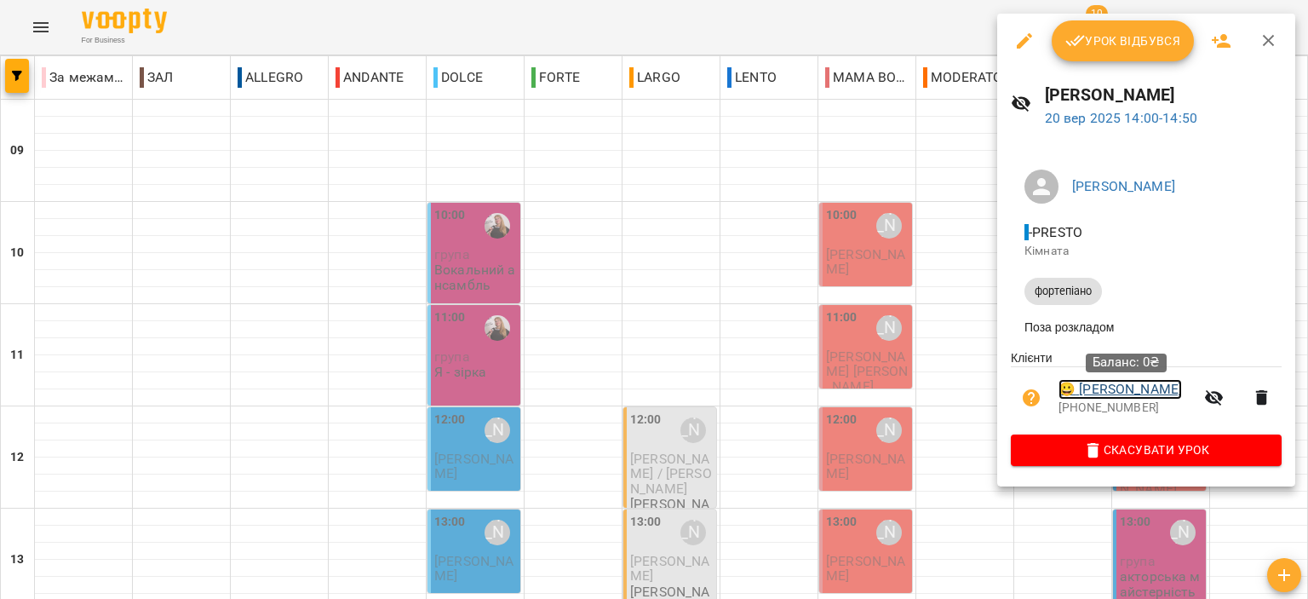
click at [1166, 392] on link "😀 Маленко Дмитро" at bounding box center [1119, 389] width 123 height 20
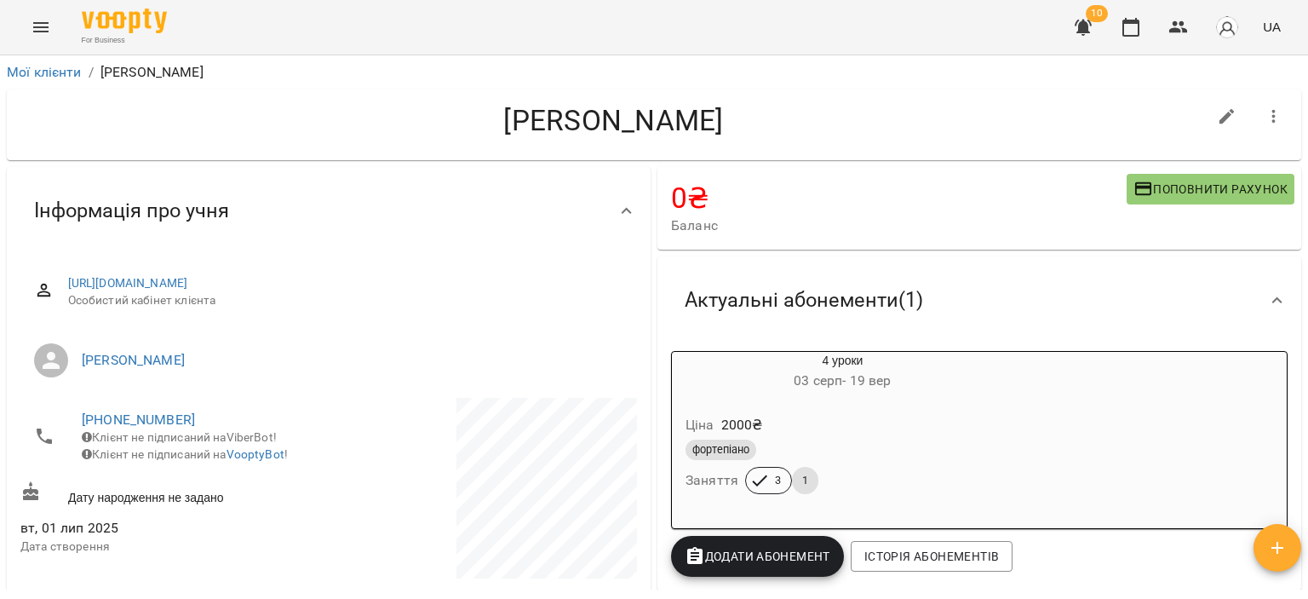
click at [935, 450] on div "фортепіано" at bounding box center [842, 449] width 314 height 20
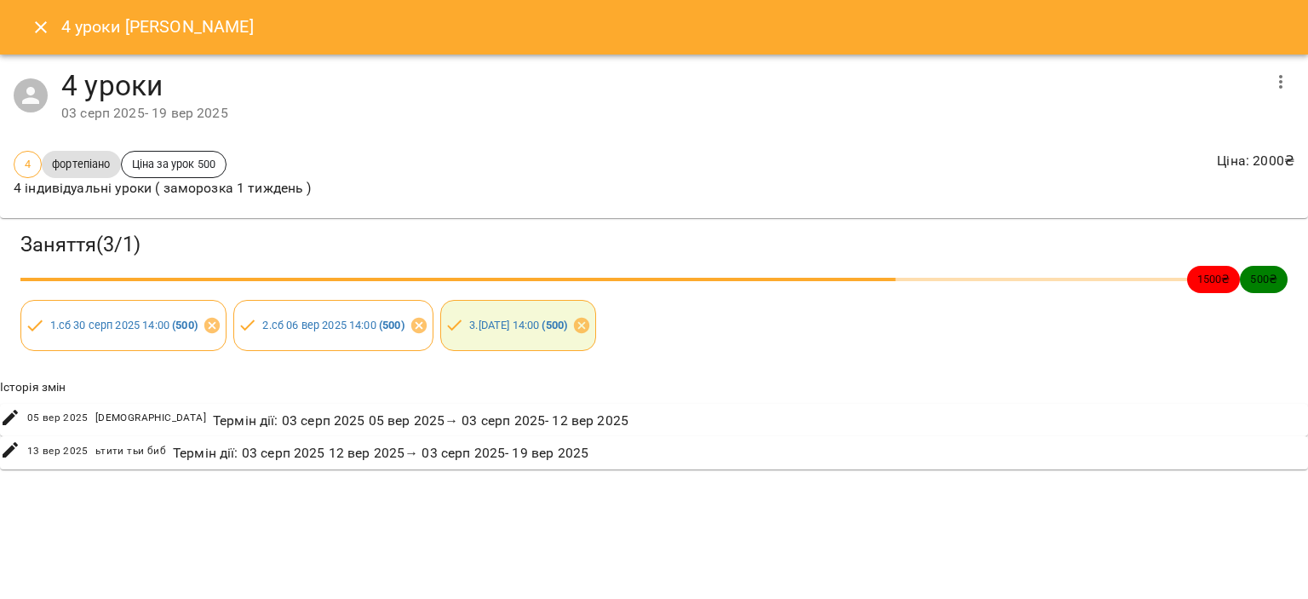
click at [1275, 89] on icon "button" at bounding box center [1280, 82] width 20 height 20
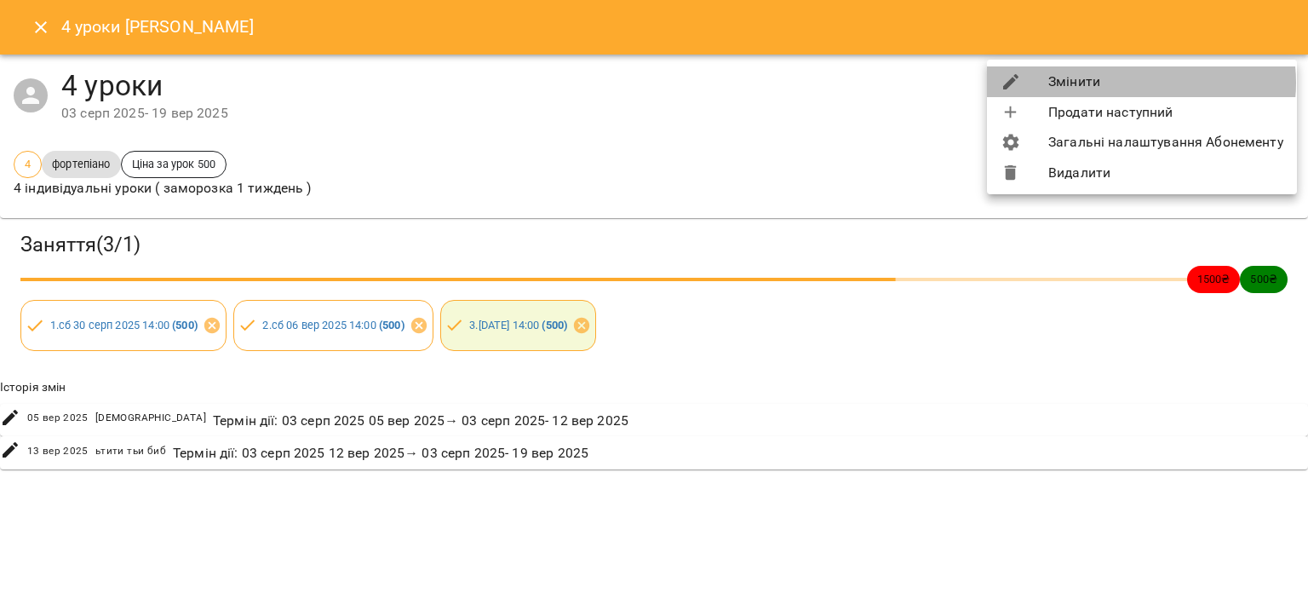
click at [1132, 83] on li "Змінити" at bounding box center [1142, 81] width 310 height 31
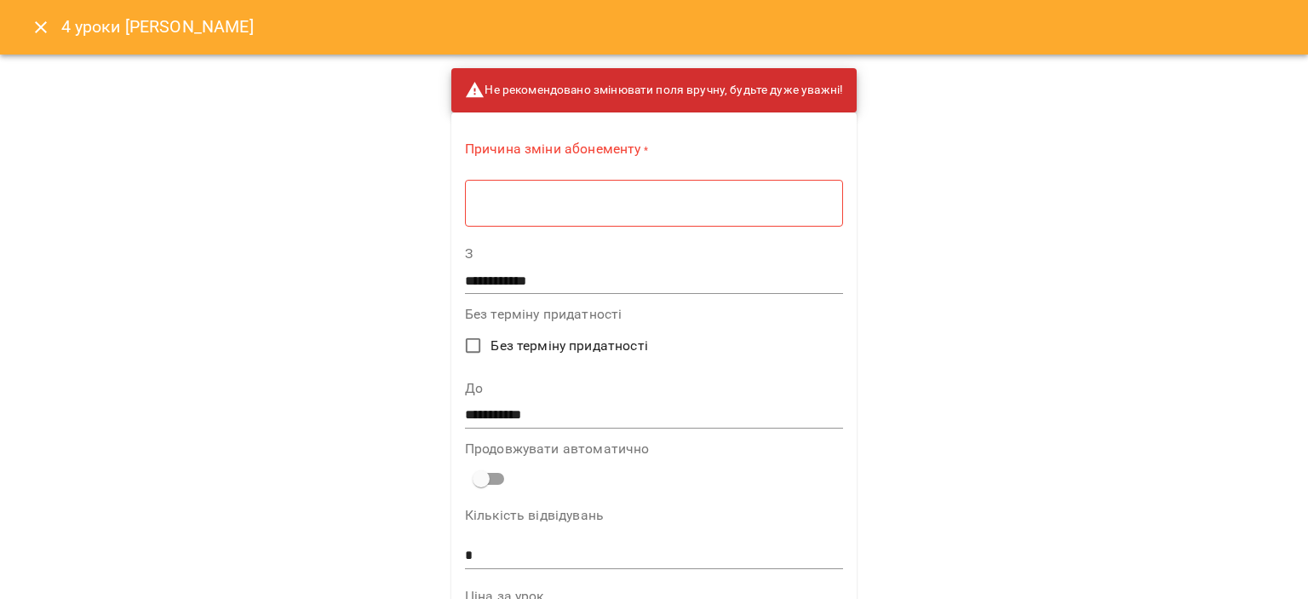
click at [765, 203] on textarea at bounding box center [654, 203] width 354 height 16
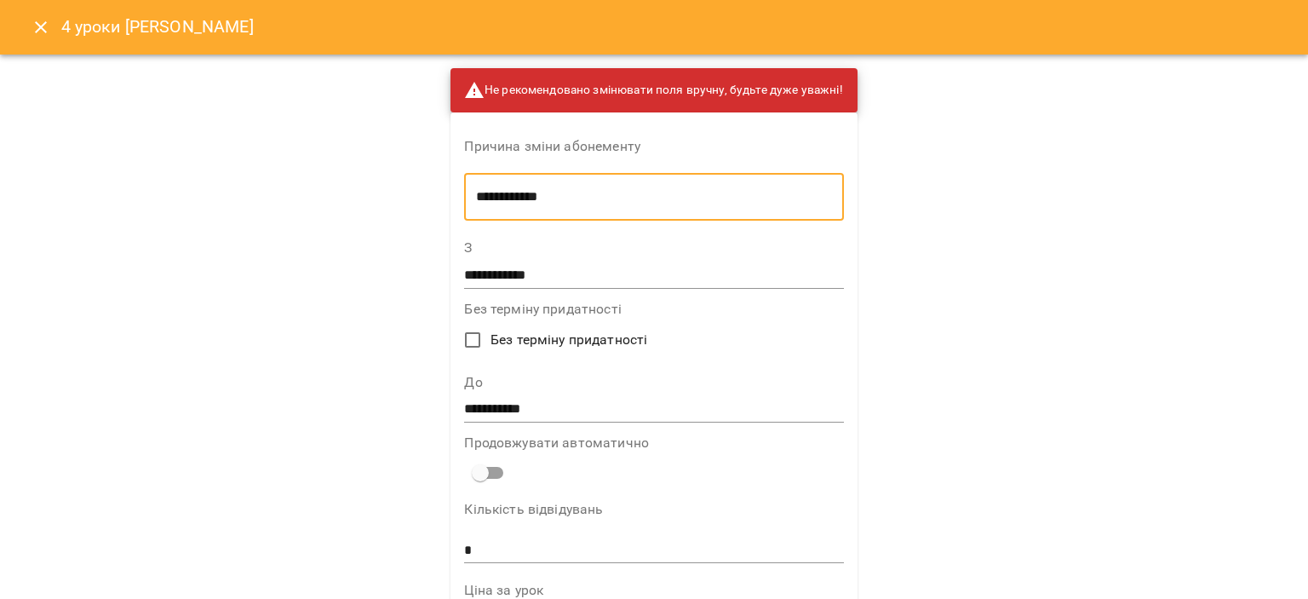
type textarea "**********"
click at [567, 418] on input "**********" at bounding box center [653, 409] width 379 height 27
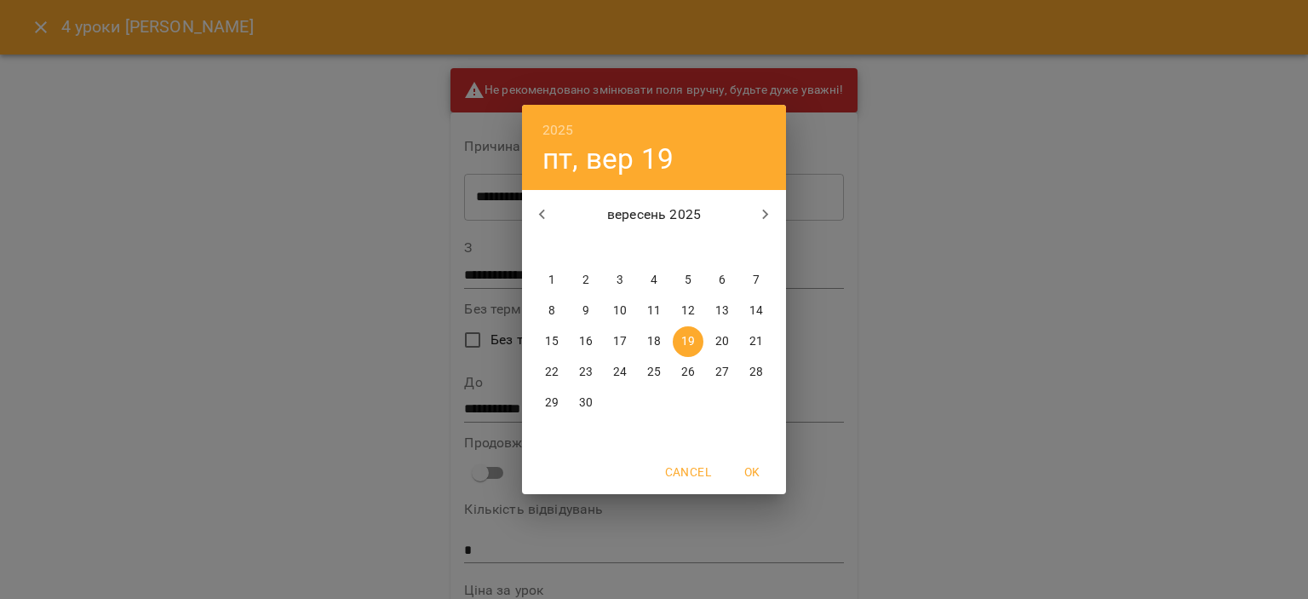
click at [720, 337] on p "20" at bounding box center [722, 341] width 14 height 17
type input "**********"
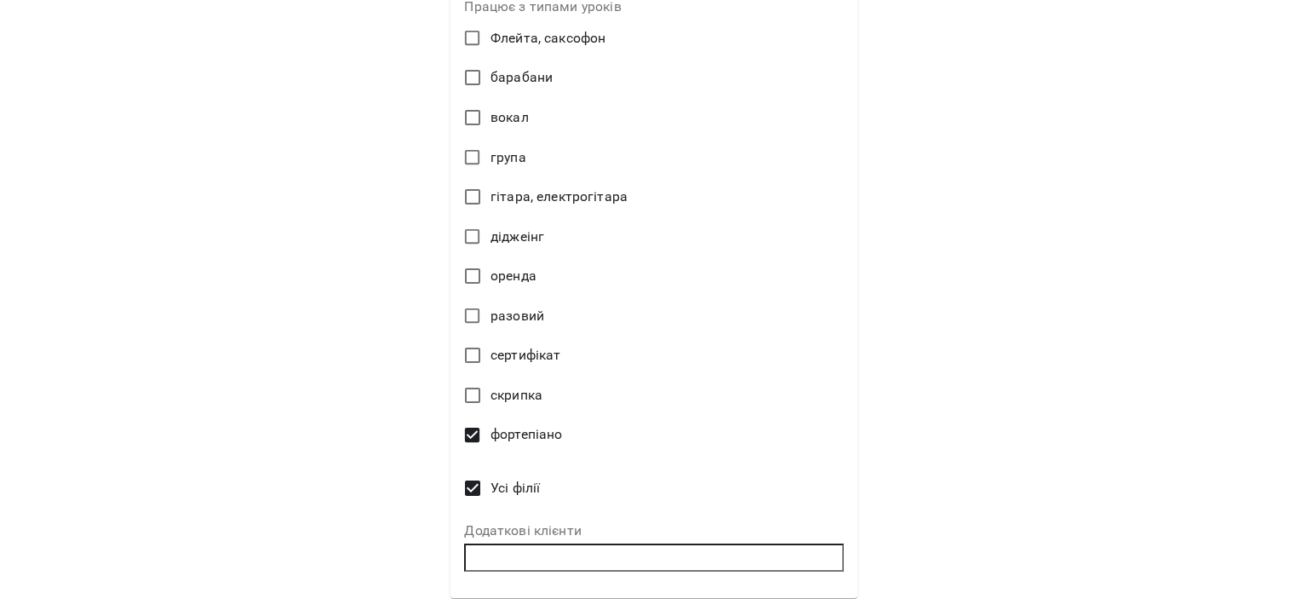
scroll to position [800, 0]
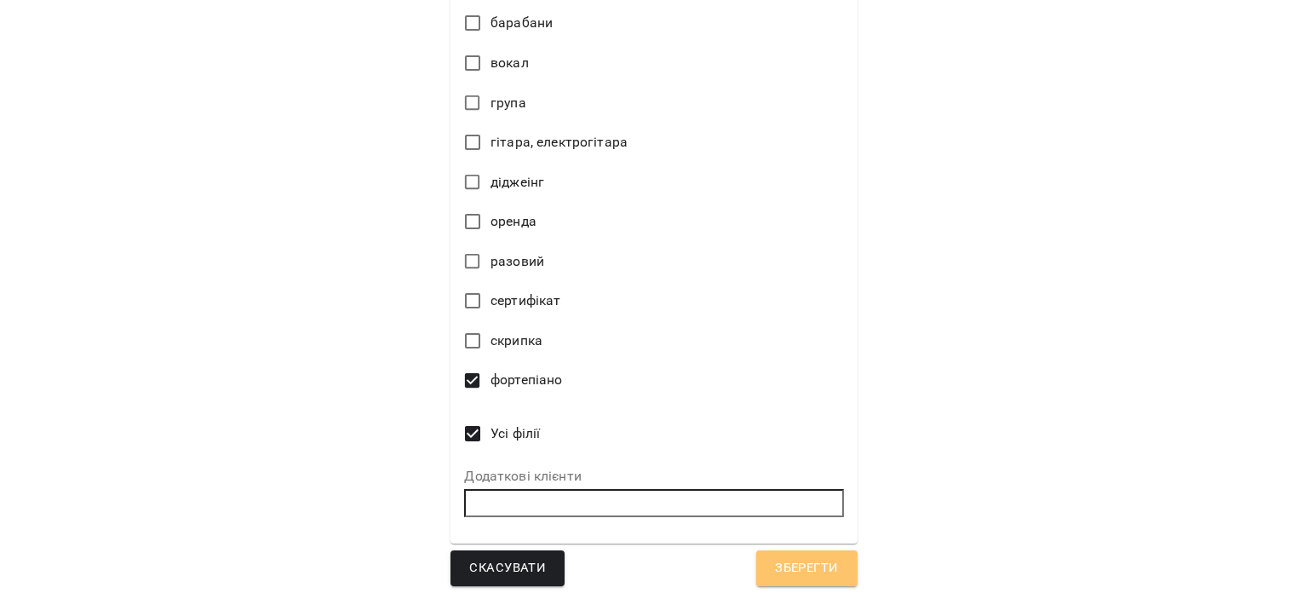
click at [773, 555] on button "Зберегти" at bounding box center [806, 568] width 100 height 36
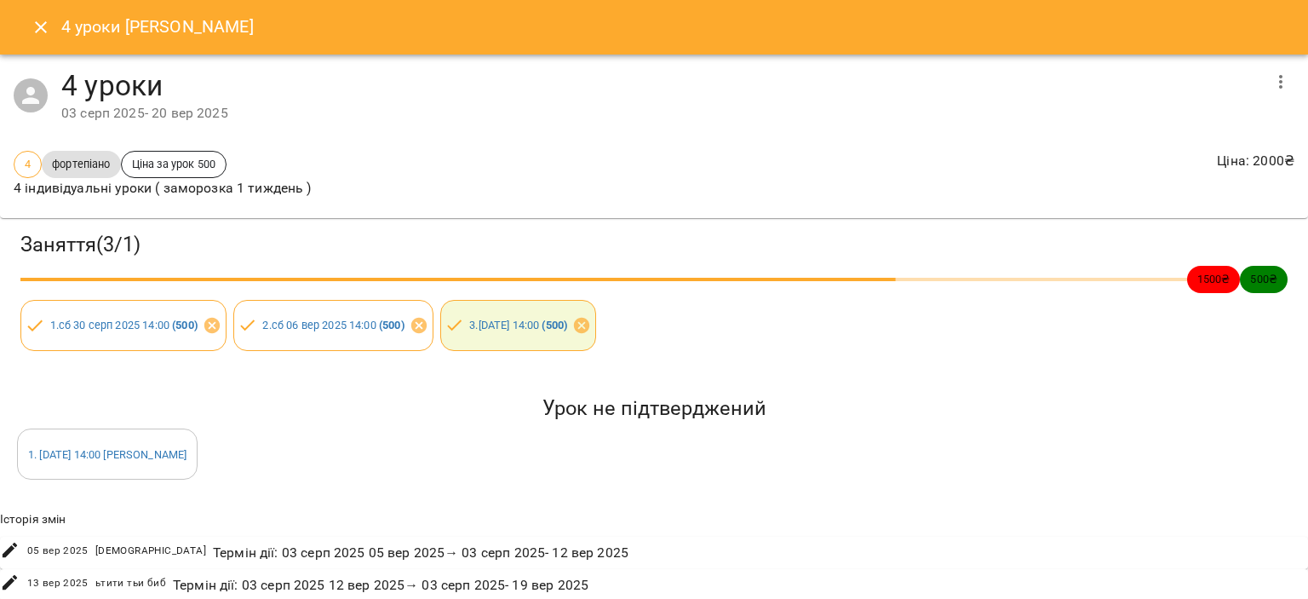
click at [46, 28] on icon "Close" at bounding box center [41, 27] width 20 height 20
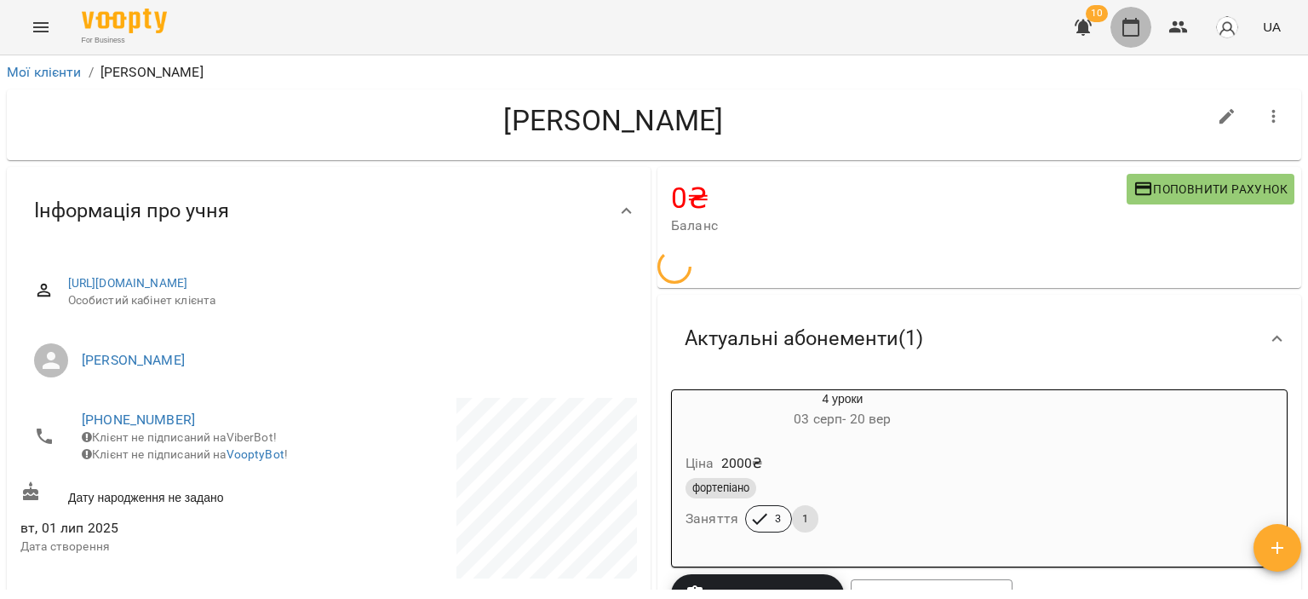
click at [1131, 33] on icon "button" at bounding box center [1130, 27] width 20 height 20
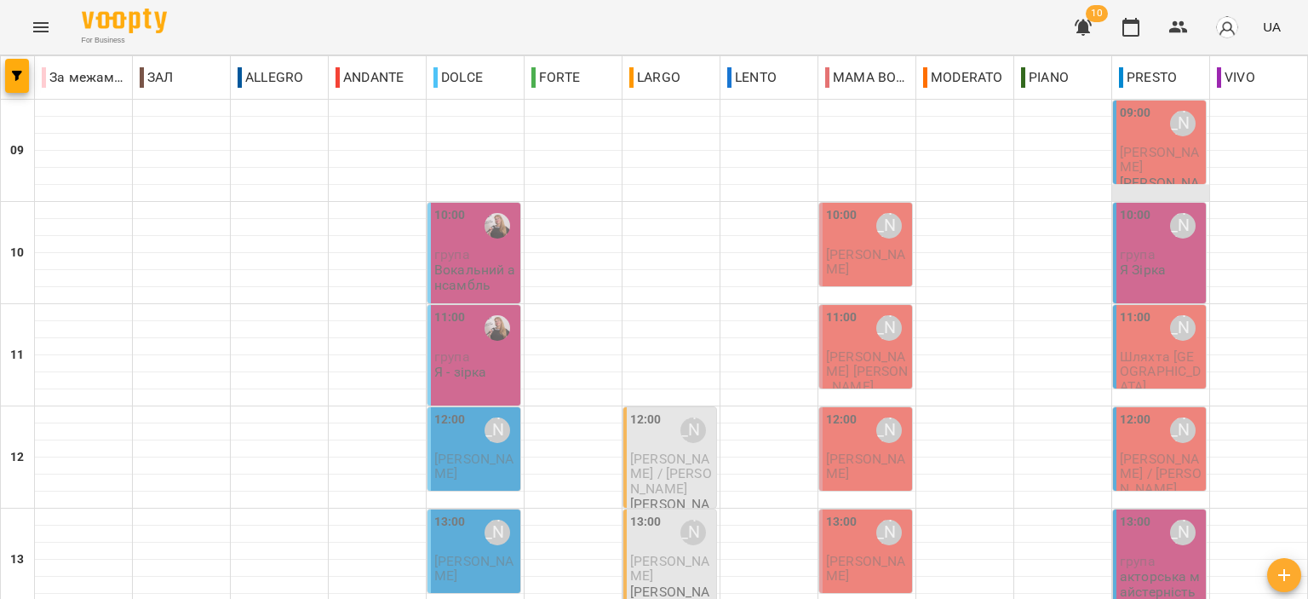
scroll to position [426, 0]
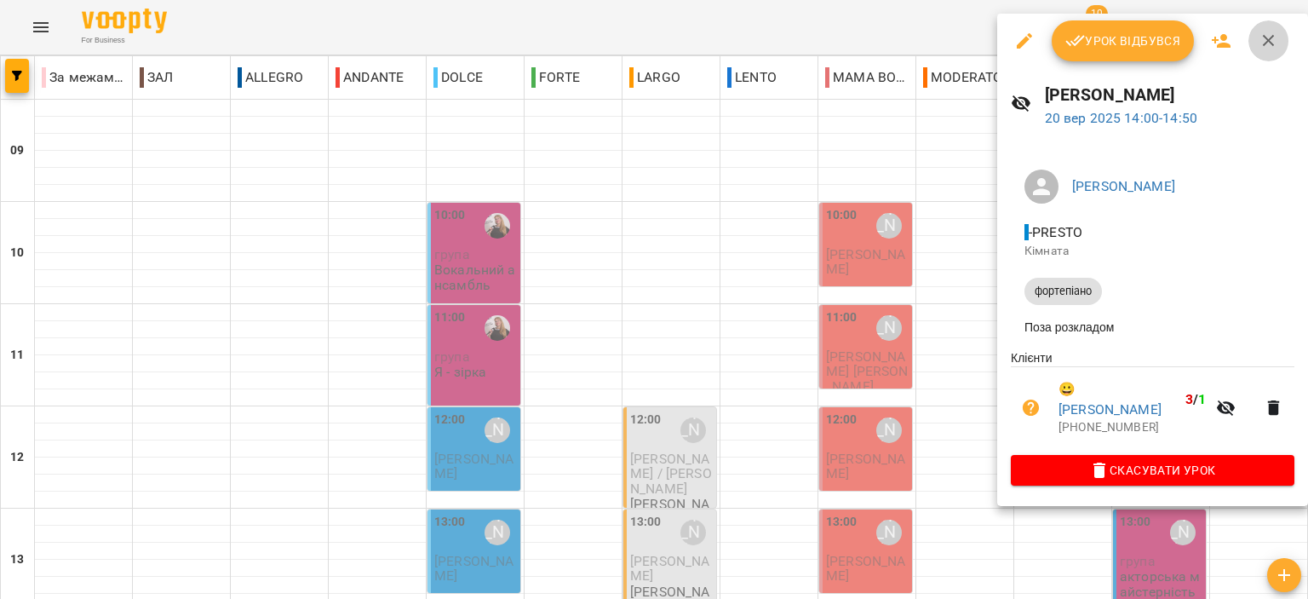
click at [1274, 43] on icon "button" at bounding box center [1268, 41] width 20 height 20
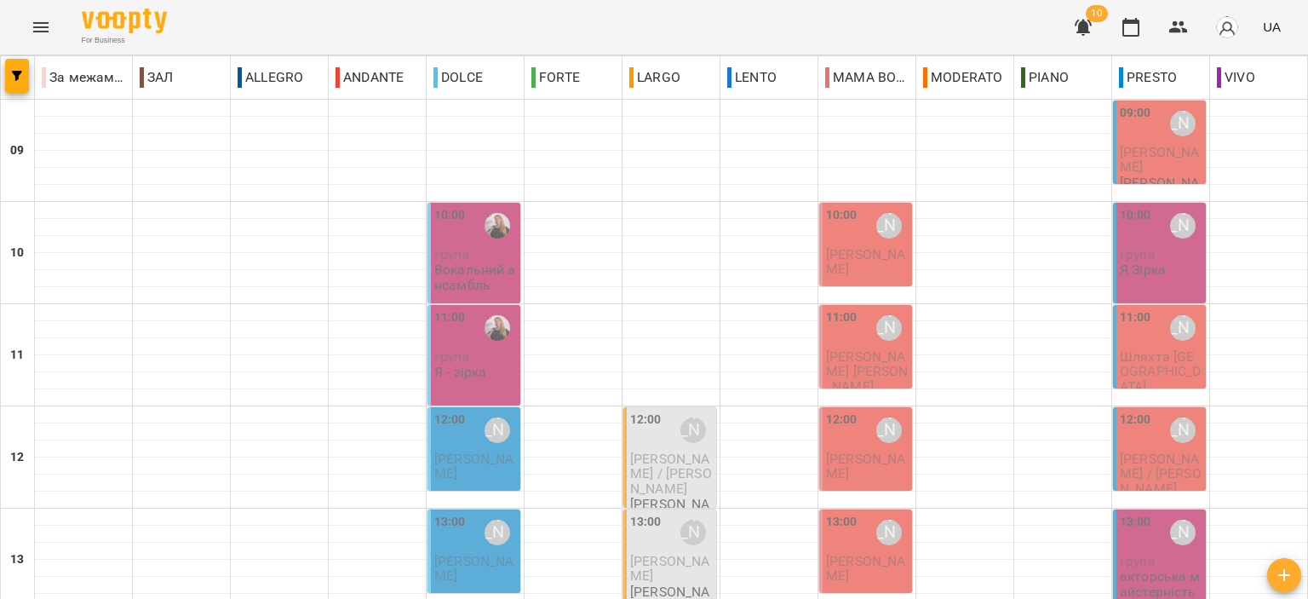
scroll to position [511, 0]
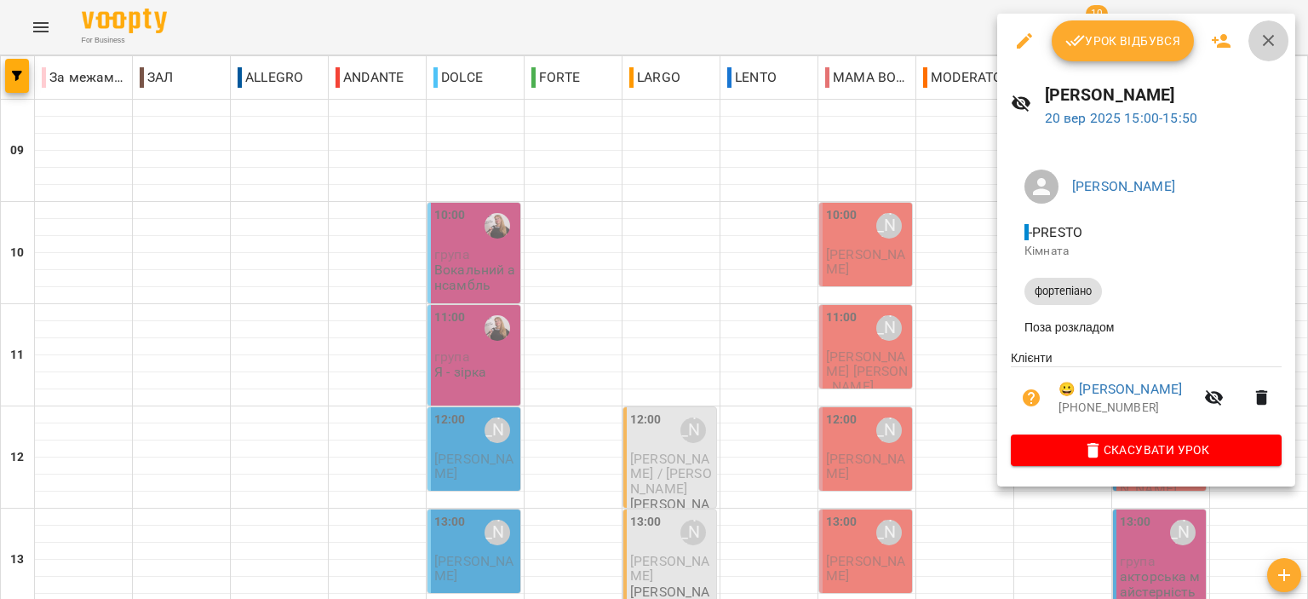
click at [1269, 37] on icon "button" at bounding box center [1268, 41] width 20 height 20
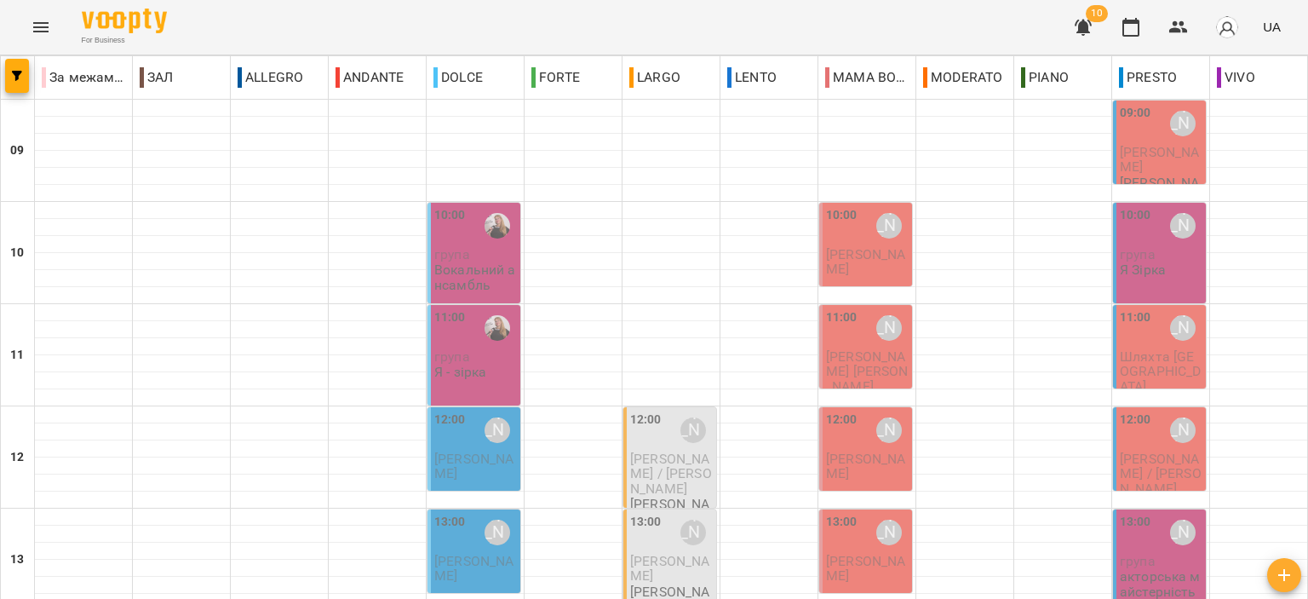
scroll to position [596, 0]
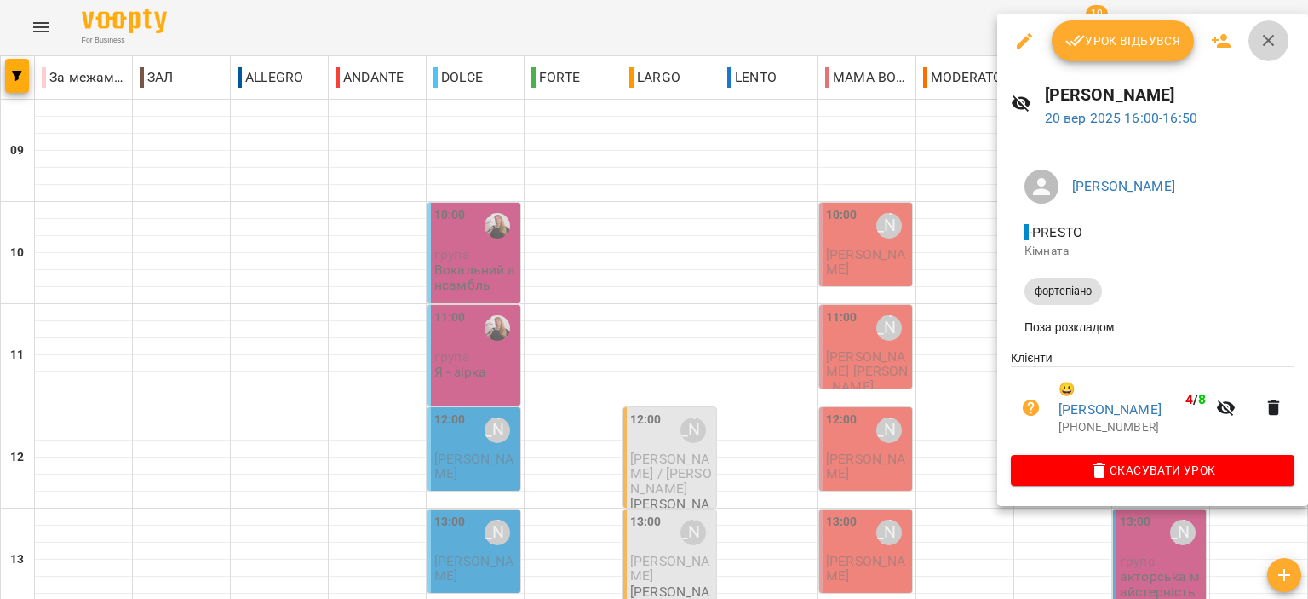
click at [1274, 38] on icon "button" at bounding box center [1268, 41] width 20 height 20
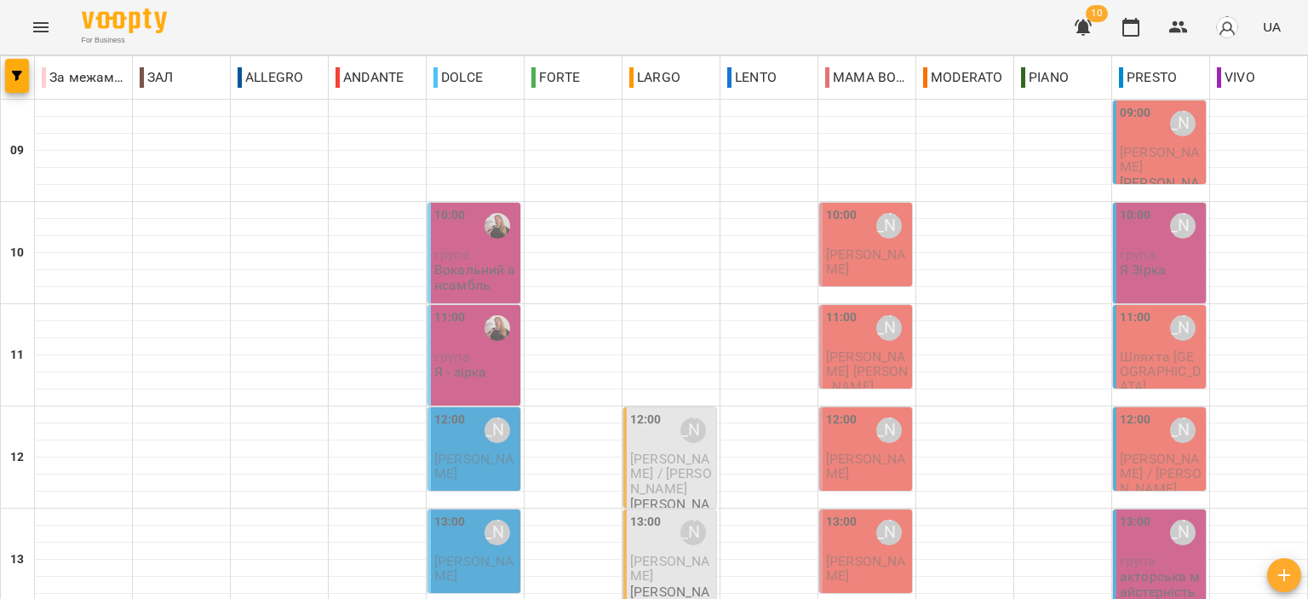
scroll to position [681, 0]
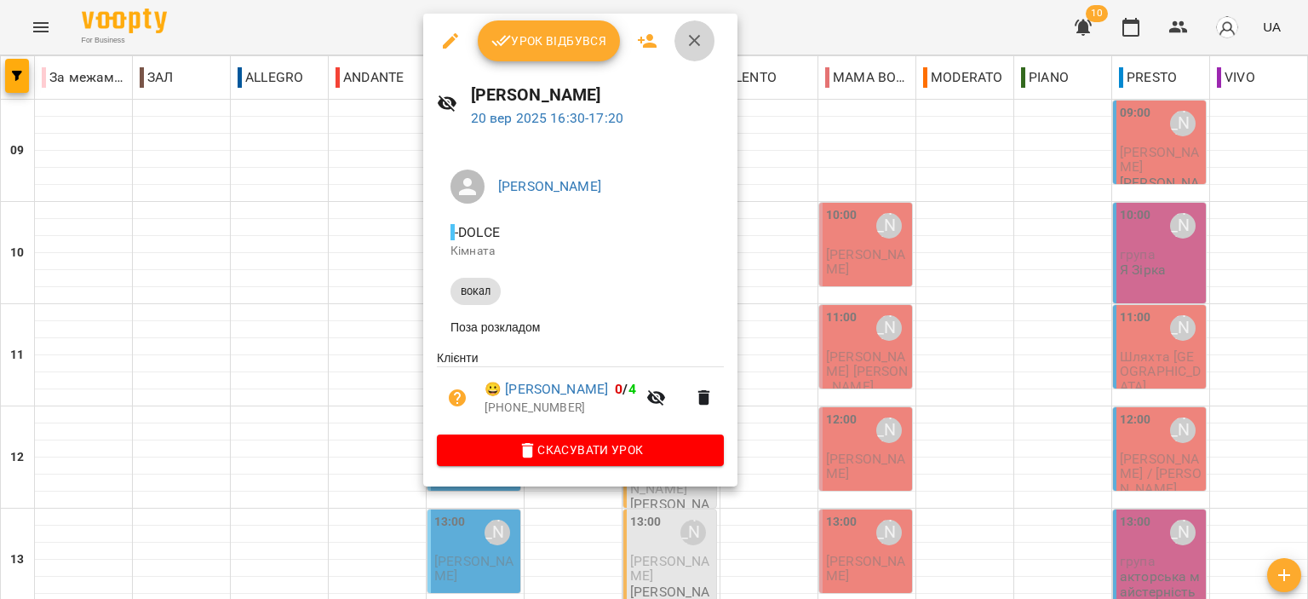
click at [700, 38] on icon "button" at bounding box center [695, 41] width 20 height 20
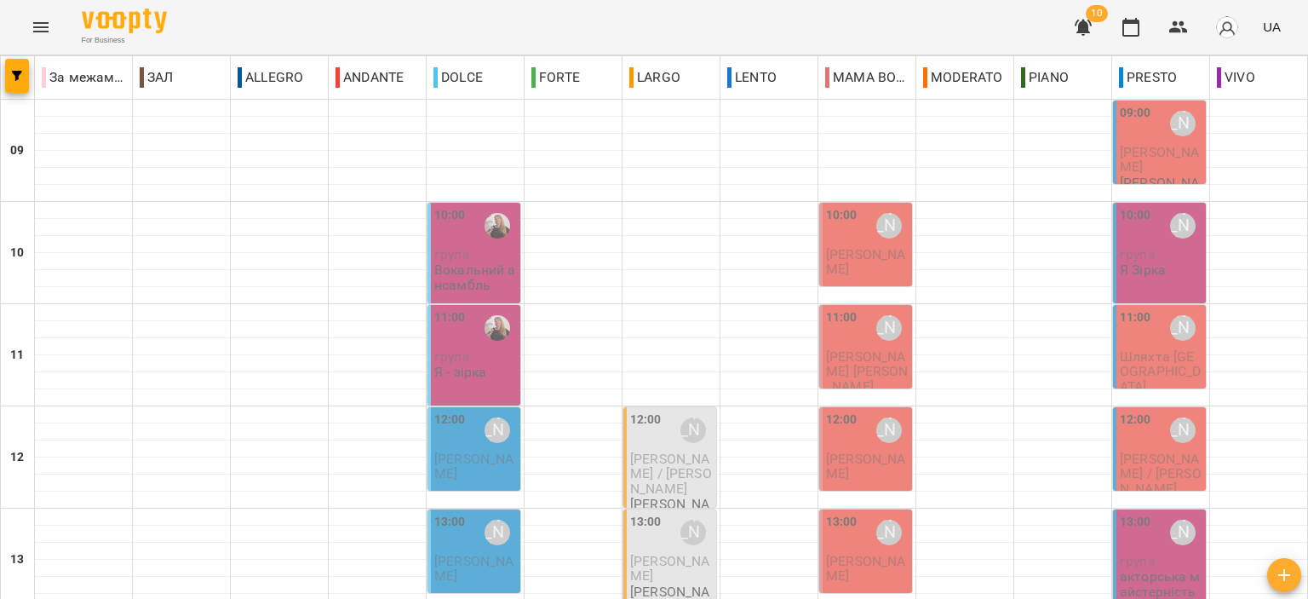
scroll to position [596, 0]
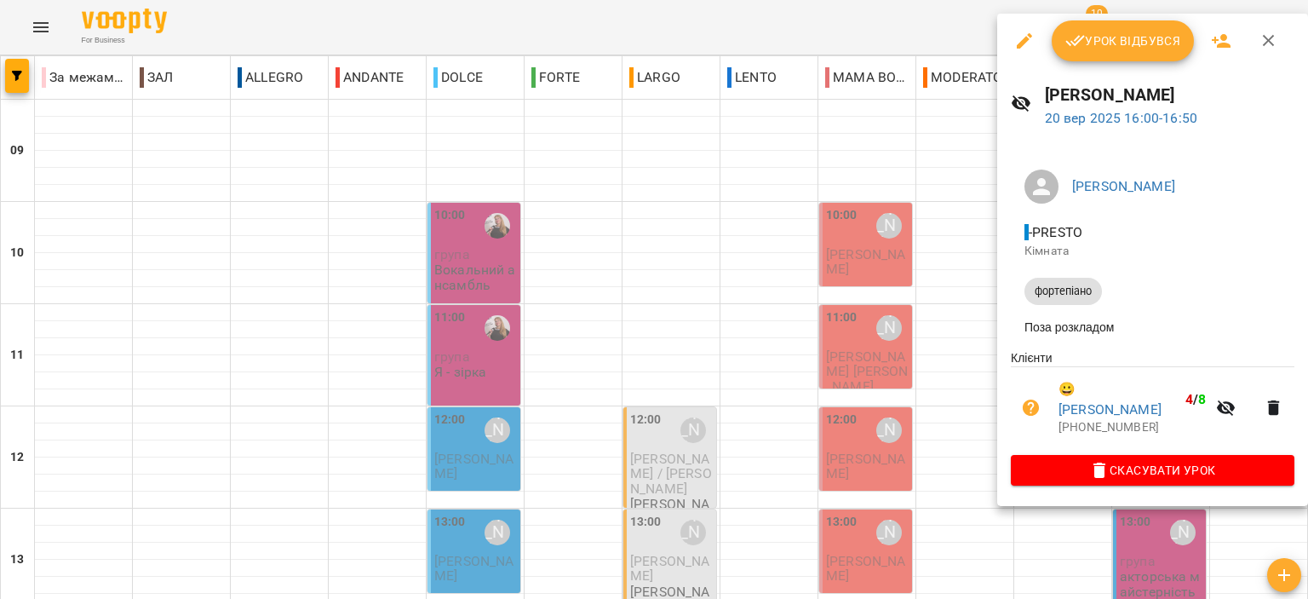
click at [1258, 43] on icon "button" at bounding box center [1268, 41] width 20 height 20
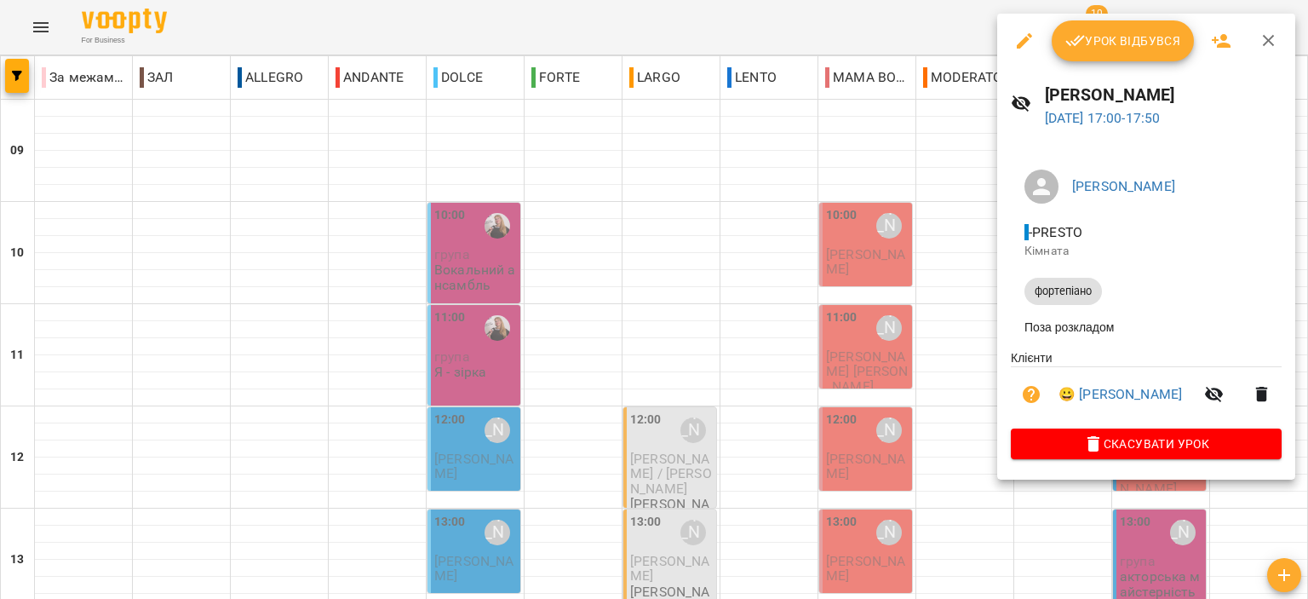
click at [1264, 42] on icon "button" at bounding box center [1269, 41] width 12 height 12
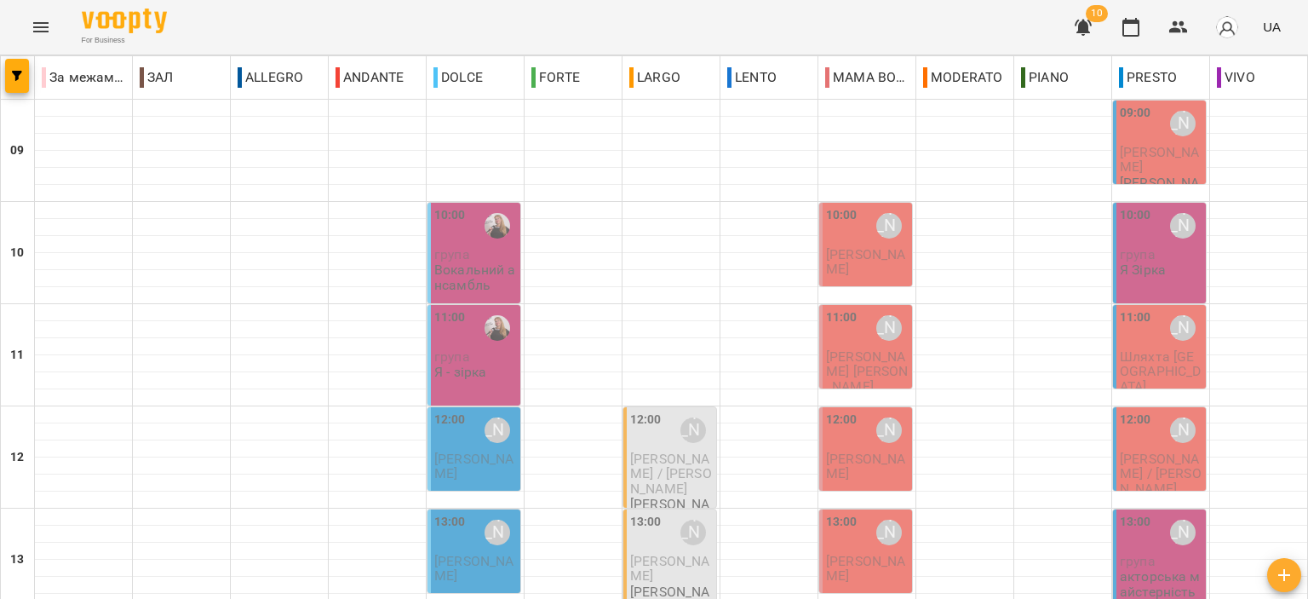
scroll to position [766, 0]
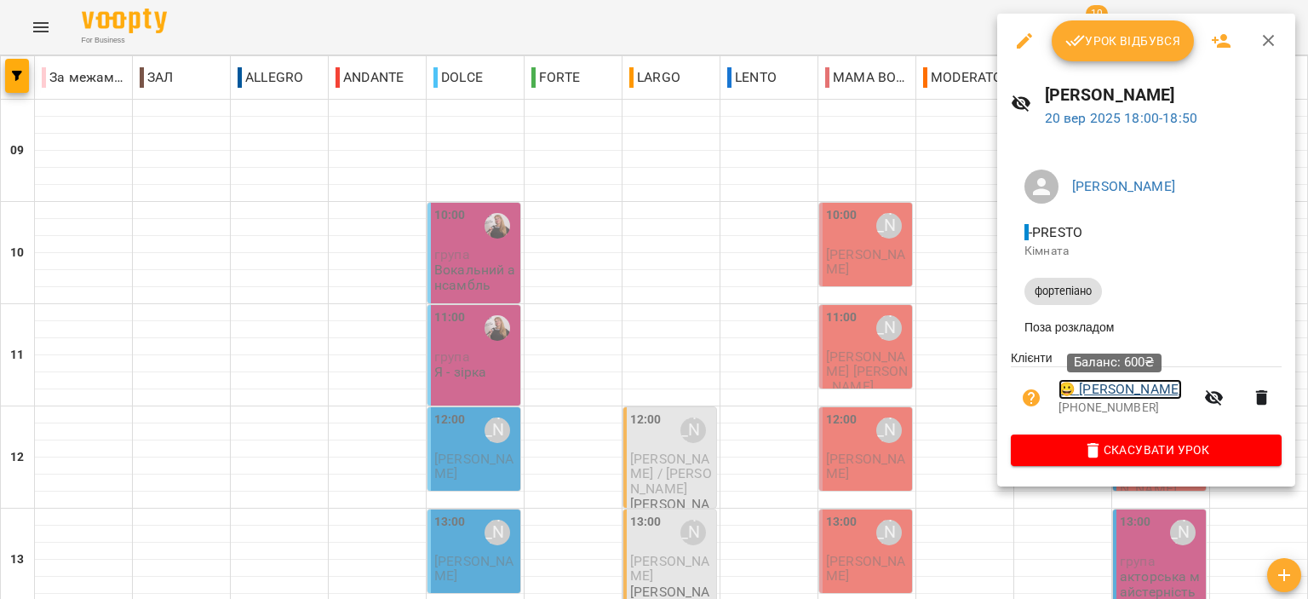
click at [1131, 391] on link "😀 Юшина Ольга" at bounding box center [1119, 389] width 123 height 20
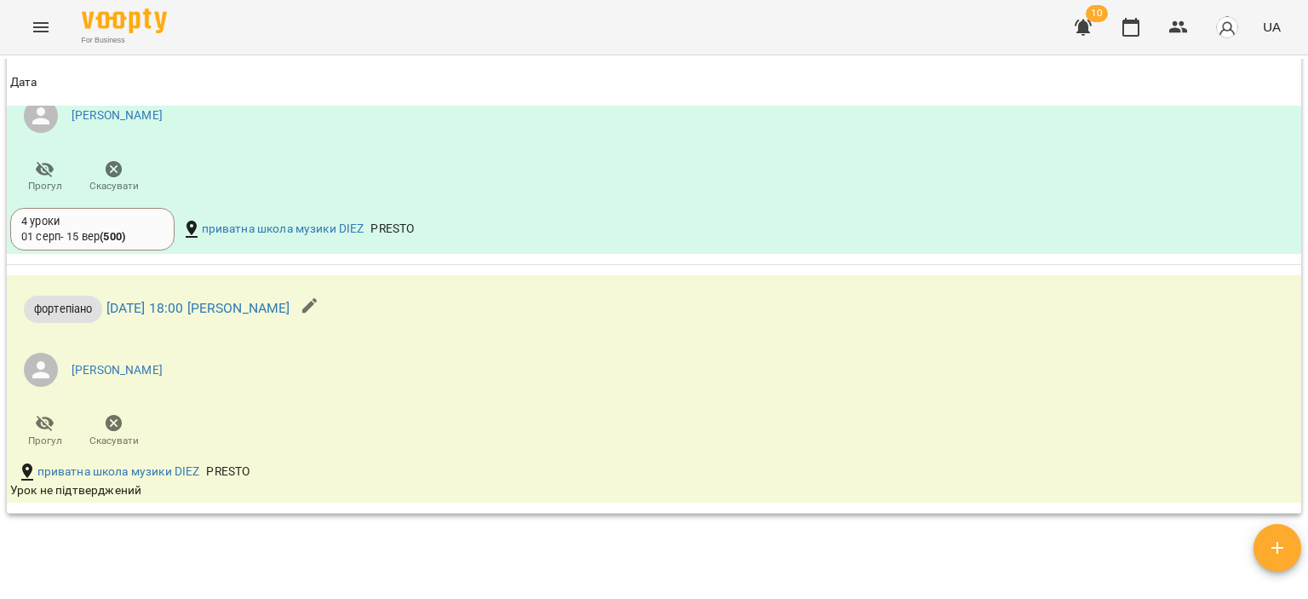
scroll to position [937, 0]
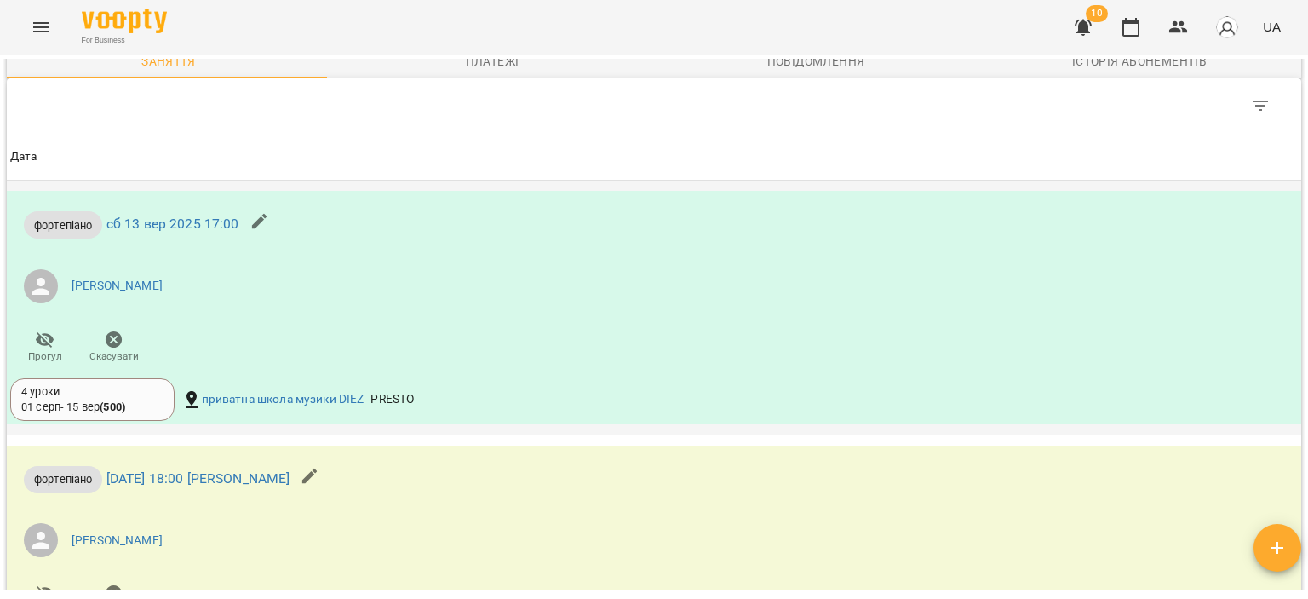
click at [127, 399] on div "4 уроки" at bounding box center [92, 391] width 142 height 15
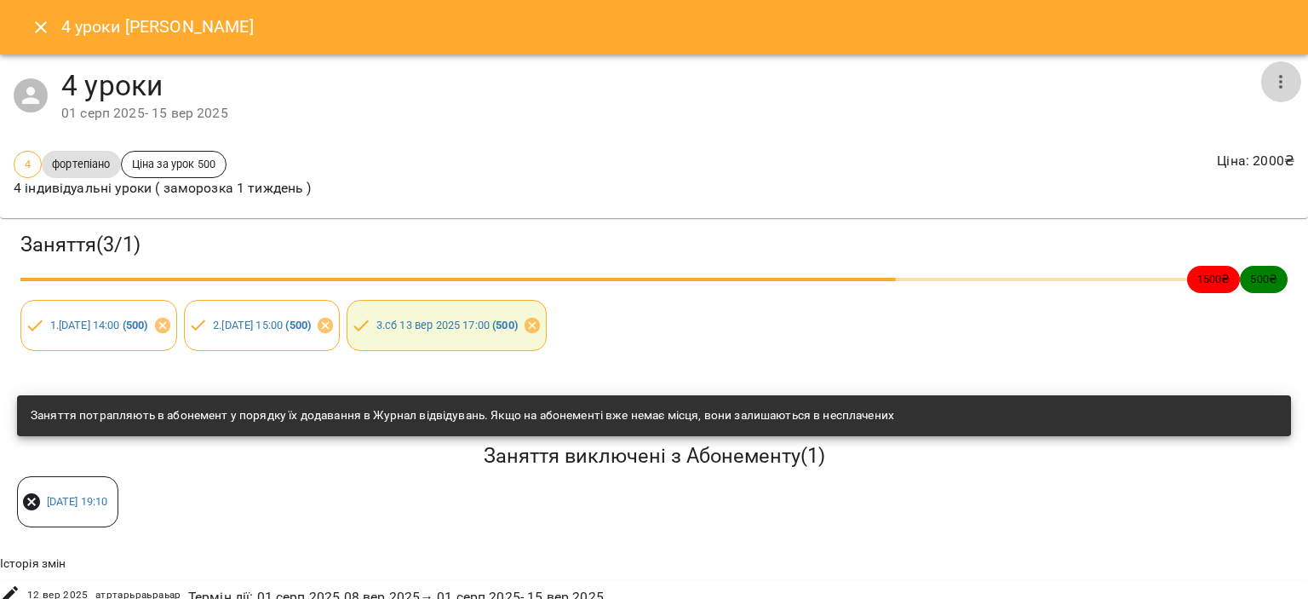
click at [1270, 89] on icon "button" at bounding box center [1280, 82] width 20 height 20
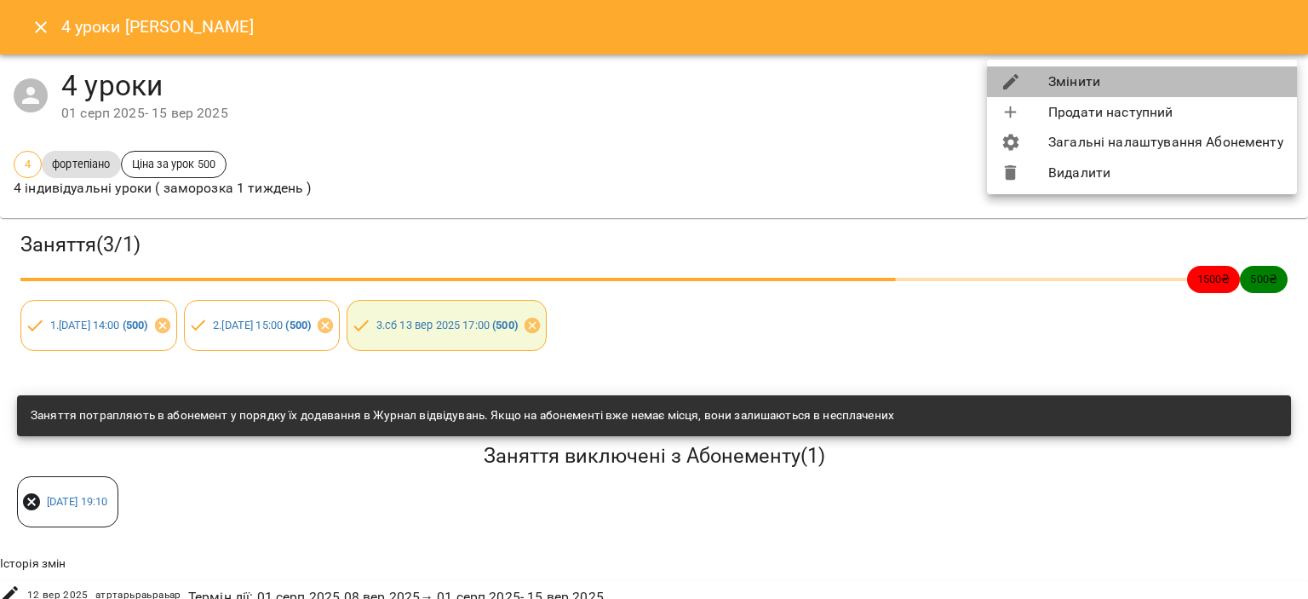
click at [1171, 77] on li "Змінити" at bounding box center [1142, 81] width 310 height 31
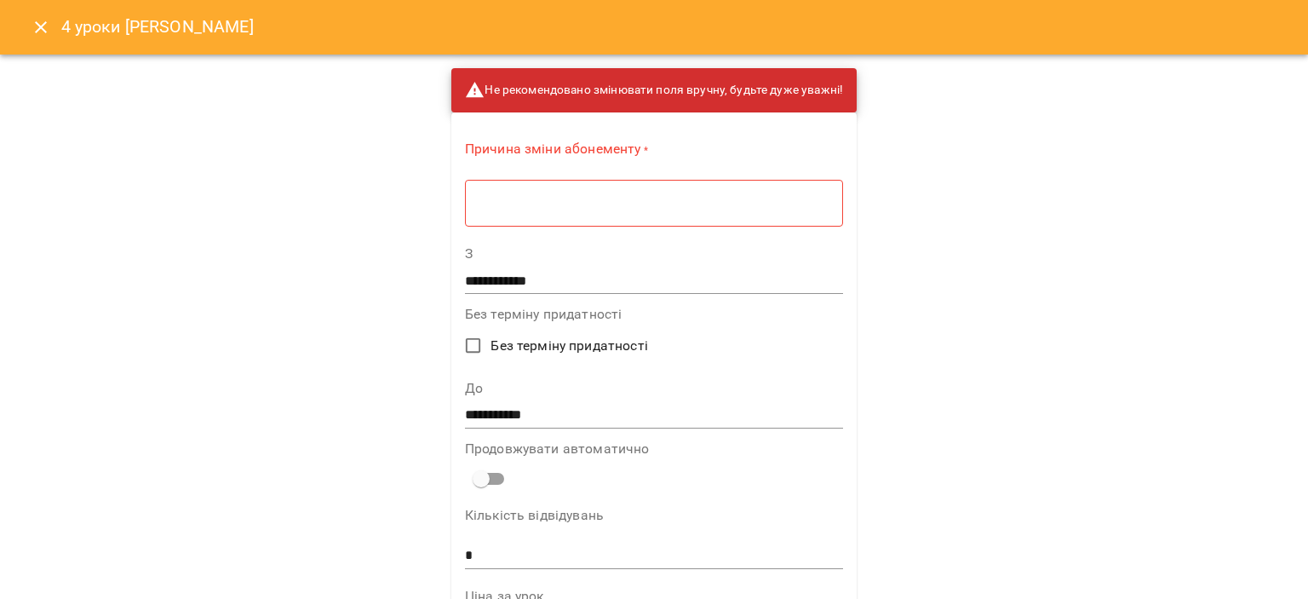
click at [723, 210] on div "* ​" at bounding box center [654, 203] width 378 height 48
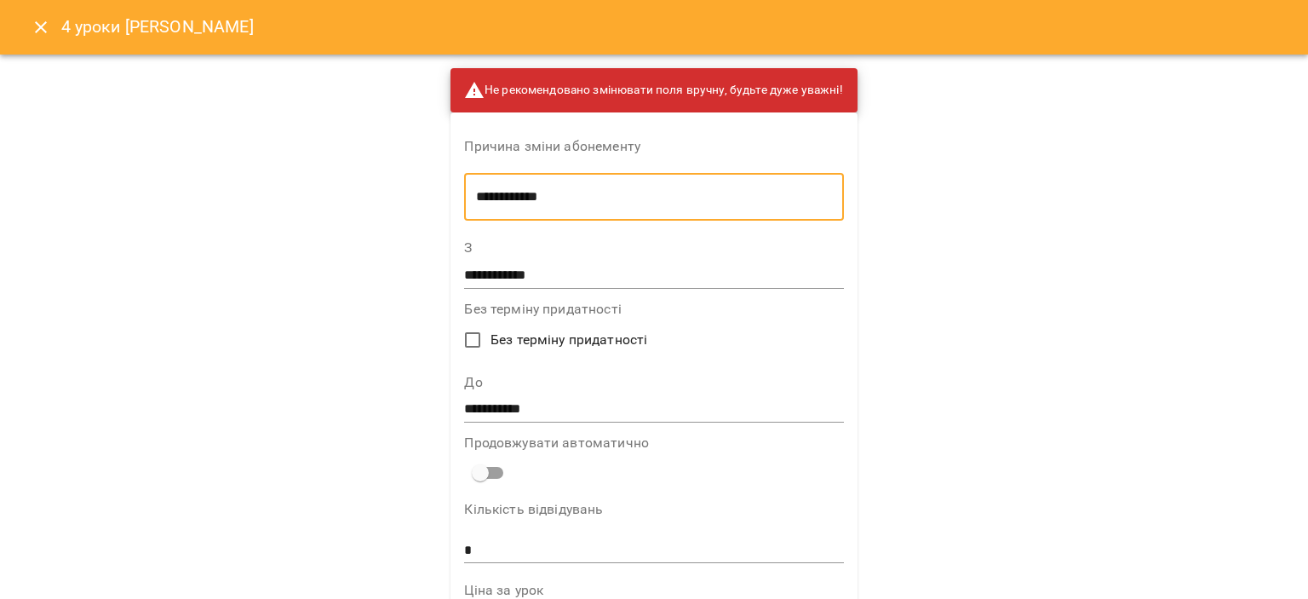
type textarea "**********"
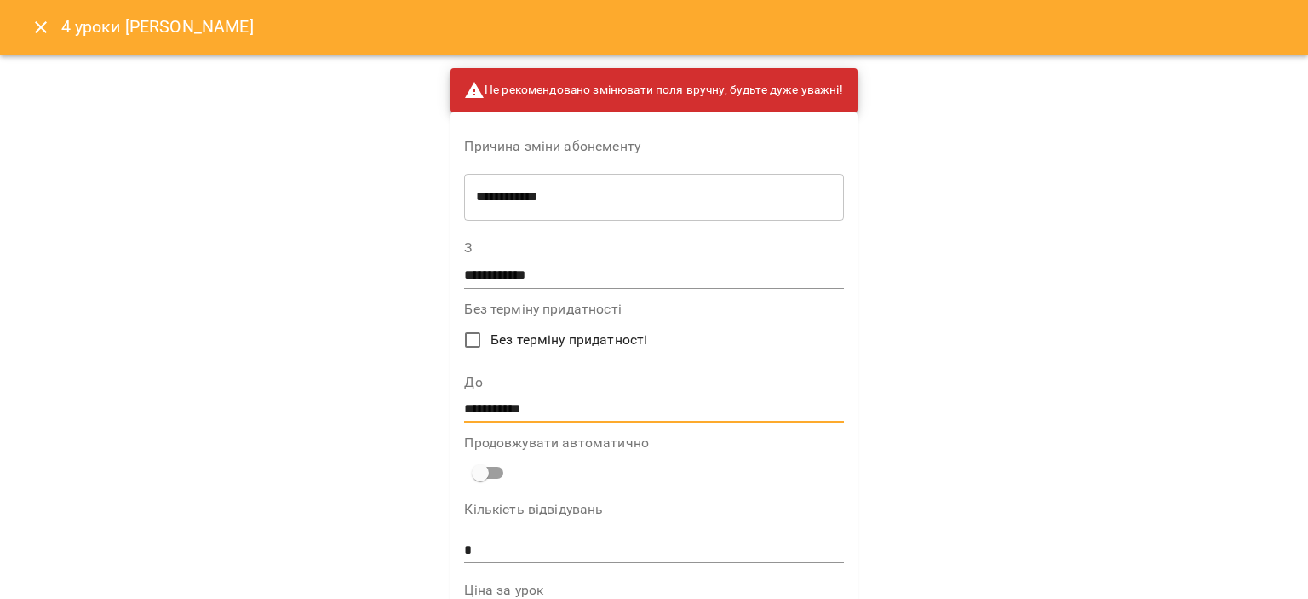
click at [506, 404] on input "**********" at bounding box center [653, 409] width 379 height 27
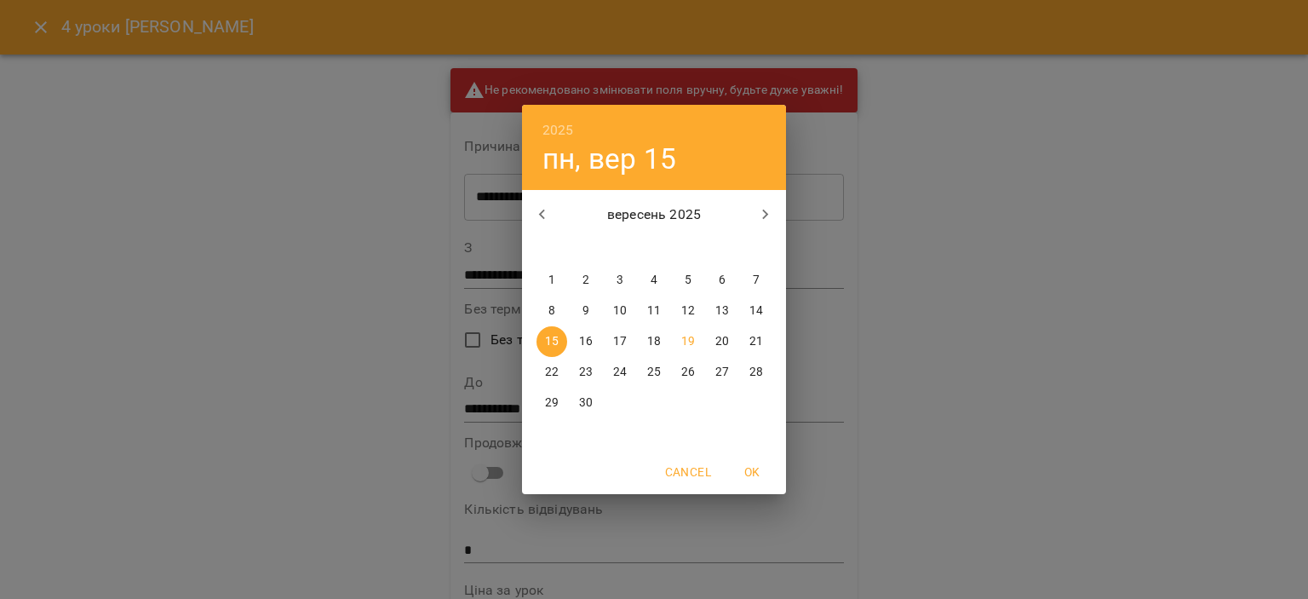
click at [715, 367] on p "27" at bounding box center [722, 372] width 14 height 17
type input "**********"
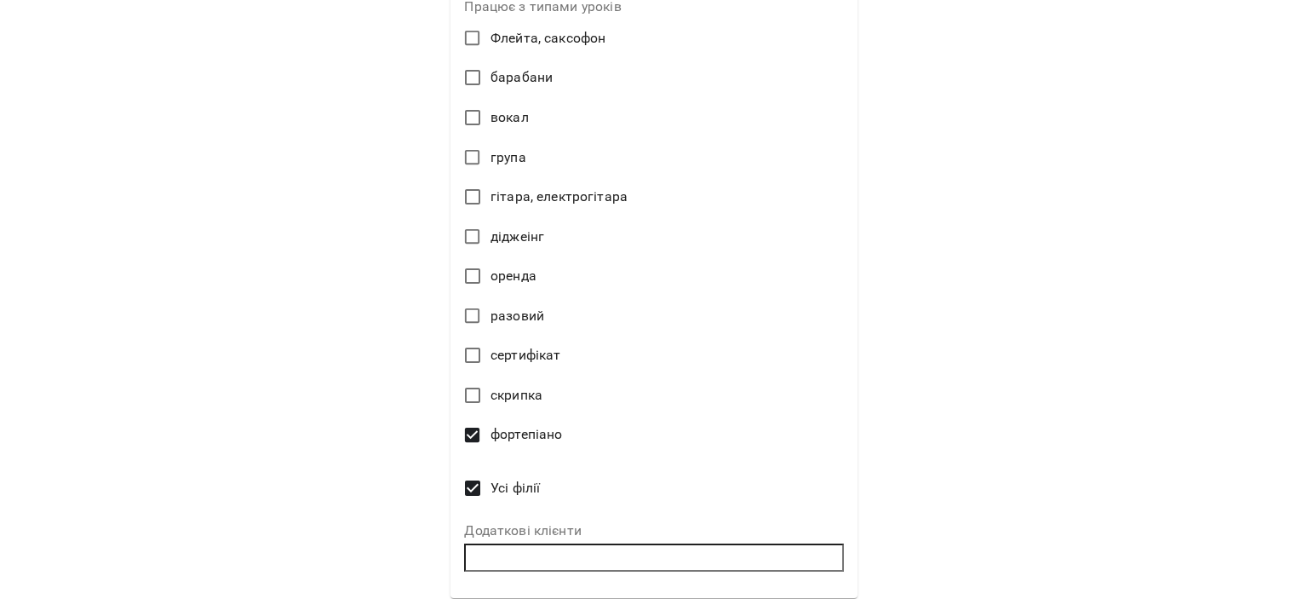
scroll to position [800, 0]
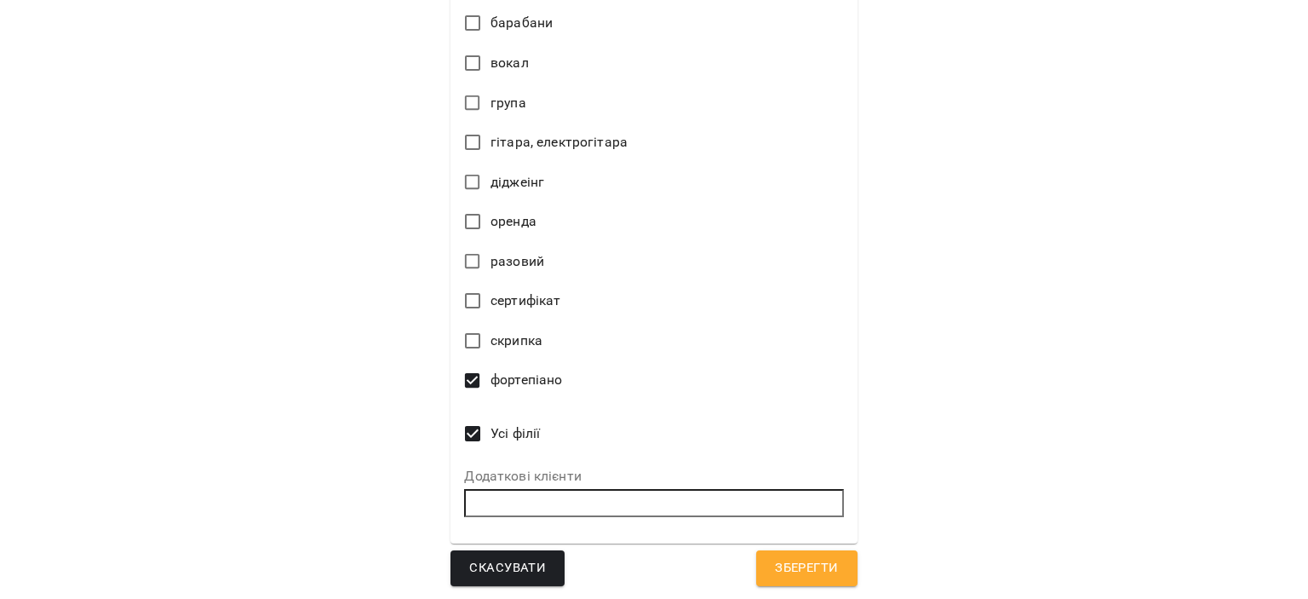
click at [799, 578] on button "Зберегти" at bounding box center [806, 568] width 100 height 36
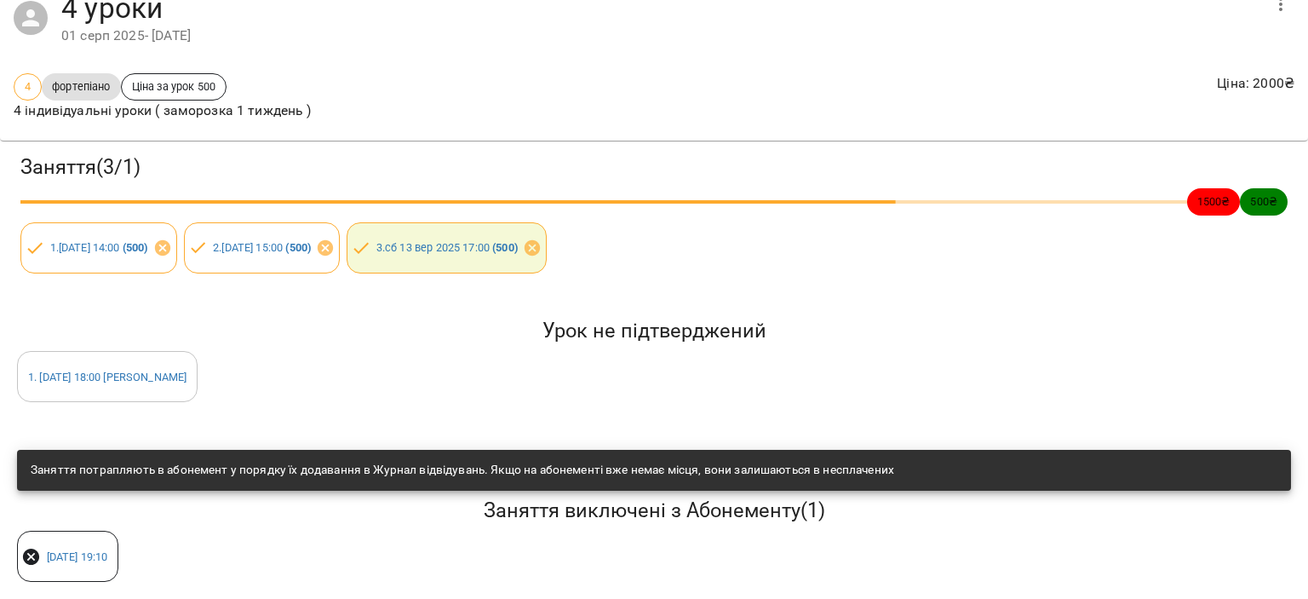
scroll to position [0, 0]
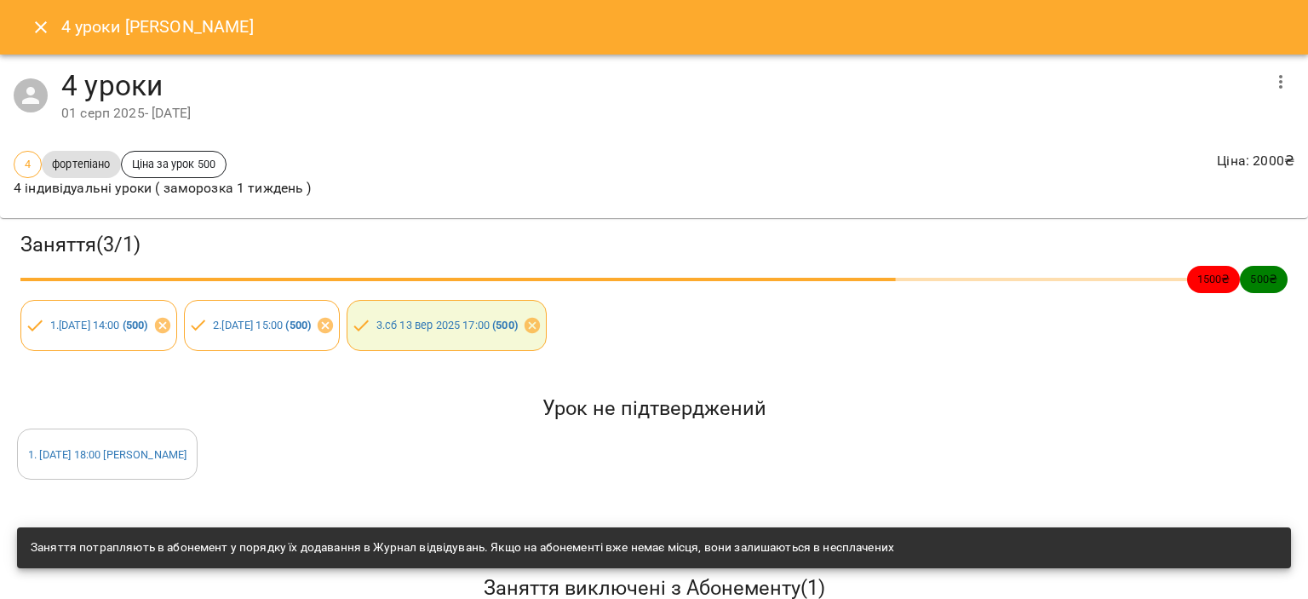
click at [24, 30] on button "Close" at bounding box center [40, 27] width 41 height 41
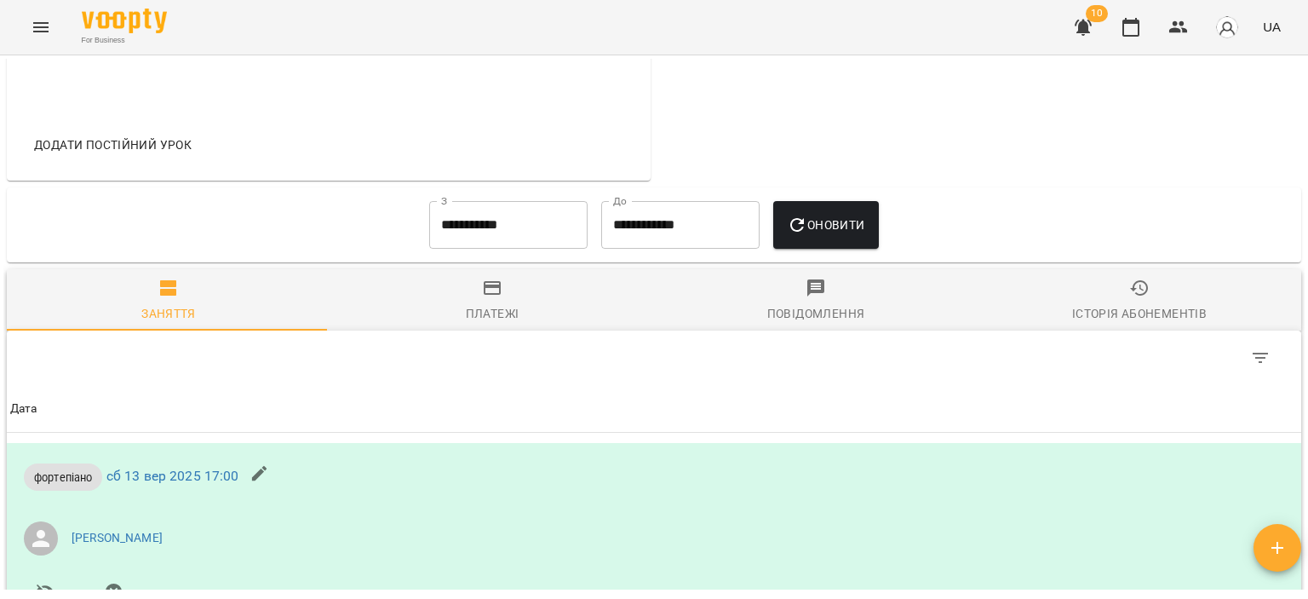
scroll to position [719, 0]
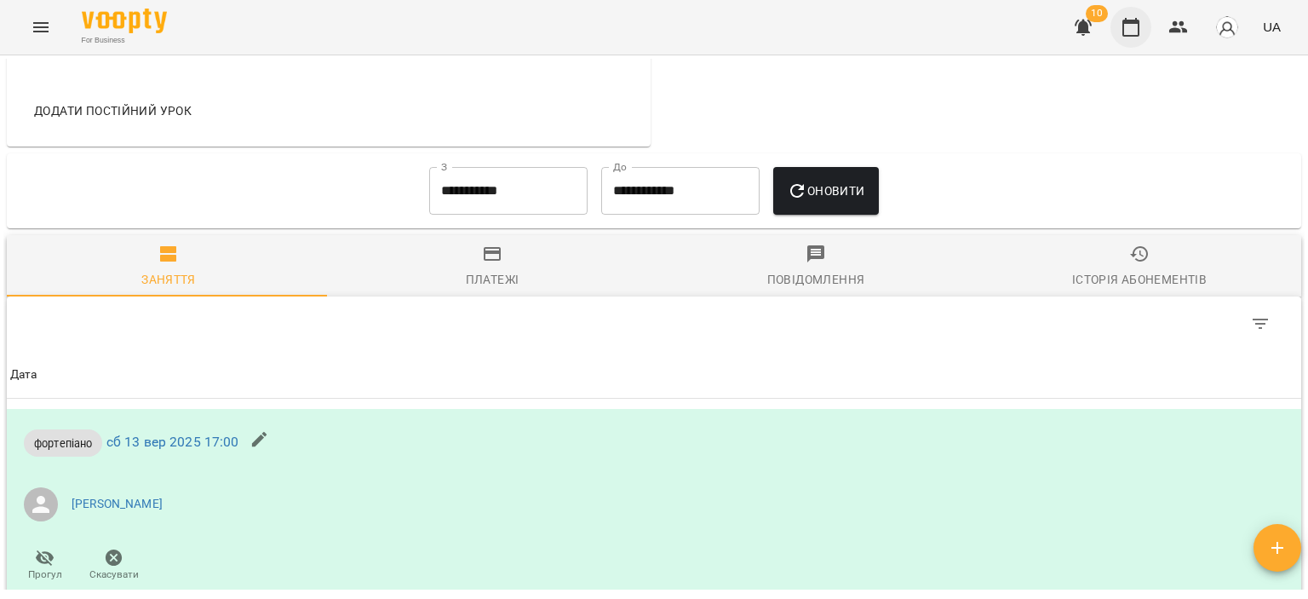
click at [1139, 24] on icon "button" at bounding box center [1130, 27] width 17 height 19
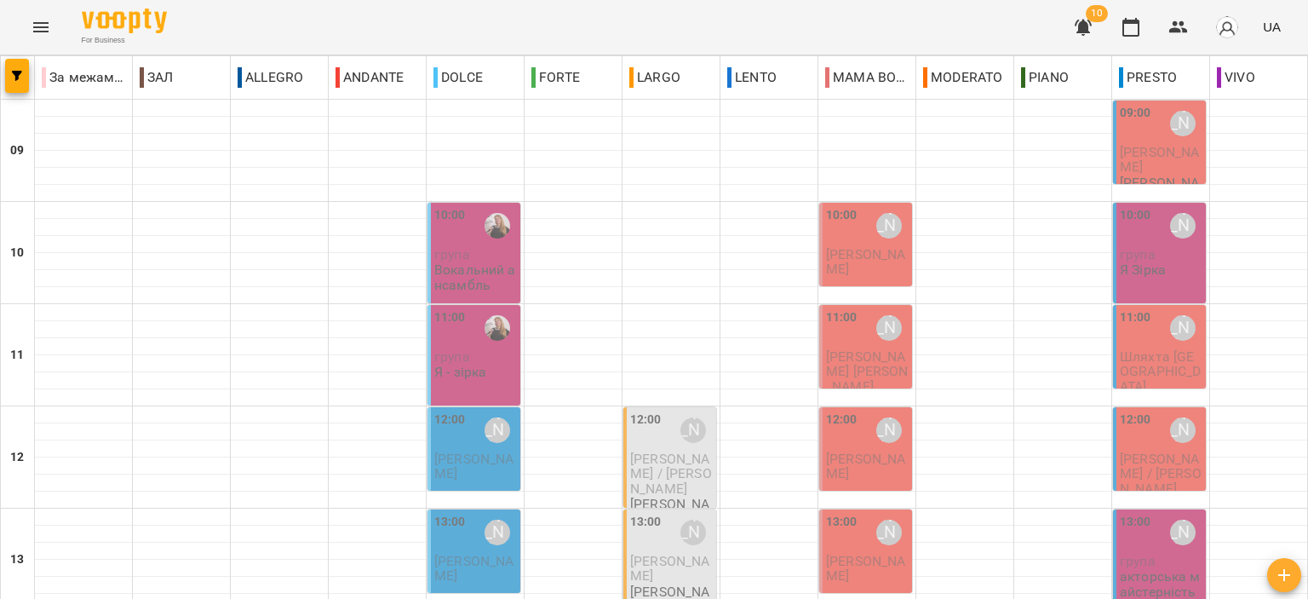
scroll to position [766, 0]
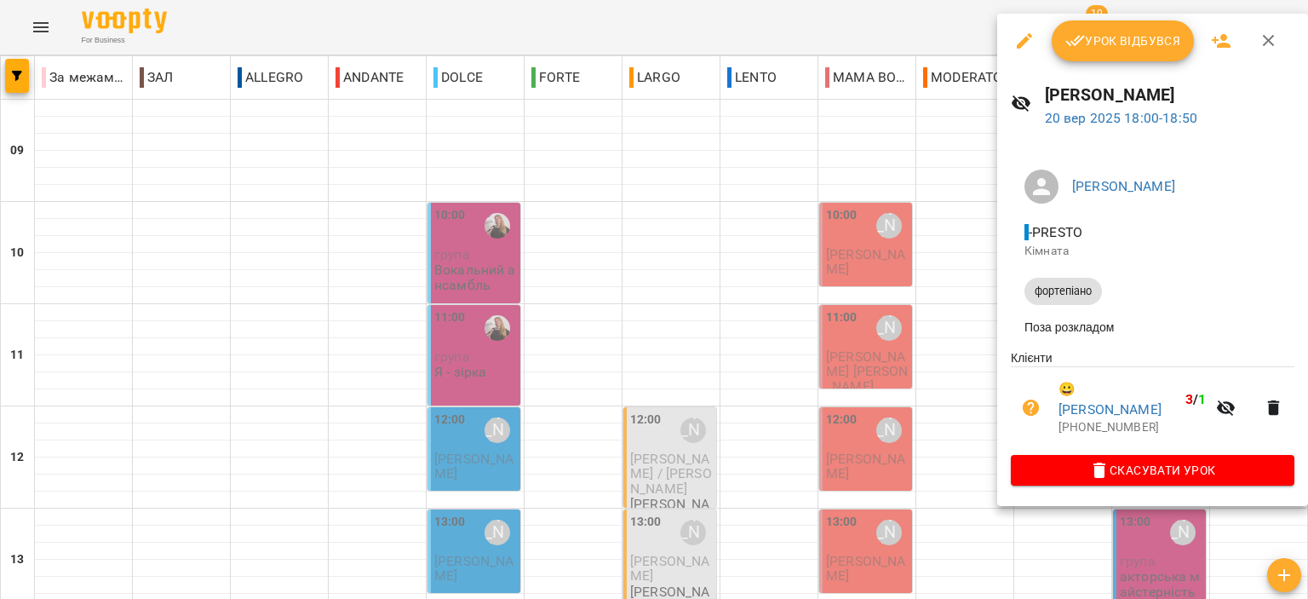
click at [1279, 37] on button "button" at bounding box center [1268, 40] width 41 height 41
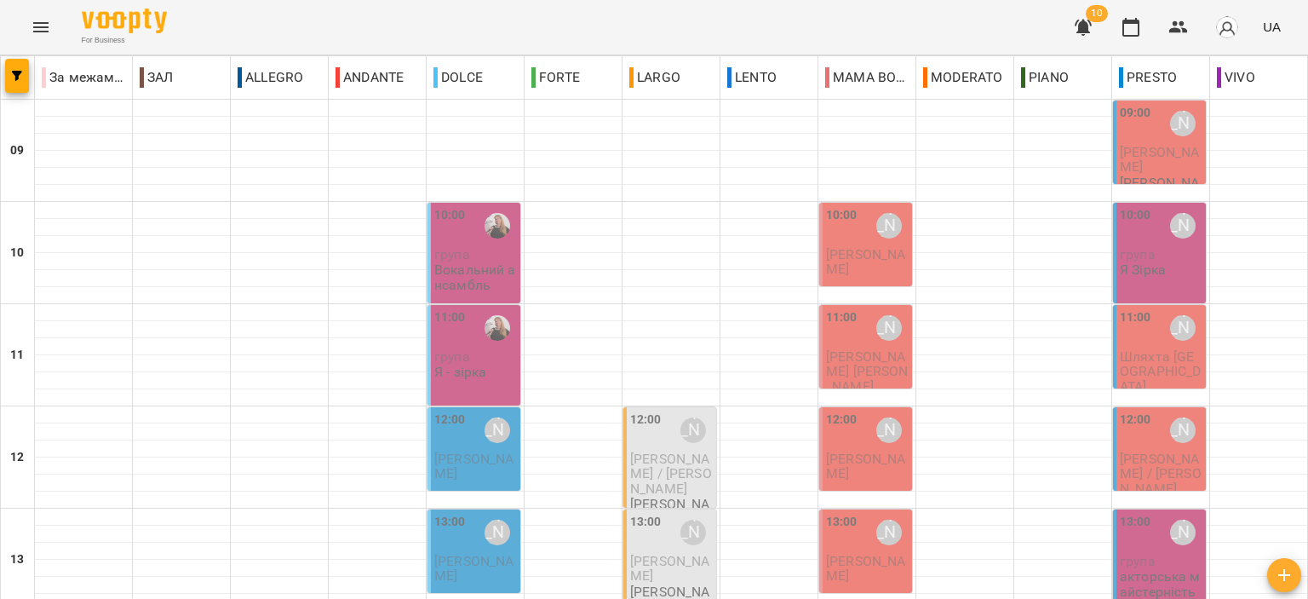
scroll to position [681, 0]
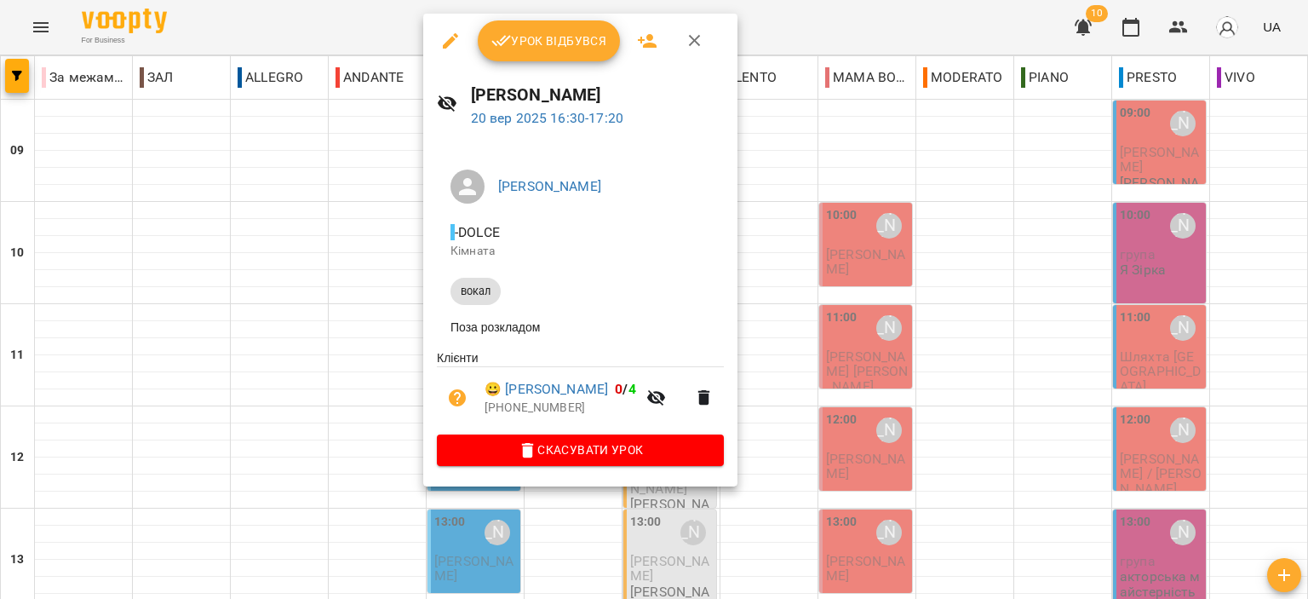
click at [681, 42] on button "button" at bounding box center [694, 40] width 41 height 41
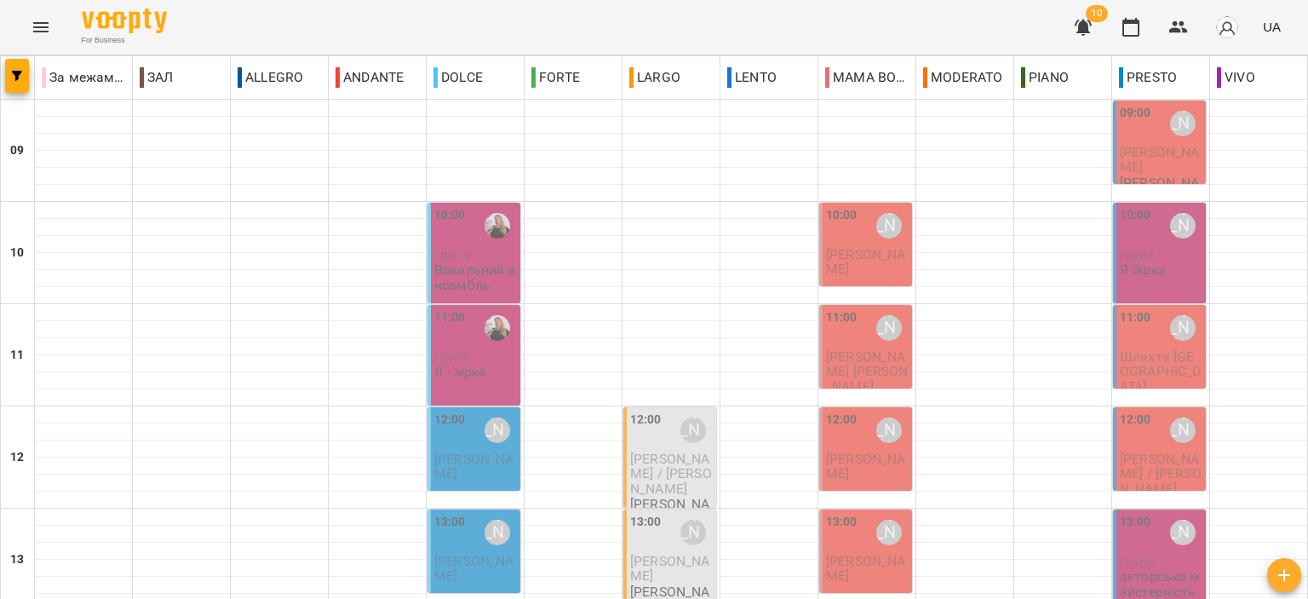
scroll to position [0, 0]
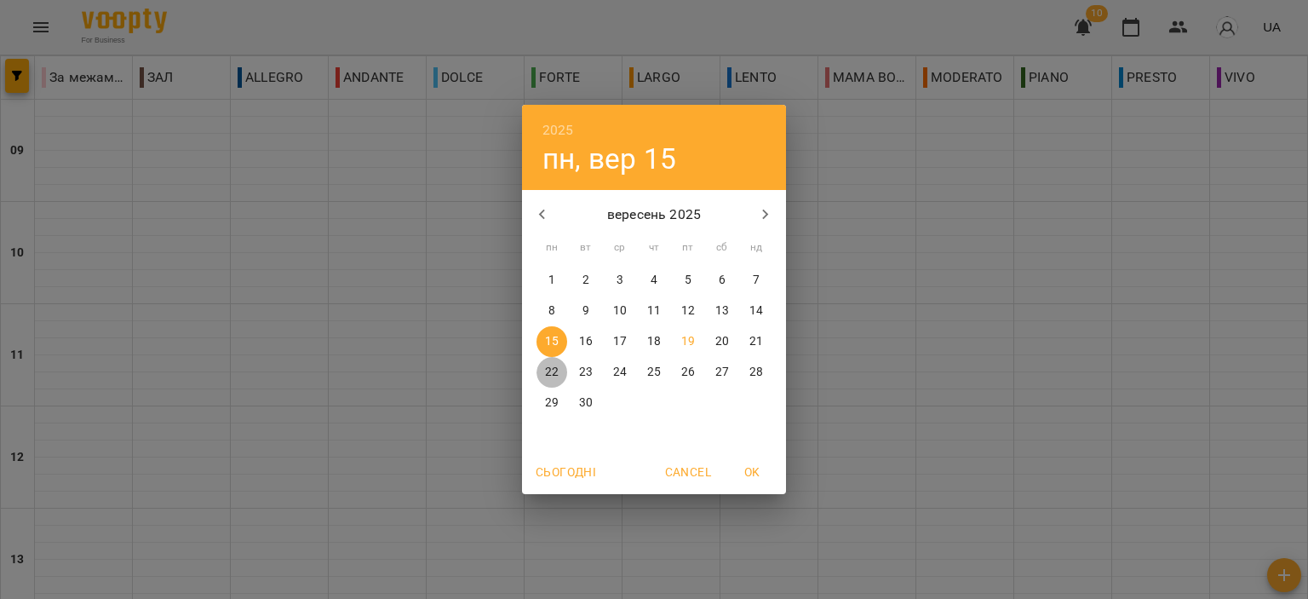
click at [548, 362] on button "22" at bounding box center [551, 372] width 31 height 31
type input "**********"
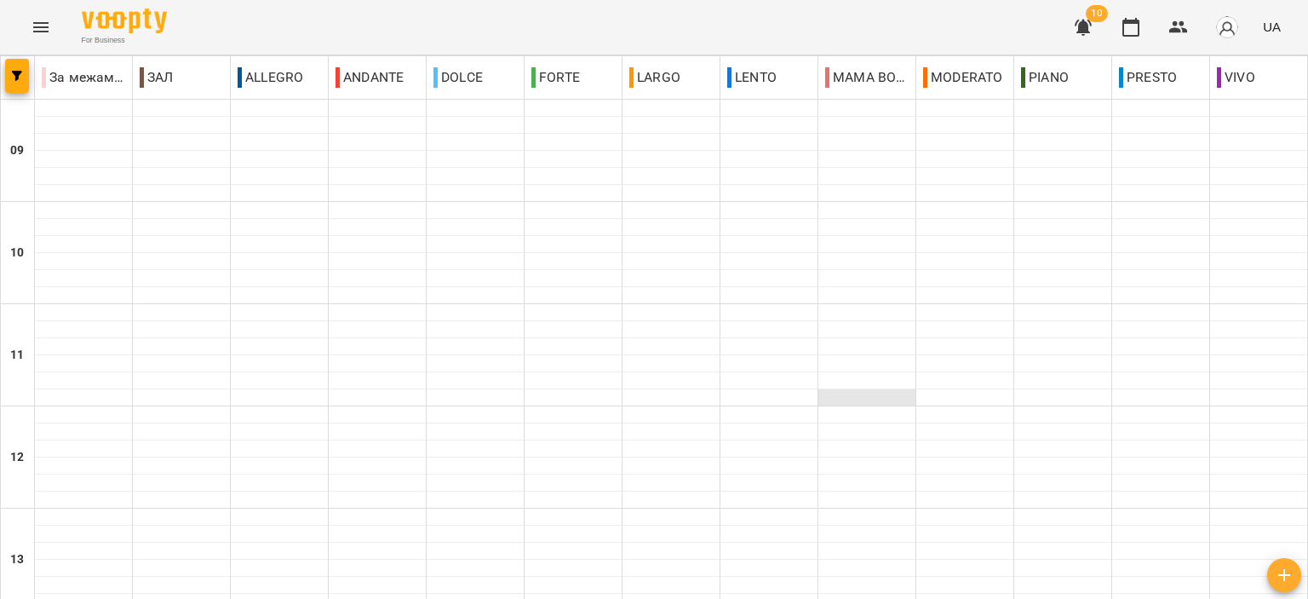
scroll to position [840, 0]
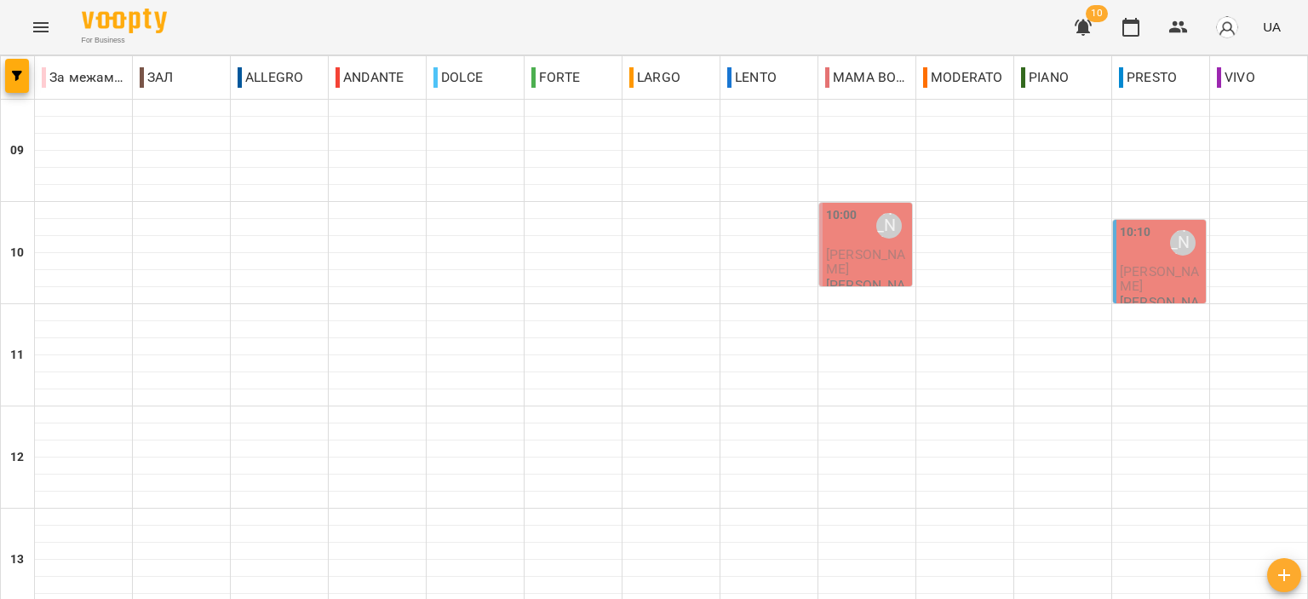
scroll to position [584, 0]
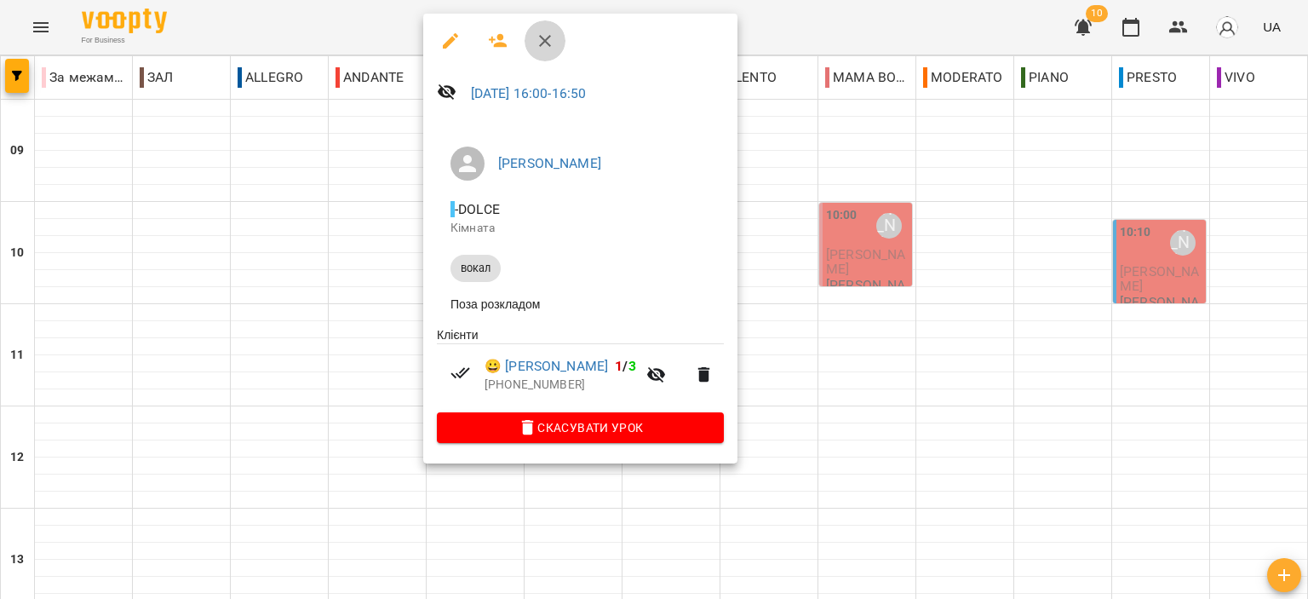
click at [548, 43] on icon "button" at bounding box center [545, 41] width 12 height 12
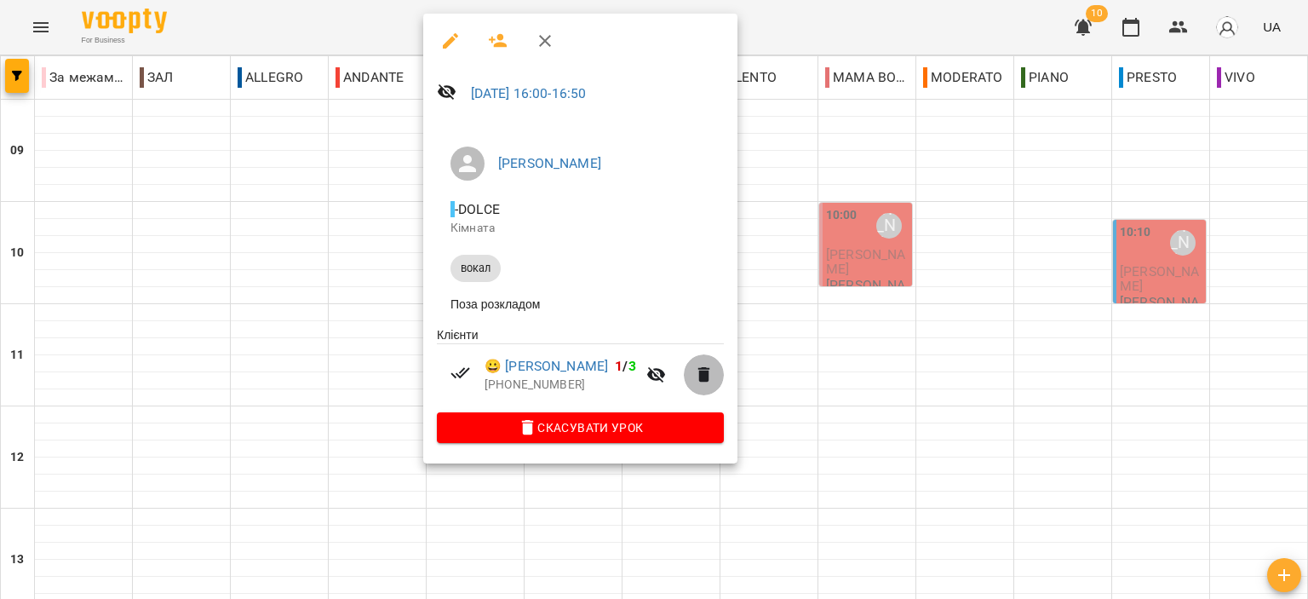
click at [694, 385] on icon "button" at bounding box center [704, 374] width 20 height 20
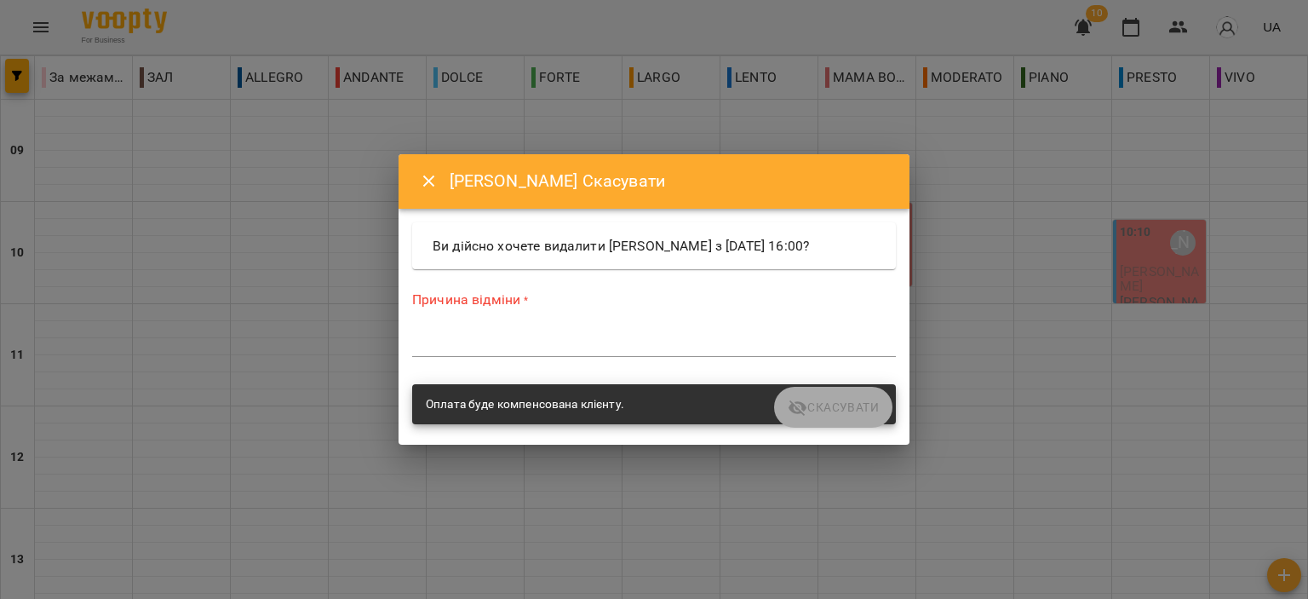
click at [655, 330] on div "*" at bounding box center [654, 343] width 484 height 27
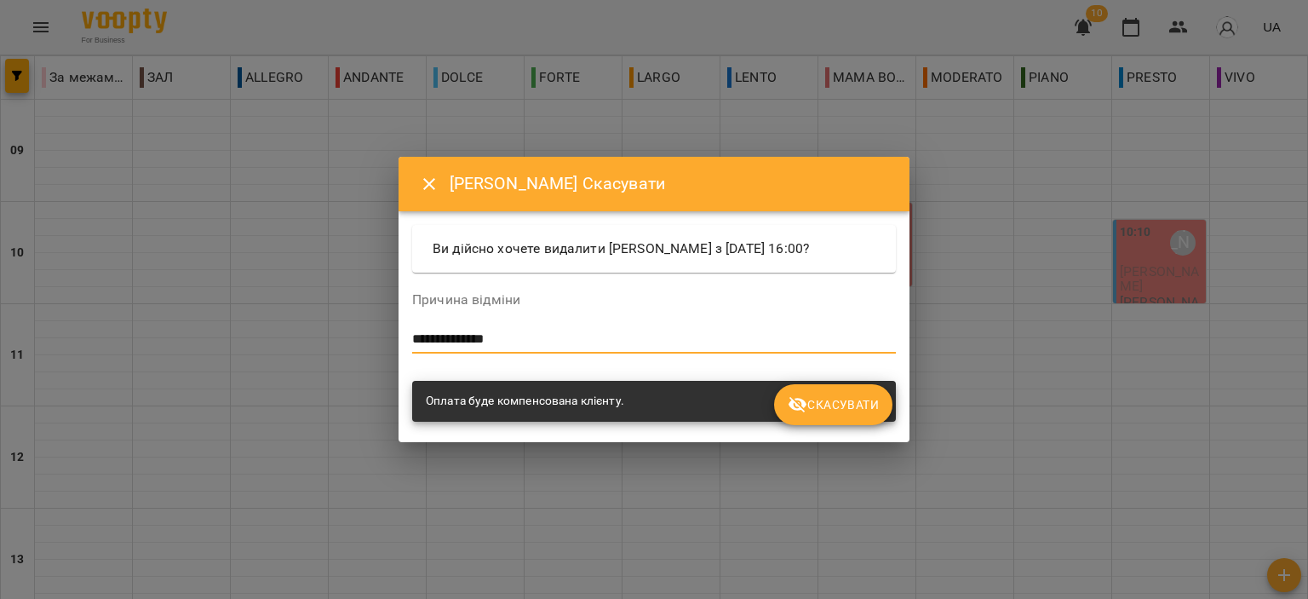
type textarea "**********"
click at [829, 401] on span "Скасувати" at bounding box center [833, 404] width 91 height 20
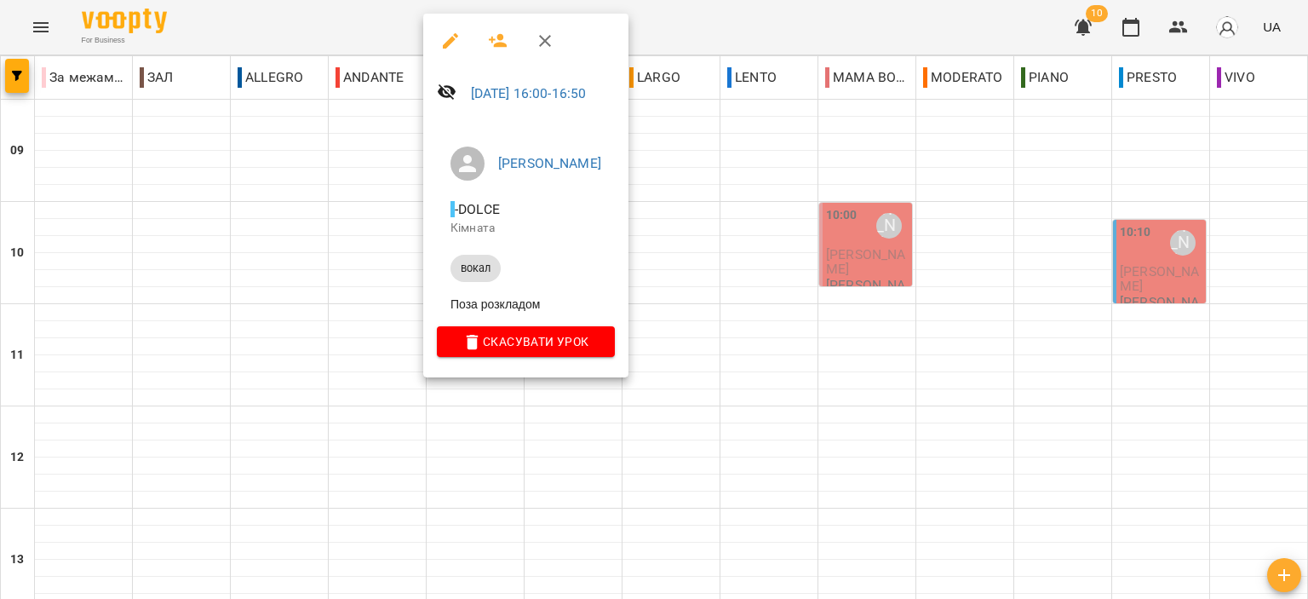
click at [544, 333] on button "Скасувати Урок" at bounding box center [526, 341] width 178 height 31
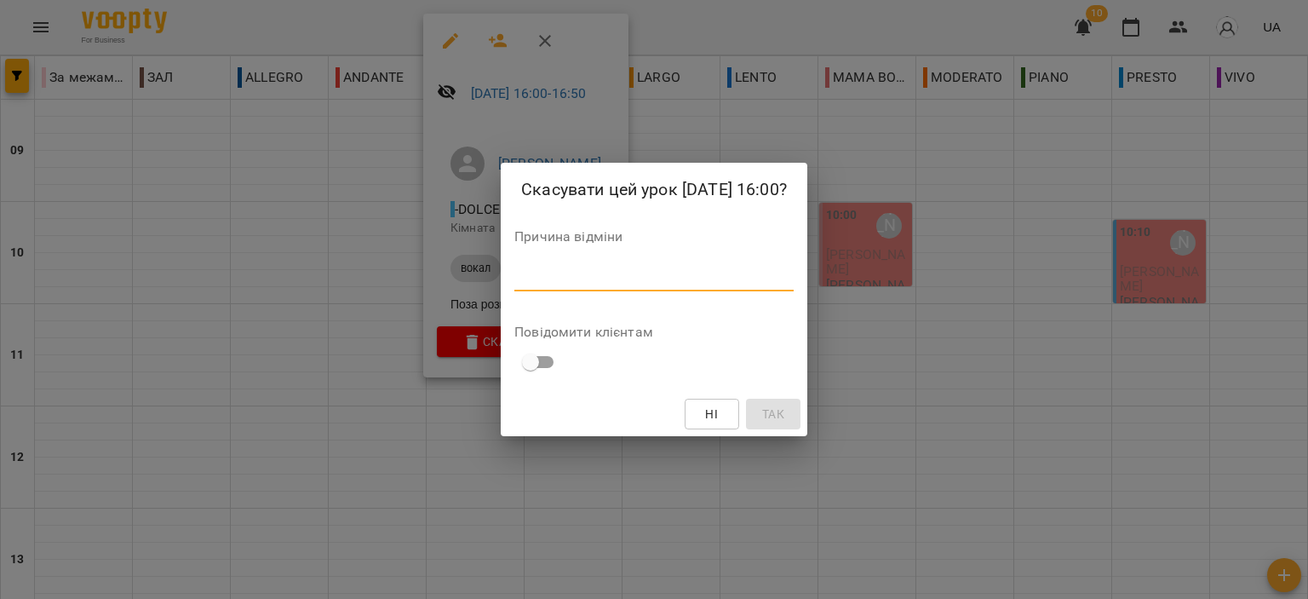
click at [668, 269] on textarea at bounding box center [653, 277] width 279 height 16
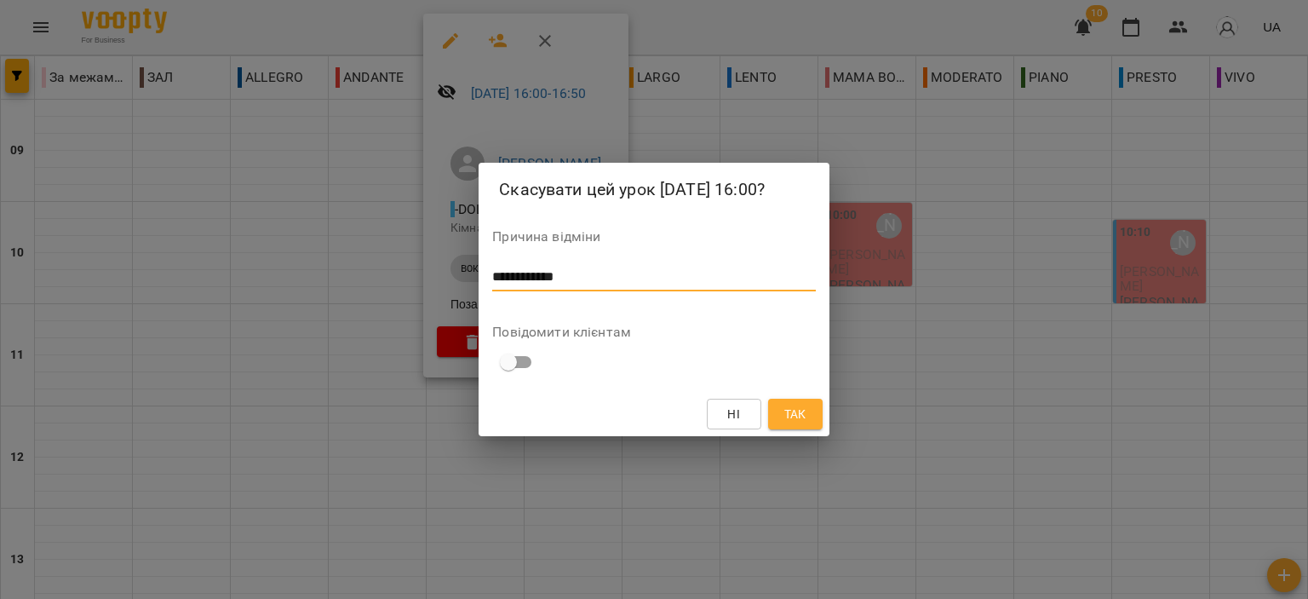
type textarea "**********"
click at [801, 408] on span "Так" at bounding box center [795, 414] width 22 height 20
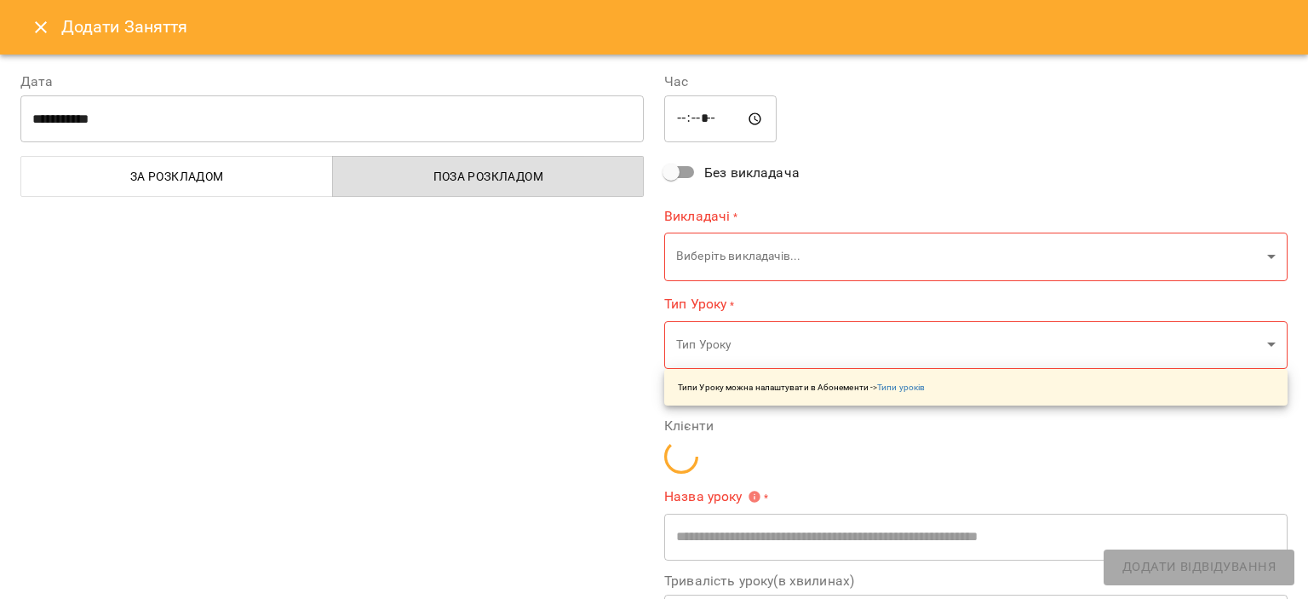
type input "**********"
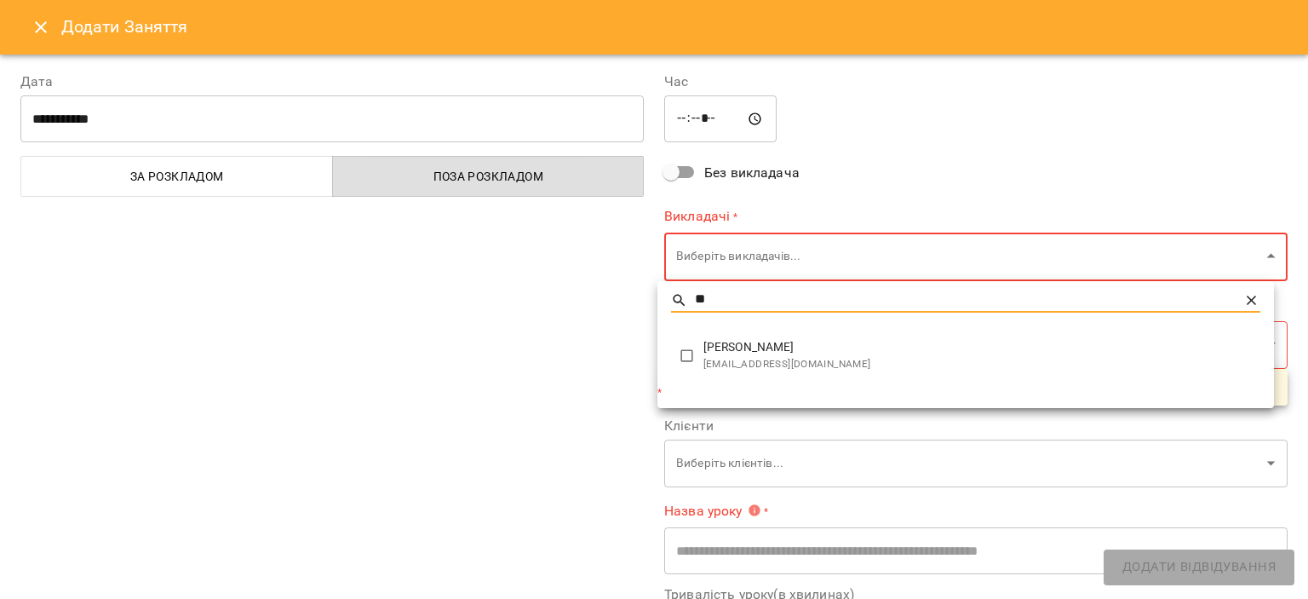
type input "**"
click at [772, 353] on span "[PERSON_NAME]" at bounding box center [981, 347] width 557 height 17
type input "*****"
type input "**"
type input "**********"
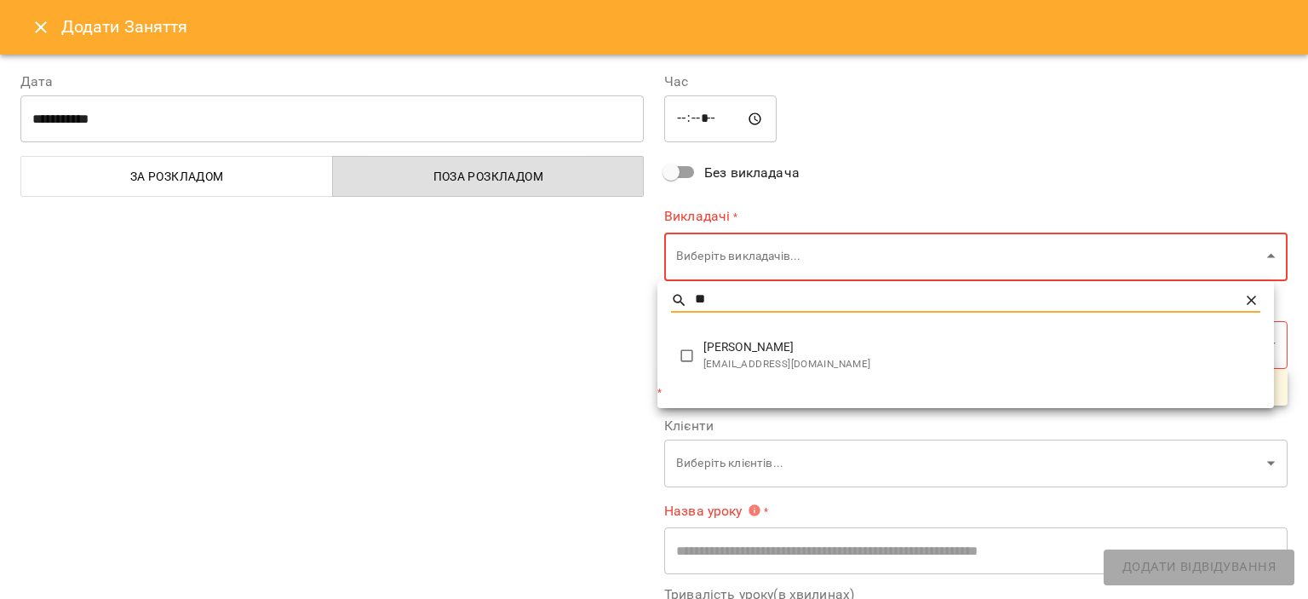
type input "**********"
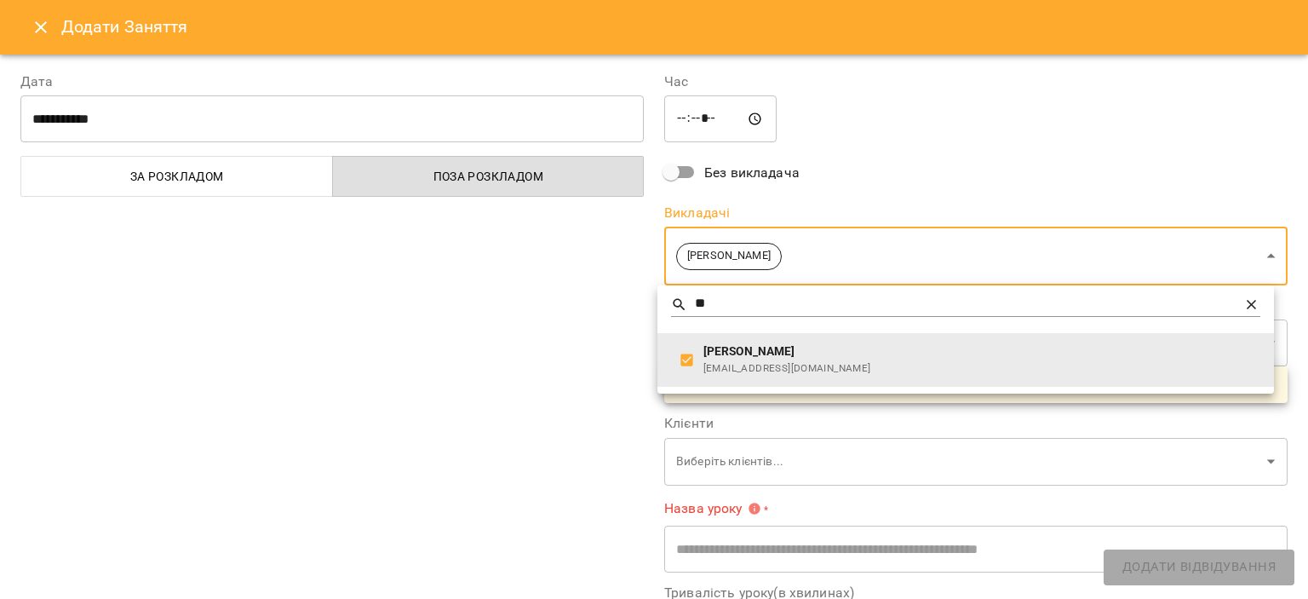
click at [552, 311] on div at bounding box center [654, 299] width 1308 height 599
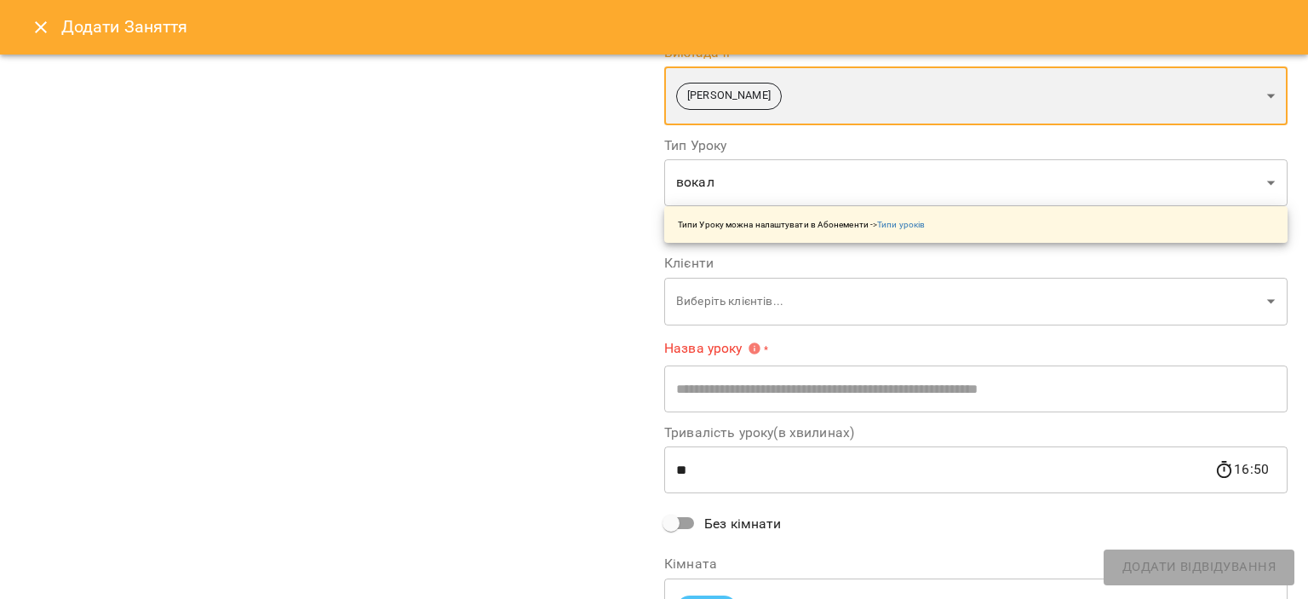
scroll to position [170, 0]
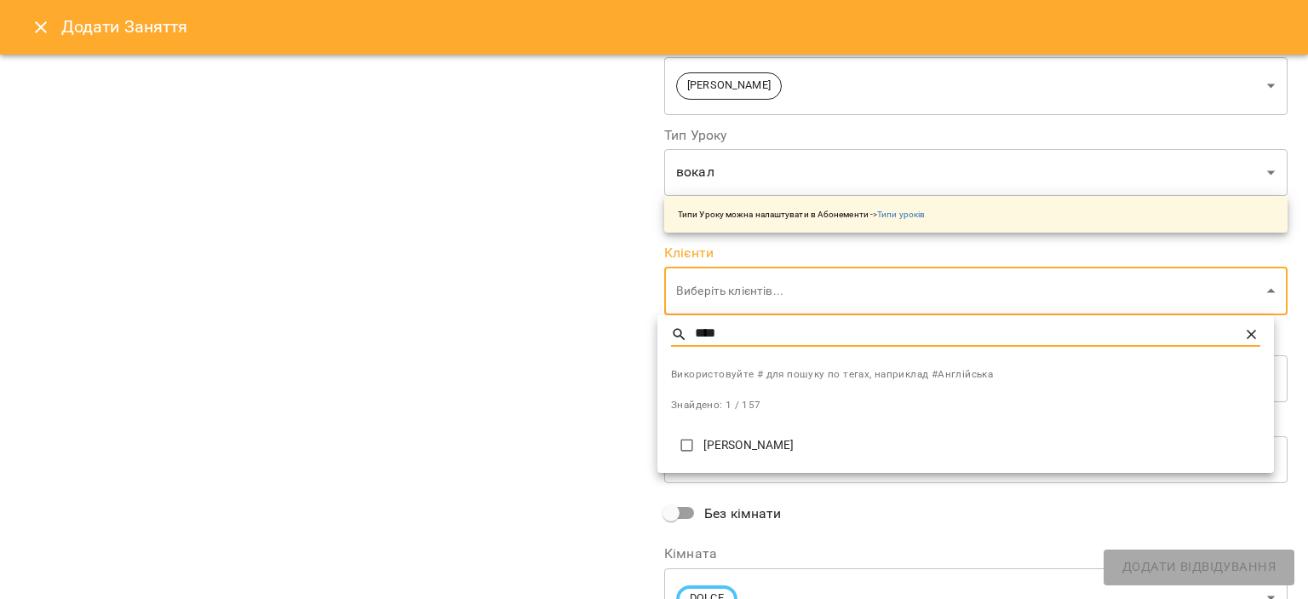
type input "****"
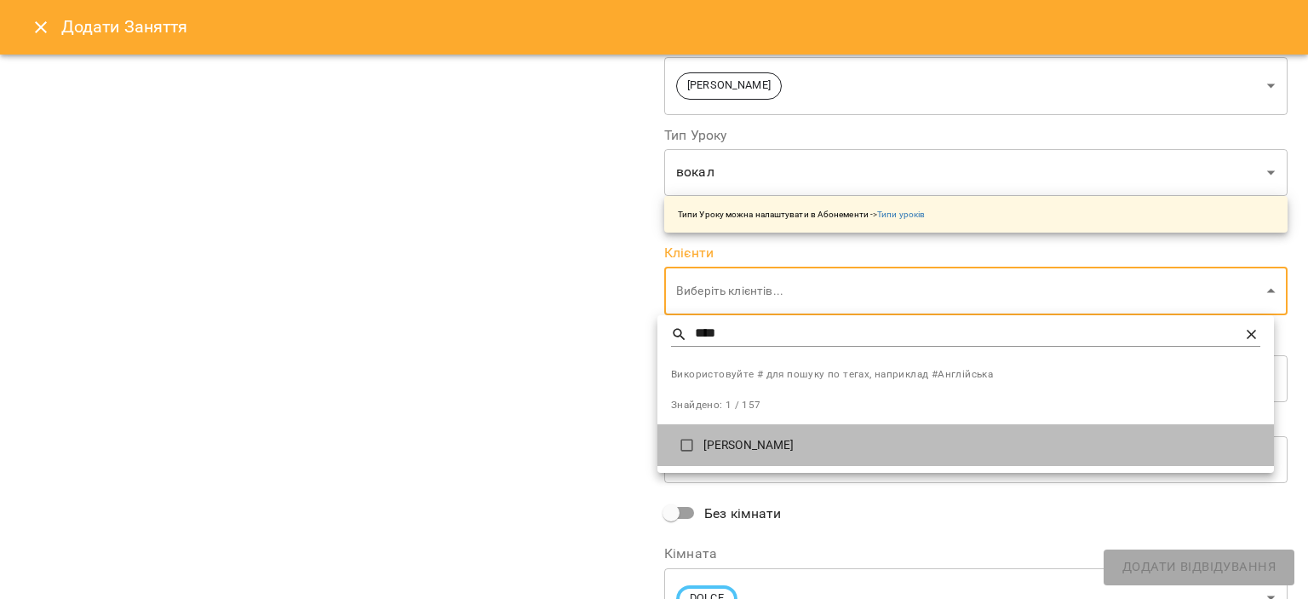
click at [756, 440] on p "[PERSON_NAME]" at bounding box center [981, 445] width 557 height 17
type input "**********"
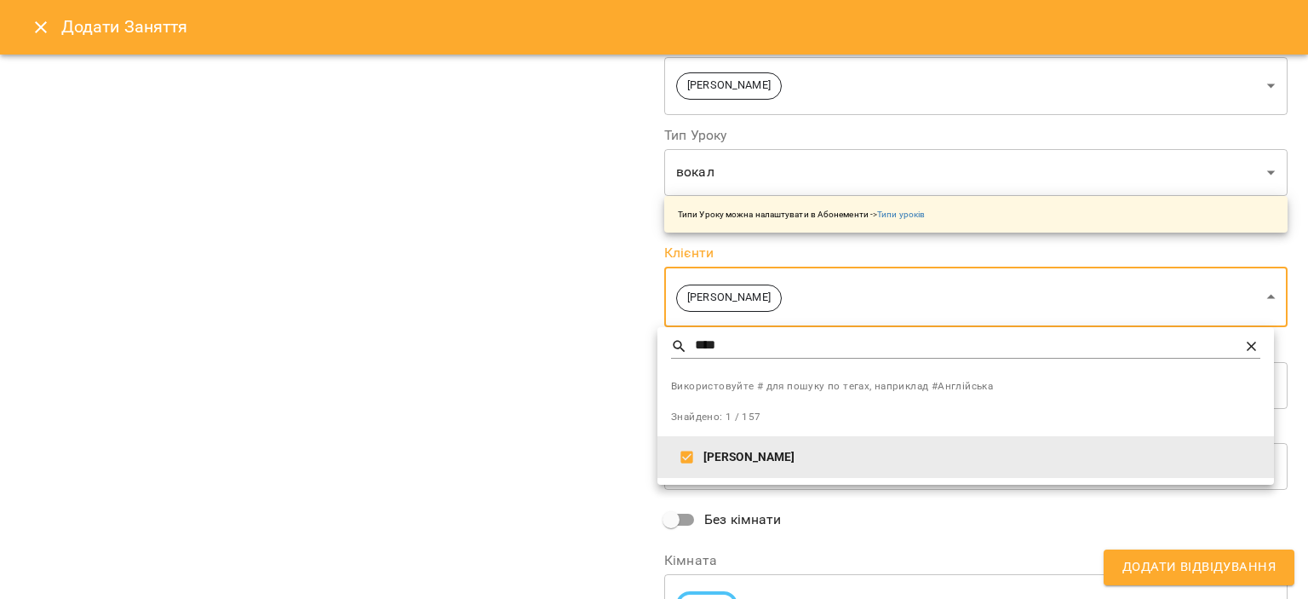
click at [578, 410] on div at bounding box center [654, 299] width 1308 height 599
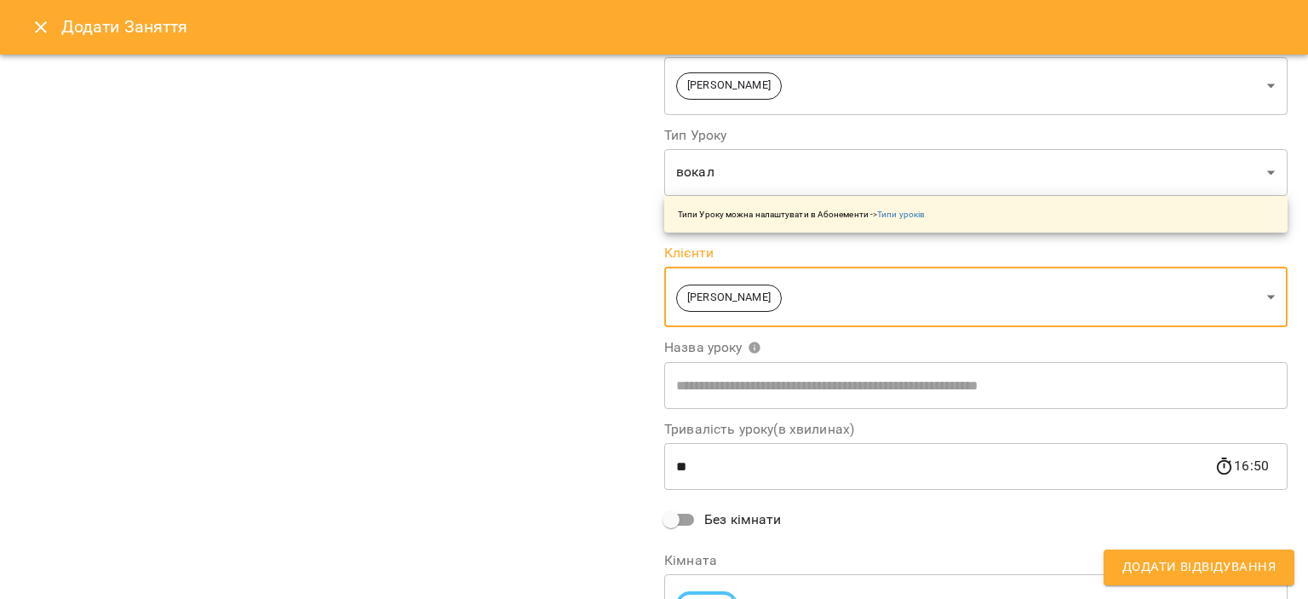
click at [705, 393] on input "text" at bounding box center [975, 385] width 623 height 48
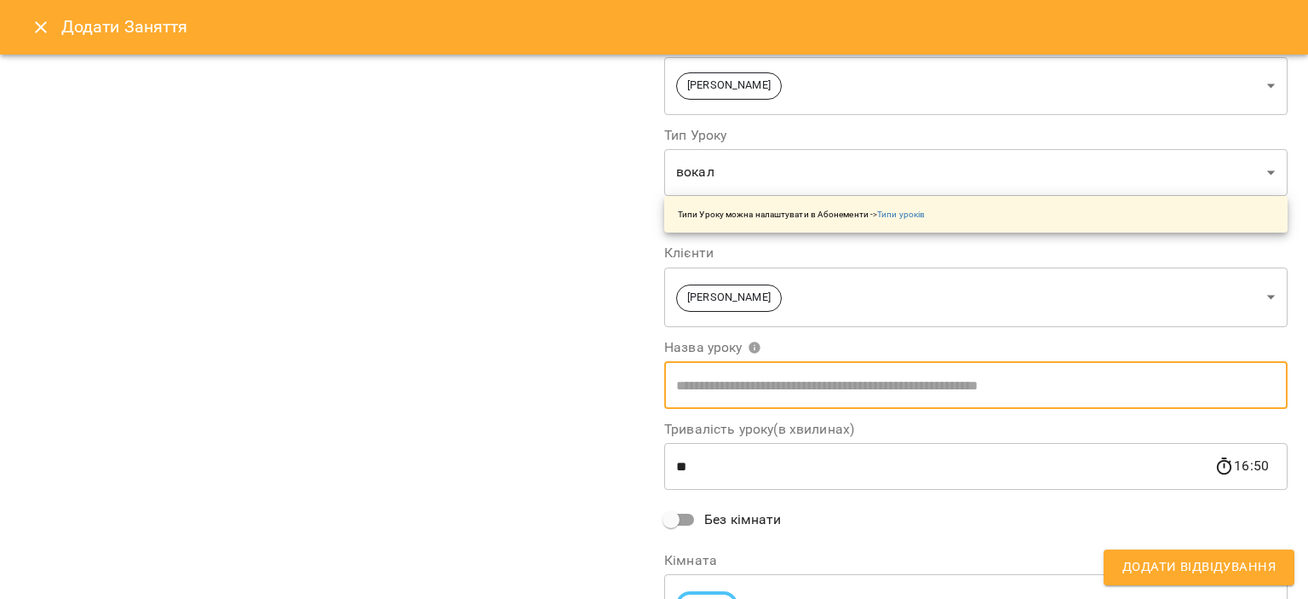
type input "*****"
click at [559, 306] on div "**********" at bounding box center [332, 269] width 644 height 777
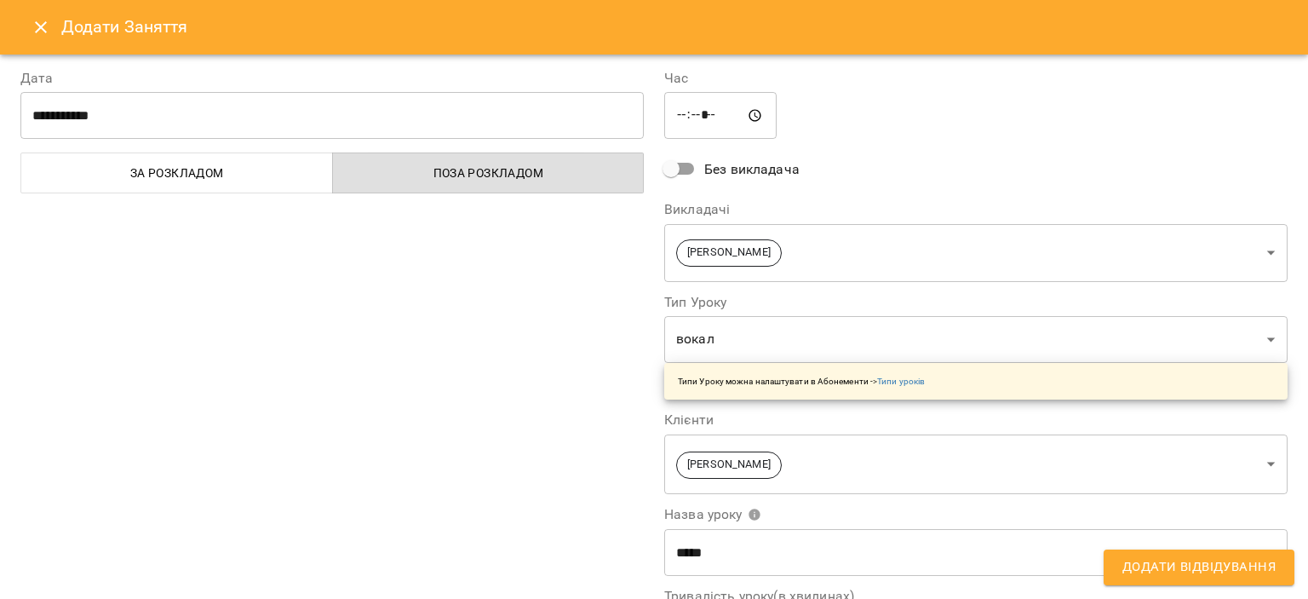
scroll to position [0, 0]
click at [1203, 564] on span "Додати Відвідування" at bounding box center [1198, 567] width 153 height 22
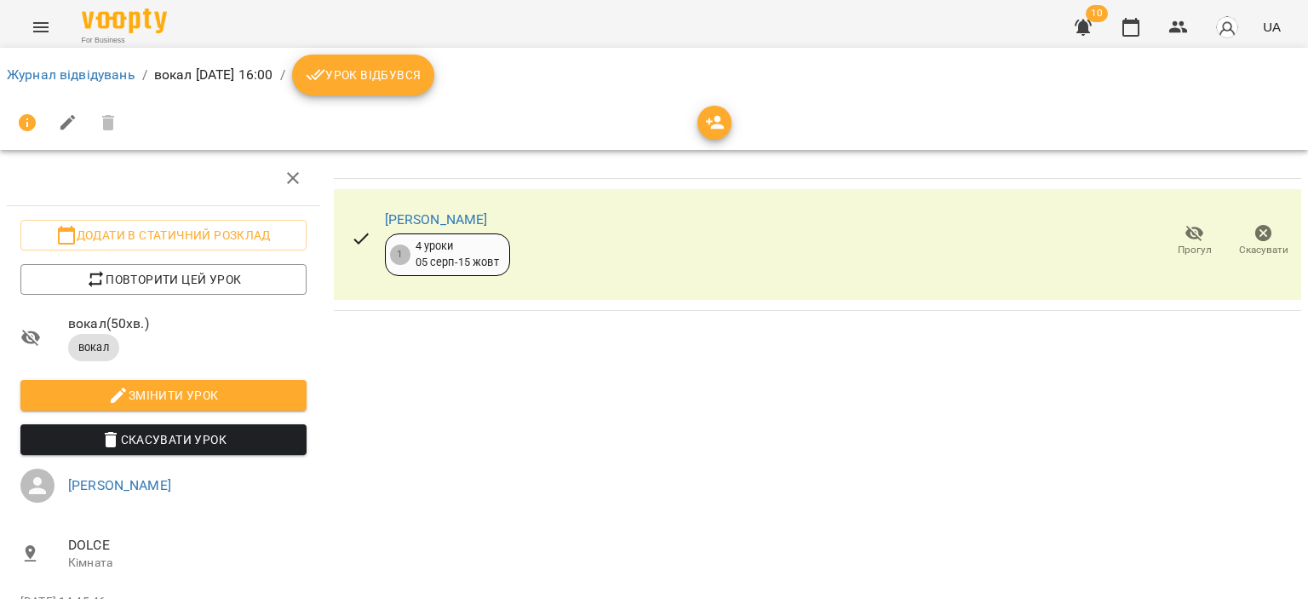
click at [1123, 6] on div "10 UA" at bounding box center [1175, 27] width 225 height 44
click at [1127, 20] on icon "button" at bounding box center [1130, 27] width 20 height 20
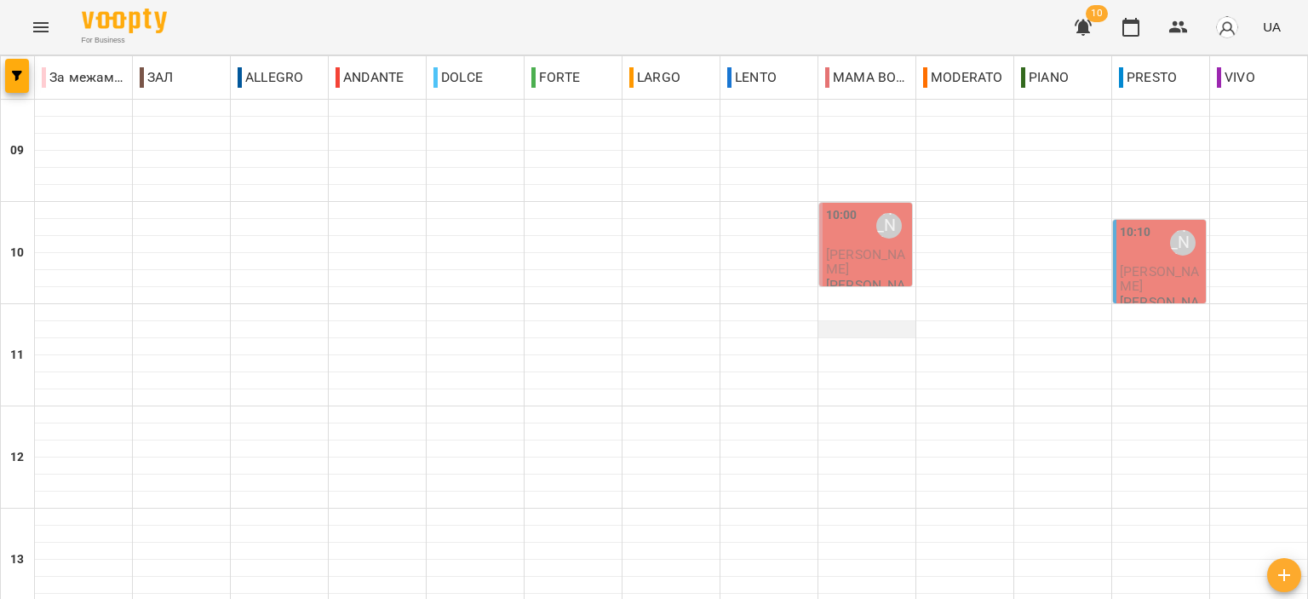
scroll to position [596, 0]
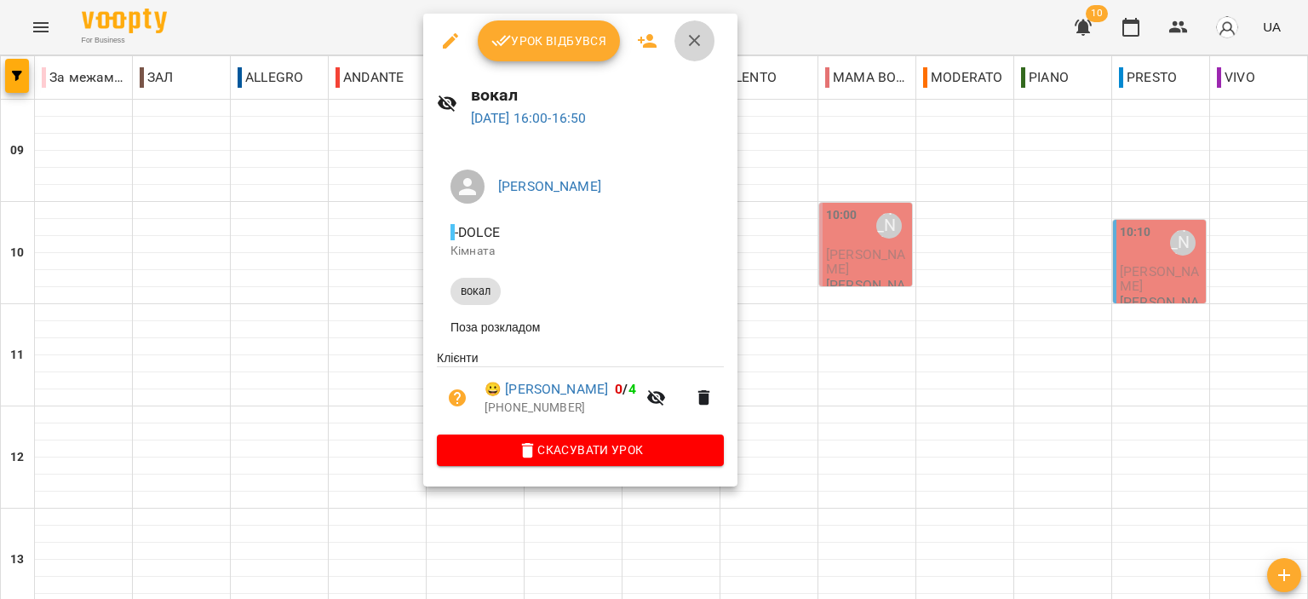
click at [694, 47] on icon "button" at bounding box center [695, 41] width 20 height 20
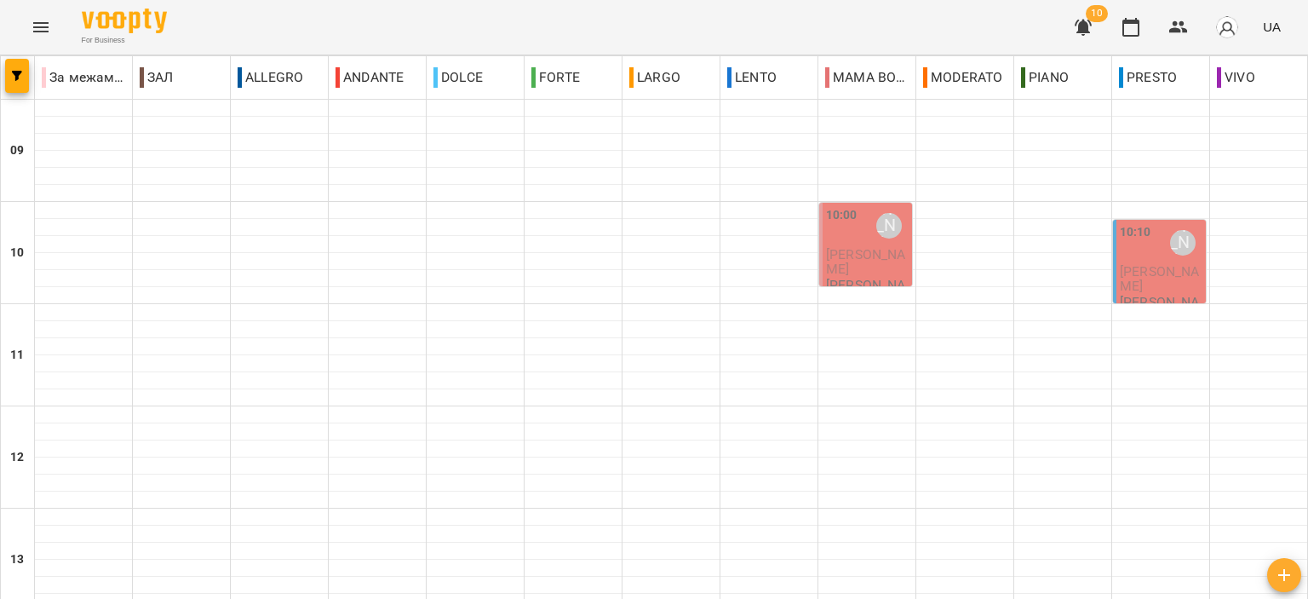
scroll to position [511, 0]
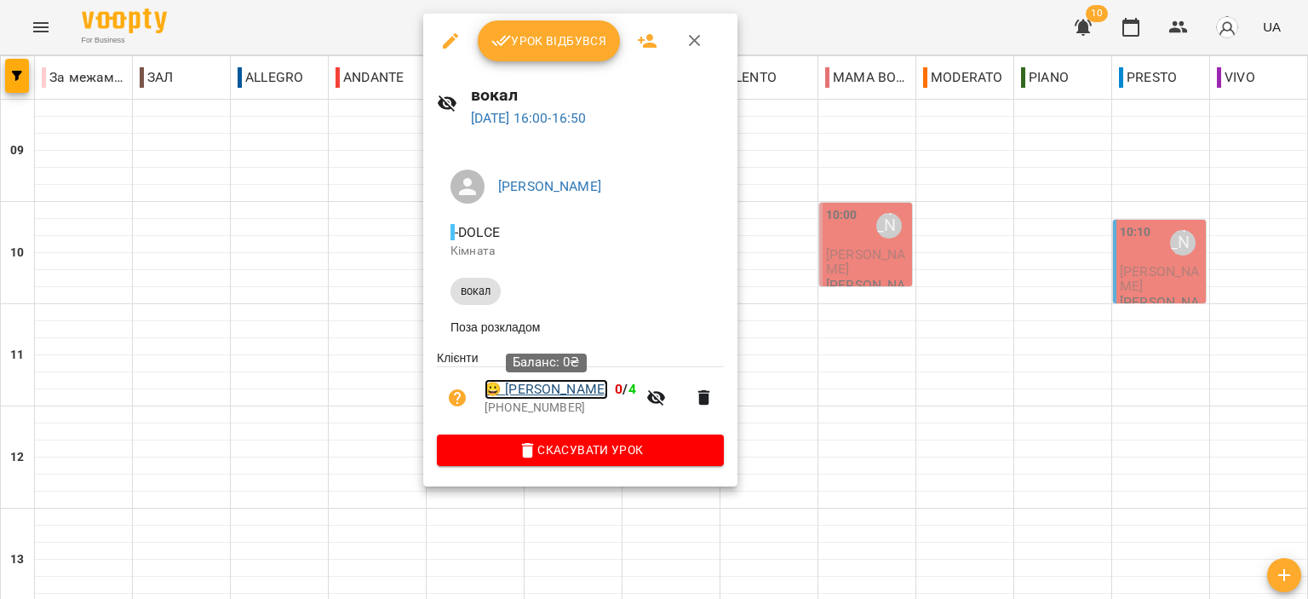
click at [587, 390] on link "😀 Чепурна Ксенія" at bounding box center [545, 389] width 123 height 20
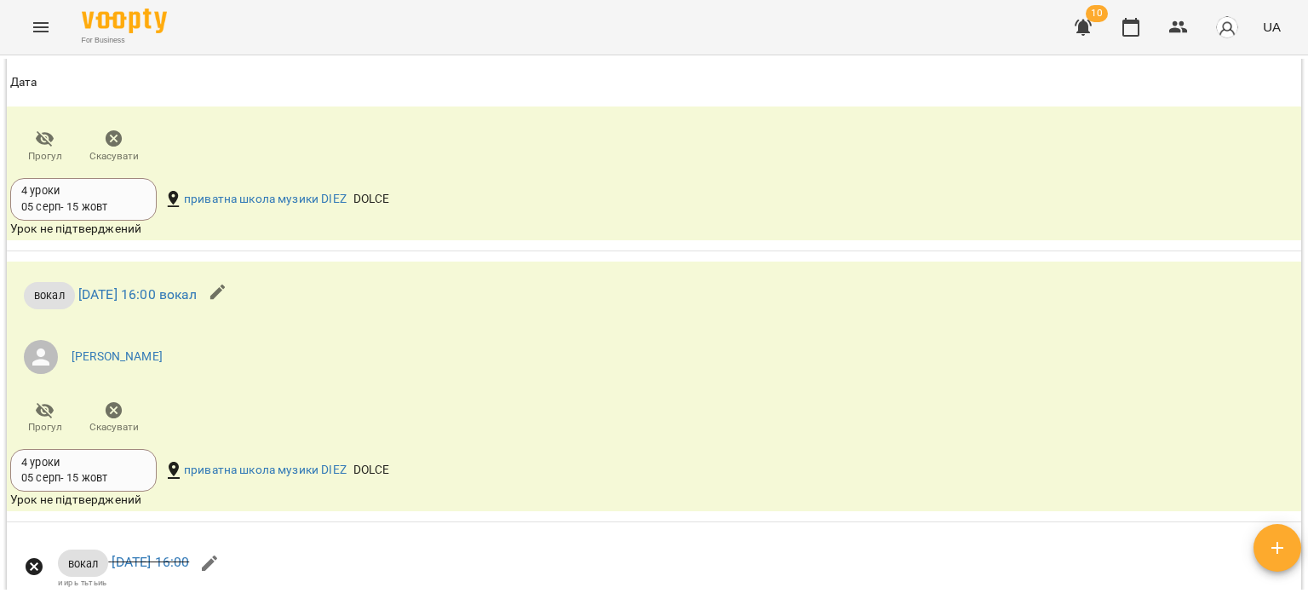
scroll to position [1277, 0]
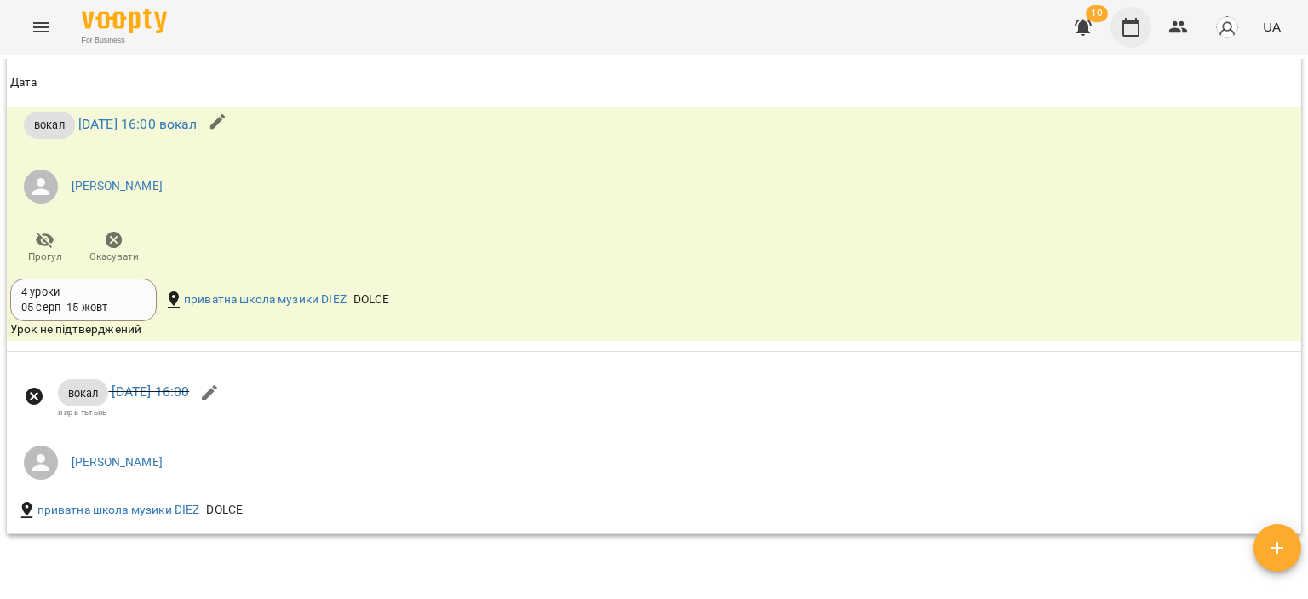
click at [1131, 14] on button "button" at bounding box center [1130, 27] width 41 height 41
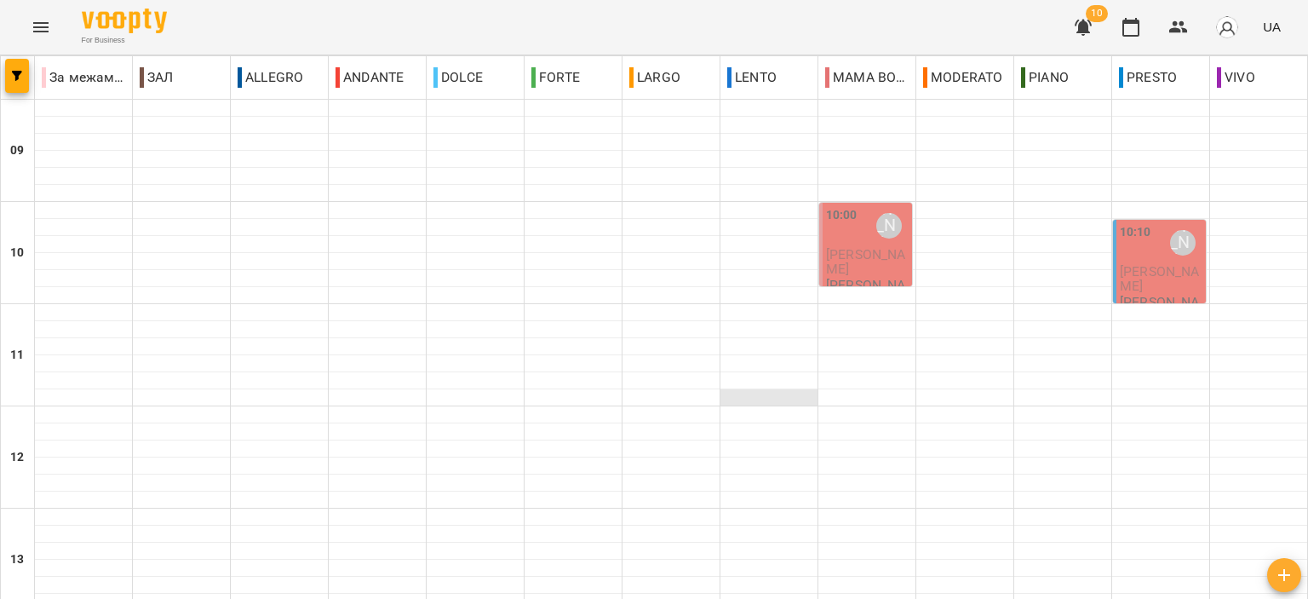
scroll to position [511, 0]
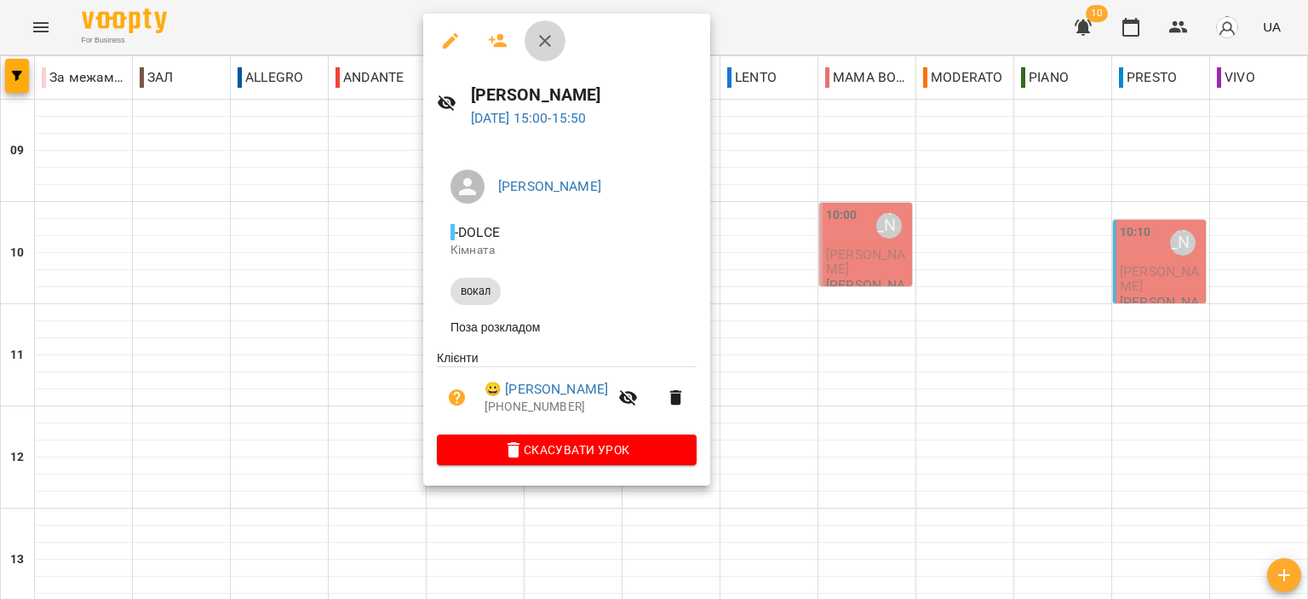
click at [547, 52] on button "button" at bounding box center [544, 40] width 41 height 41
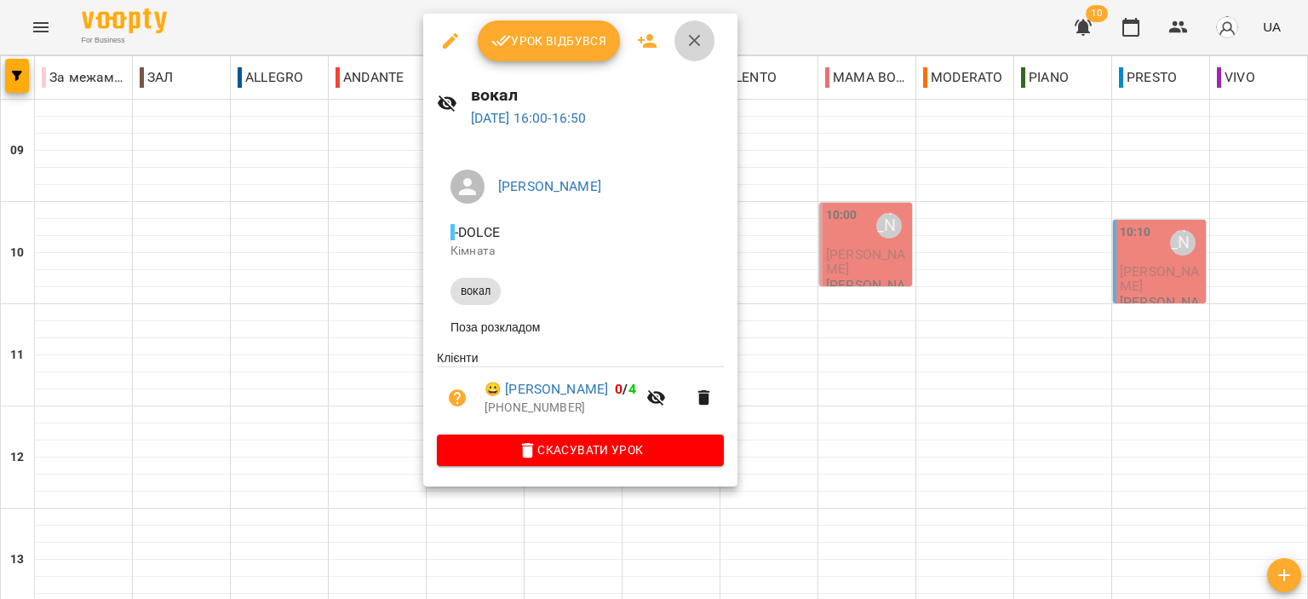
click at [687, 40] on icon "button" at bounding box center [695, 41] width 20 height 20
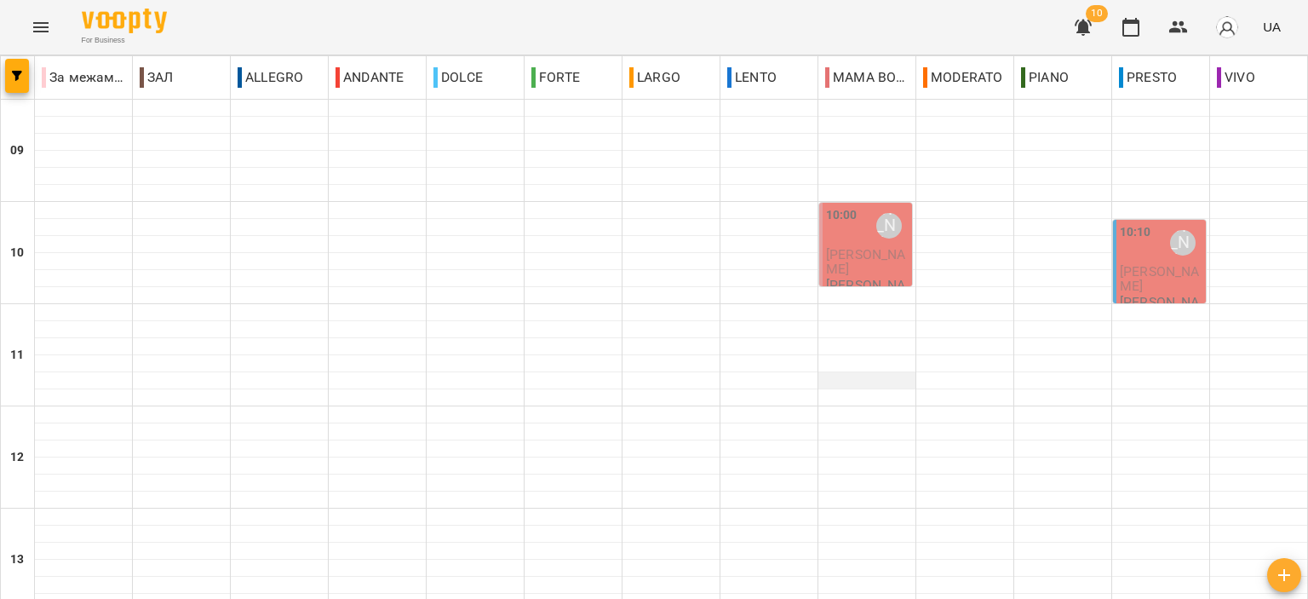
scroll to position [596, 0]
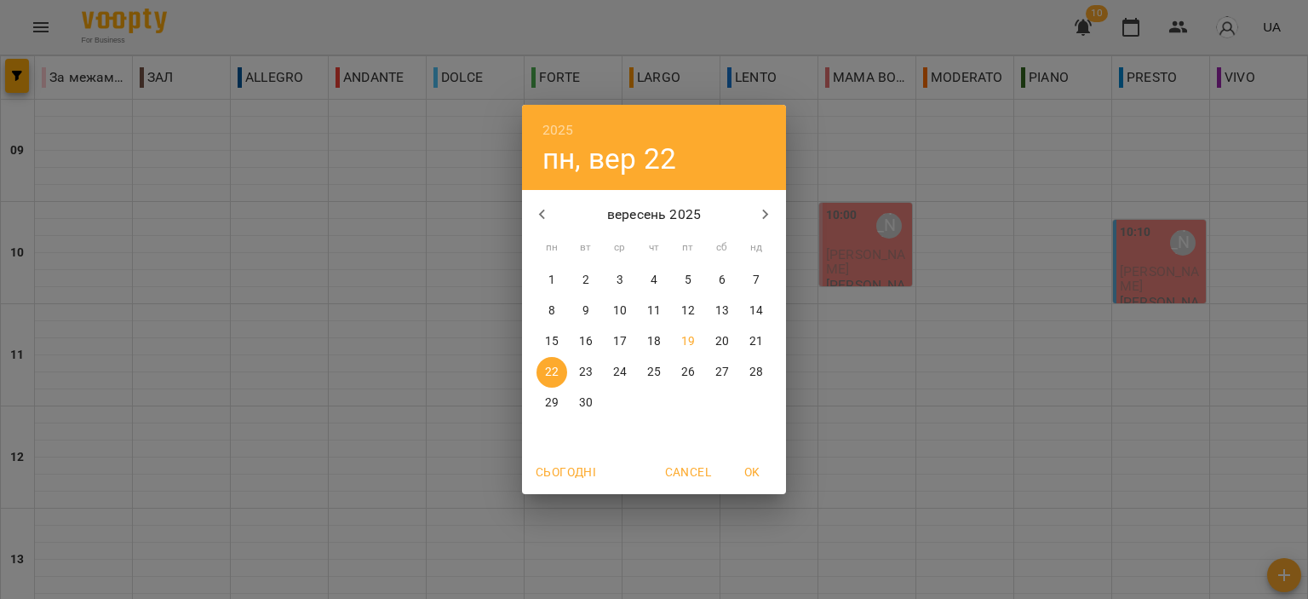
click at [691, 340] on p "19" at bounding box center [688, 341] width 14 height 17
type input "**********"
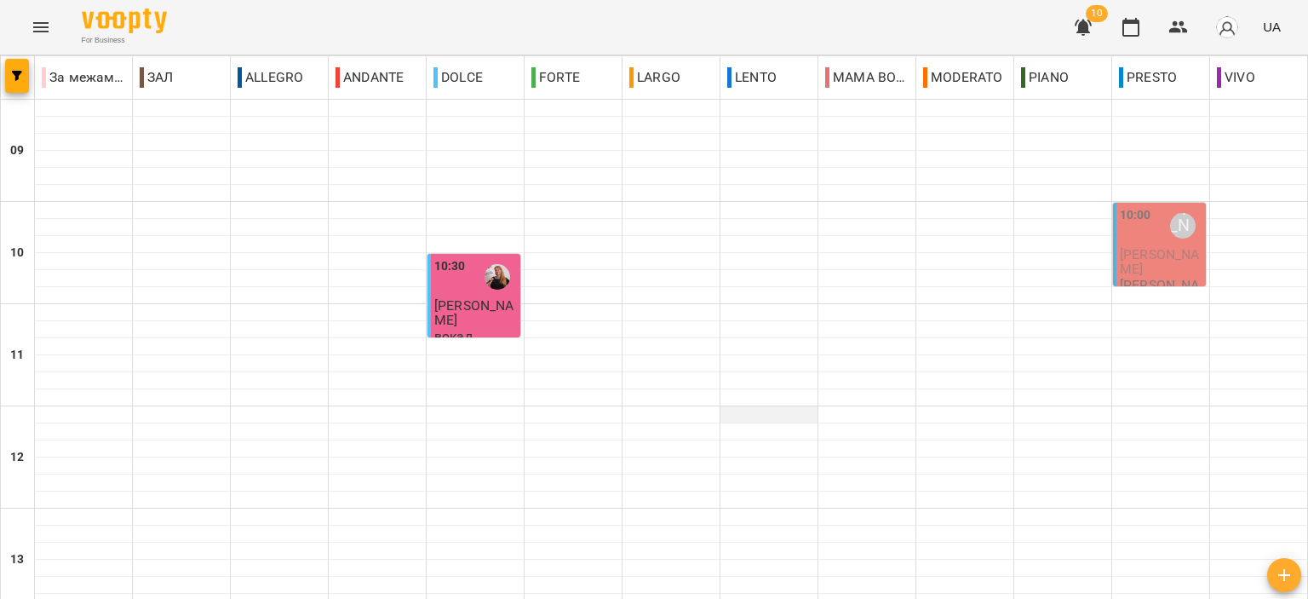
scroll to position [840, 0]
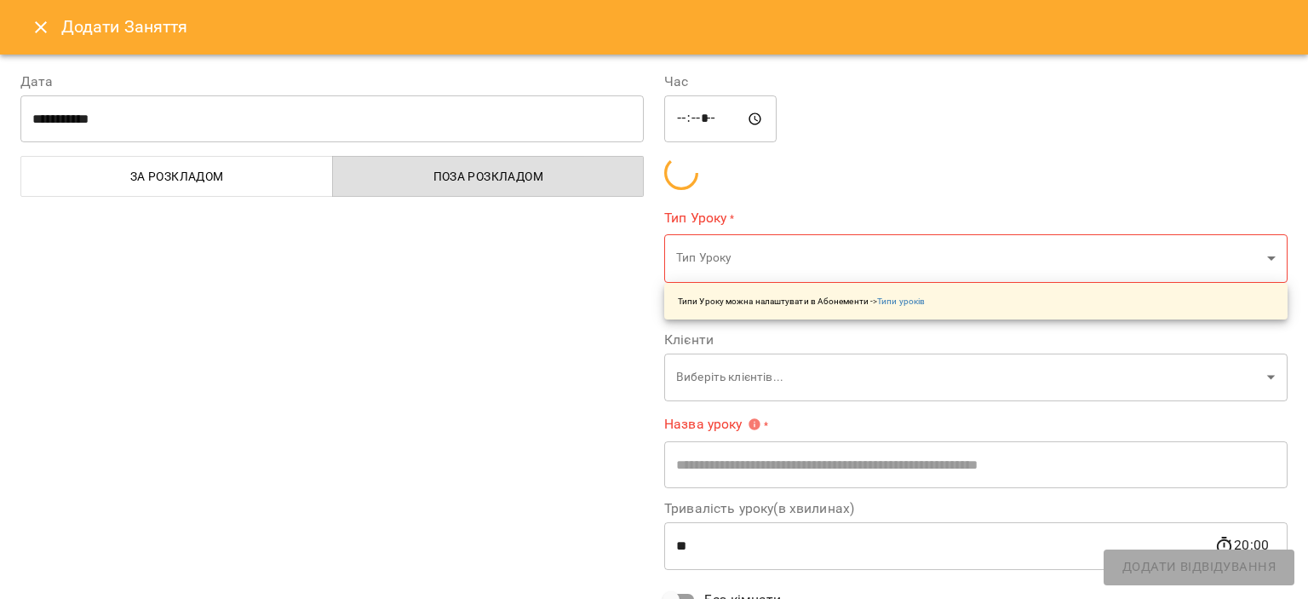
type input "**********"
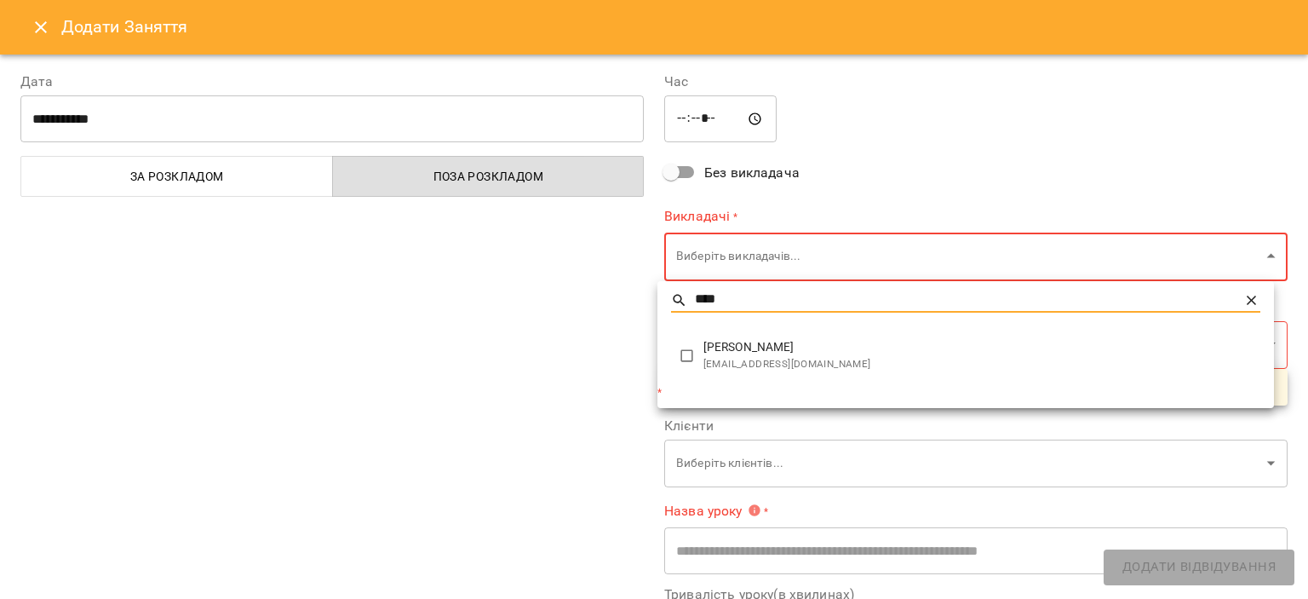
type input "****"
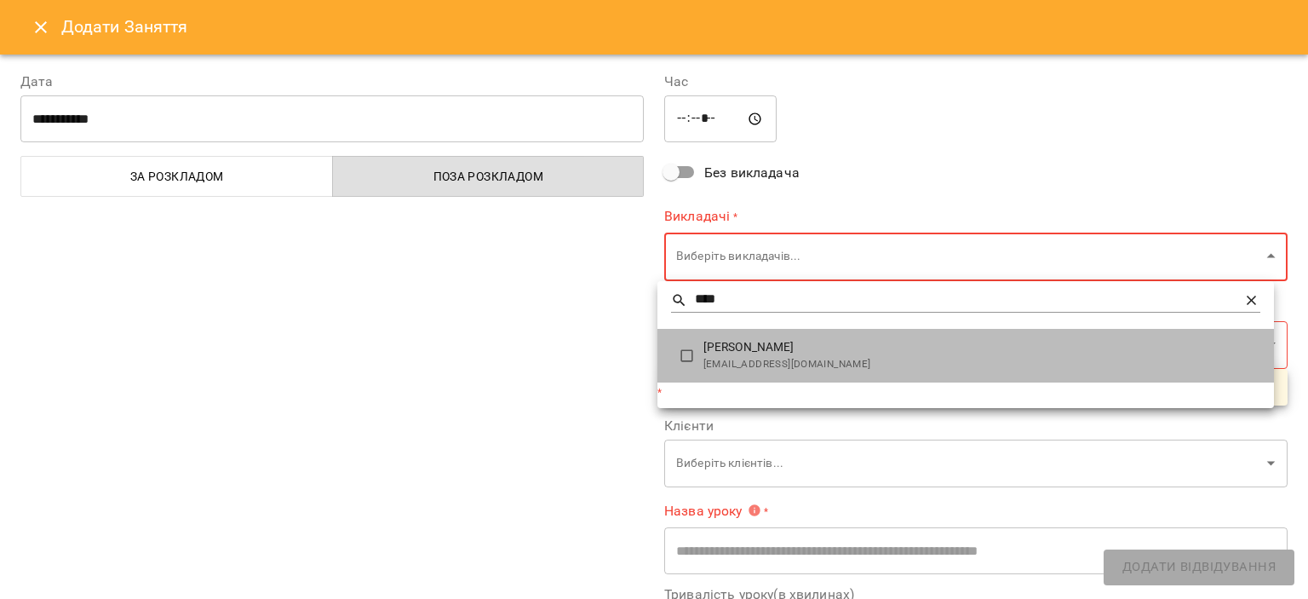
click at [770, 357] on span "[EMAIL_ADDRESS][DOMAIN_NAME]" at bounding box center [981, 364] width 557 height 17
type input "**********"
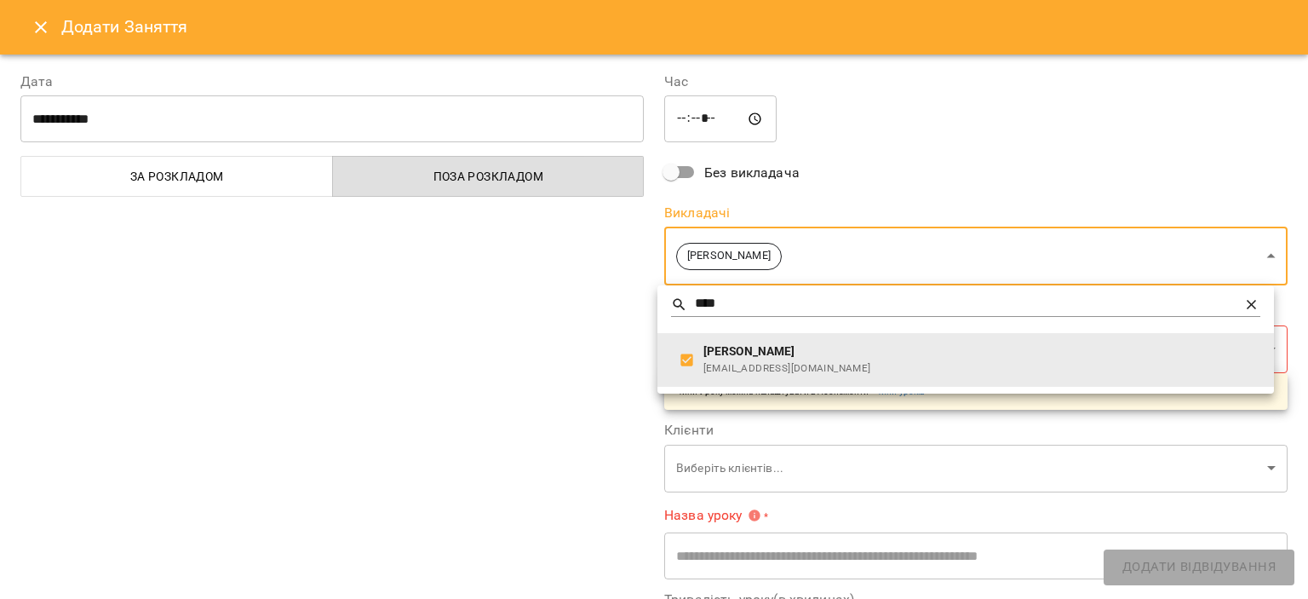
click at [524, 348] on div at bounding box center [654, 299] width 1308 height 599
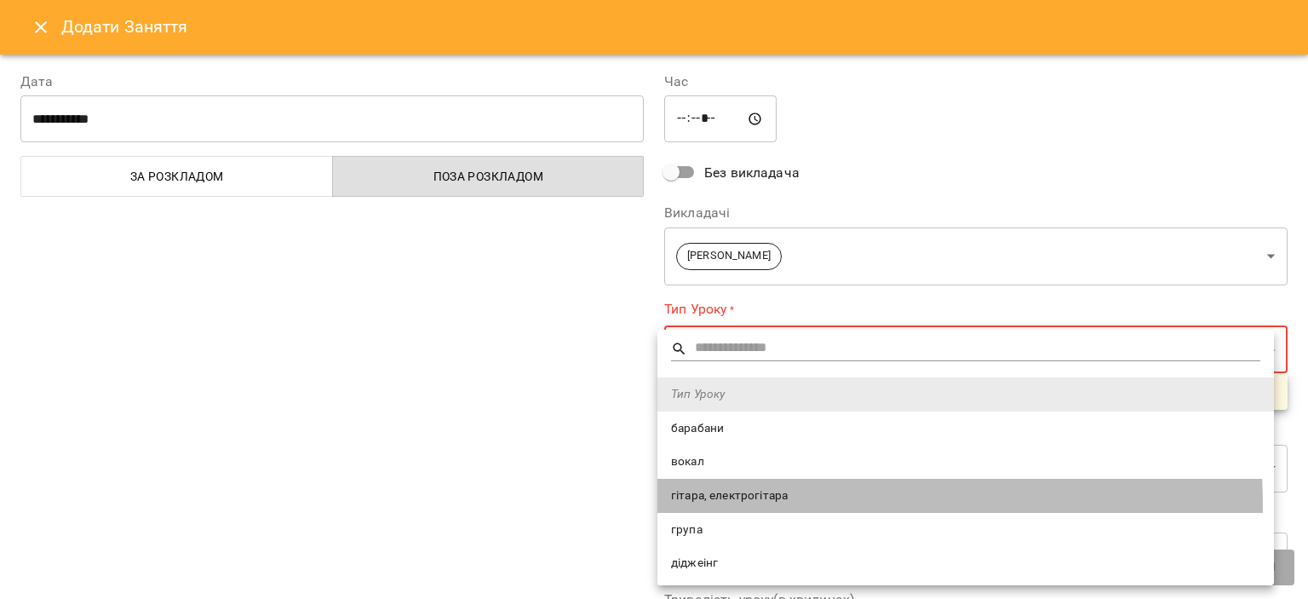
click at [760, 504] on li "гітара, електрогітара" at bounding box center [965, 495] width 616 height 34
type input "**********"
type input "**"
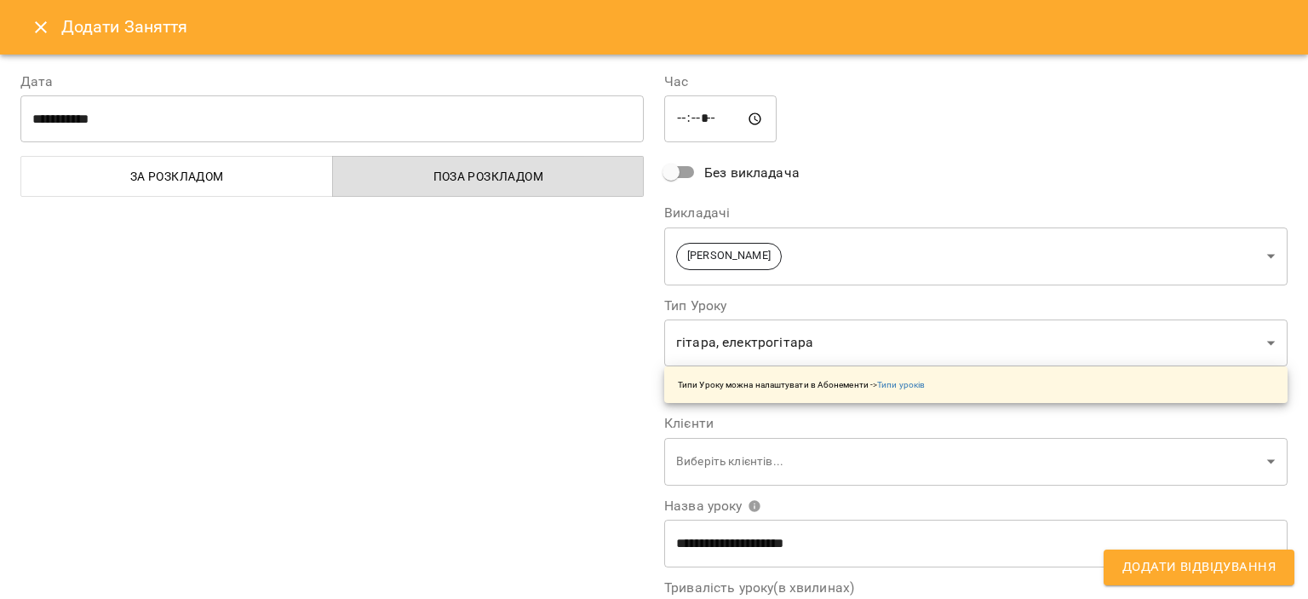
click at [475, 473] on div "**********" at bounding box center [332, 433] width 644 height 765
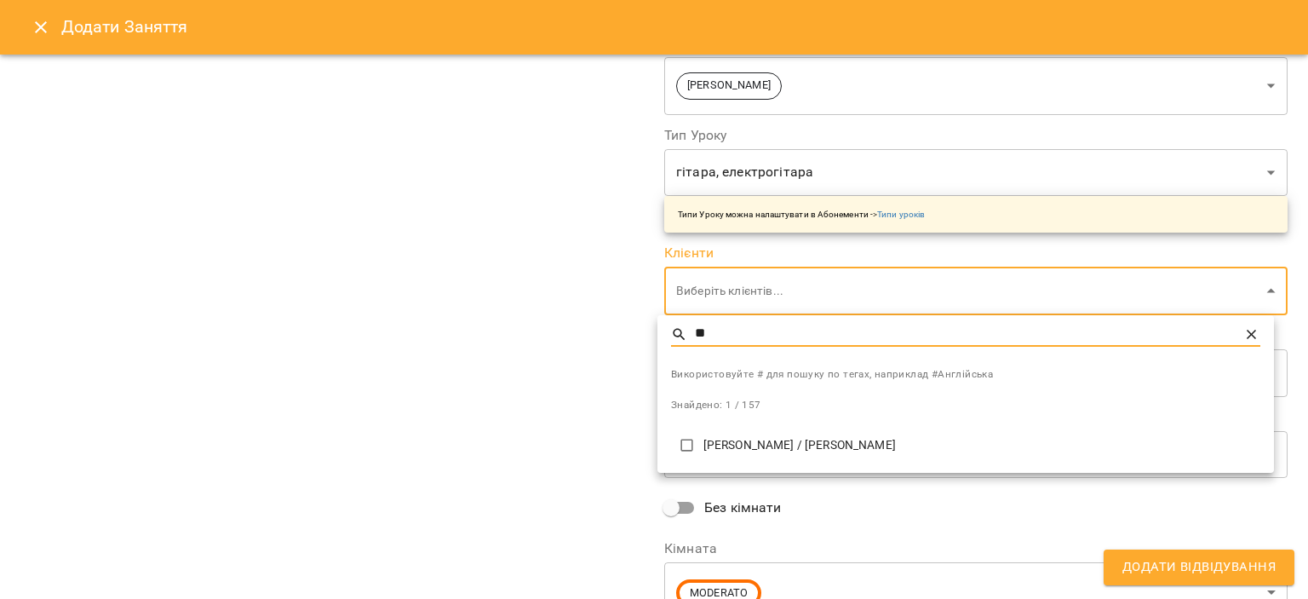
type input "**"
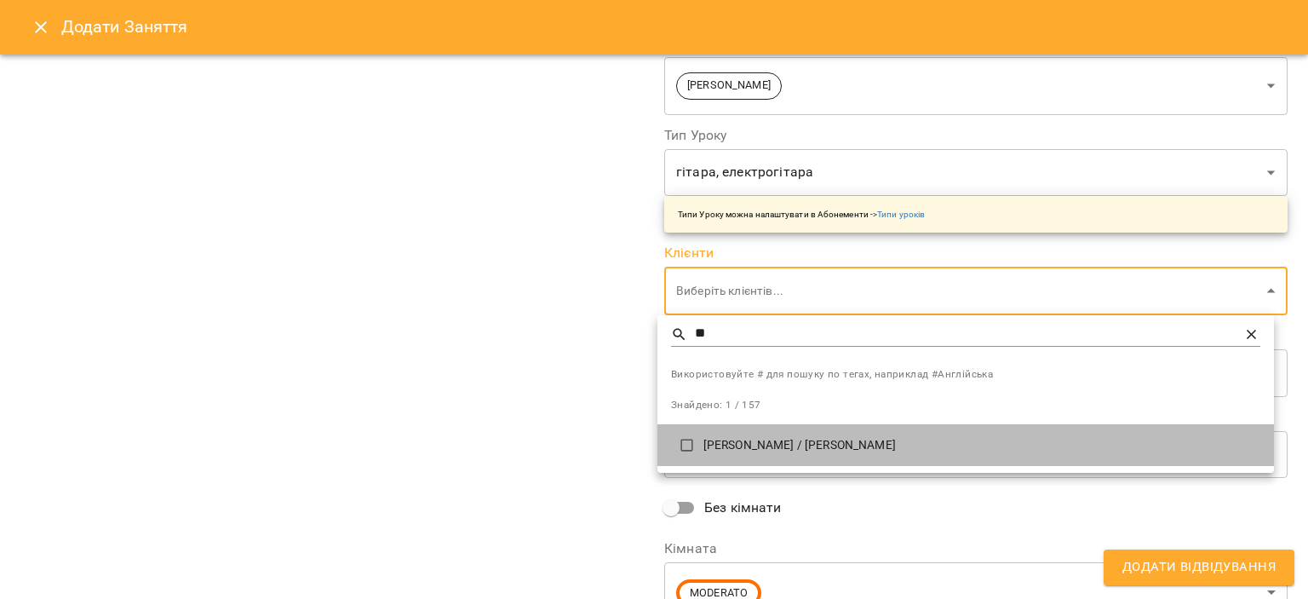
click at [723, 437] on p "[PERSON_NAME] / [PERSON_NAME]" at bounding box center [981, 445] width 557 height 17
type input "**********"
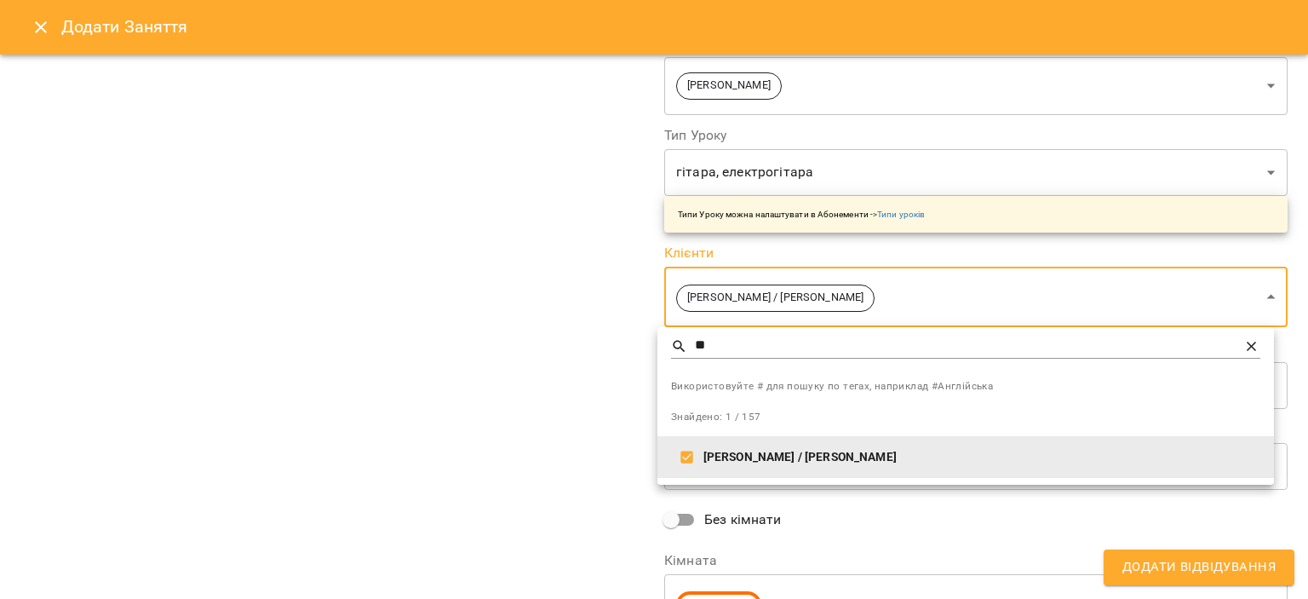
click at [588, 407] on div at bounding box center [654, 299] width 1308 height 599
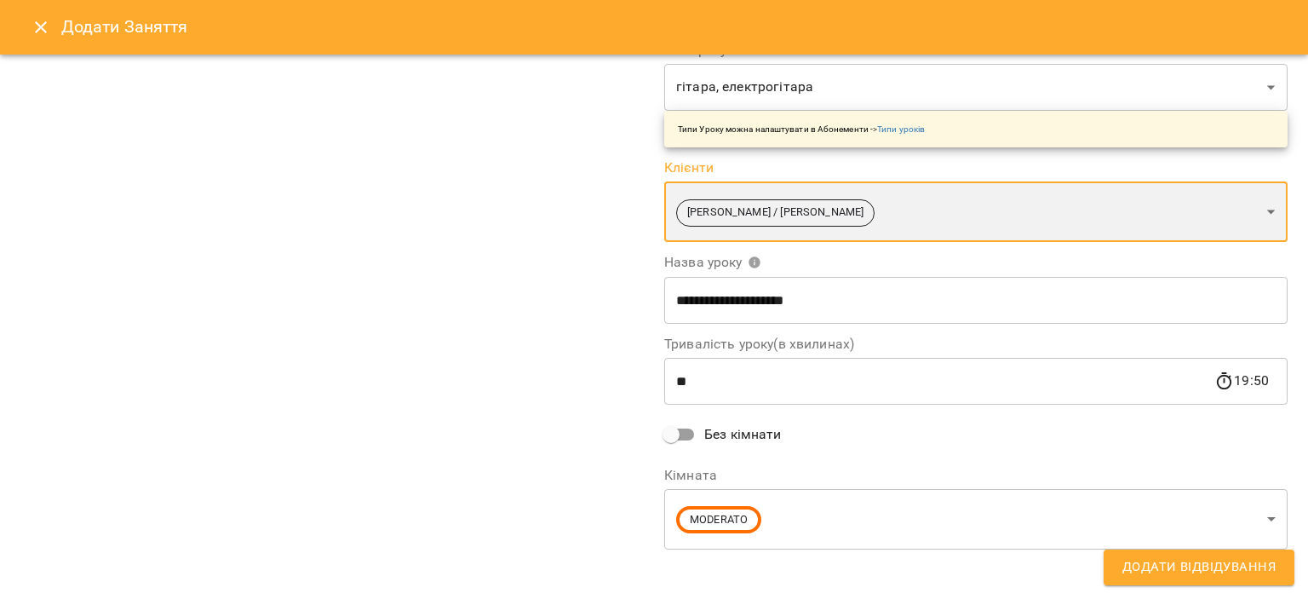
scroll to position [263, 0]
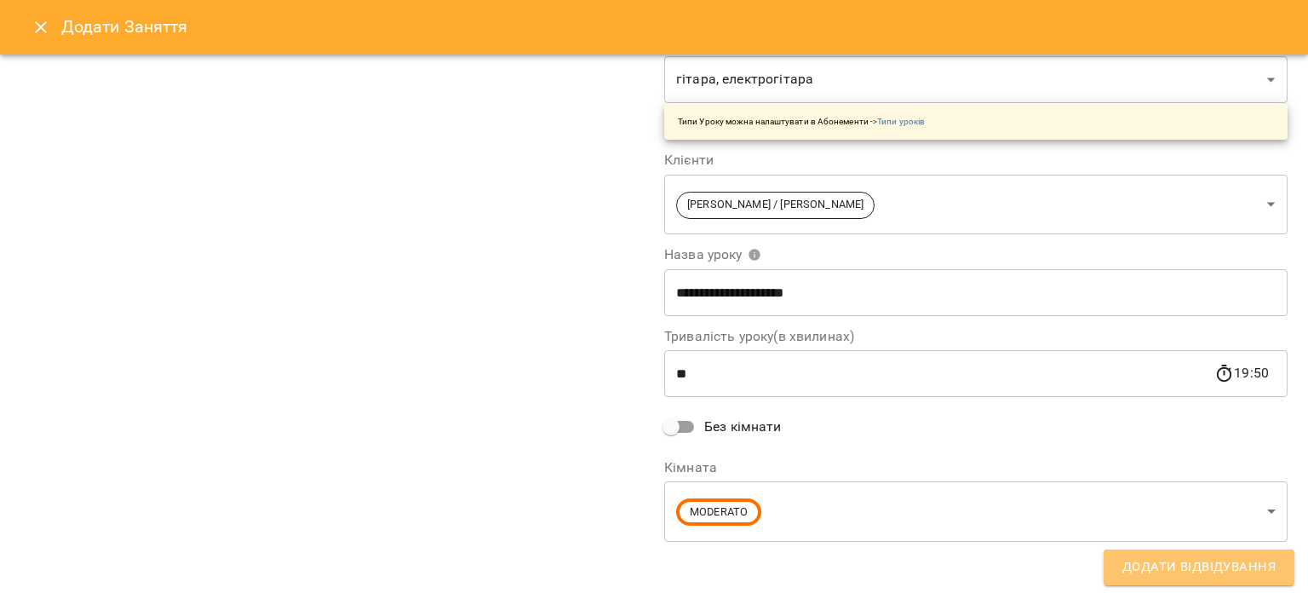
click at [1178, 564] on span "Додати Відвідування" at bounding box center [1198, 567] width 153 height 22
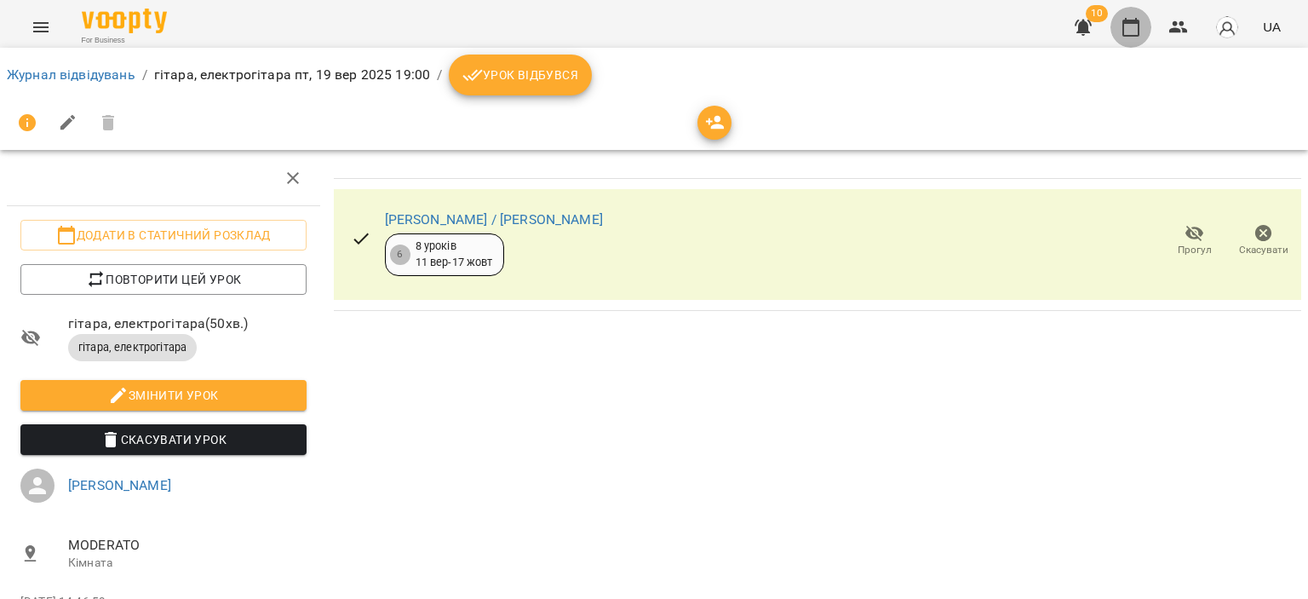
click at [1127, 13] on button "button" at bounding box center [1130, 27] width 41 height 41
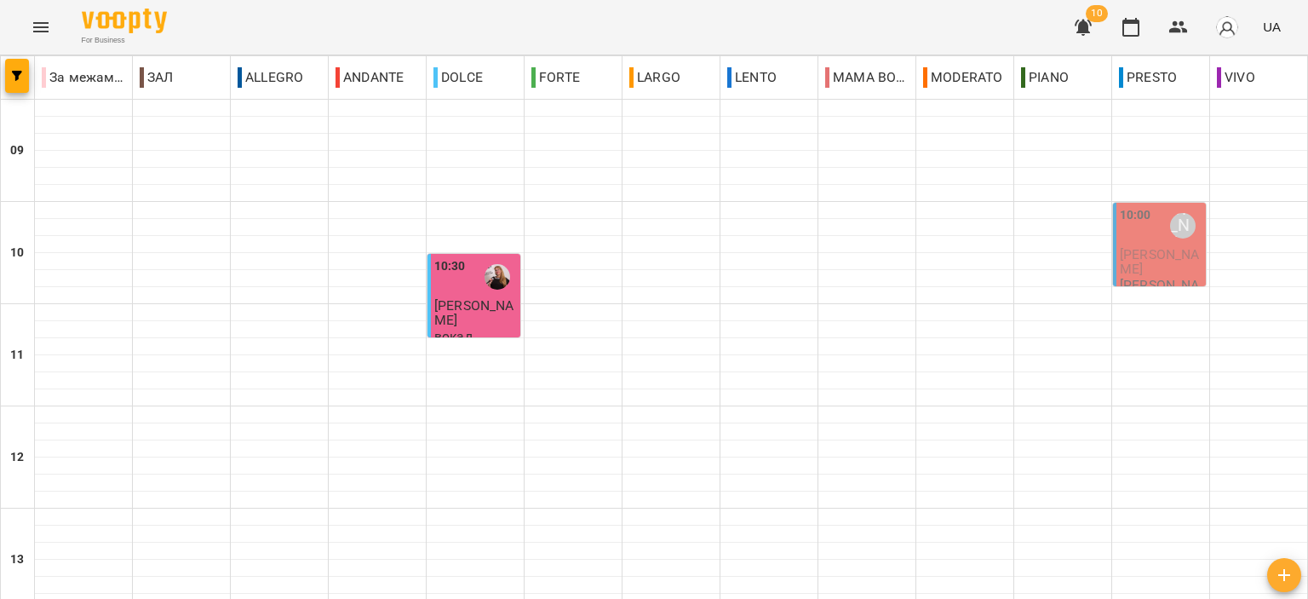
scroll to position [840, 0]
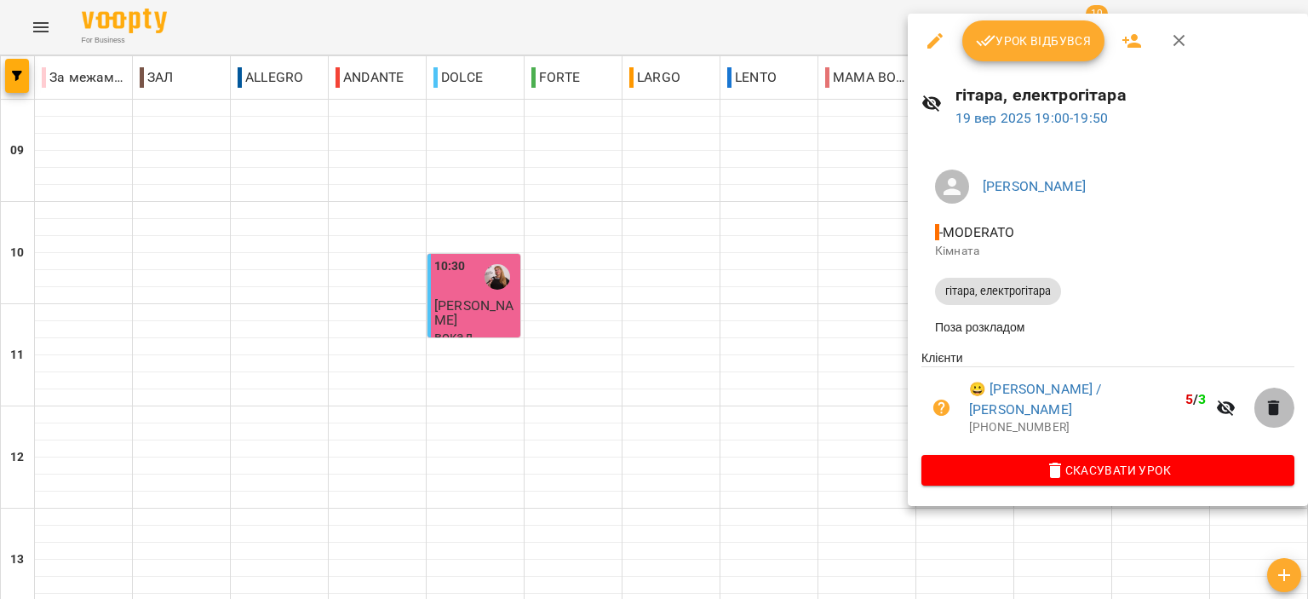
click at [1268, 400] on icon "button" at bounding box center [1274, 407] width 12 height 15
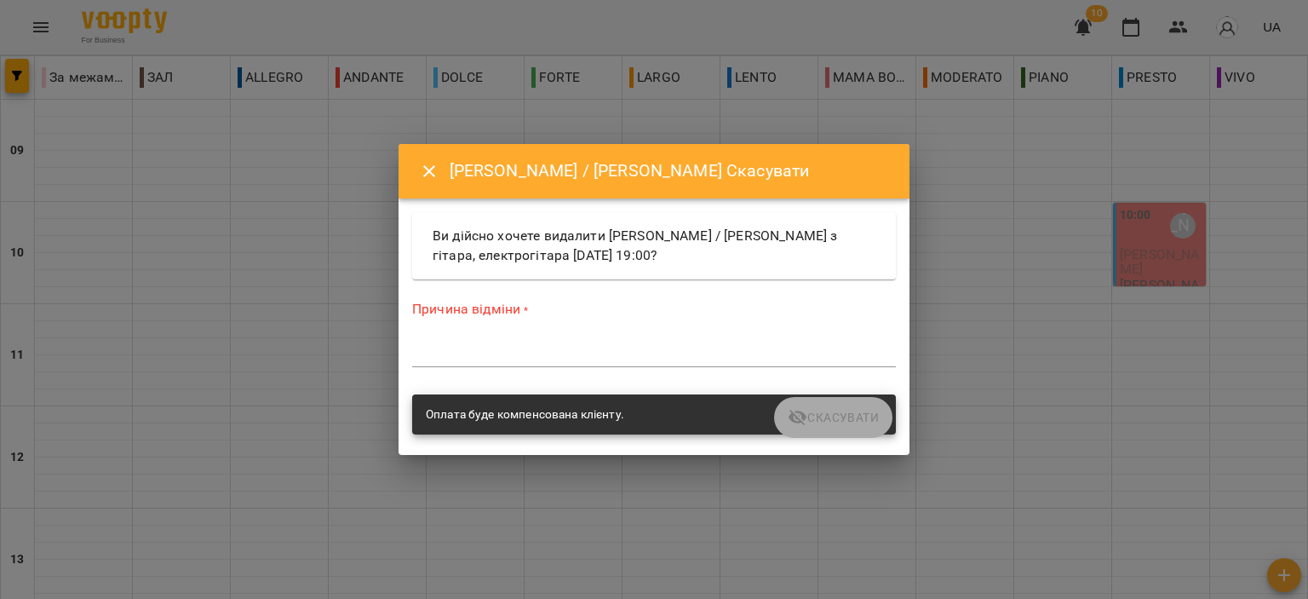
click at [746, 355] on textarea at bounding box center [654, 353] width 484 height 16
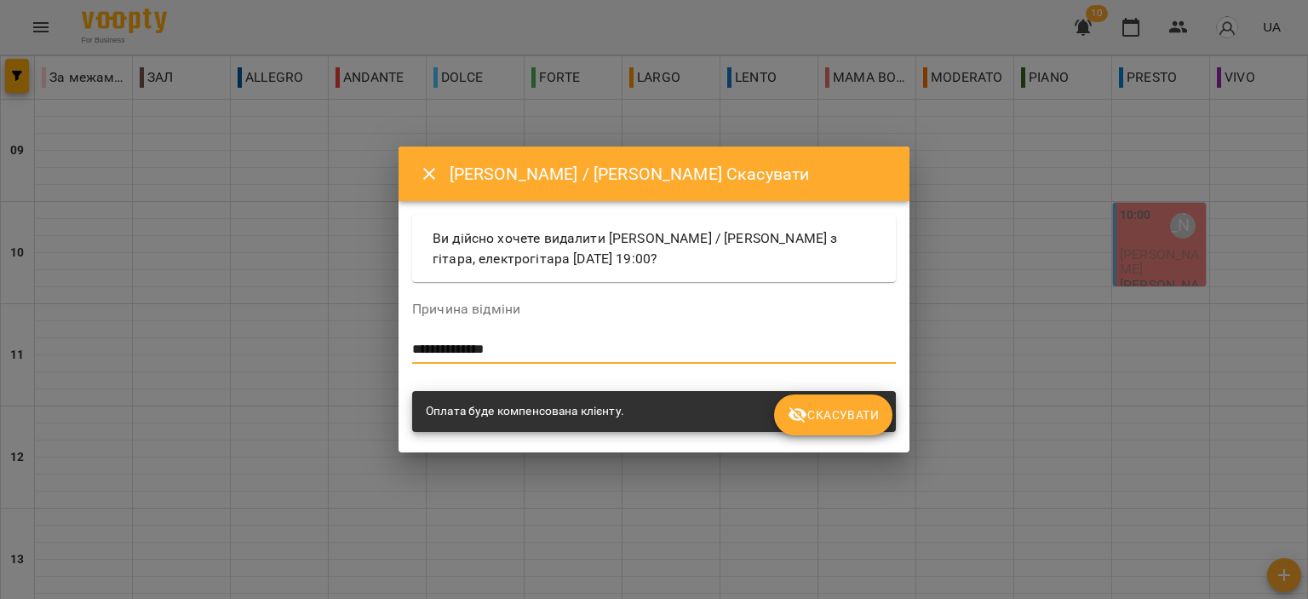
type textarea "**********"
click at [832, 427] on button "Скасувати" at bounding box center [833, 414] width 118 height 41
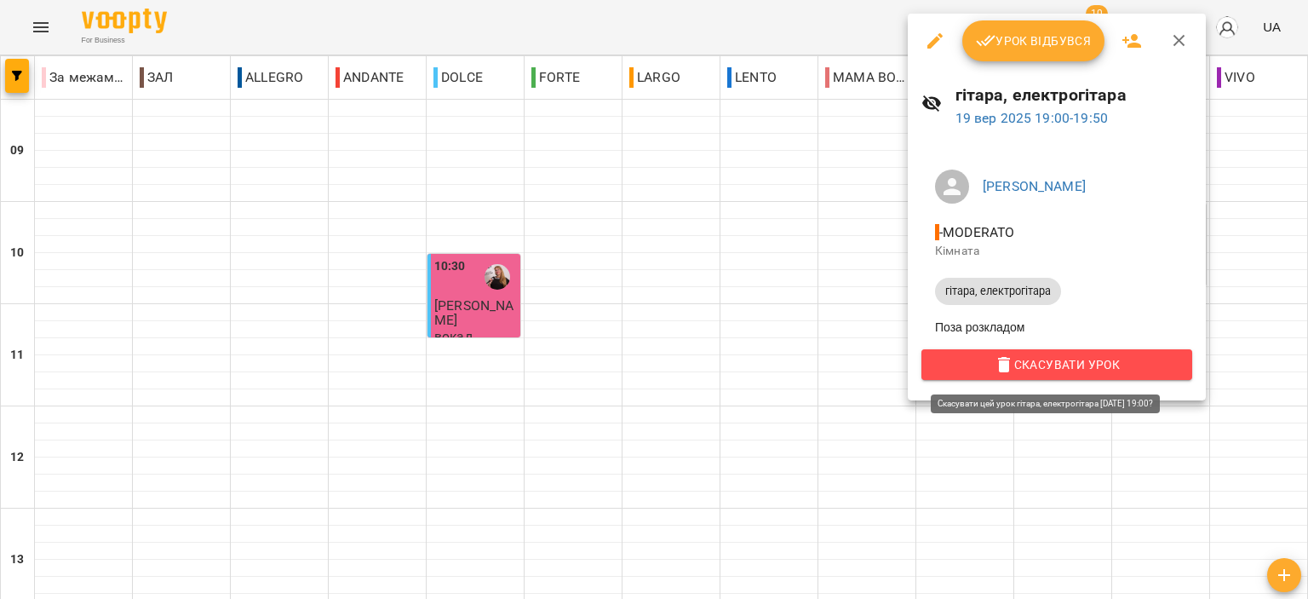
click at [983, 370] on span "Скасувати Урок" at bounding box center [1057, 364] width 244 height 20
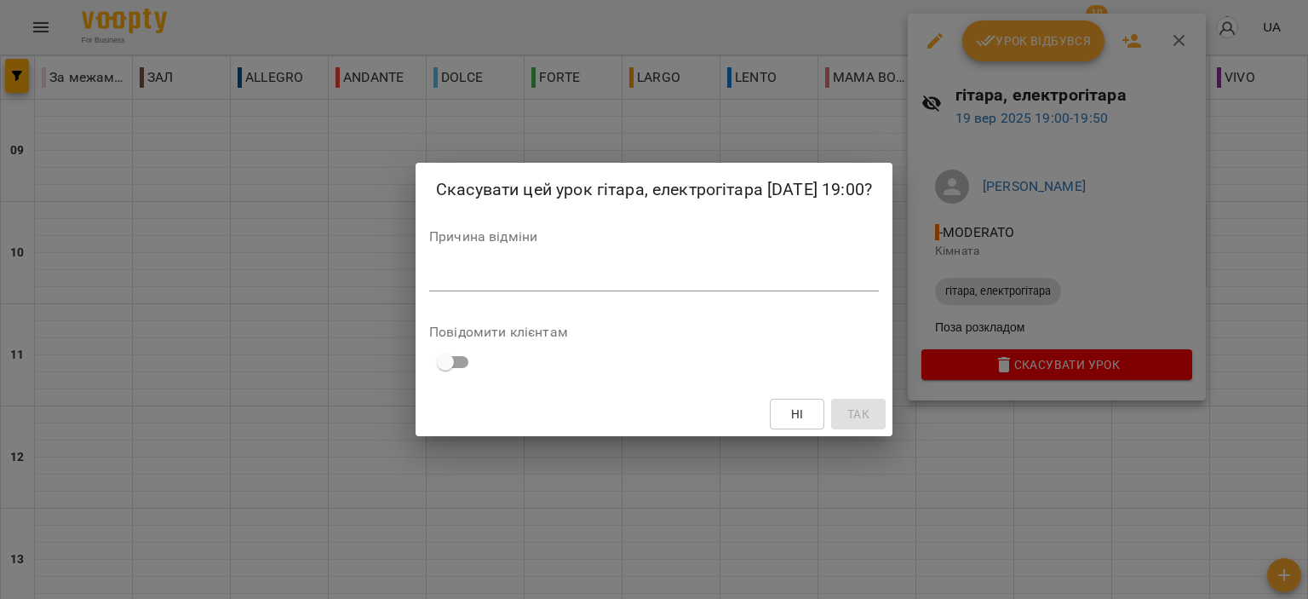
click at [547, 291] on div "*" at bounding box center [654, 277] width 450 height 27
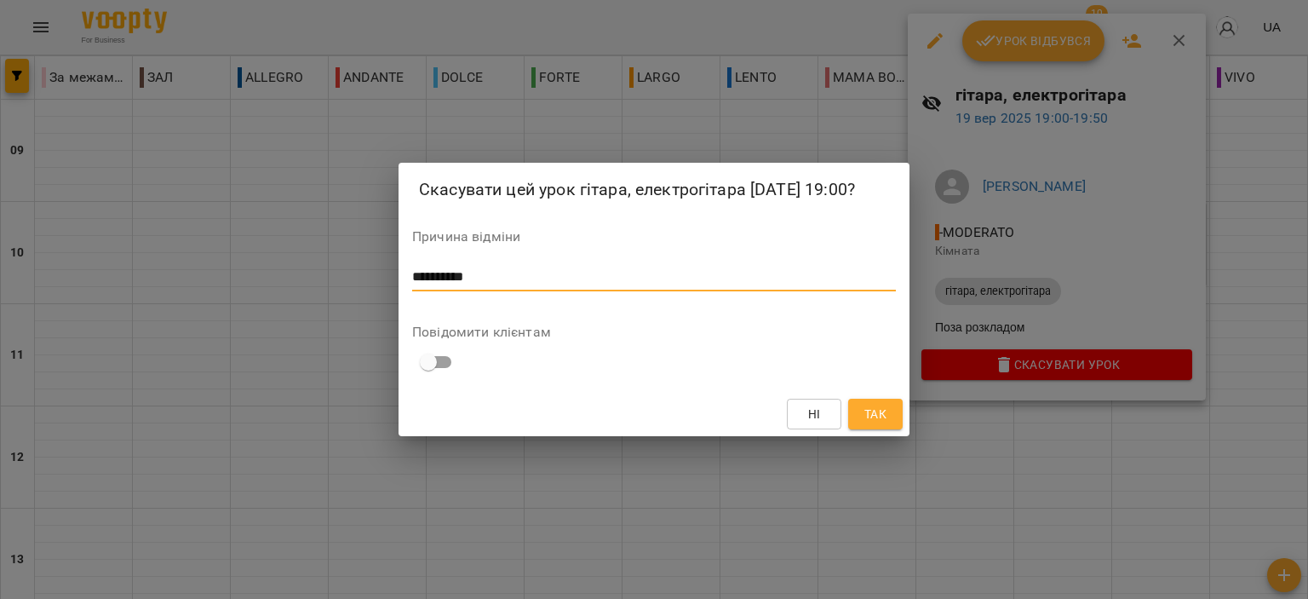
type textarea "**********"
click at [865, 424] on span "Так" at bounding box center [875, 414] width 22 height 20
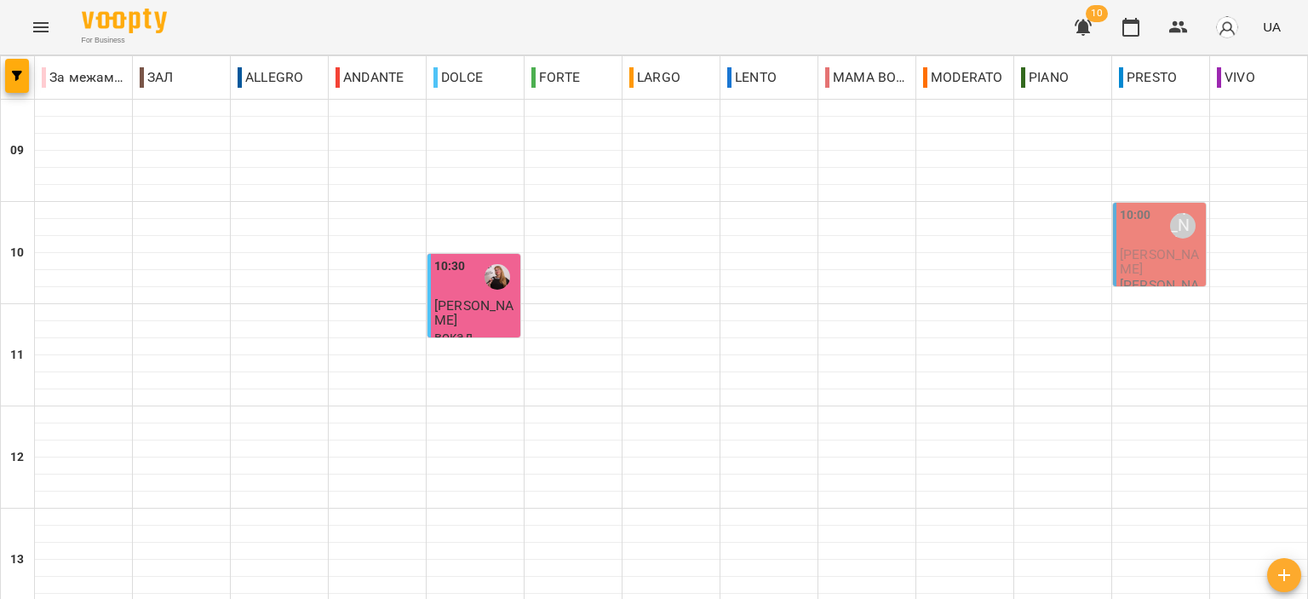
scroll to position [840, 0]
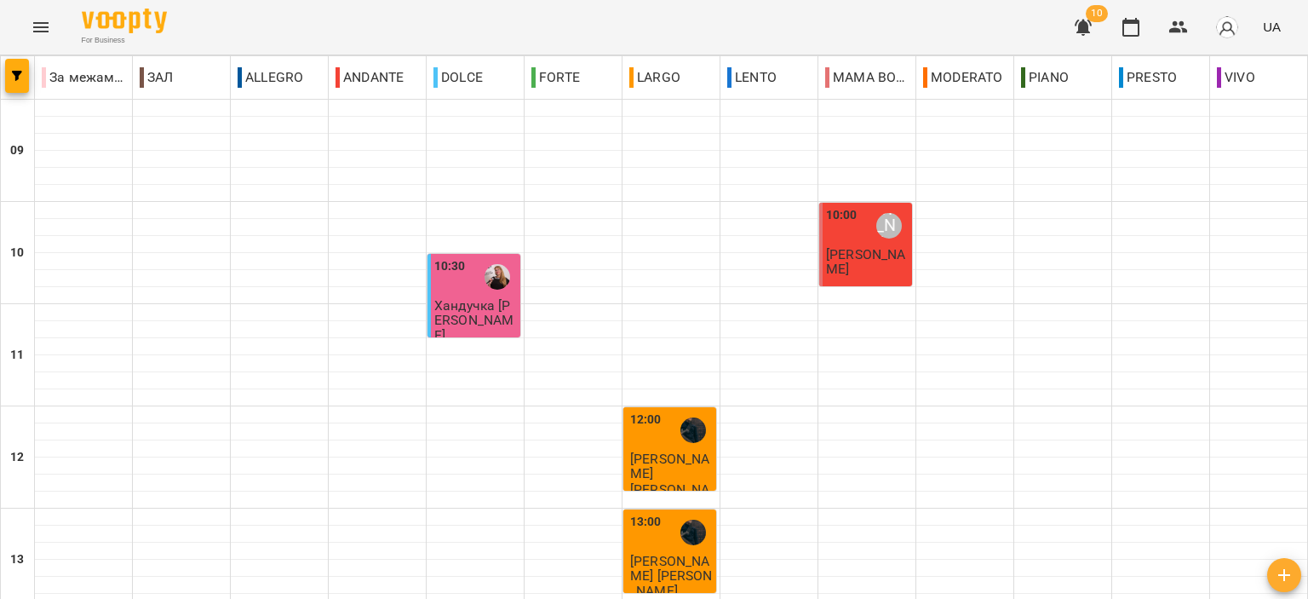
scroll to position [73, 0]
click at [650, 450] on span "Акуленко Світлана" at bounding box center [669, 465] width 79 height 31
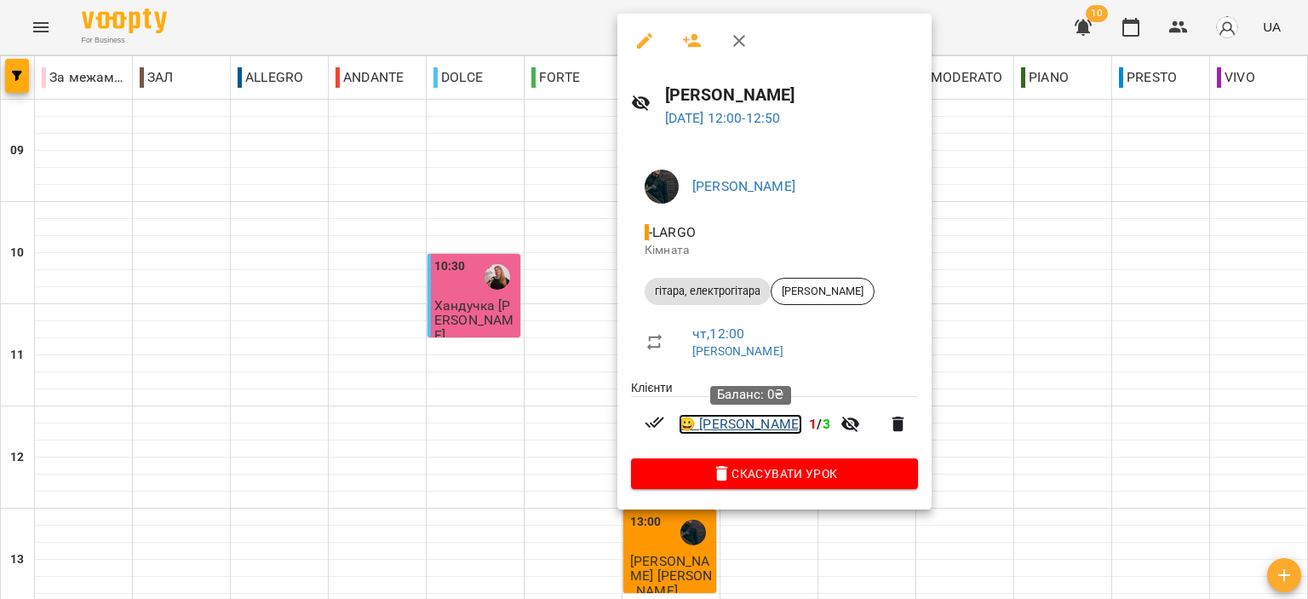
click at [745, 421] on link "😀 Акуленко Світлана" at bounding box center [740, 424] width 123 height 20
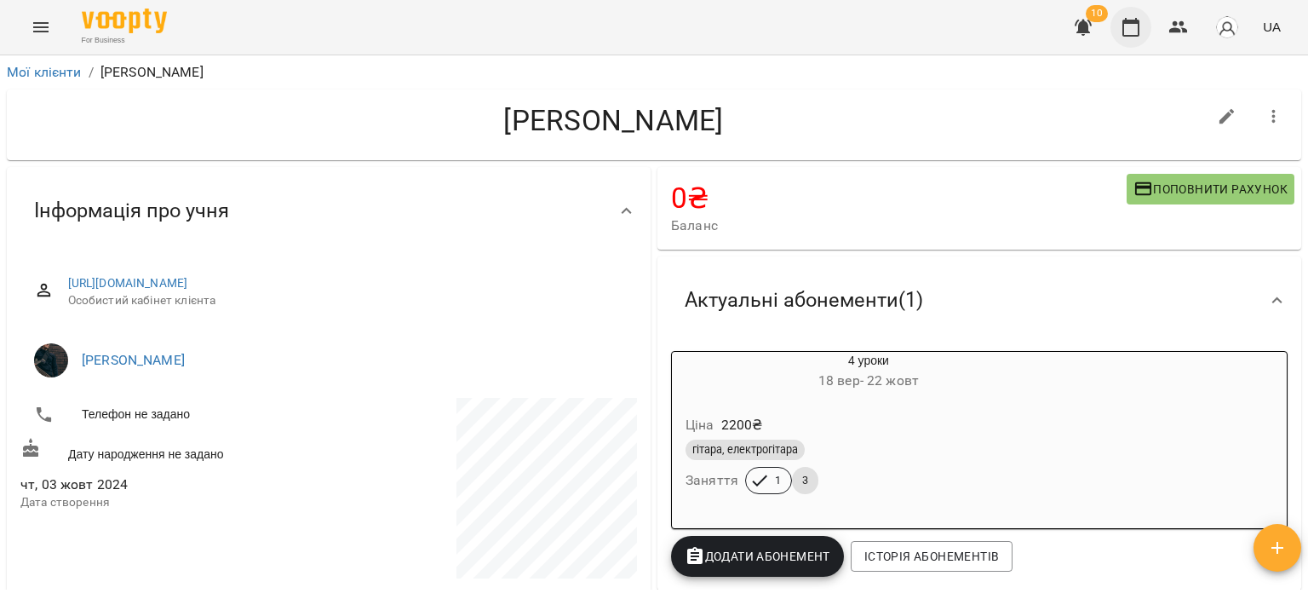
click at [1130, 30] on icon "button" at bounding box center [1130, 27] width 20 height 20
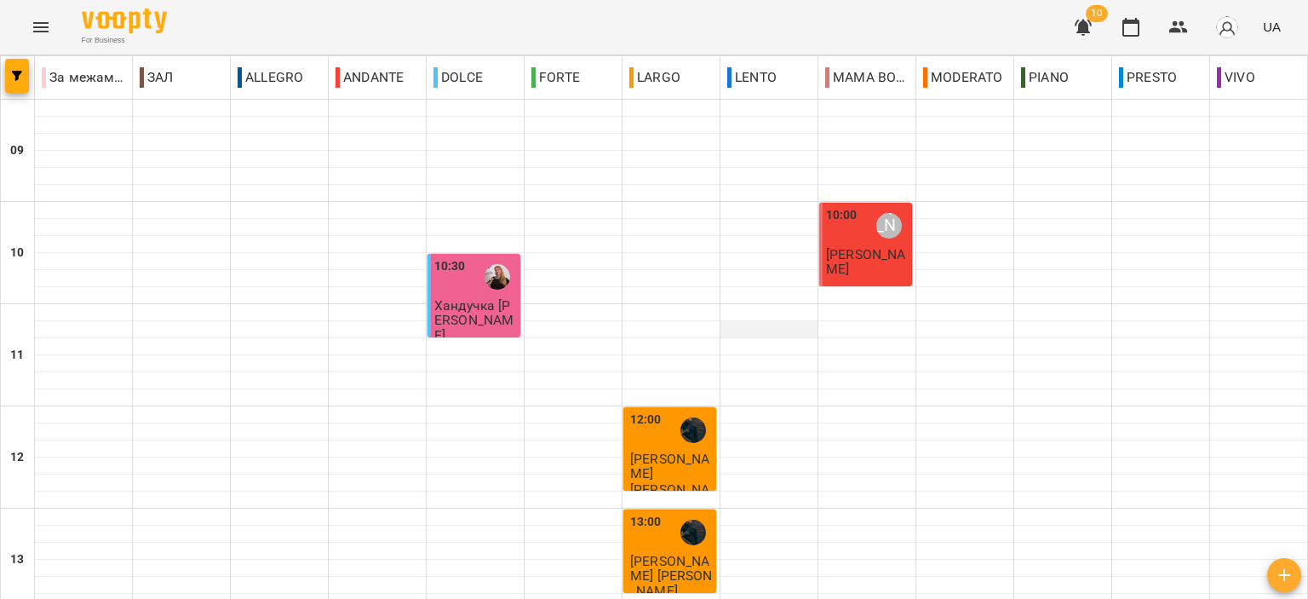
scroll to position [170, 0]
click div "пт 19 вер"
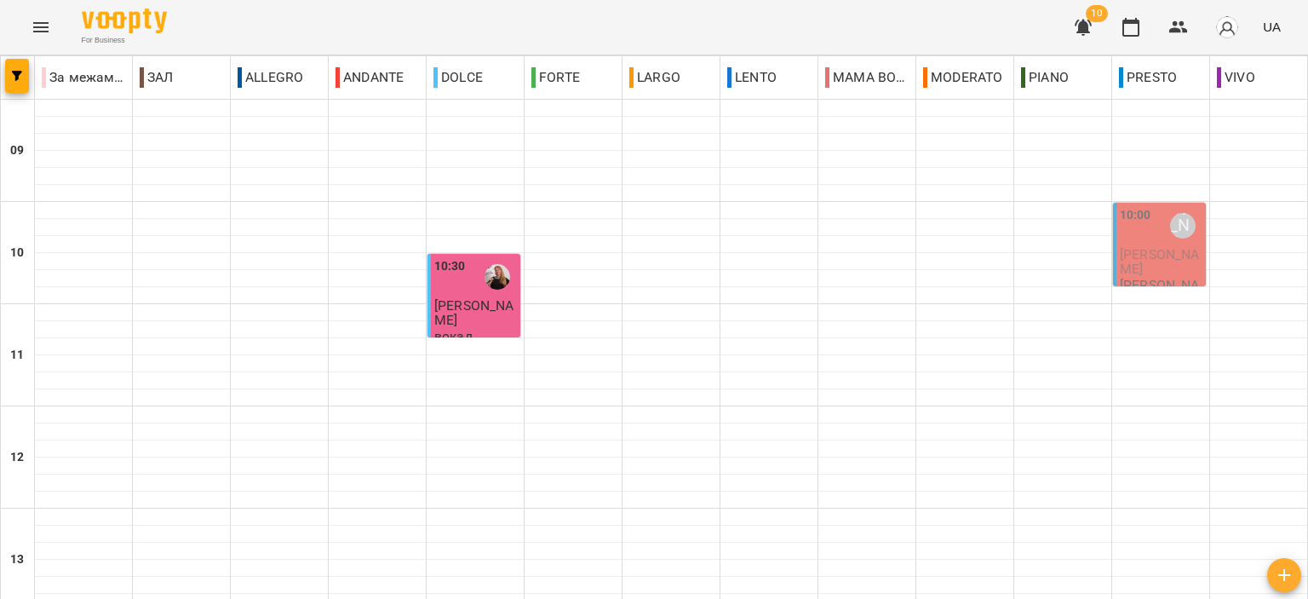
scroll to position [499, 0]
click p "[PERSON_NAME]"
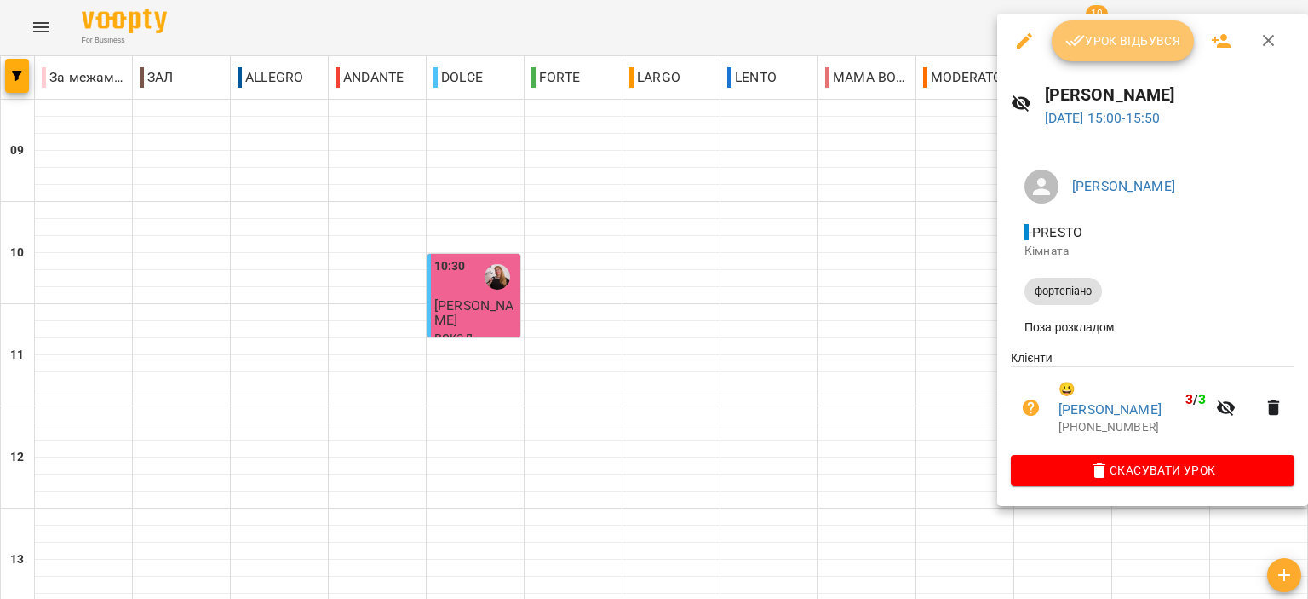
click span "Урок відбувся"
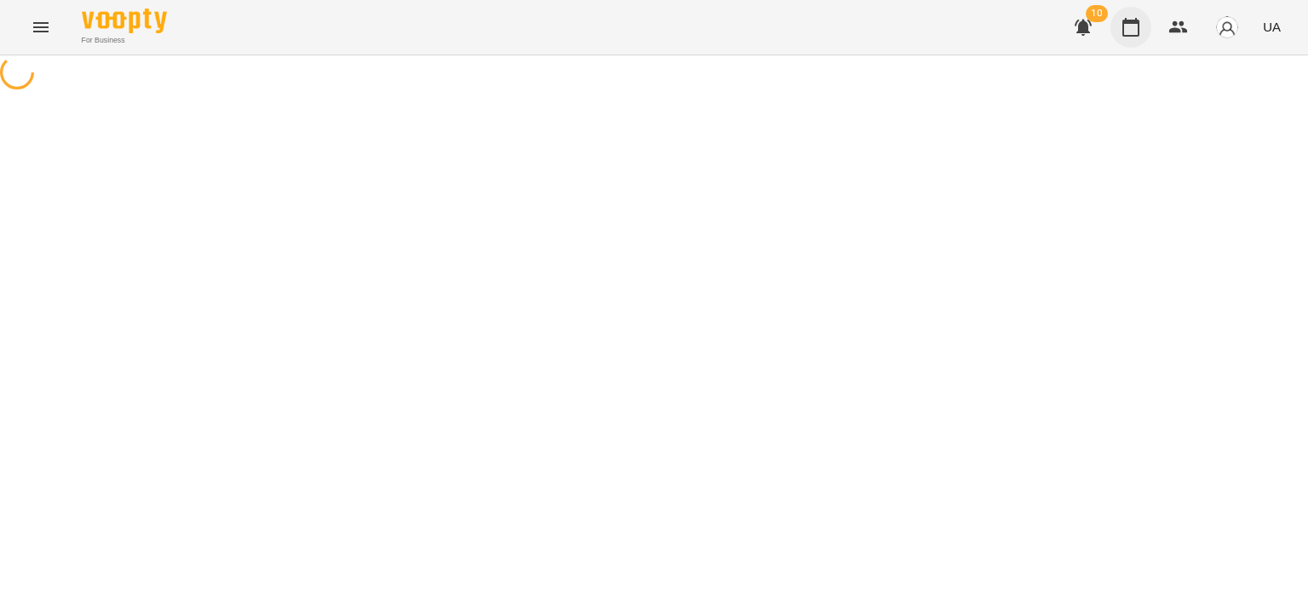
click button "button"
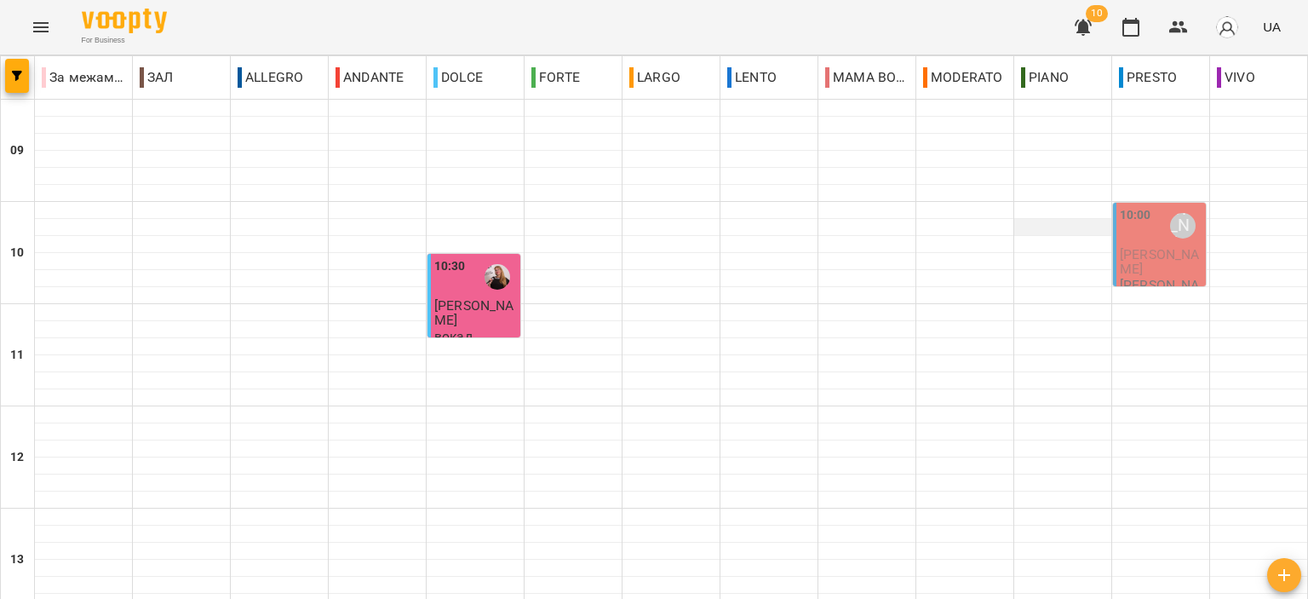
scroll to position [511, 0]
click span "[PERSON_NAME]"
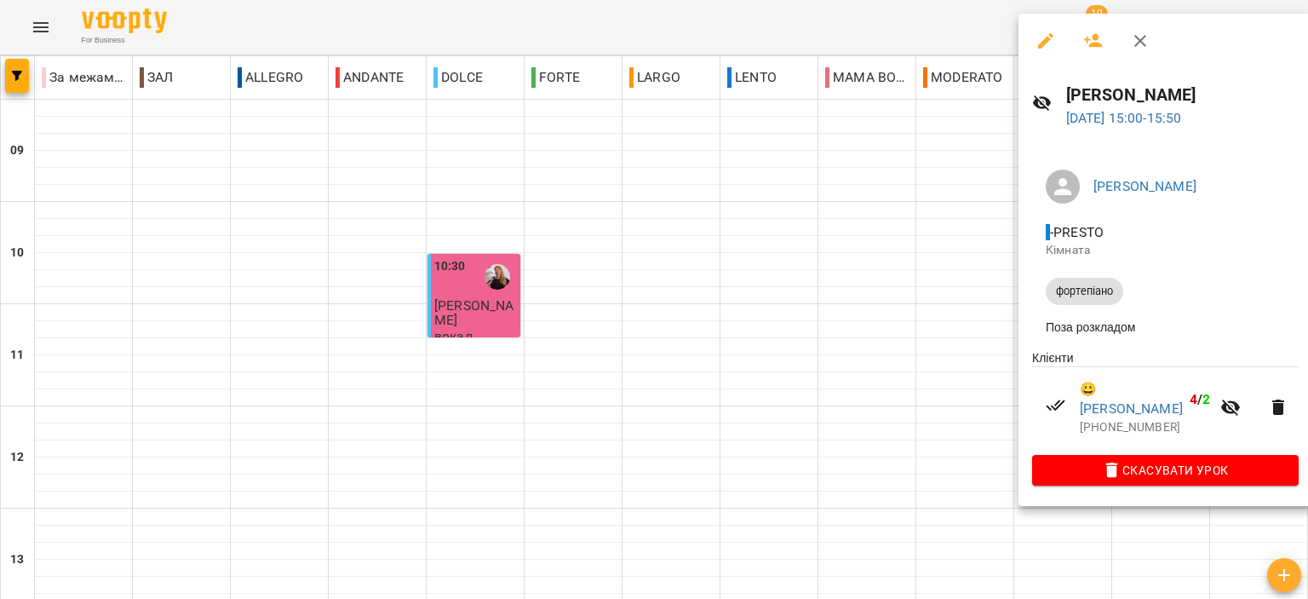
click icon "button"
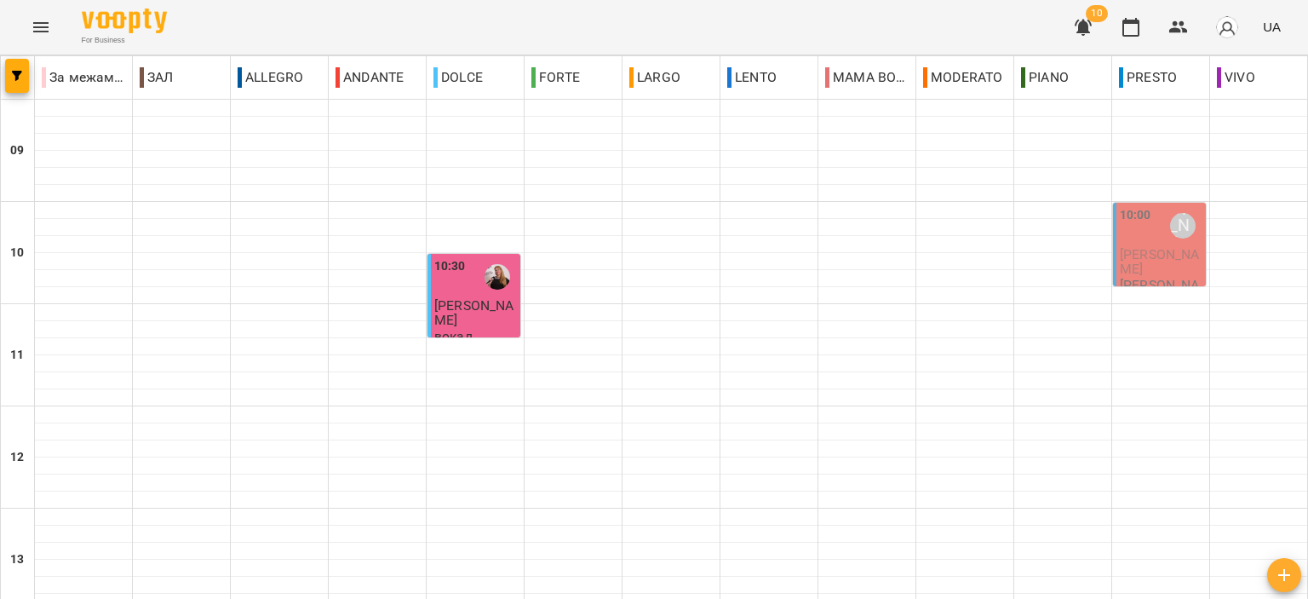
scroll to position [0, 0]
click span "[PERSON_NAME]"
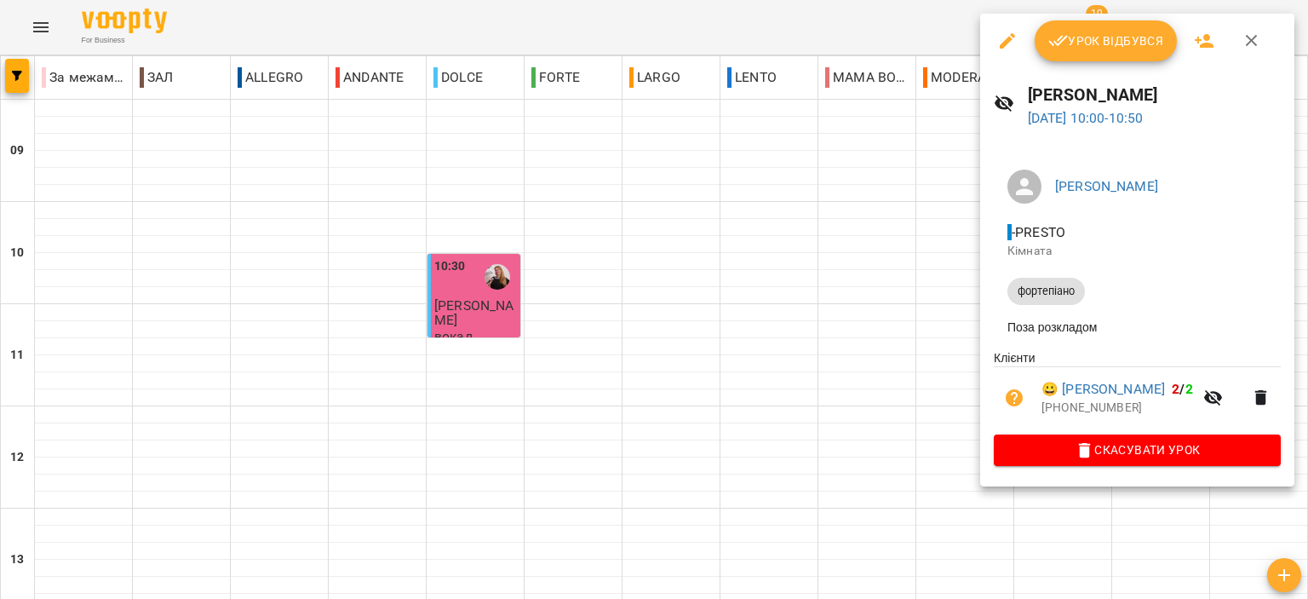
click span "Урок відбувся"
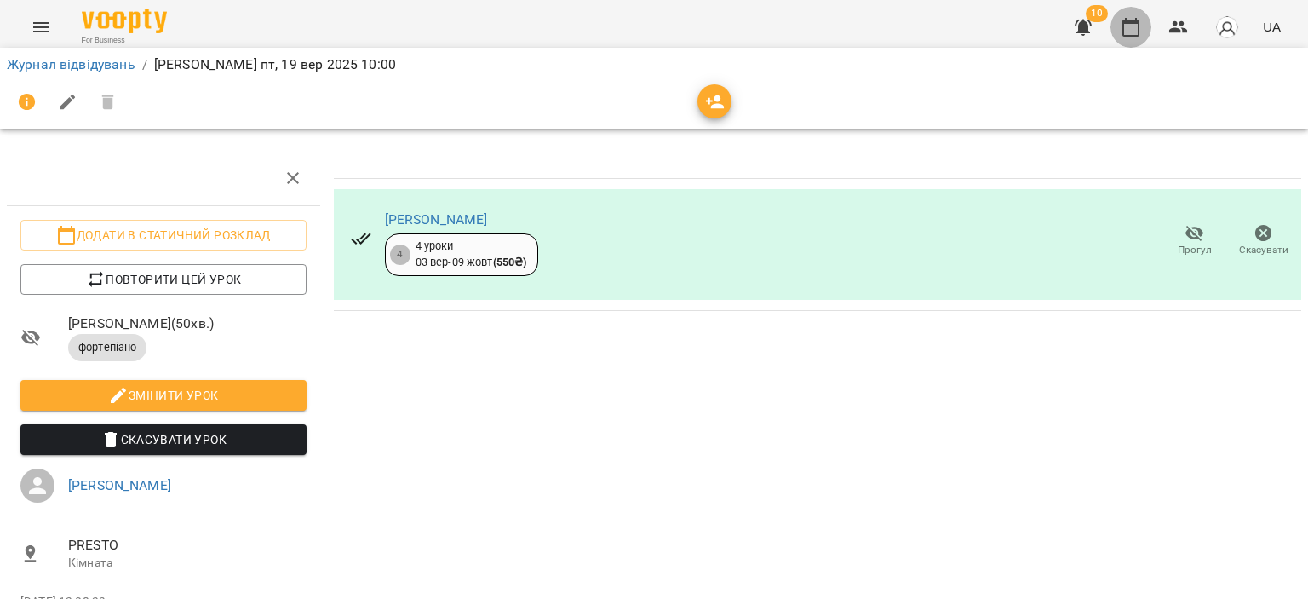
click icon "button"
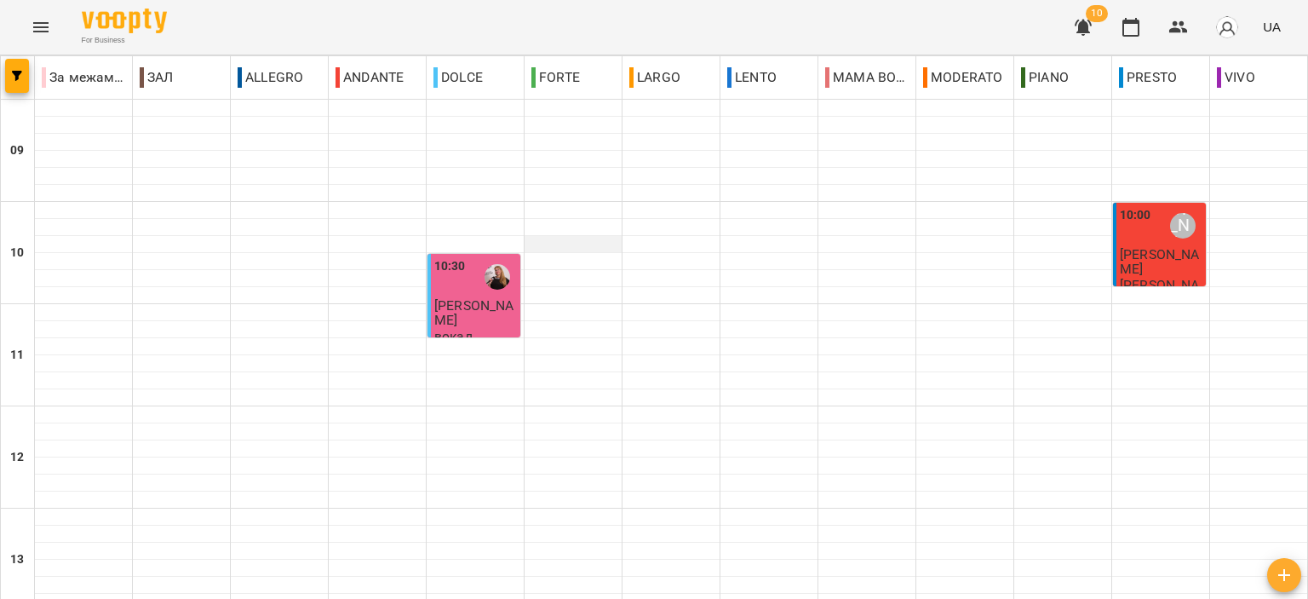
scroll to position [596, 0]
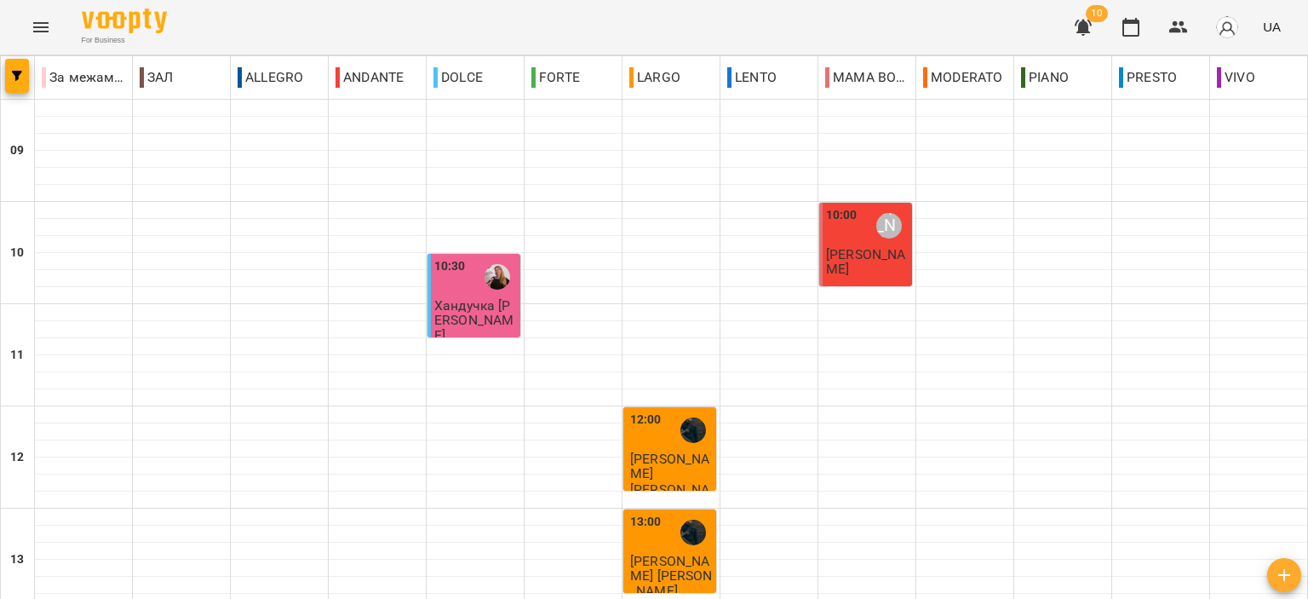
scroll to position [840, 0]
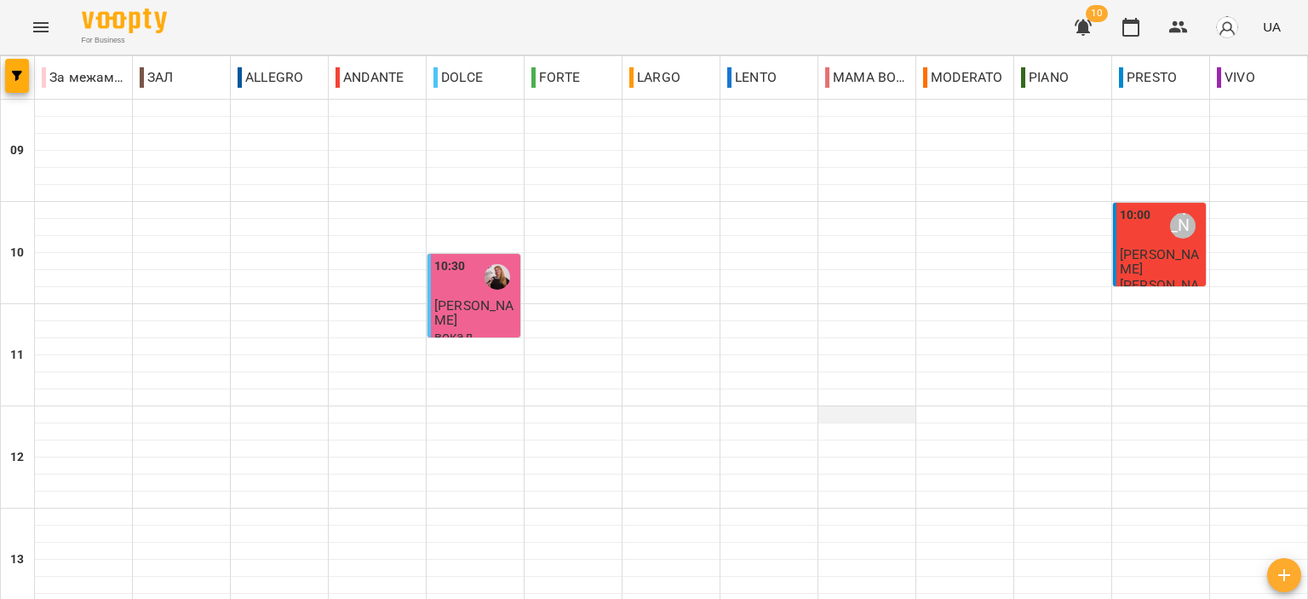
scroll to position [0, 0]
click at [1080, 17] on icon "button" at bounding box center [1083, 27] width 20 height 20
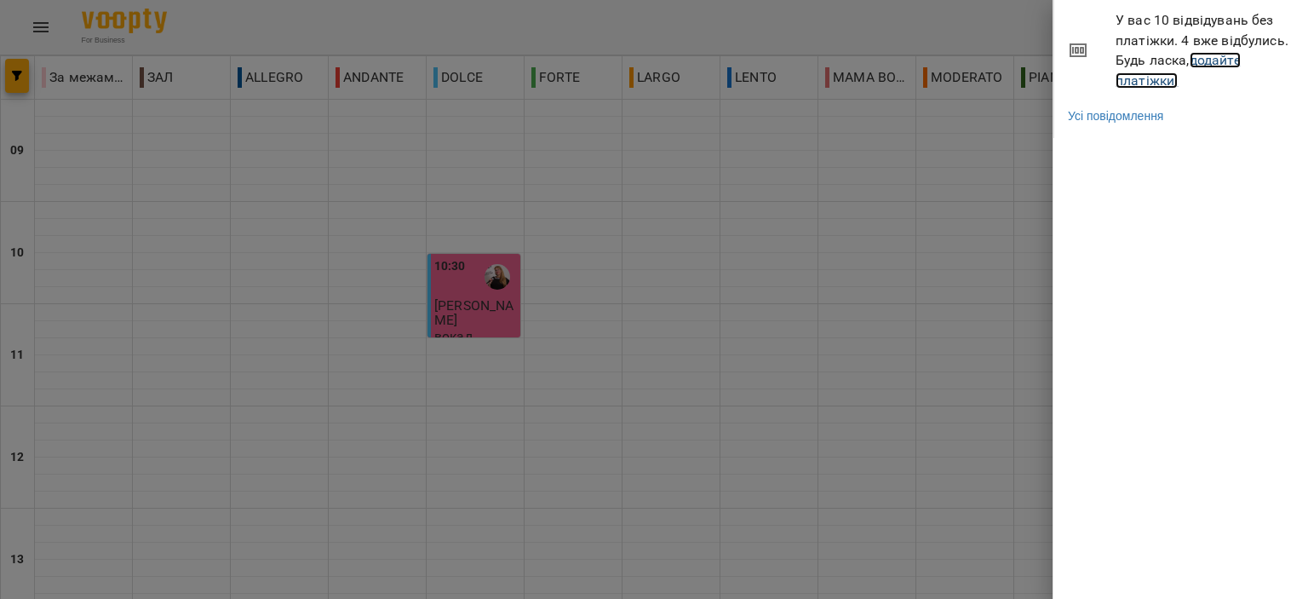
click at [1153, 79] on link "додайте платіжки!" at bounding box center [1177, 70] width 125 height 37
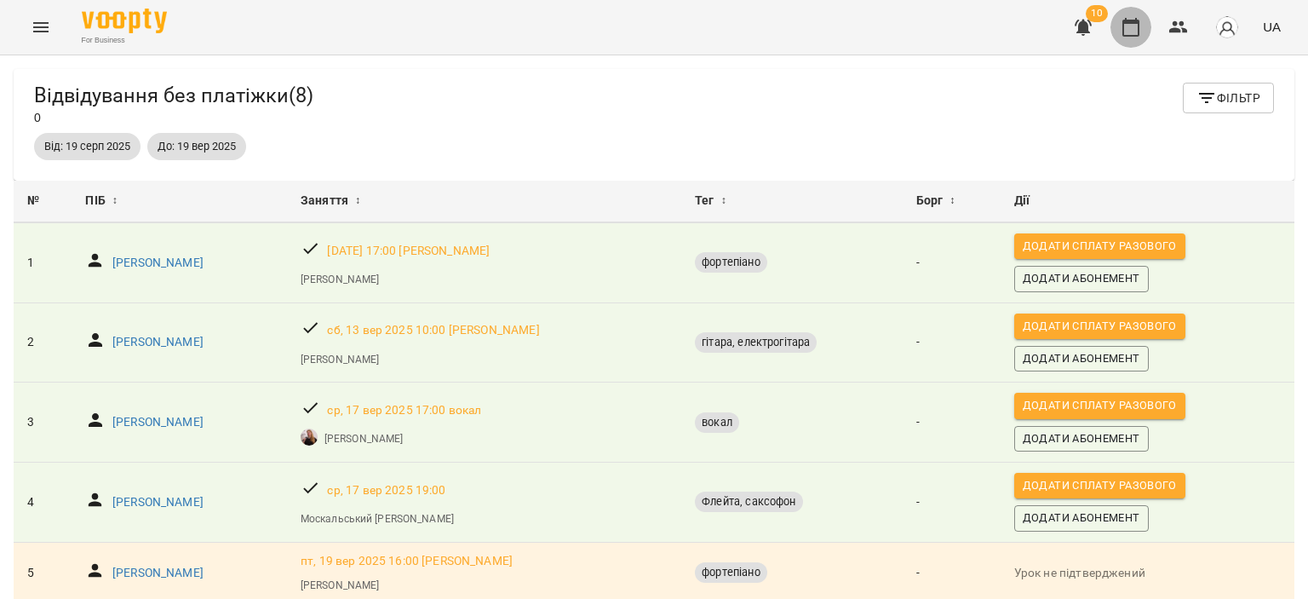
click at [1131, 23] on icon "button" at bounding box center [1130, 27] width 17 height 19
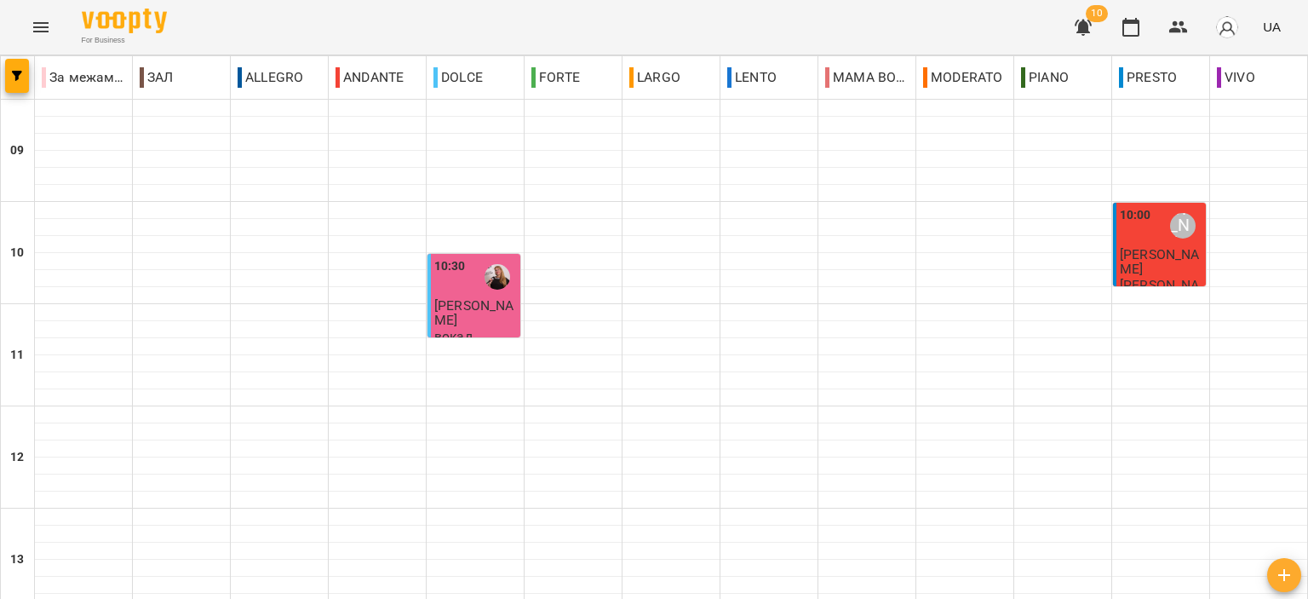
scroll to position [499, 0]
